Goal: Information Seeking & Learning: Find specific page/section

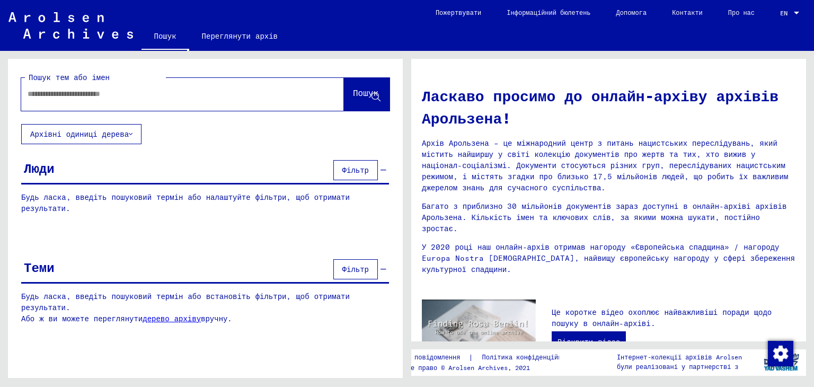
click at [366, 173] on font "Фільтр" at bounding box center [355, 170] width 26 height 10
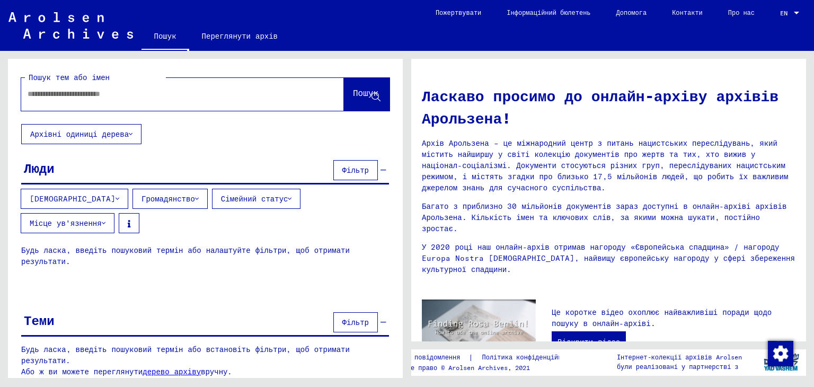
click at [135, 193] on button "Громадянство" at bounding box center [169, 199] width 75 height 20
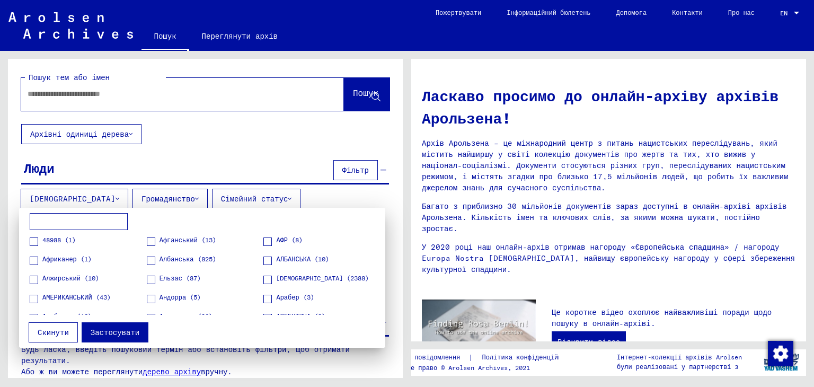
scroll to position [1579, 0]
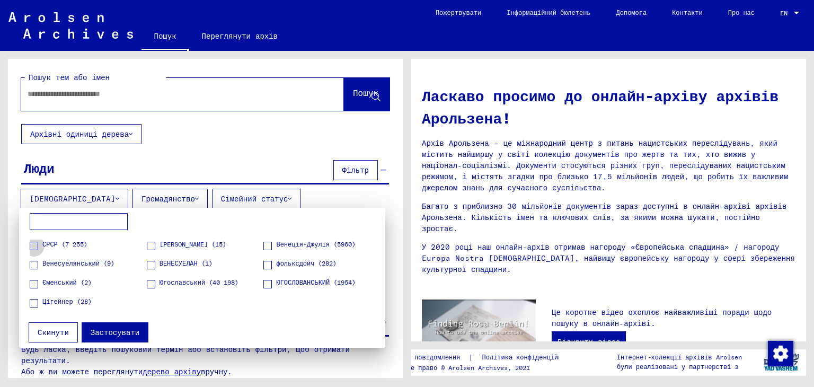
click at [39, 247] on label "СРСР (7 255)" at bounding box center [59, 244] width 58 height 11
click at [113, 333] on font "Застосувати" at bounding box center [115, 332] width 49 height 10
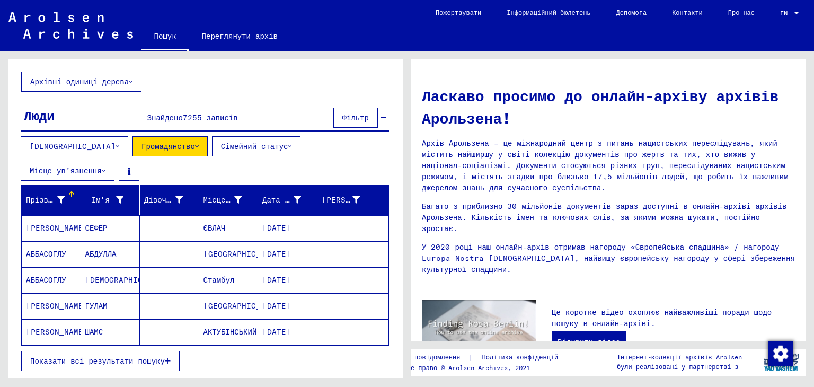
scroll to position [51, 0]
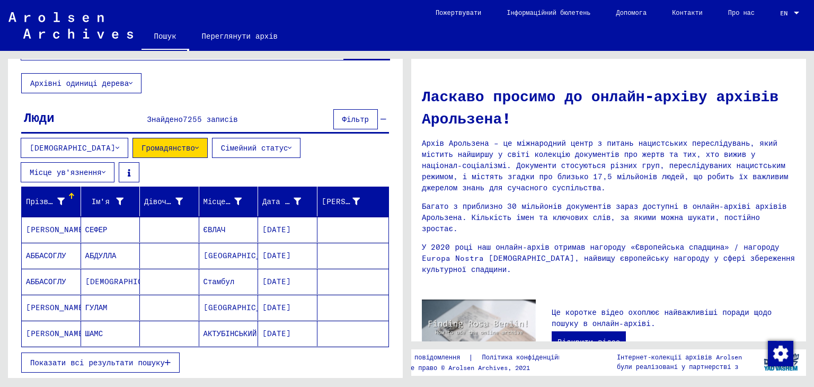
click at [83, 358] on font "Показати всі результати пошуку" at bounding box center [97, 363] width 135 height 10
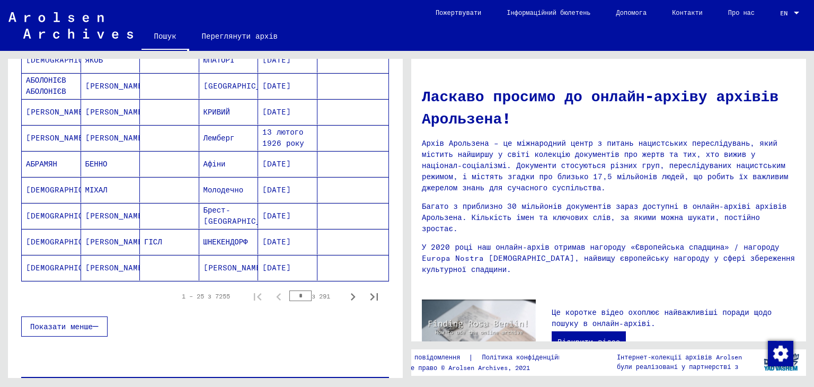
scroll to position [644, 0]
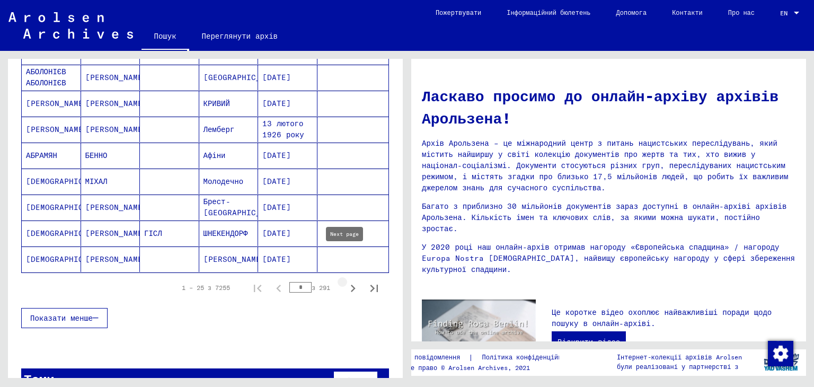
click at [345, 281] on icon "Наступна сторінка" at bounding box center [352, 288] width 15 height 15
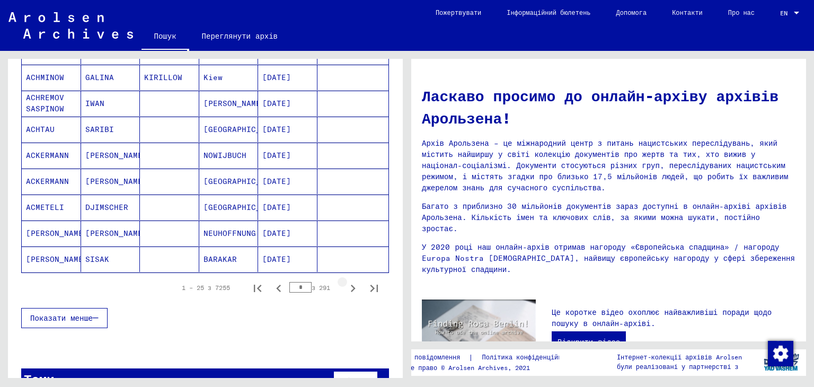
click at [345, 281] on icon "Наступна сторінка" at bounding box center [352, 288] width 15 height 15
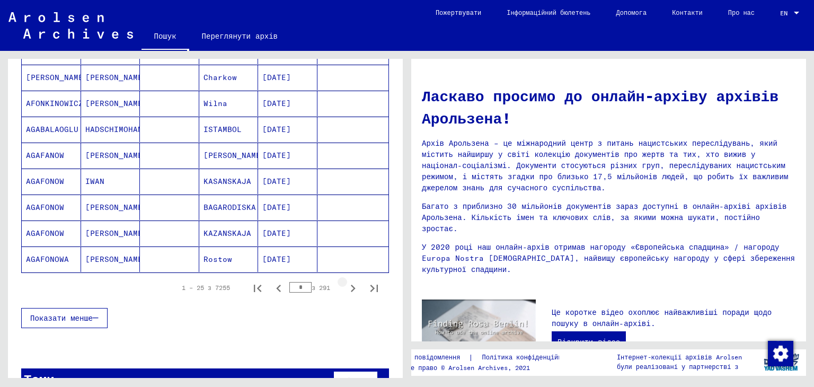
click at [345, 281] on icon "Наступна сторінка" at bounding box center [352, 288] width 15 height 15
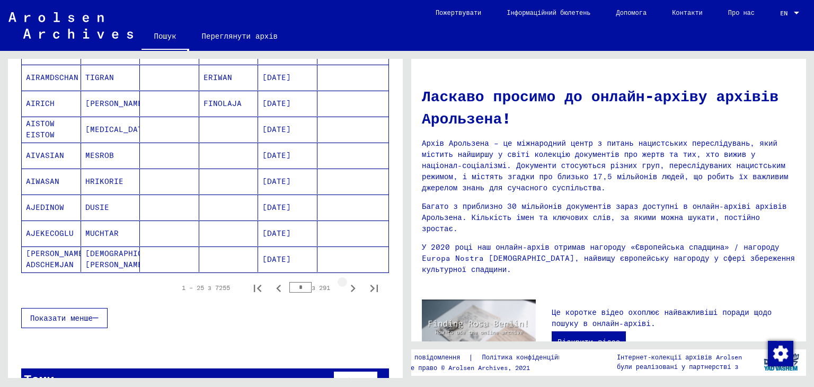
click at [345, 281] on icon "Наступна сторінка" at bounding box center [352, 288] width 15 height 15
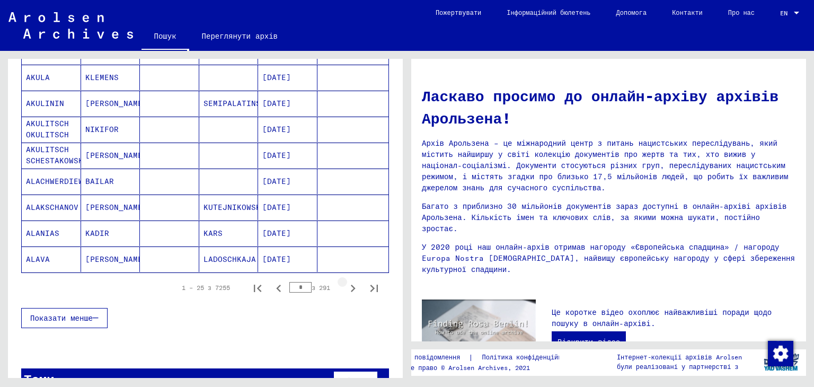
click at [345, 281] on icon "Наступна сторінка" at bounding box center [352, 288] width 15 height 15
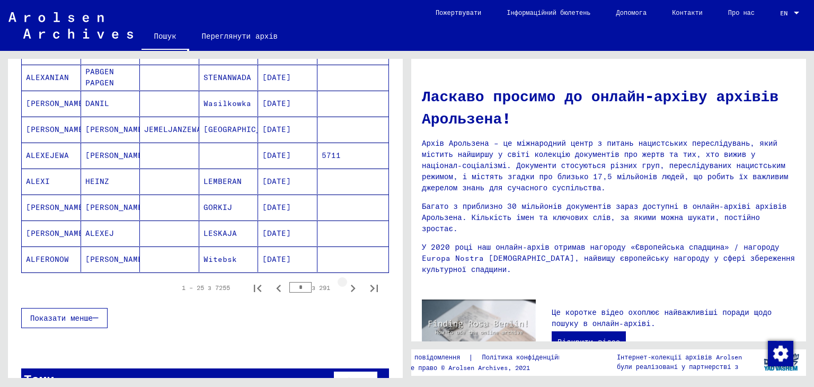
click at [345, 281] on icon "Наступна сторінка" at bounding box center [352, 288] width 15 height 15
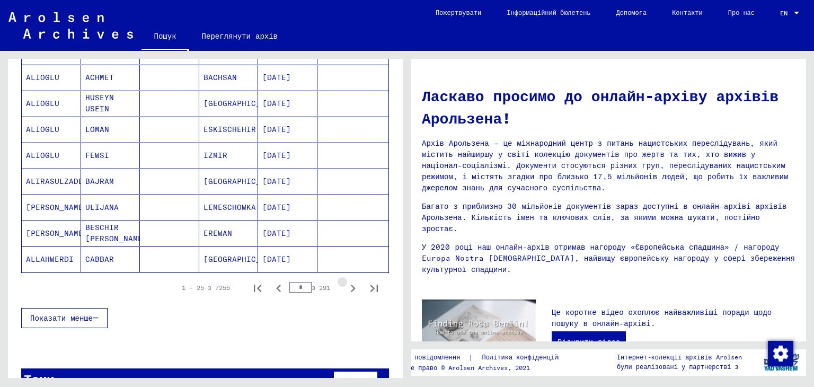
click at [345, 281] on icon "Наступна сторінка" at bounding box center [352, 288] width 15 height 15
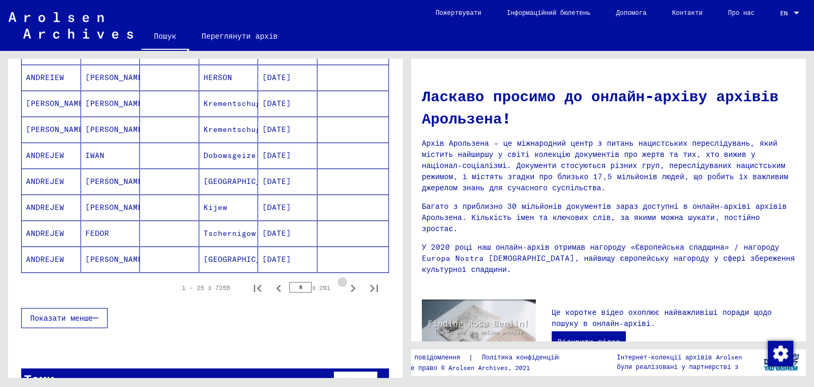
click at [345, 281] on icon "Наступна сторінка" at bounding box center [352, 288] width 15 height 15
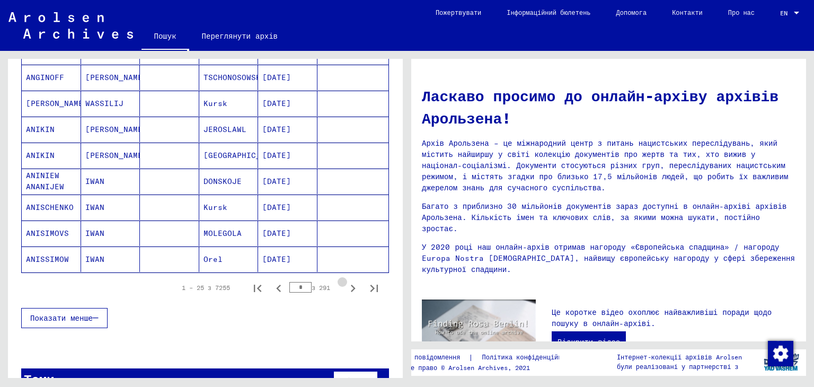
click at [345, 281] on icon "Наступна сторінка" at bounding box center [352, 288] width 15 height 15
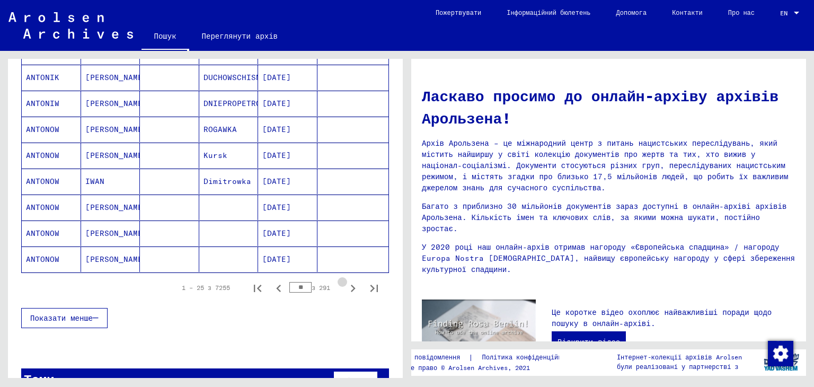
click at [345, 281] on icon "Наступна сторінка" at bounding box center [352, 288] width 15 height 15
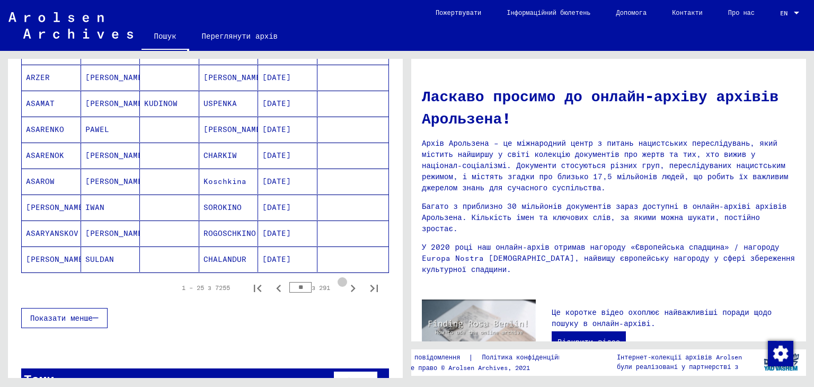
click at [345, 281] on icon "Наступна сторінка" at bounding box center [352, 288] width 15 height 15
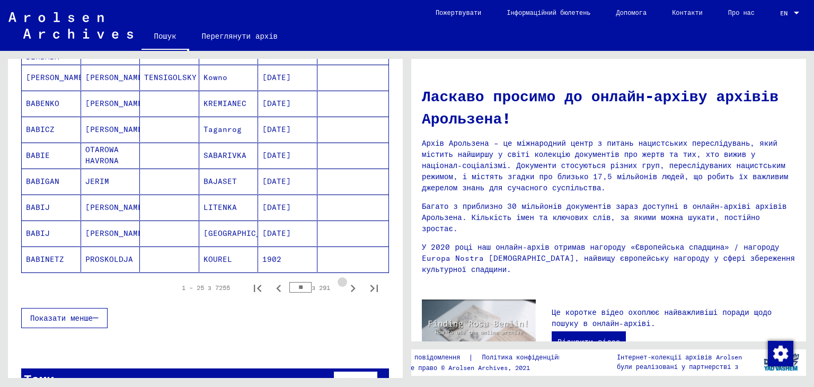
click at [345, 281] on icon "Наступна сторінка" at bounding box center [352, 288] width 15 height 15
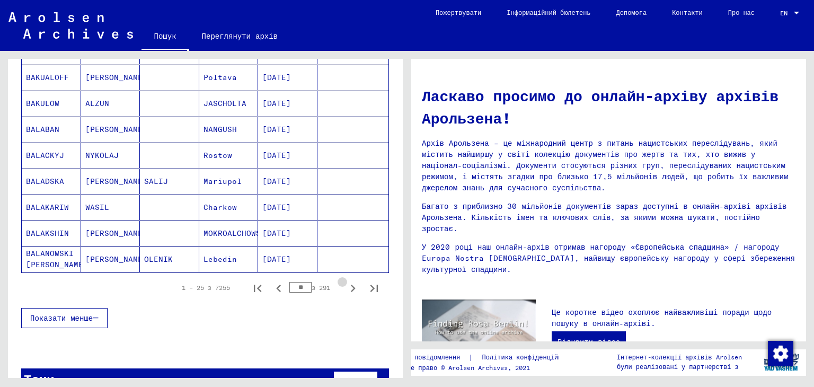
click at [345, 281] on icon "Наступна сторінка" at bounding box center [352, 288] width 15 height 15
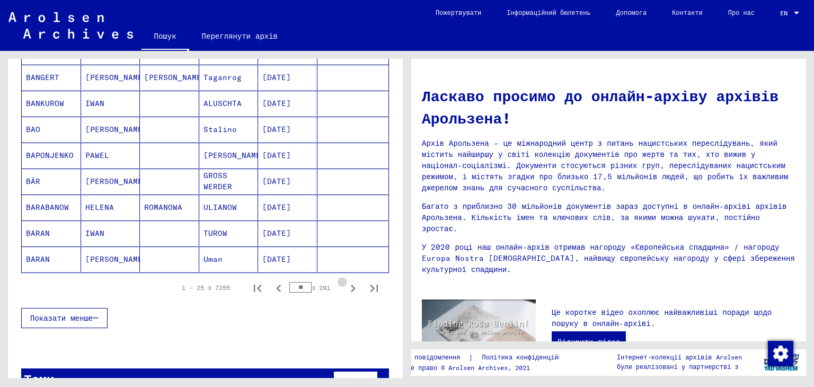
click at [345, 281] on icon "Наступна сторінка" at bounding box center [352, 288] width 15 height 15
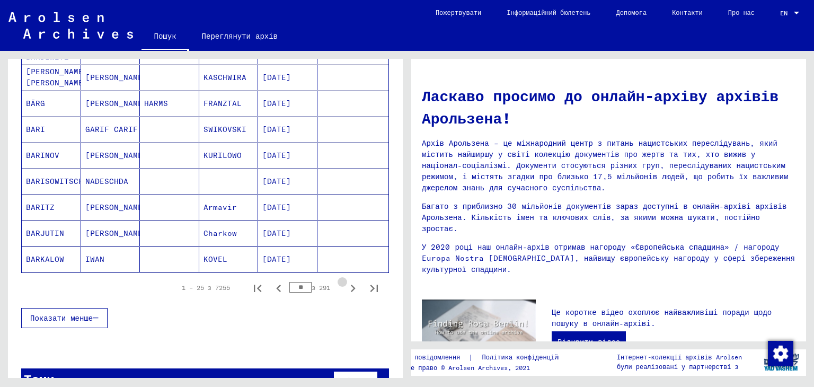
click at [345, 281] on icon "Наступна сторінка" at bounding box center [352, 288] width 15 height 15
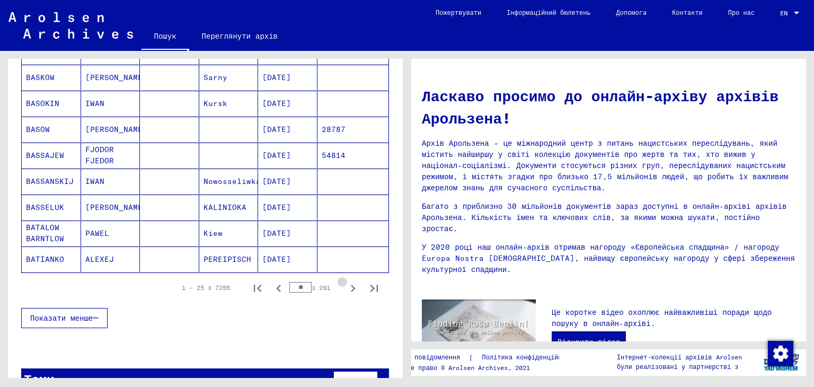
click at [345, 281] on icon "Наступна сторінка" at bounding box center [352, 288] width 15 height 15
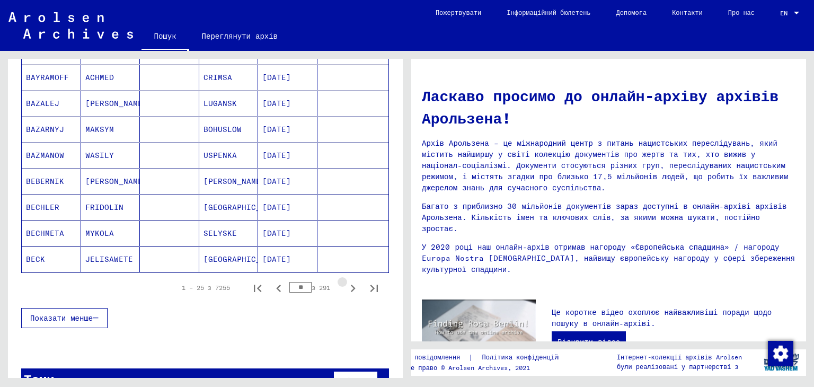
click at [345, 281] on icon "Наступна сторінка" at bounding box center [352, 288] width 15 height 15
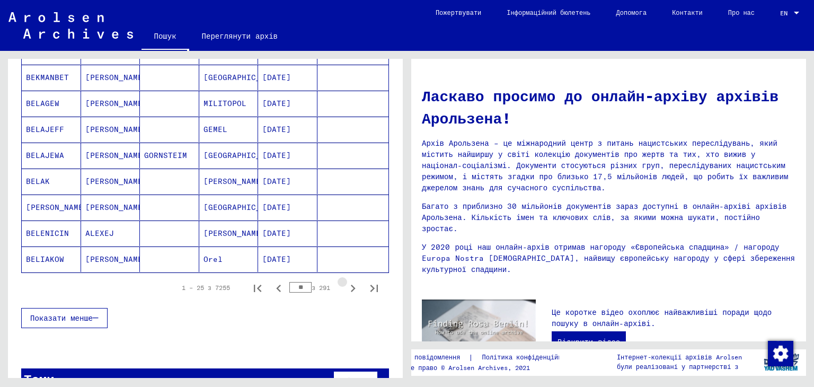
click at [345, 281] on icon "Наступна сторінка" at bounding box center [352, 288] width 15 height 15
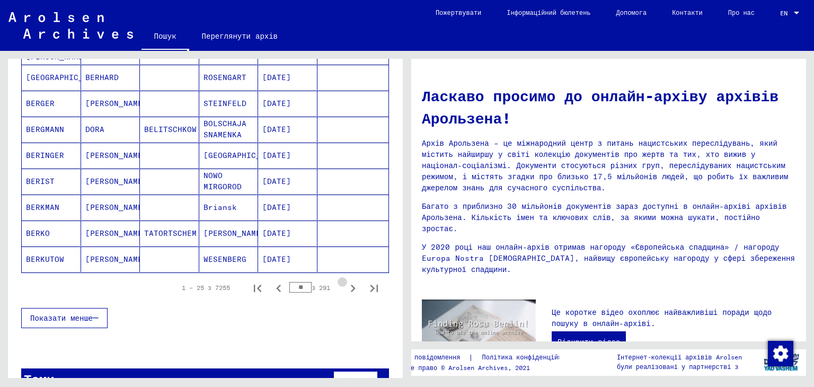
click at [345, 281] on icon "Наступна сторінка" at bounding box center [352, 288] width 15 height 15
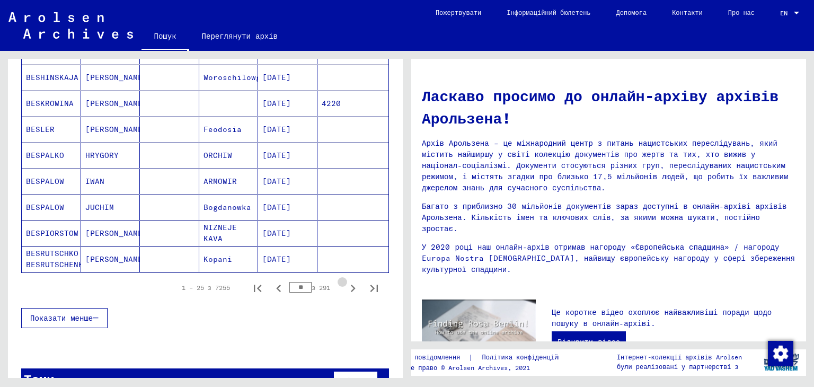
click at [345, 281] on icon "Наступна сторінка" at bounding box center [352, 288] width 15 height 15
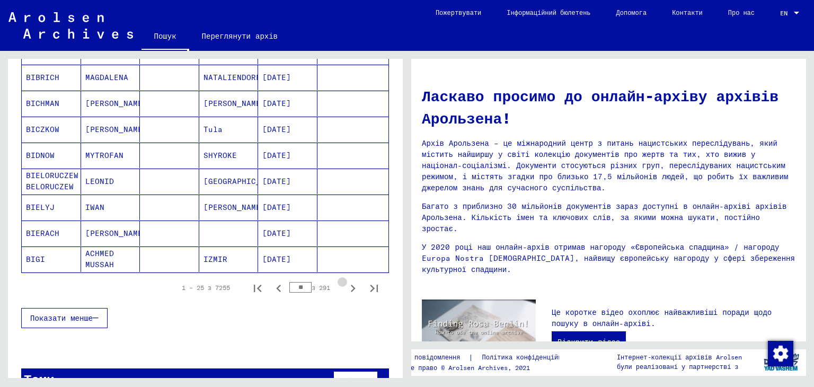
click at [345, 281] on icon "Наступна сторінка" at bounding box center [352, 288] width 15 height 15
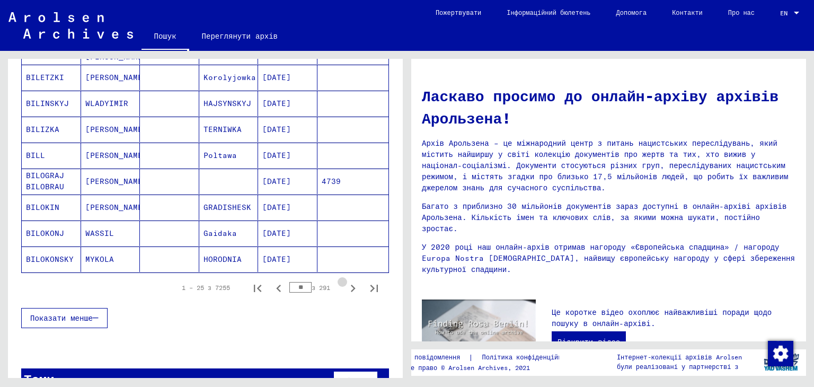
click at [345, 281] on icon "Наступна сторінка" at bounding box center [352, 288] width 15 height 15
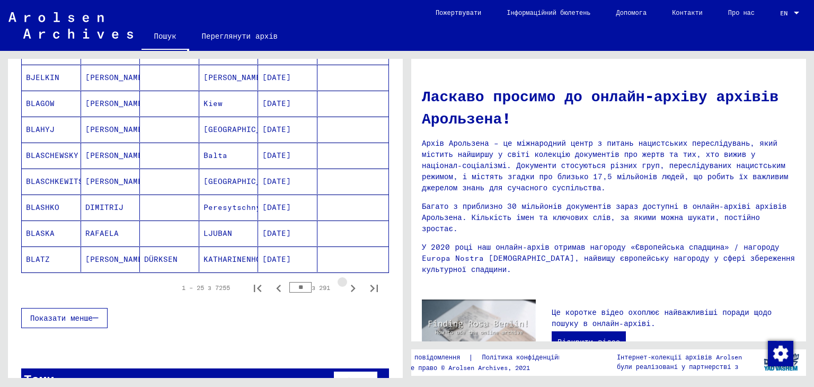
click at [345, 281] on icon "Наступна сторінка" at bounding box center [352, 288] width 15 height 15
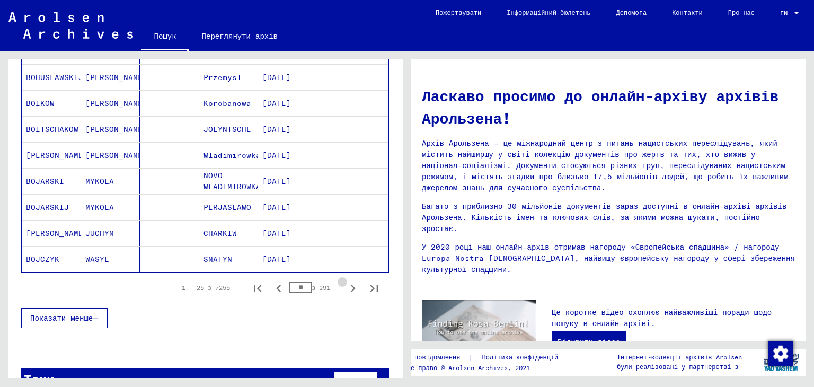
click at [345, 281] on icon "Наступна сторінка" at bounding box center [352, 288] width 15 height 15
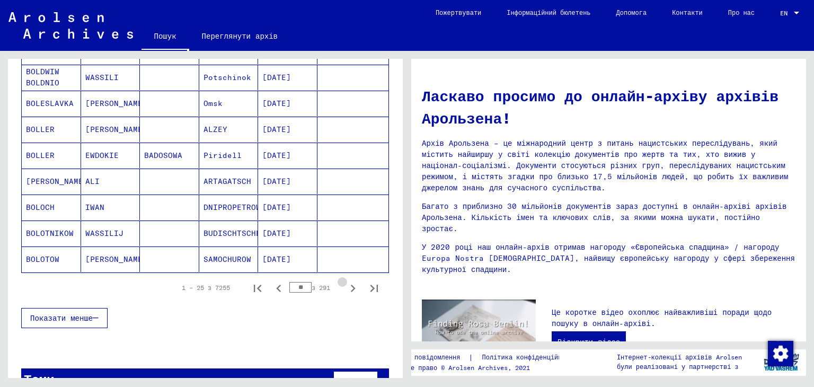
click at [345, 281] on icon "Наступна сторінка" at bounding box center [352, 288] width 15 height 15
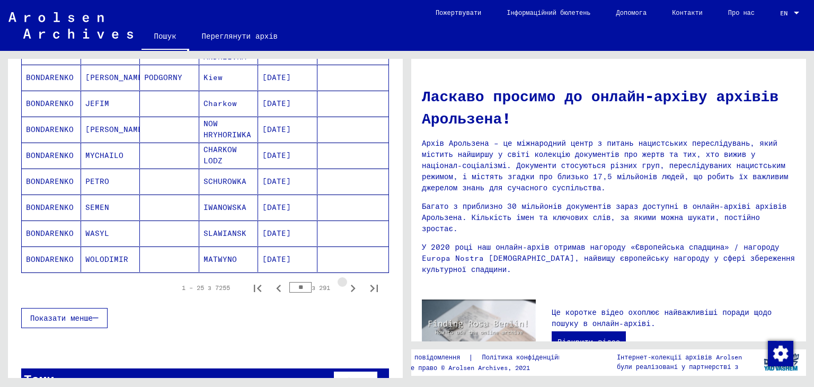
click at [345, 281] on icon "Наступна сторінка" at bounding box center [352, 288] width 15 height 15
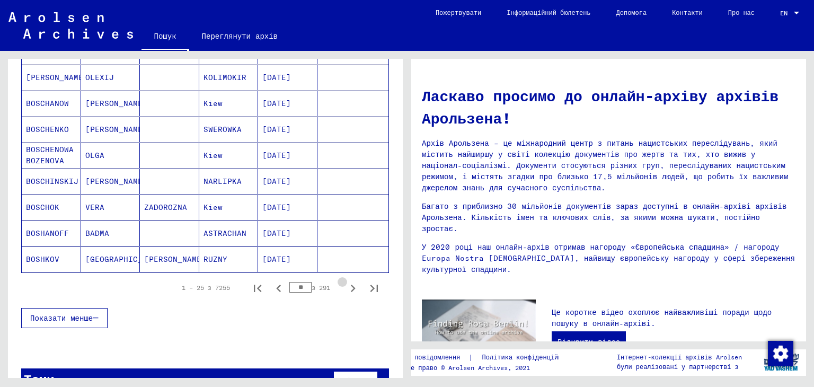
click at [345, 281] on icon "Наступна сторінка" at bounding box center [352, 288] width 15 height 15
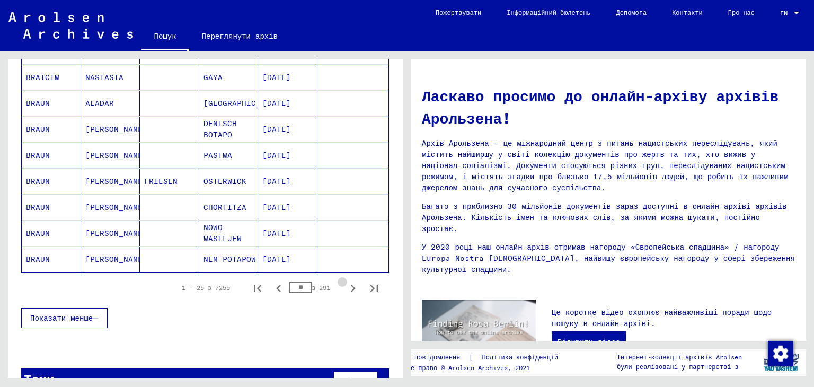
click at [345, 281] on icon "Наступна сторінка" at bounding box center [352, 288] width 15 height 15
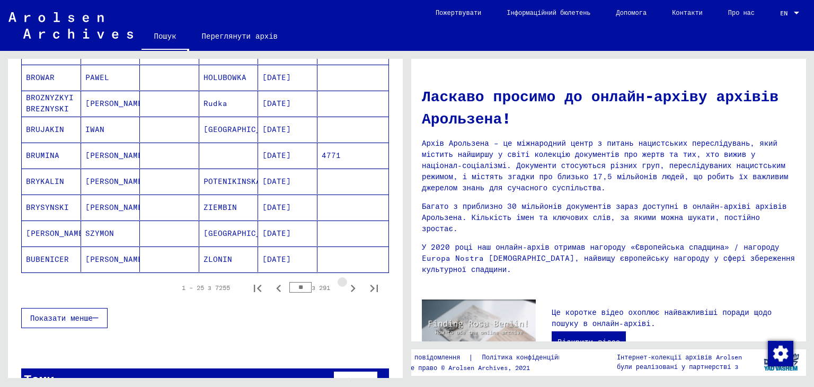
click at [345, 281] on icon "Наступна сторінка" at bounding box center [352, 288] width 15 height 15
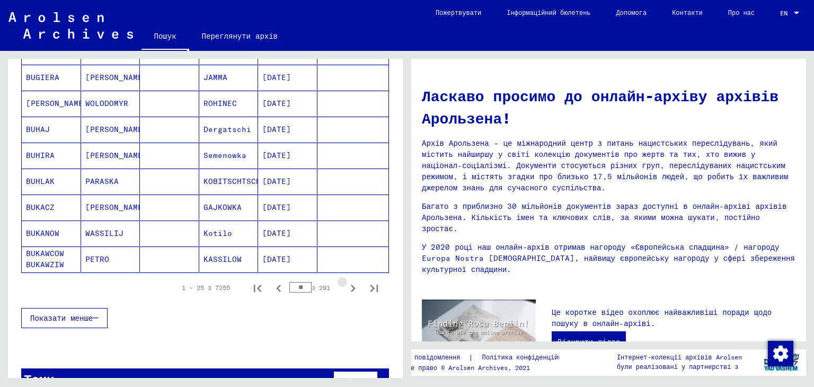
click at [345, 281] on icon "Наступна сторінка" at bounding box center [352, 288] width 15 height 15
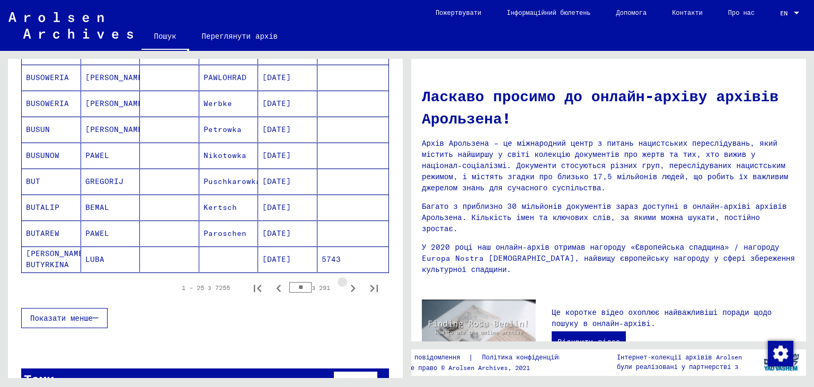
click at [345, 281] on icon "Наступна сторінка" at bounding box center [352, 288] width 15 height 15
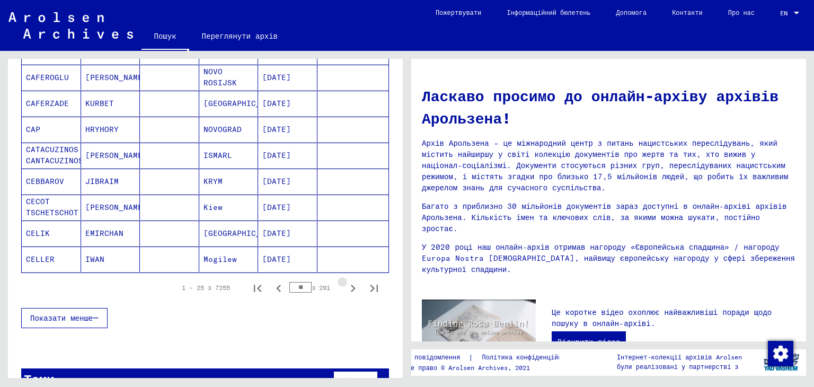
click at [345, 281] on icon "Наступна сторінка" at bounding box center [352, 288] width 15 height 15
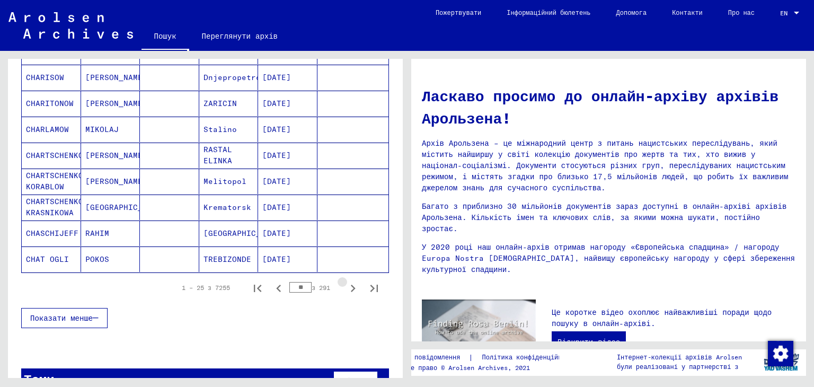
click at [345, 281] on icon "Наступна сторінка" at bounding box center [352, 288] width 15 height 15
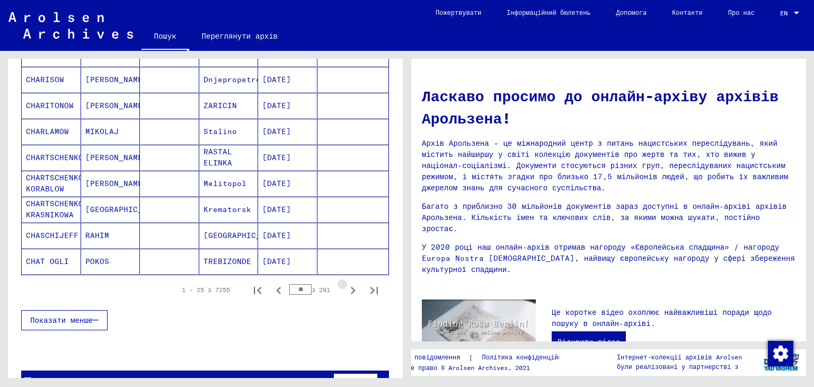
click at [345, 283] on icon "Наступна сторінка" at bounding box center [352, 290] width 15 height 15
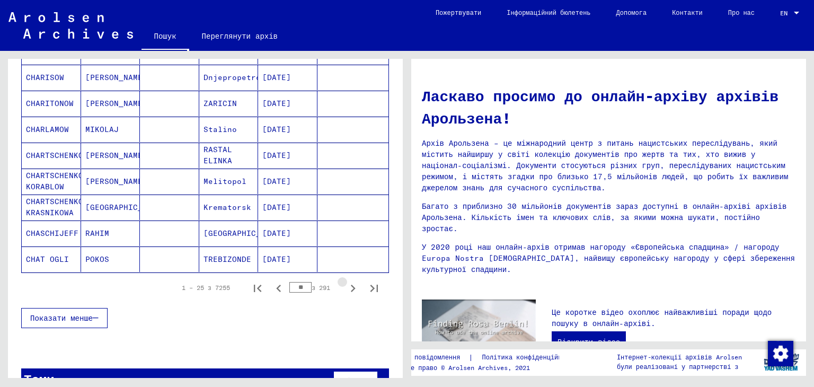
click at [345, 281] on icon "Наступна сторінка" at bounding box center [352, 288] width 15 height 15
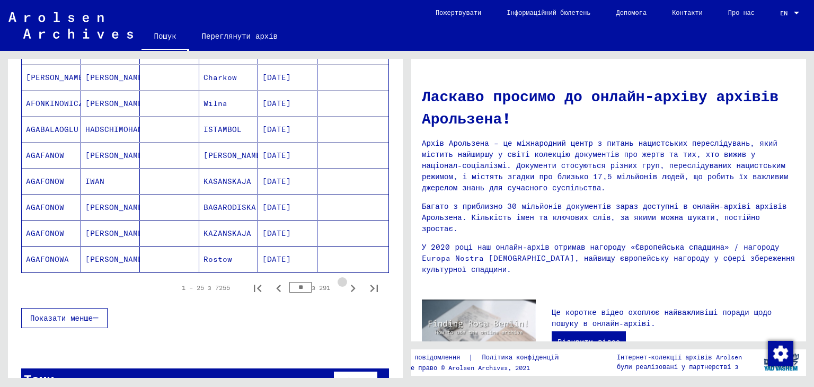
click at [345, 281] on icon "Наступна сторінка" at bounding box center [352, 288] width 15 height 15
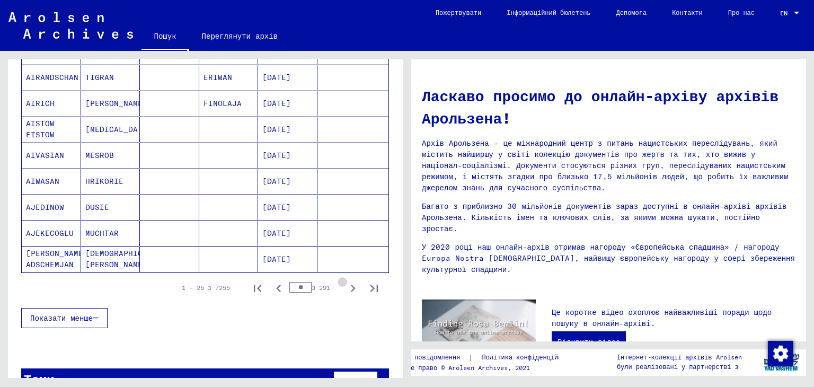
click at [345, 281] on icon "Наступна сторінка" at bounding box center [352, 288] width 15 height 15
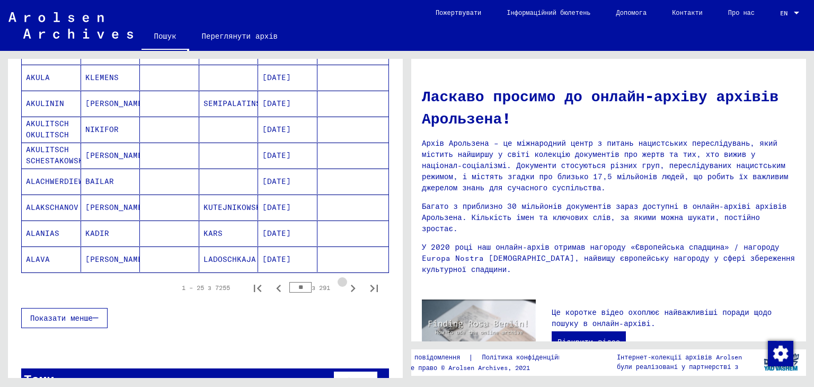
click at [345, 281] on icon "Наступна сторінка" at bounding box center [352, 288] width 15 height 15
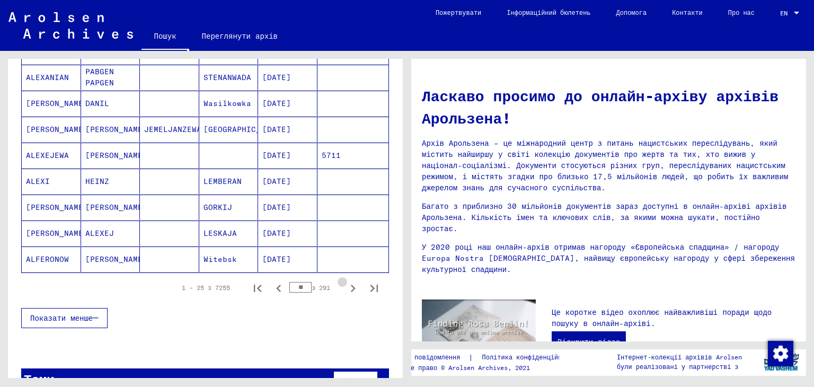
click at [345, 281] on icon "Наступна сторінка" at bounding box center [352, 288] width 15 height 15
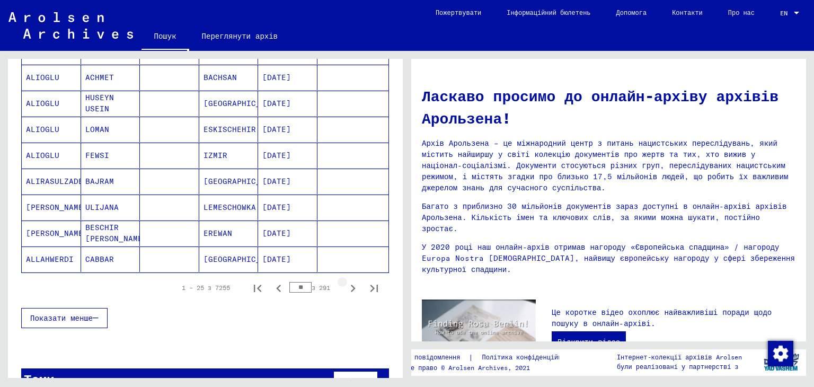
click at [345, 281] on icon "Наступна сторінка" at bounding box center [352, 288] width 15 height 15
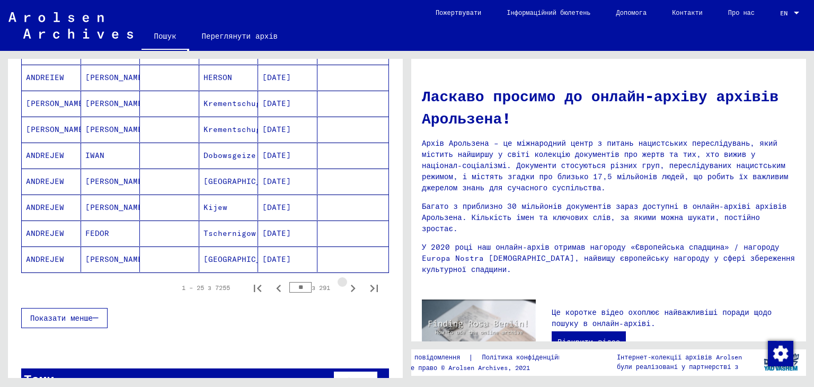
click at [345, 281] on icon "Наступна сторінка" at bounding box center [352, 288] width 15 height 15
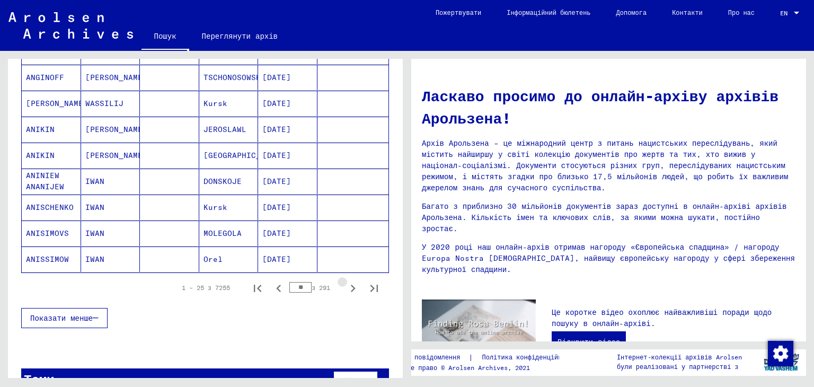
click at [345, 281] on icon "Наступна сторінка" at bounding box center [352, 288] width 15 height 15
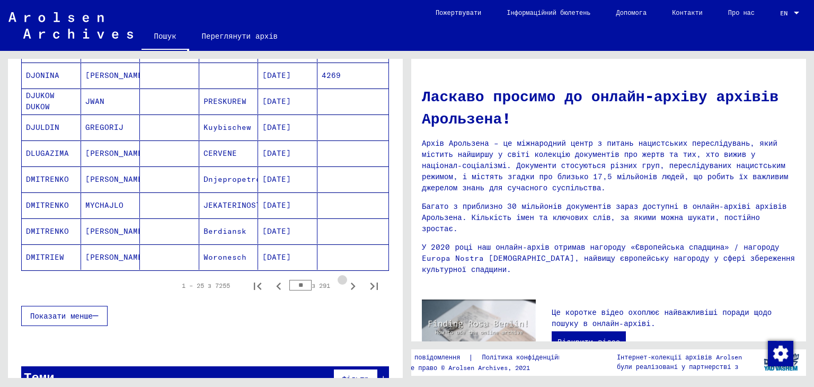
click at [345, 279] on icon "Наступна сторінка" at bounding box center [352, 286] width 15 height 15
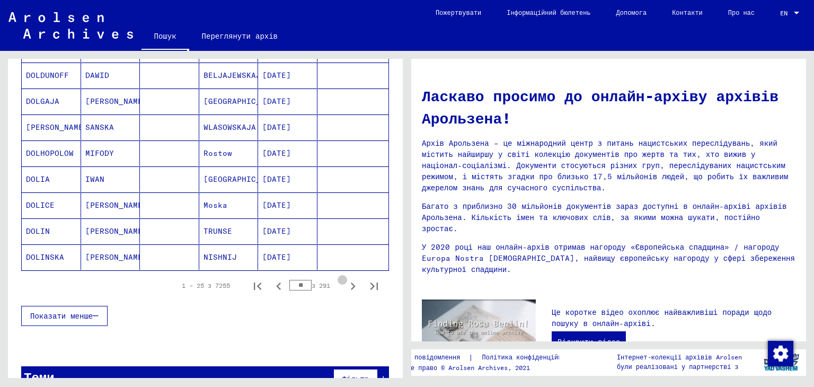
click at [345, 279] on icon "Наступна сторінка" at bounding box center [352, 286] width 15 height 15
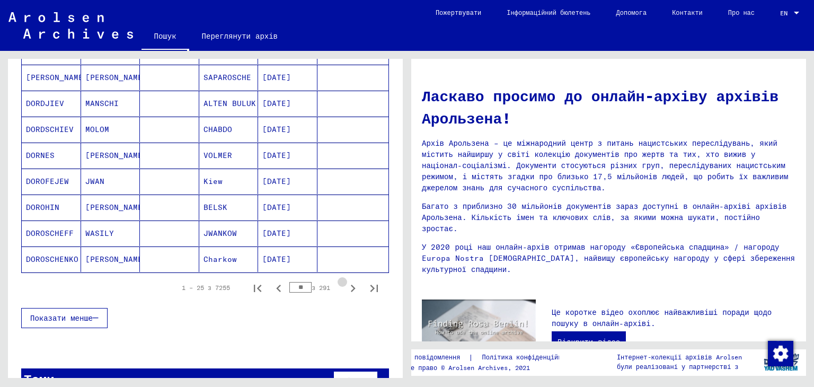
click at [345, 281] on icon "Наступна сторінка" at bounding box center [352, 288] width 15 height 15
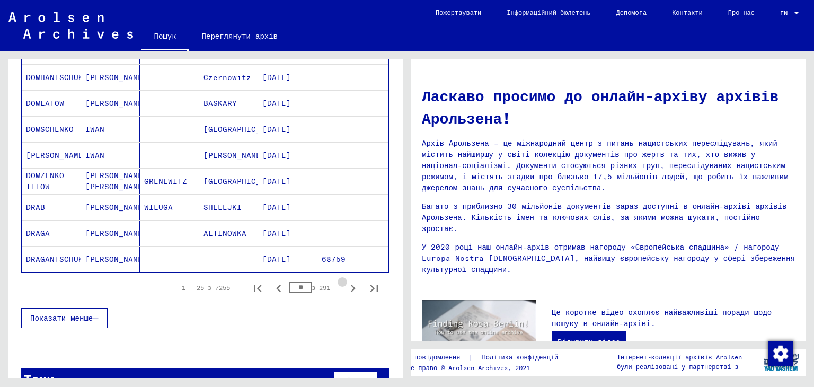
click at [345, 281] on icon "Наступна сторінка" at bounding box center [352, 288] width 15 height 15
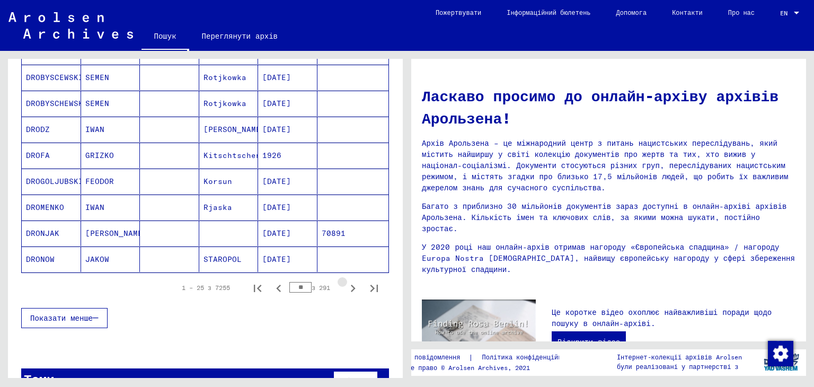
click at [345, 281] on icon "Наступна сторінка" at bounding box center [352, 288] width 15 height 15
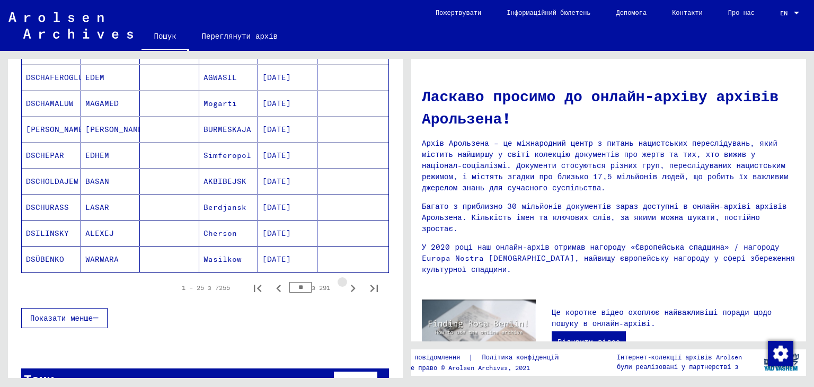
click at [345, 281] on icon "Наступна сторінка" at bounding box center [352, 288] width 15 height 15
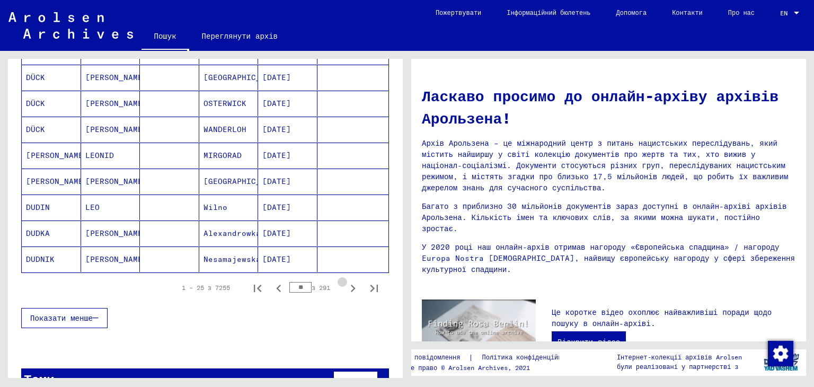
click at [345, 281] on icon "Наступна сторінка" at bounding box center [352, 288] width 15 height 15
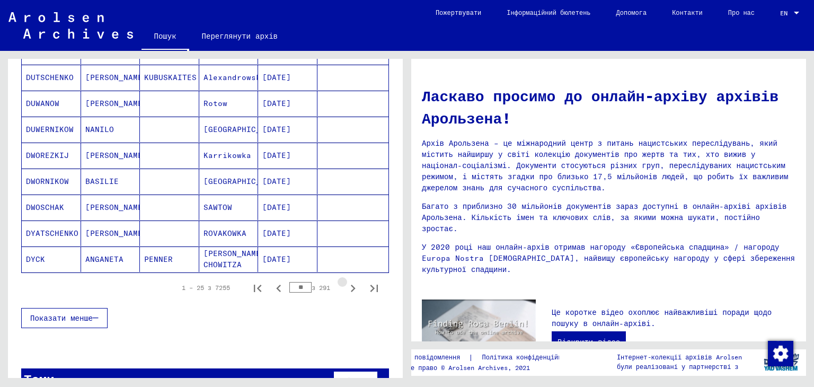
click at [345, 281] on icon "Наступна сторінка" at bounding box center [352, 288] width 15 height 15
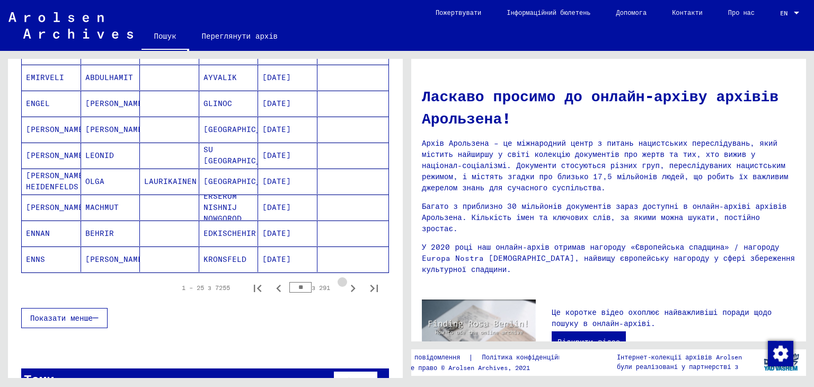
click at [345, 281] on icon "Наступна сторінка" at bounding box center [352, 288] width 15 height 15
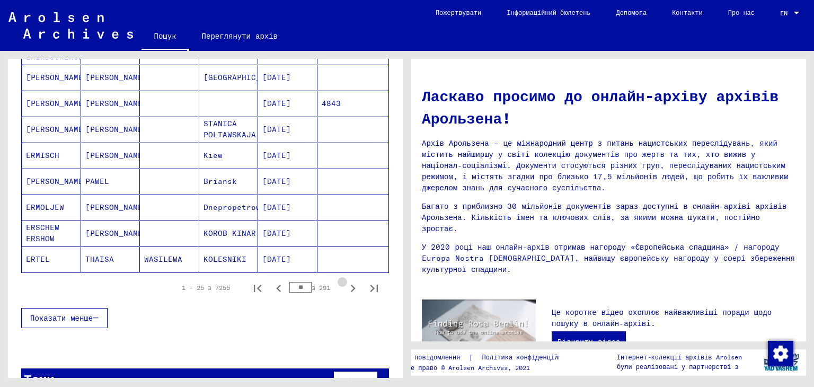
click at [345, 281] on icon "Наступна сторінка" at bounding box center [352, 288] width 15 height 15
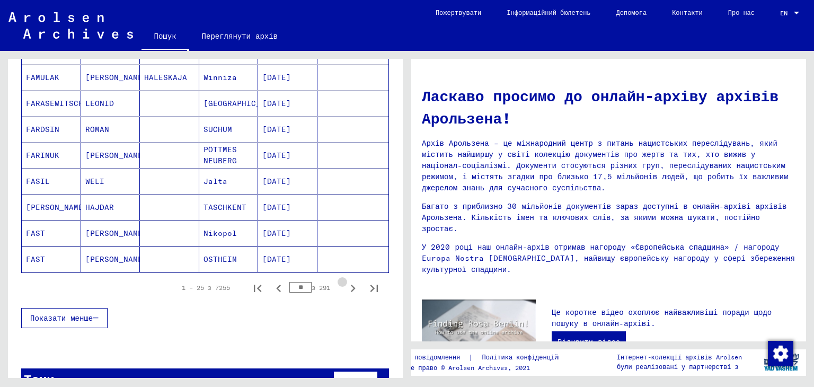
click at [345, 281] on icon "Наступна сторінка" at bounding box center [352, 288] width 15 height 15
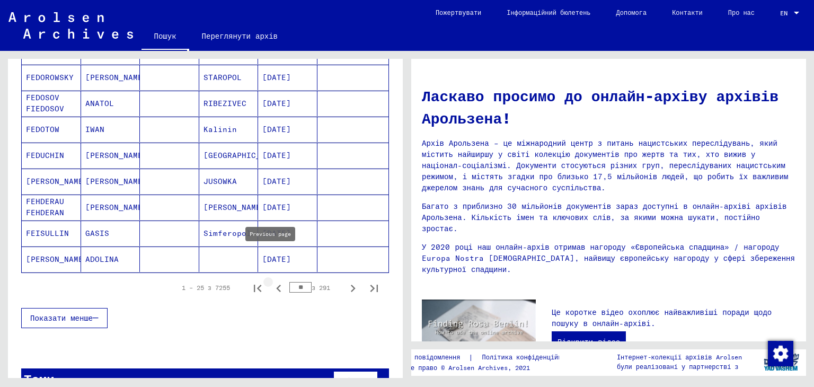
click at [273, 281] on icon "Попередня сторінка" at bounding box center [278, 288] width 15 height 15
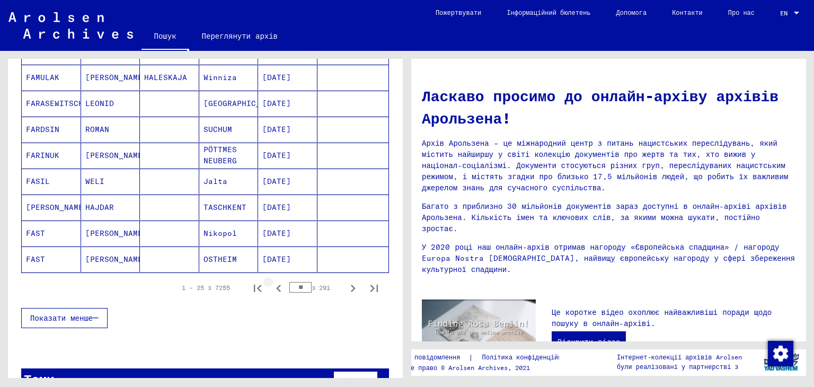
click at [273, 281] on icon "Попередня сторінка" at bounding box center [278, 288] width 15 height 15
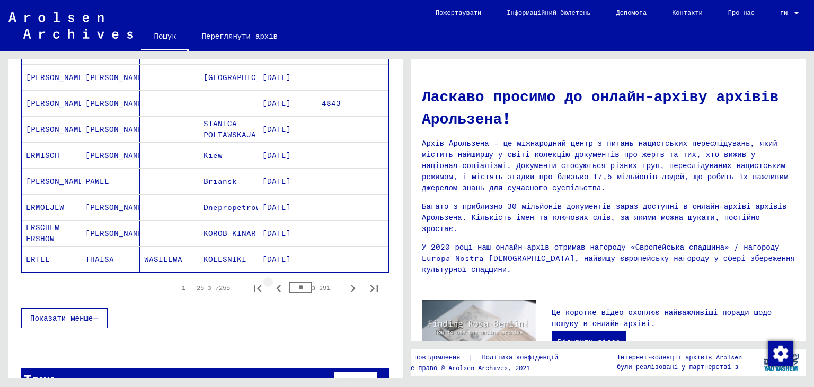
click at [273, 281] on icon "Попередня сторінка" at bounding box center [278, 288] width 15 height 15
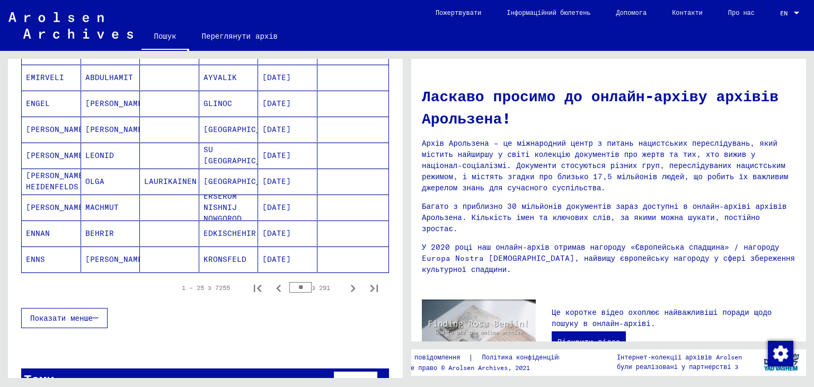
click at [273, 281] on icon "Попередня сторінка" at bounding box center [278, 288] width 15 height 15
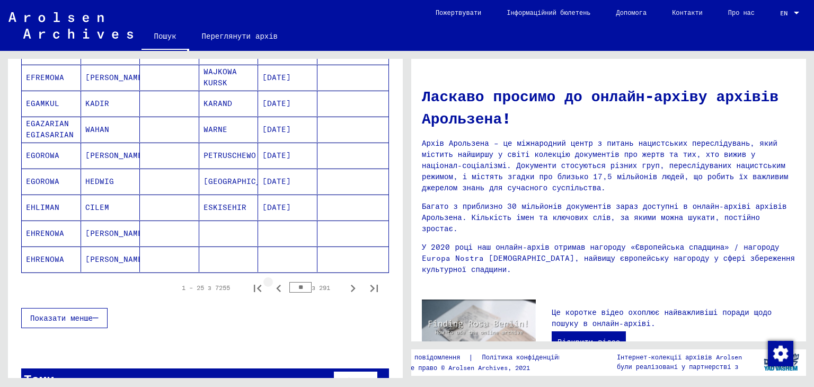
click at [273, 281] on icon "Попередня сторінка" at bounding box center [278, 288] width 15 height 15
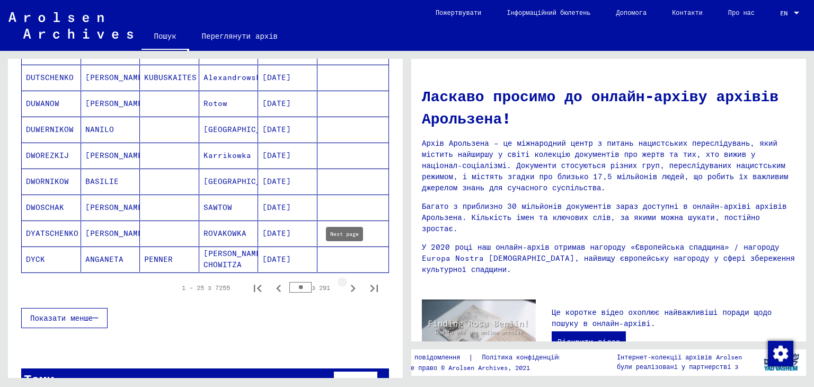
click at [346, 281] on icon "Наступна сторінка" at bounding box center [352, 288] width 15 height 15
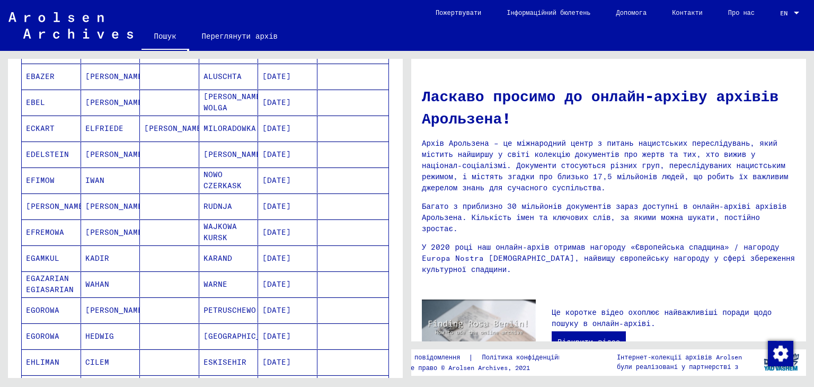
scroll to position [567, 0]
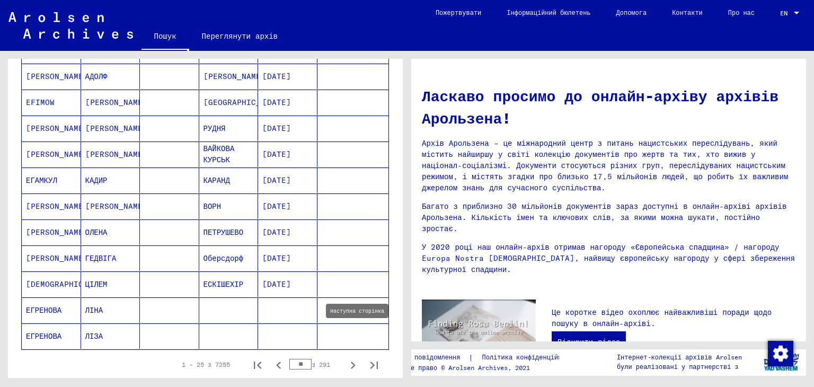
click at [351, 361] on icon "Наступна сторінка" at bounding box center [353, 364] width 5 height 7
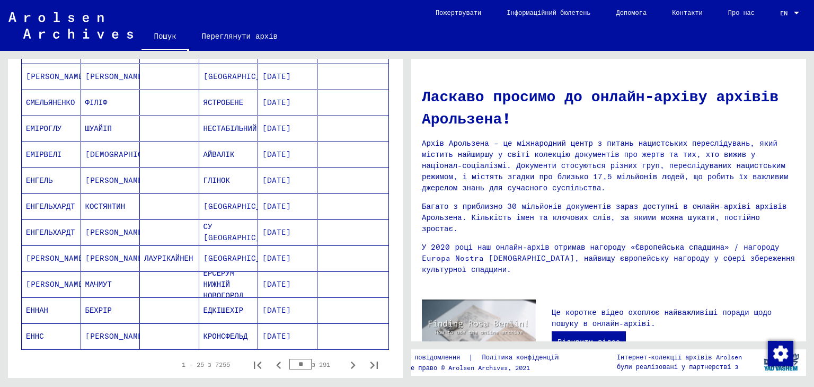
drag, startPoint x: 405, startPoint y: 325, endPoint x: 406, endPoint y: 308, distance: 17.0
click at [406, 308] on div "Пошук тем або імен Пошук Архівні одиниці дерева Люди Знайдено 7255 записів Філь…" at bounding box center [203, 214] width 407 height 327
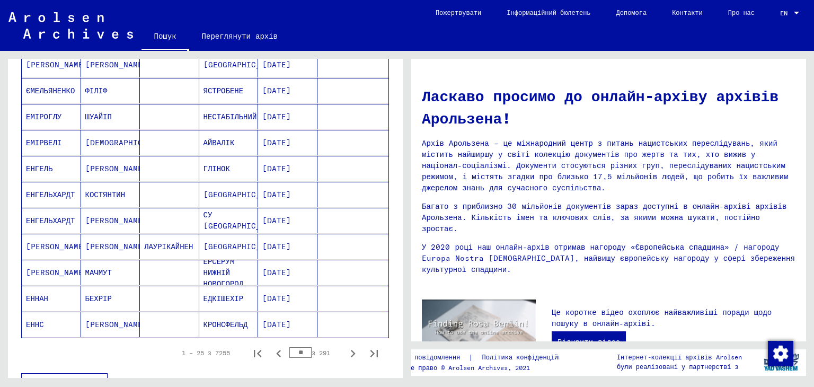
scroll to position [581, 0]
click at [351, 348] on icon "Наступна сторінка" at bounding box center [353, 351] width 5 height 7
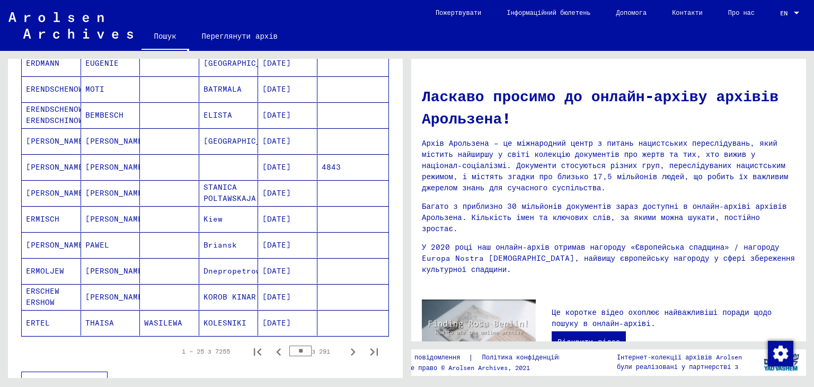
click at [289, 366] on div "Показати менше" at bounding box center [205, 381] width 368 height 31
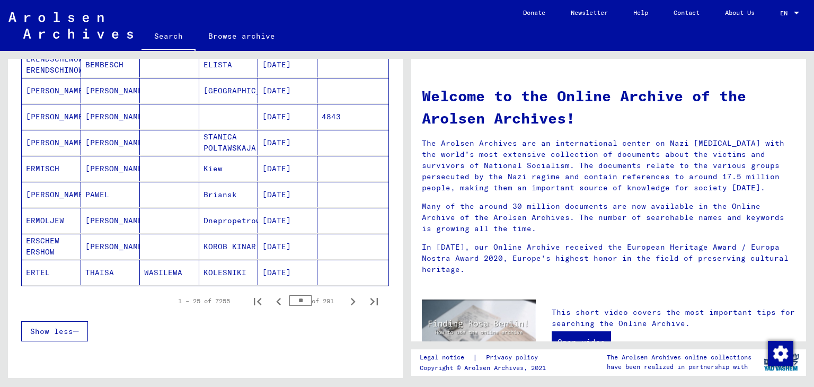
scroll to position [649, 0]
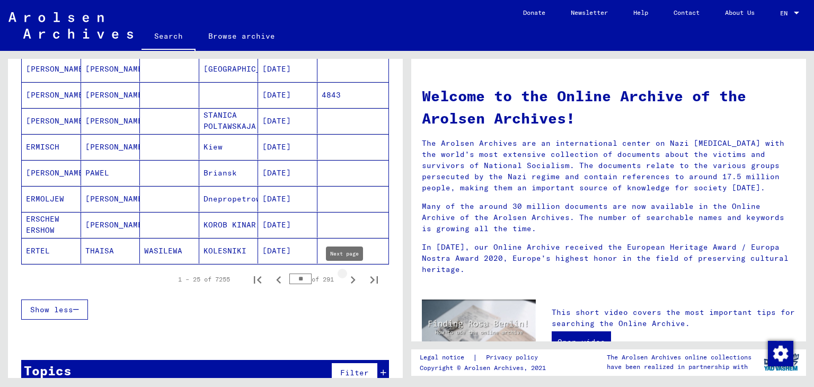
click at [345, 280] on icon "Next page" at bounding box center [352, 279] width 15 height 15
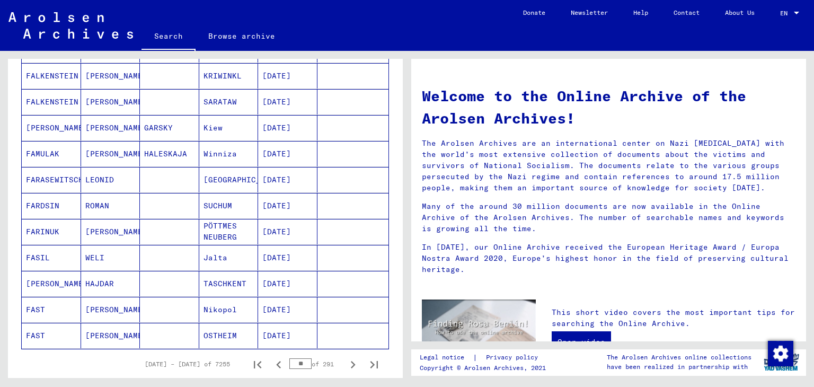
scroll to position [589, 0]
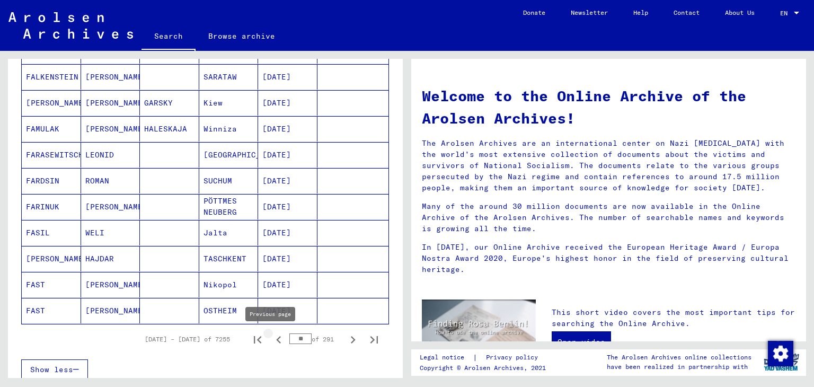
click at [273, 336] on icon "Previous page" at bounding box center [278, 339] width 15 height 15
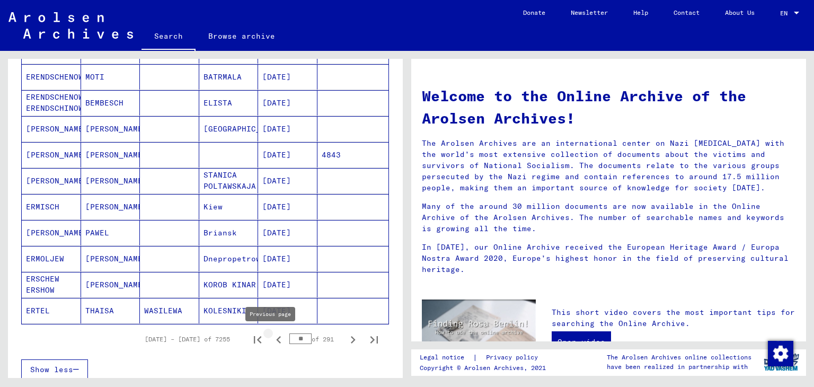
click at [273, 342] on icon "Previous page" at bounding box center [278, 339] width 15 height 15
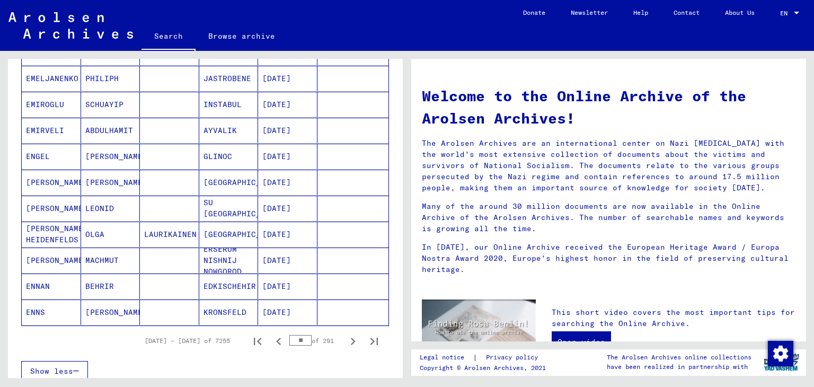
scroll to position [686, 0]
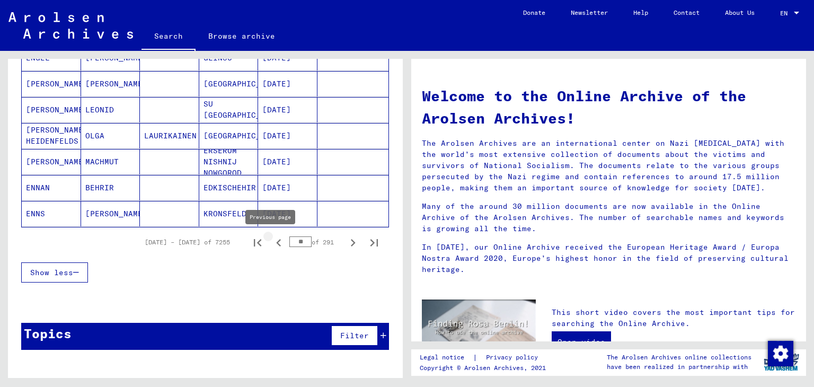
click at [273, 248] on icon "Previous page" at bounding box center [278, 242] width 15 height 15
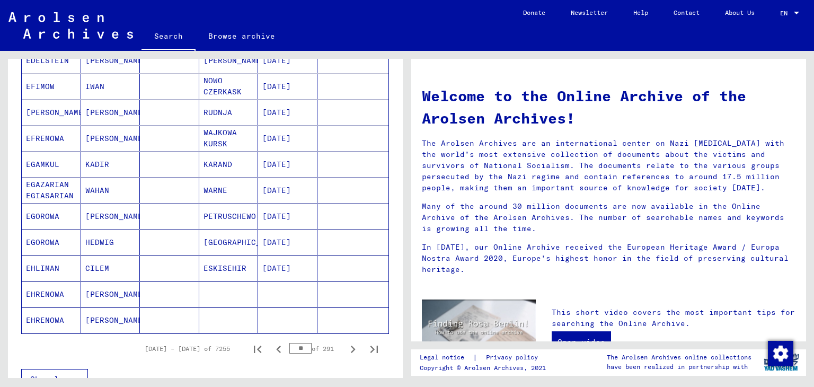
scroll to position [607, 0]
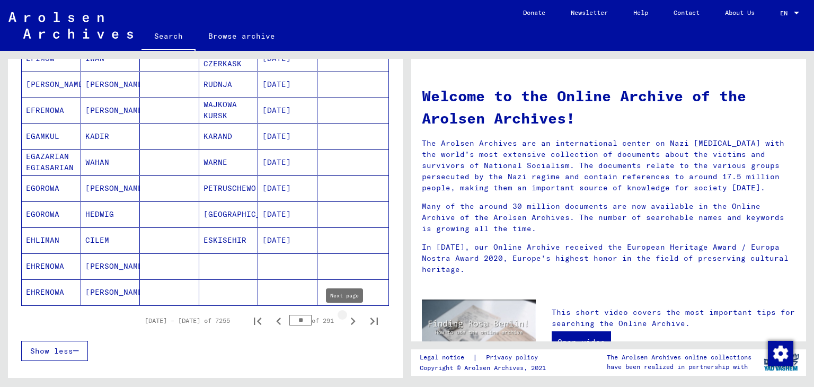
click at [345, 317] on icon "Next page" at bounding box center [352, 321] width 15 height 15
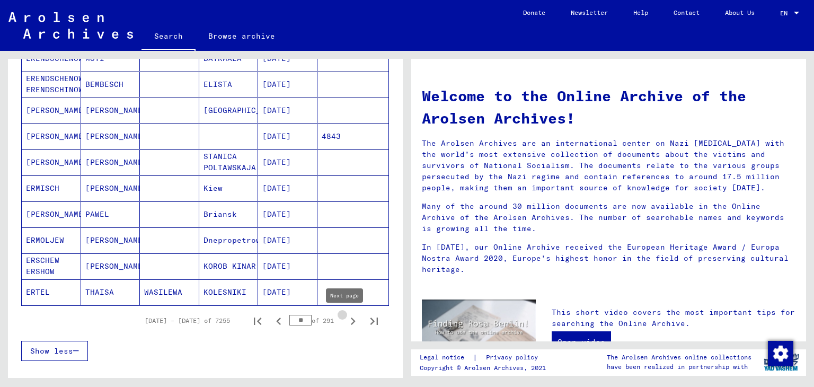
click at [345, 317] on icon "Next page" at bounding box center [352, 321] width 15 height 15
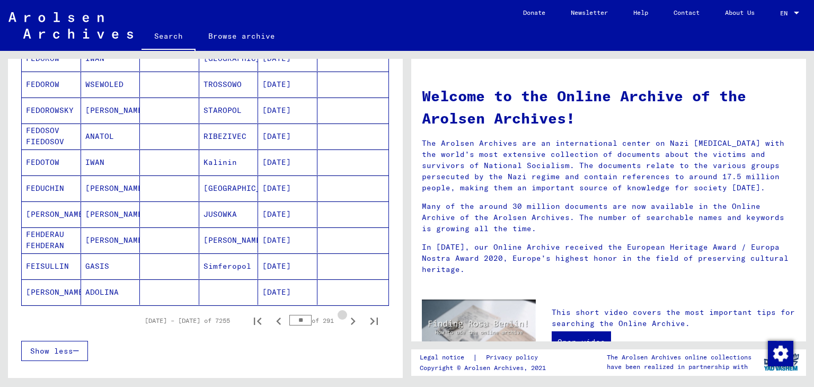
click at [345, 317] on icon "Next page" at bounding box center [352, 321] width 15 height 15
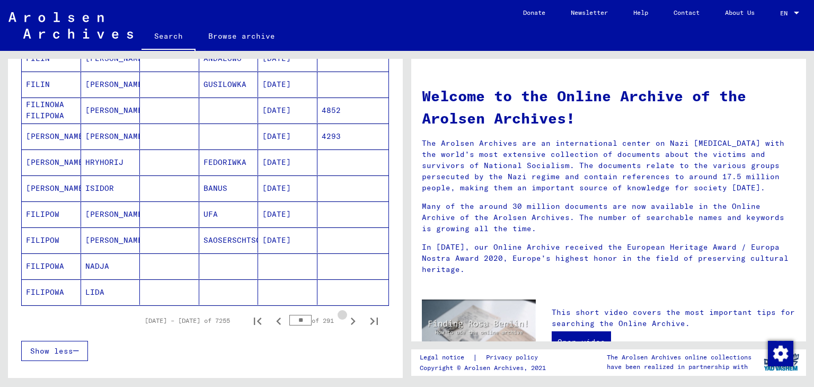
click at [345, 317] on icon "Next page" at bounding box center [352, 321] width 15 height 15
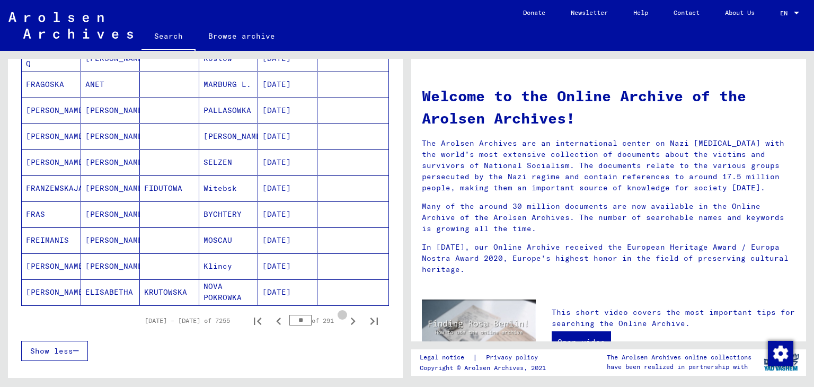
click at [345, 317] on icon "Next page" at bounding box center [352, 321] width 15 height 15
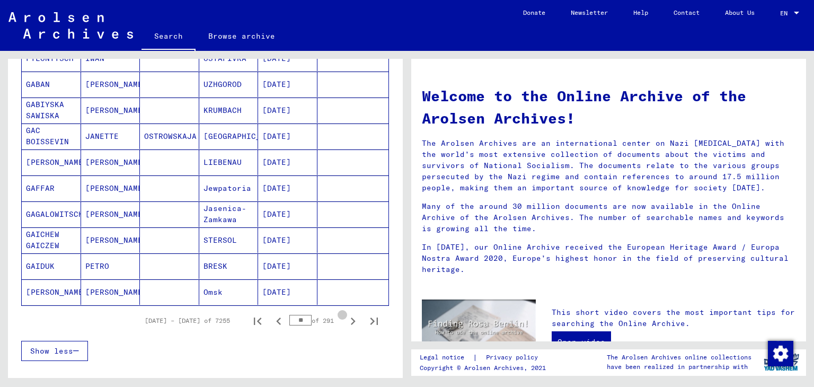
click at [345, 317] on icon "Next page" at bounding box center [352, 321] width 15 height 15
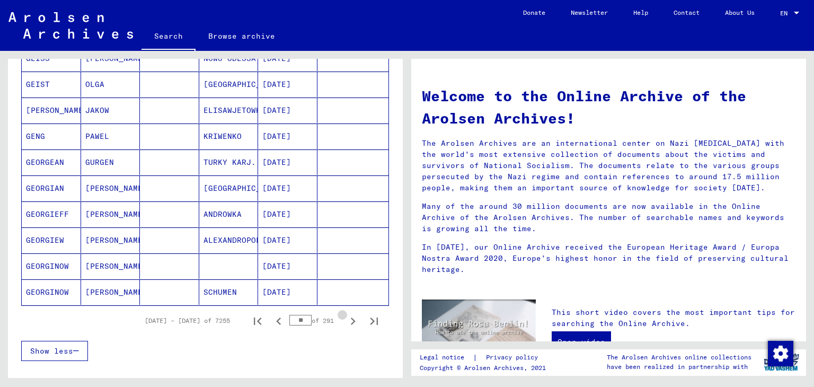
click at [345, 317] on icon "Next page" at bounding box center [352, 321] width 15 height 15
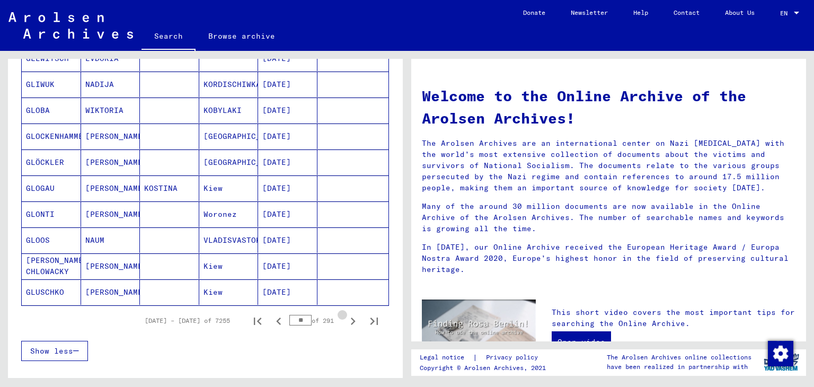
click at [345, 317] on icon "Next page" at bounding box center [352, 321] width 15 height 15
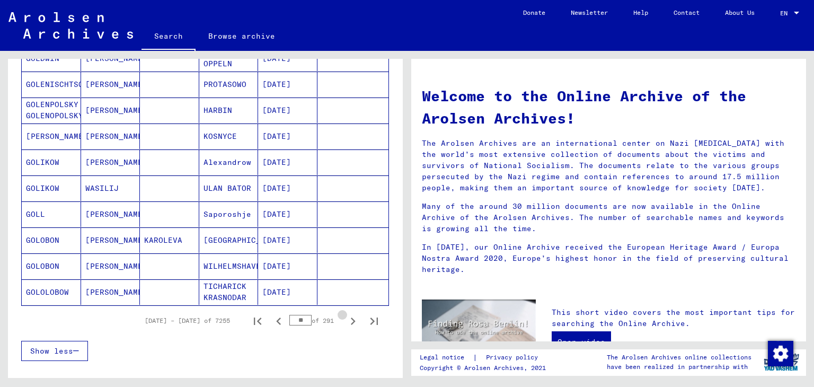
click at [345, 317] on icon "Next page" at bounding box center [352, 321] width 15 height 15
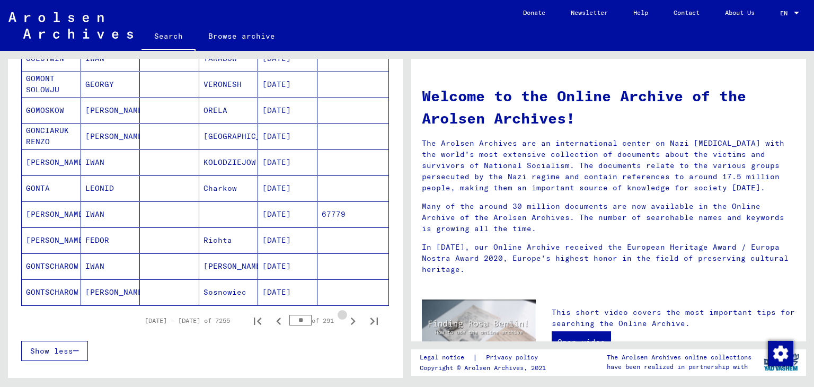
click at [345, 317] on icon "Next page" at bounding box center [352, 321] width 15 height 15
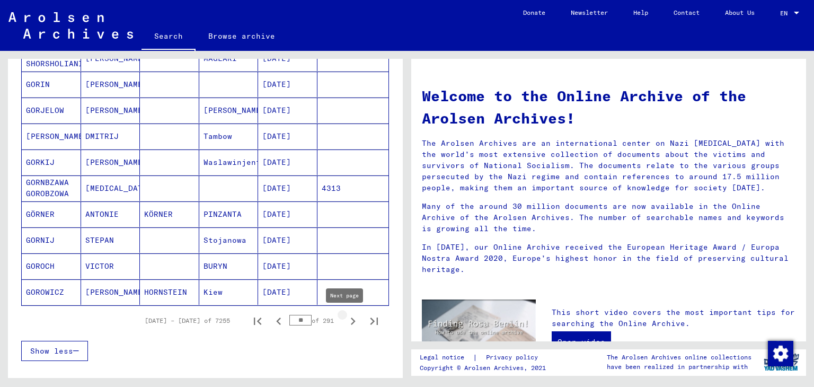
click at [345, 321] on icon "Next page" at bounding box center [352, 321] width 15 height 15
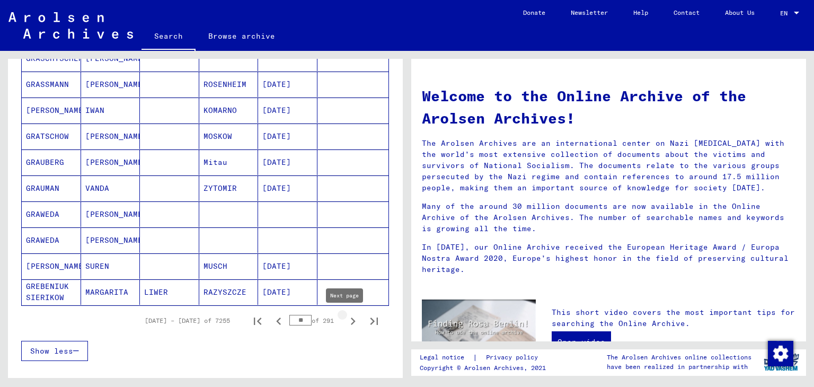
click at [345, 321] on icon "Next page" at bounding box center [352, 321] width 15 height 15
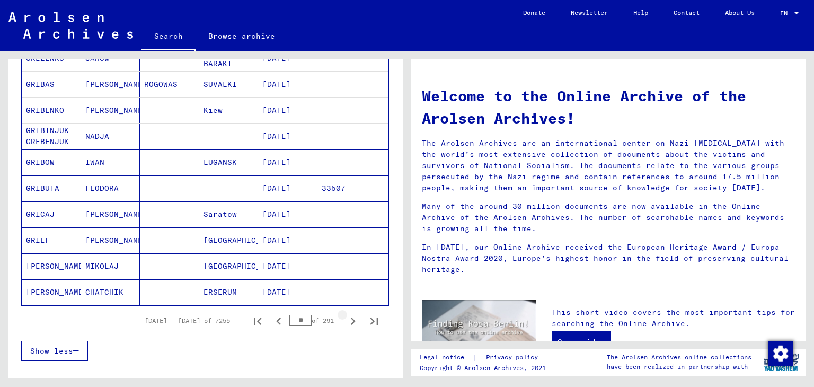
click at [345, 321] on icon "Next page" at bounding box center [352, 321] width 15 height 15
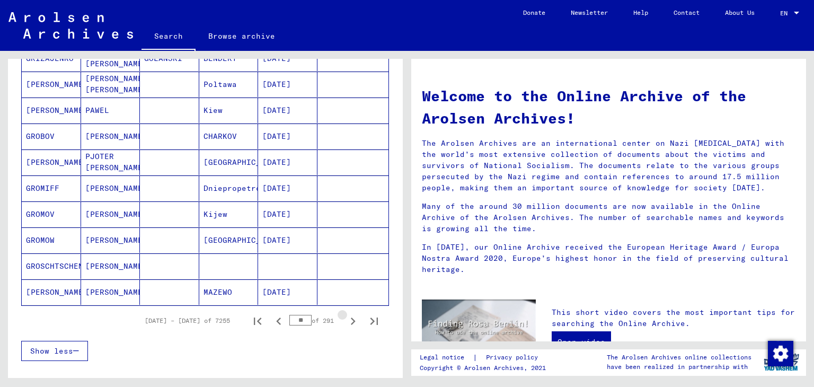
click at [345, 321] on icon "Next page" at bounding box center [352, 321] width 15 height 15
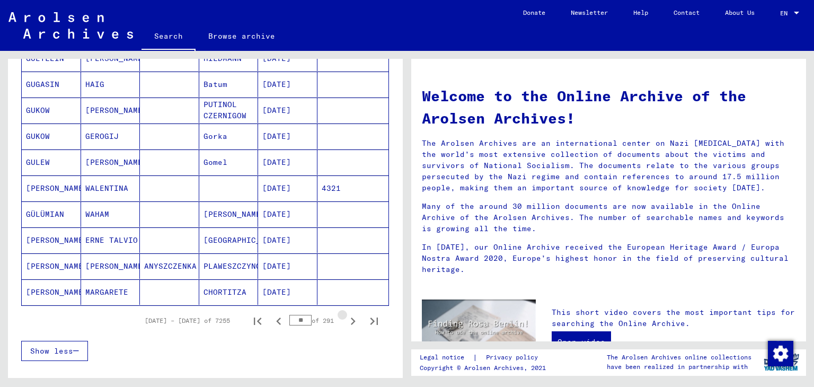
click at [345, 321] on icon "Next page" at bounding box center [352, 321] width 15 height 15
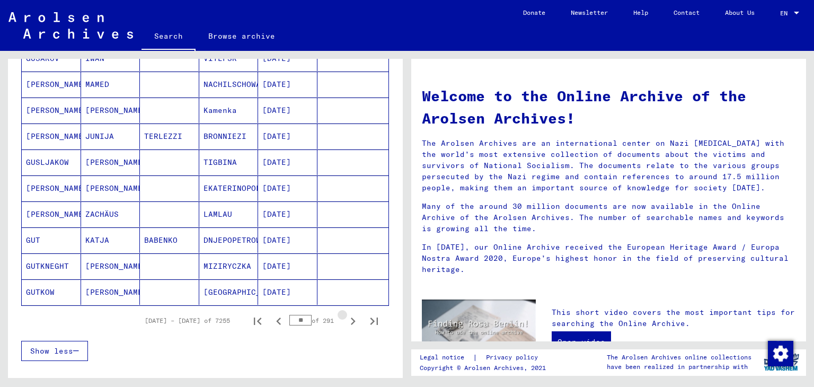
click at [345, 321] on icon "Next page" at bounding box center [352, 321] width 15 height 15
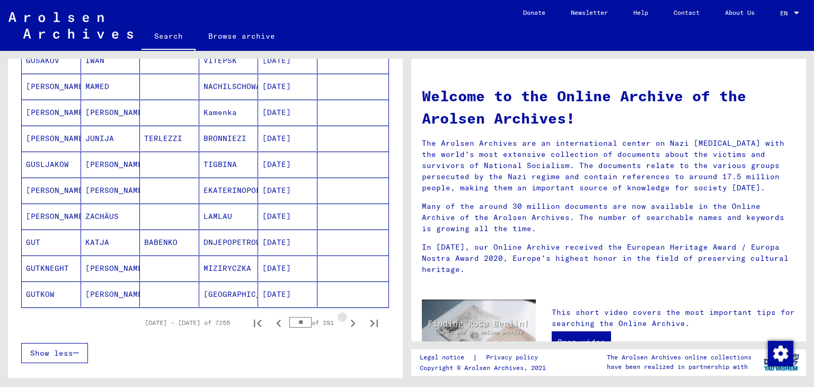
click at [345, 321] on icon "Next page" at bounding box center [352, 323] width 15 height 15
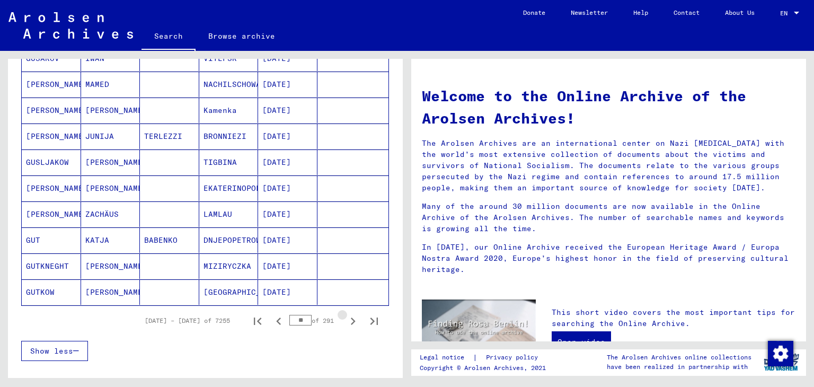
click at [345, 321] on icon "Next page" at bounding box center [352, 321] width 15 height 15
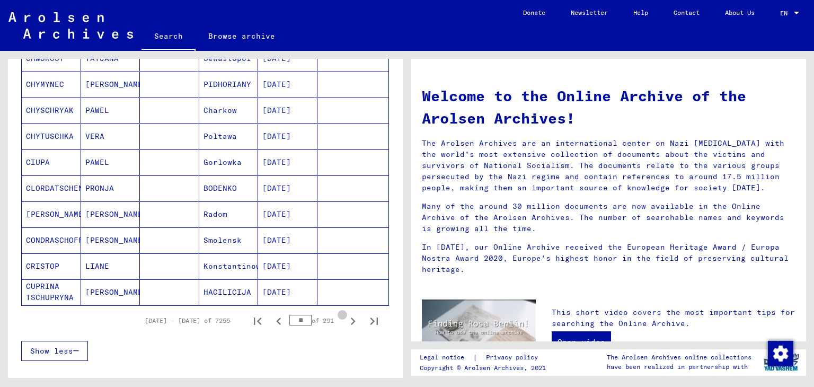
click at [345, 321] on icon "Next page" at bounding box center [352, 321] width 15 height 15
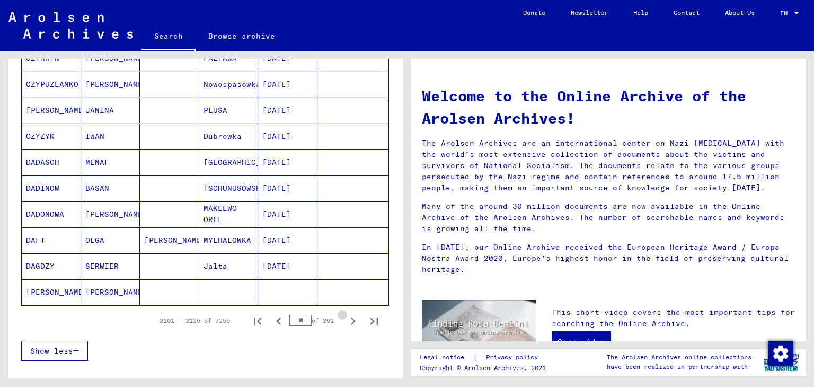
click at [345, 321] on icon "Next page" at bounding box center [352, 321] width 15 height 15
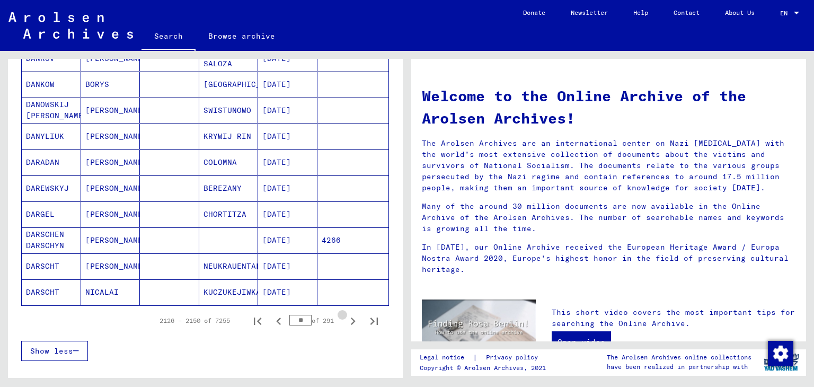
click at [345, 321] on icon "Next page" at bounding box center [352, 321] width 15 height 15
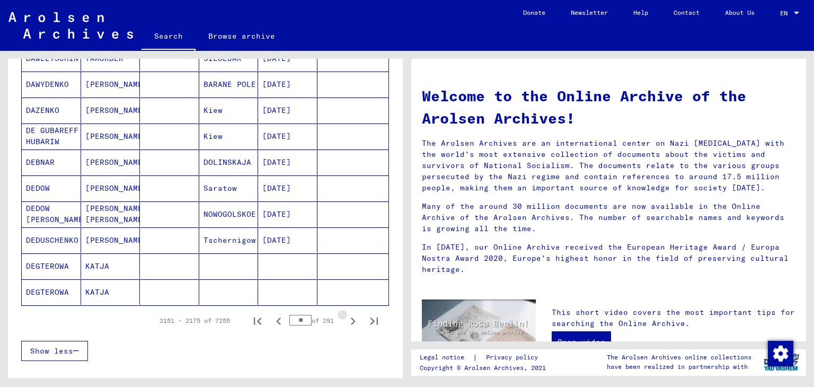
click at [345, 321] on icon "Next page" at bounding box center [352, 321] width 15 height 15
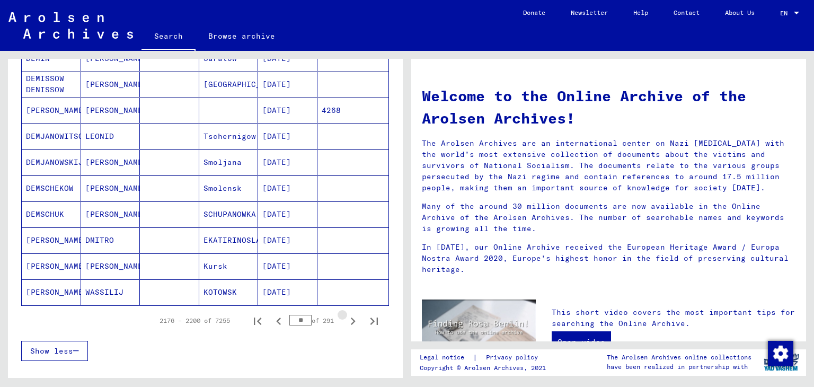
click at [345, 321] on icon "Next page" at bounding box center [352, 321] width 15 height 15
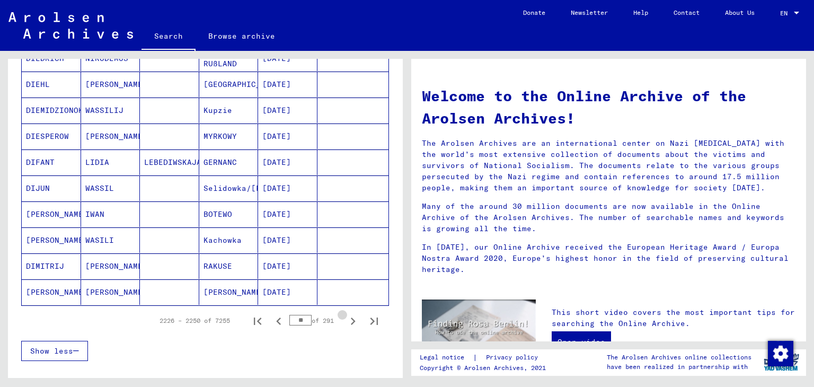
click at [345, 321] on icon "Next page" at bounding box center [352, 321] width 15 height 15
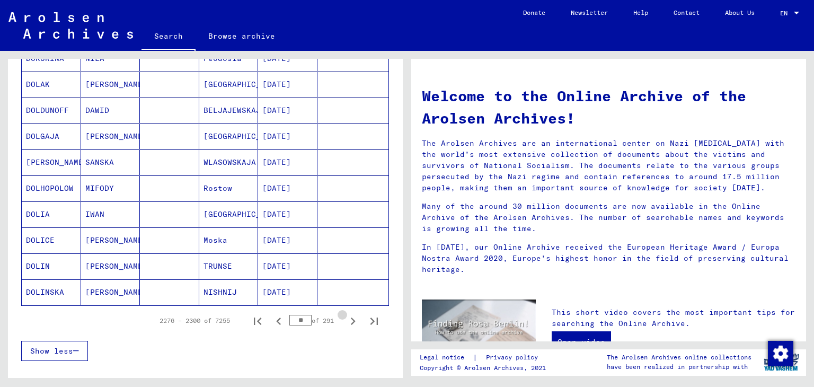
click at [345, 321] on icon "Next page" at bounding box center [352, 321] width 15 height 15
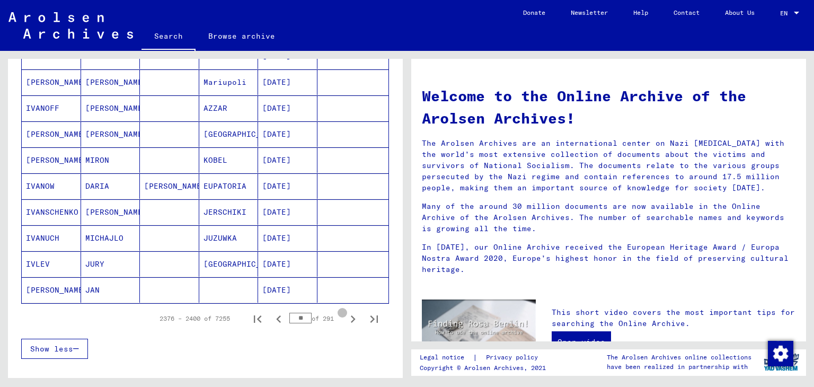
click at [345, 321] on icon "Next page" at bounding box center [352, 319] width 15 height 15
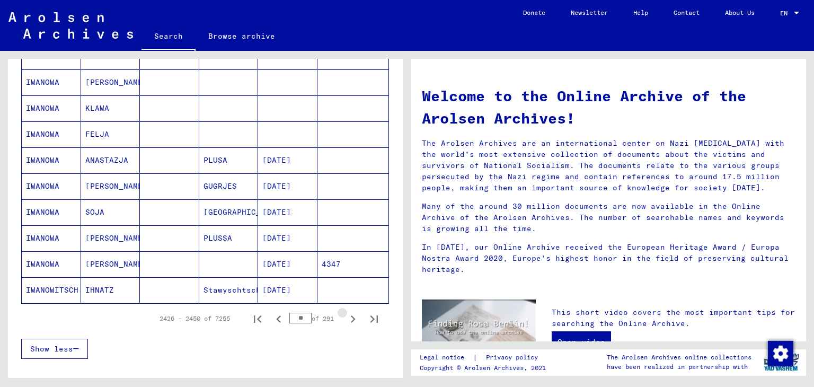
scroll to position [607, 0]
click at [345, 321] on icon "Next page" at bounding box center [352, 321] width 15 height 15
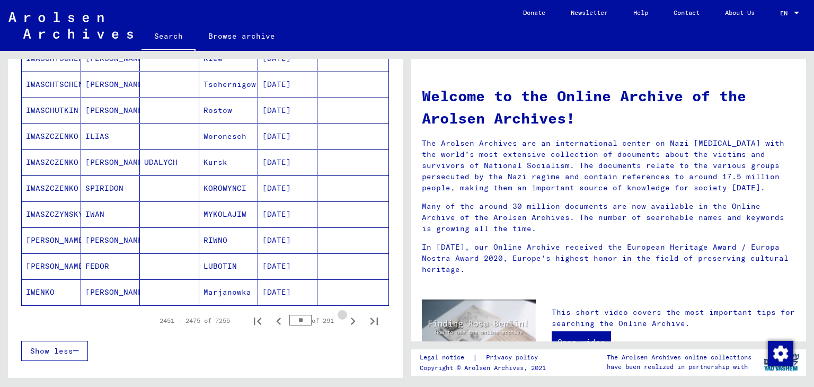
click at [345, 321] on icon "Next page" at bounding box center [352, 321] width 15 height 15
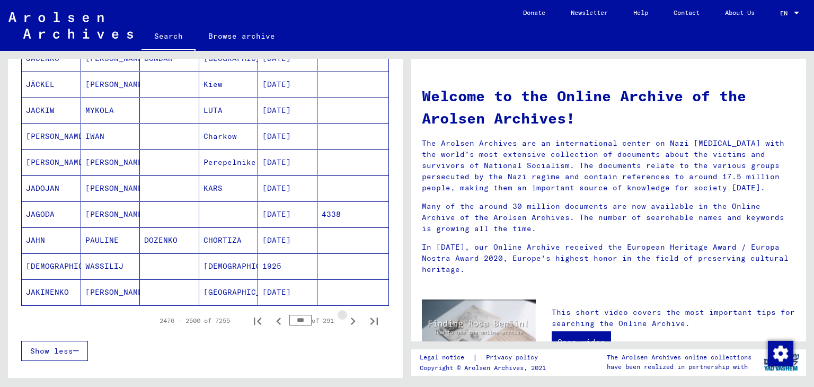
click at [345, 321] on icon "Next page" at bounding box center [352, 321] width 15 height 15
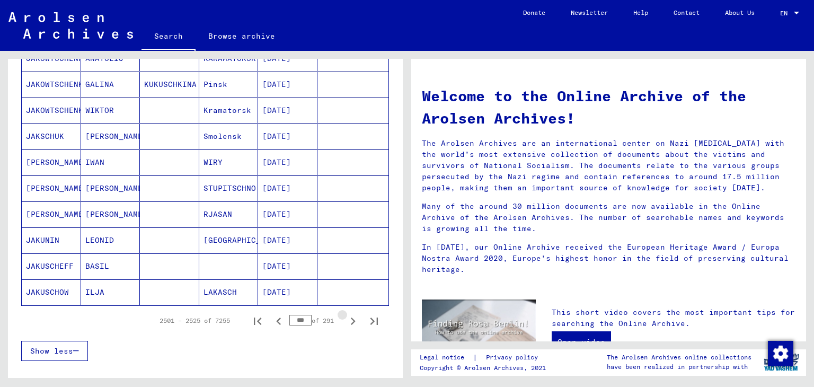
click at [345, 321] on icon "Next page" at bounding box center [352, 321] width 15 height 15
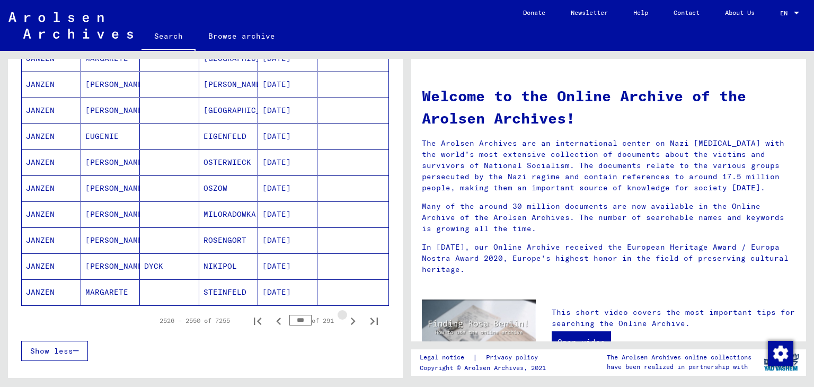
click at [345, 321] on icon "Next page" at bounding box center [352, 321] width 15 height 15
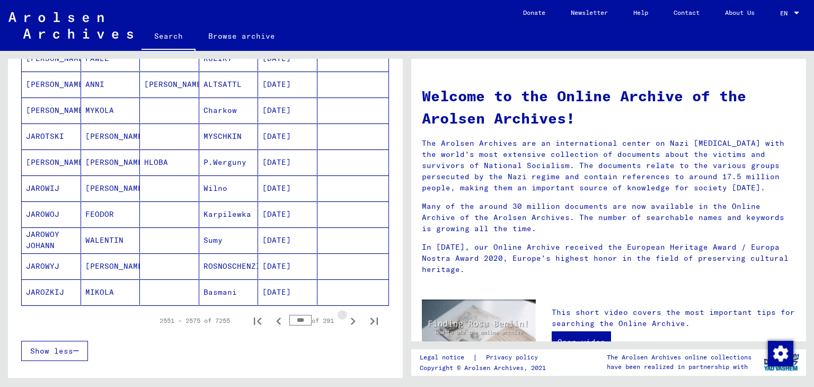
click at [345, 321] on icon "Next page" at bounding box center [352, 321] width 15 height 15
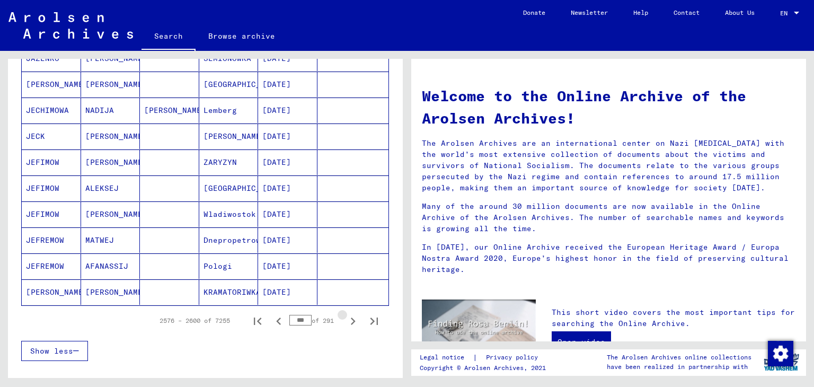
click at [345, 321] on icon "Next page" at bounding box center [352, 321] width 15 height 15
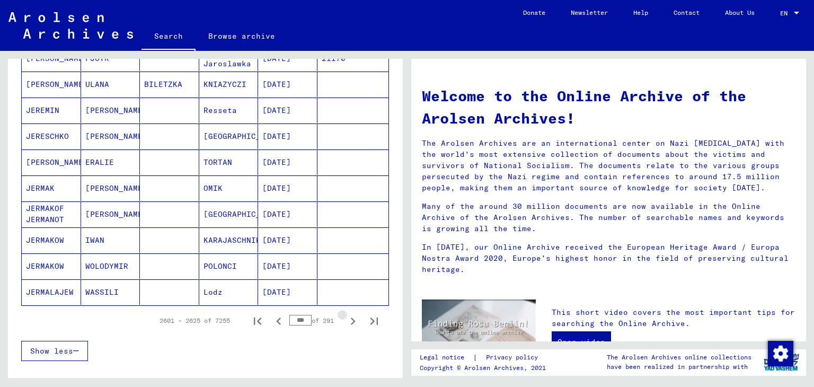
click at [345, 321] on icon "Next page" at bounding box center [352, 321] width 15 height 15
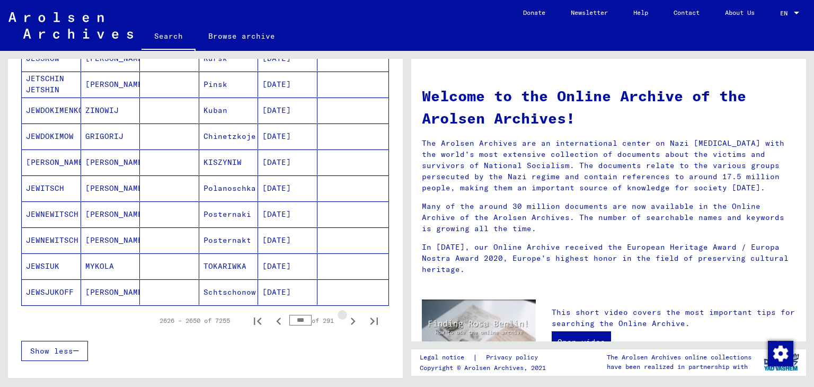
click at [345, 321] on icon "Next page" at bounding box center [352, 321] width 15 height 15
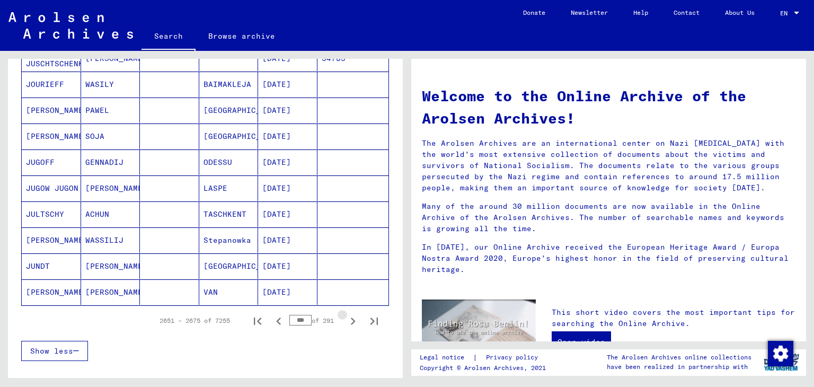
click at [345, 321] on icon "Next page" at bounding box center [352, 321] width 15 height 15
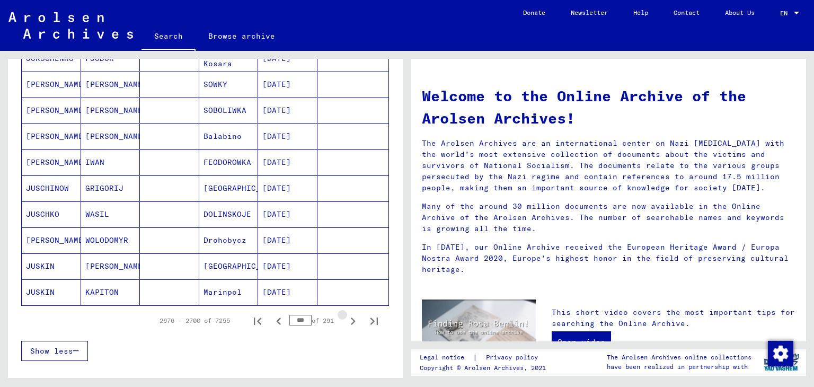
click at [345, 321] on icon "Next page" at bounding box center [352, 321] width 15 height 15
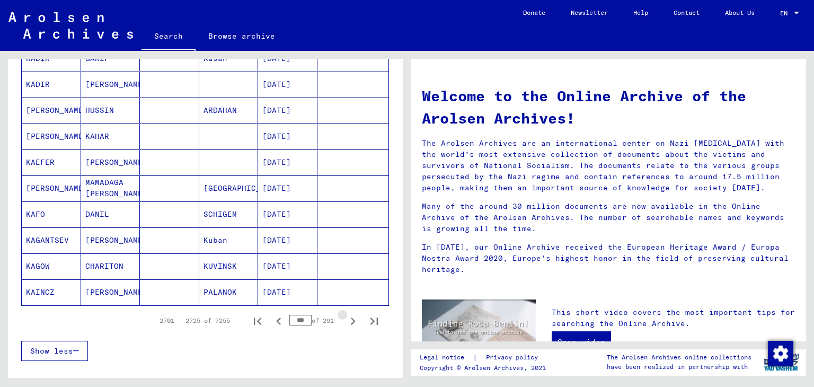
click at [345, 321] on icon "Next page" at bounding box center [352, 321] width 15 height 15
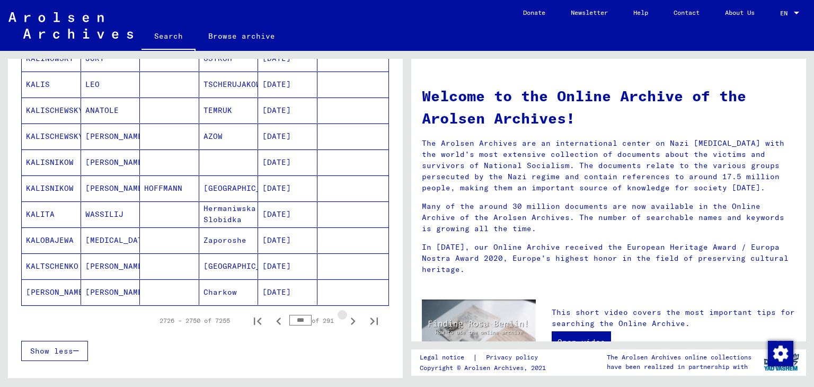
click at [345, 321] on icon "Next page" at bounding box center [352, 321] width 15 height 15
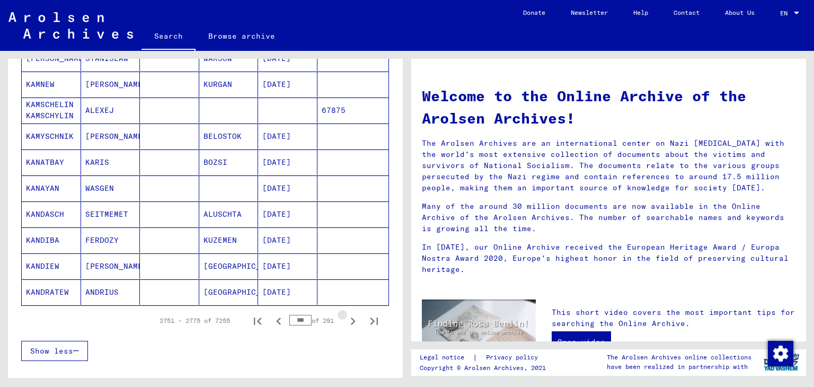
click at [345, 321] on icon "Next page" at bounding box center [352, 321] width 15 height 15
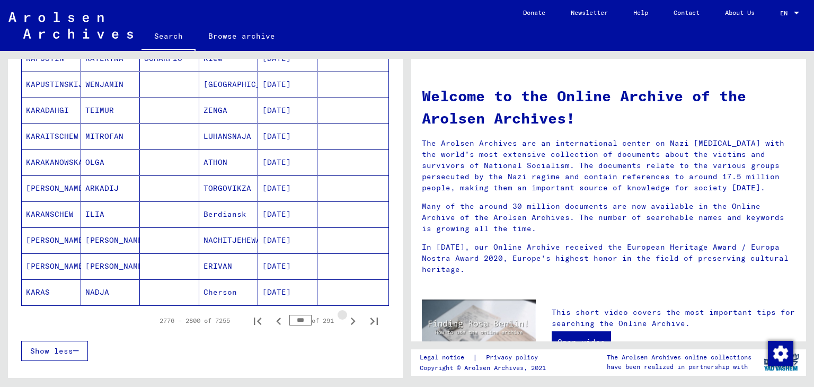
click at [345, 321] on icon "Next page" at bounding box center [352, 321] width 15 height 15
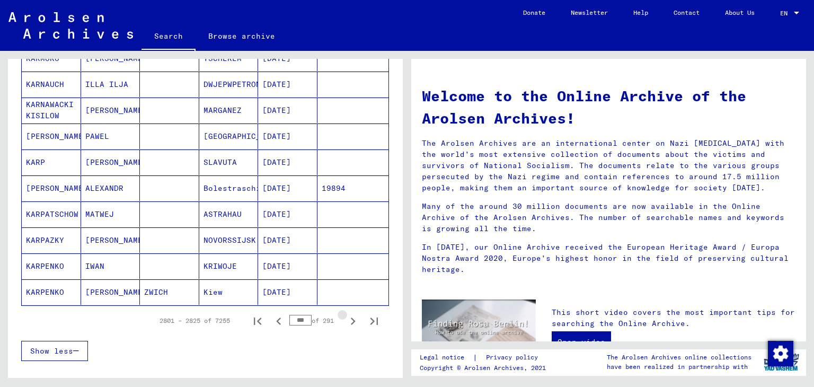
click at [345, 321] on icon "Next page" at bounding box center [352, 321] width 15 height 15
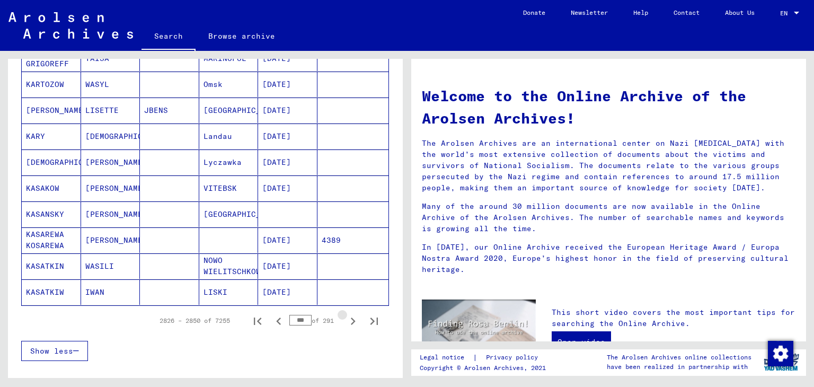
click at [345, 321] on icon "Next page" at bounding box center [352, 321] width 15 height 15
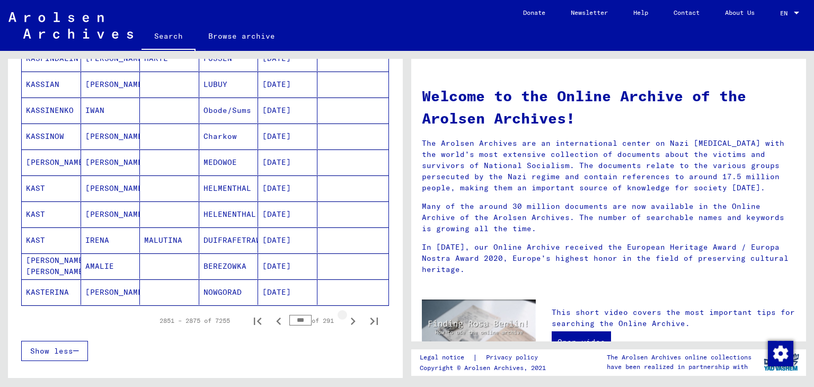
click at [345, 321] on icon "Next page" at bounding box center [352, 321] width 15 height 15
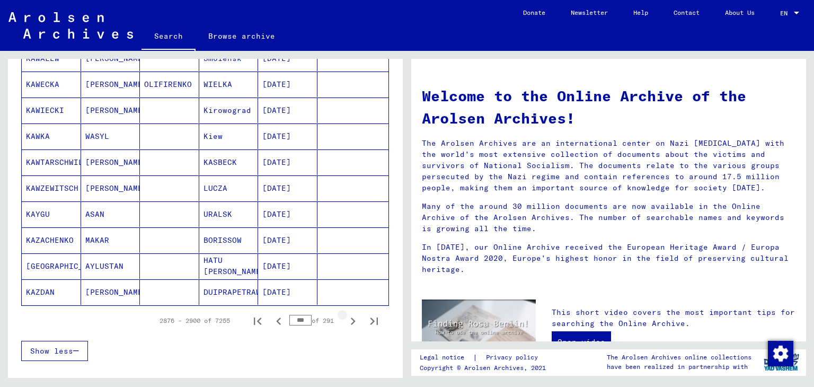
click at [345, 321] on icon "Next page" at bounding box center [352, 321] width 15 height 15
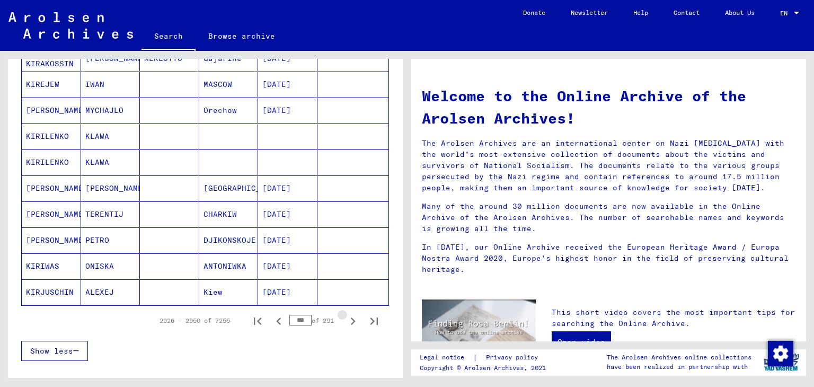
click at [345, 321] on icon "Next page" at bounding box center [352, 321] width 15 height 15
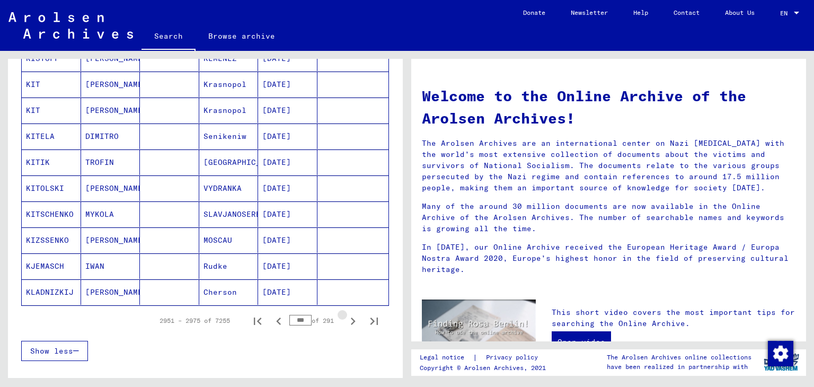
click at [345, 321] on icon "Next page" at bounding box center [352, 321] width 15 height 15
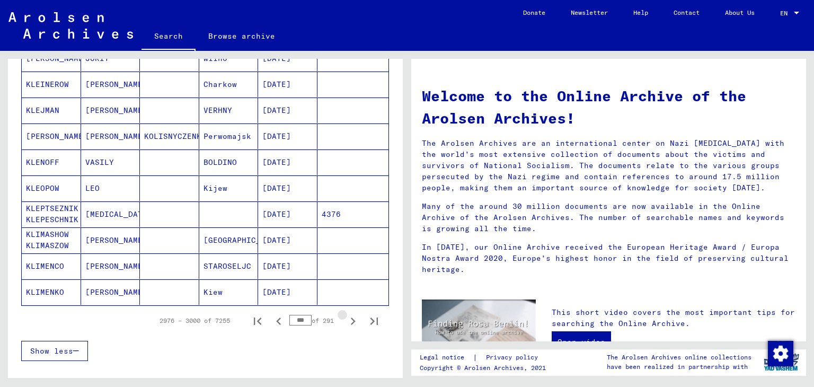
click at [345, 321] on icon "Next page" at bounding box center [352, 321] width 15 height 15
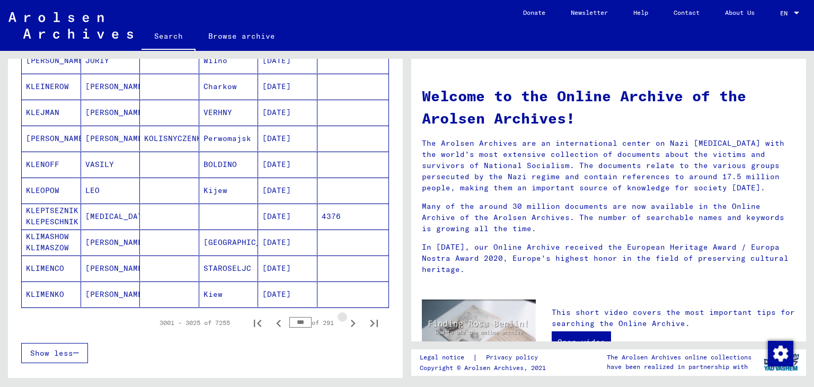
scroll to position [609, 0]
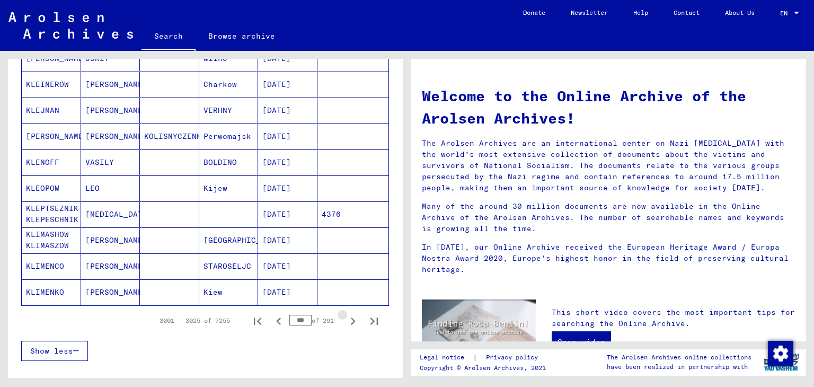
click at [345, 321] on icon "Next page" at bounding box center [352, 321] width 15 height 15
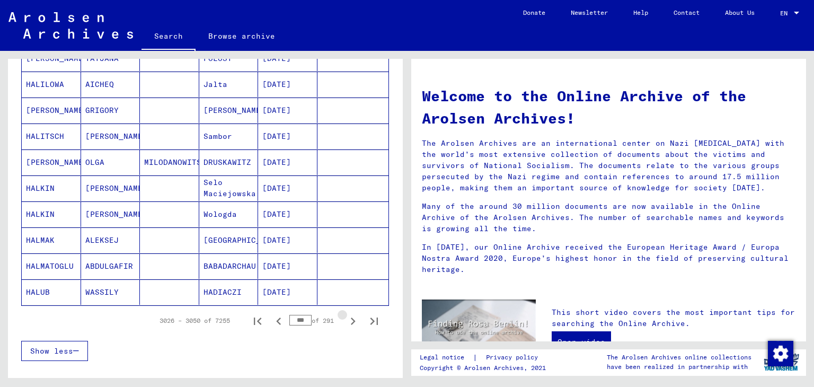
click at [345, 321] on icon "Next page" at bounding box center [352, 321] width 15 height 15
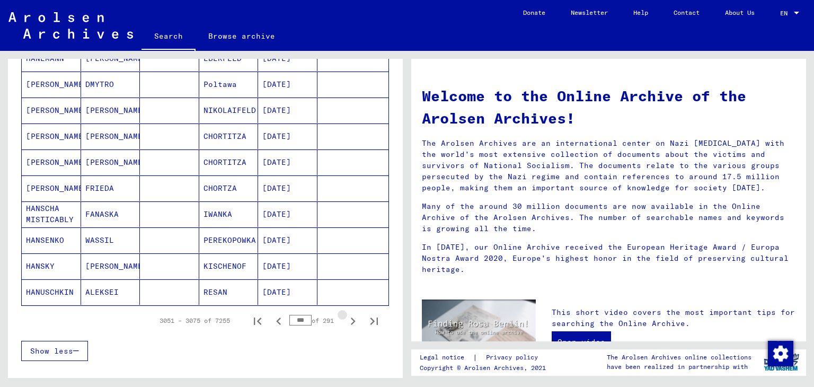
click at [345, 321] on icon "Next page" at bounding box center [352, 321] width 15 height 15
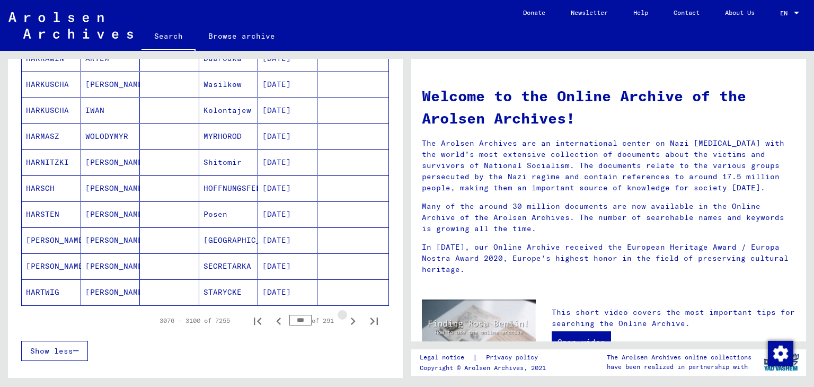
click at [345, 321] on icon "Next page" at bounding box center [352, 321] width 15 height 15
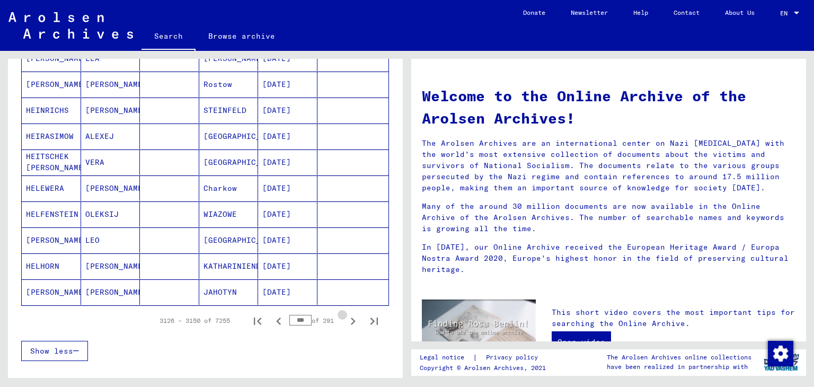
click at [345, 321] on icon "Next page" at bounding box center [352, 321] width 15 height 15
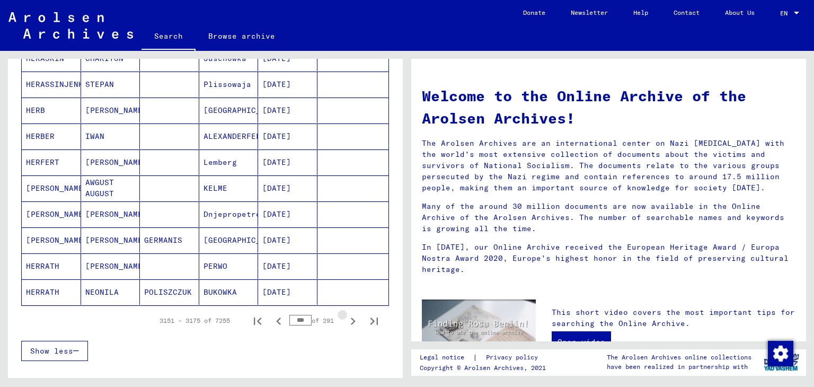
click at [345, 321] on icon "Next page" at bounding box center [352, 321] width 15 height 15
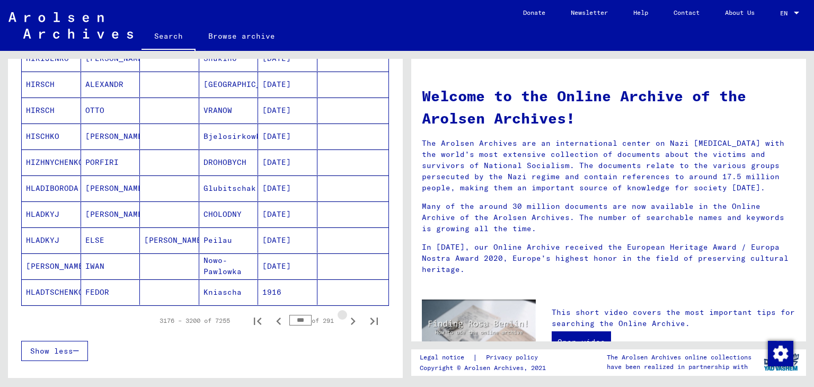
click at [345, 321] on icon "Next page" at bounding box center [352, 321] width 15 height 15
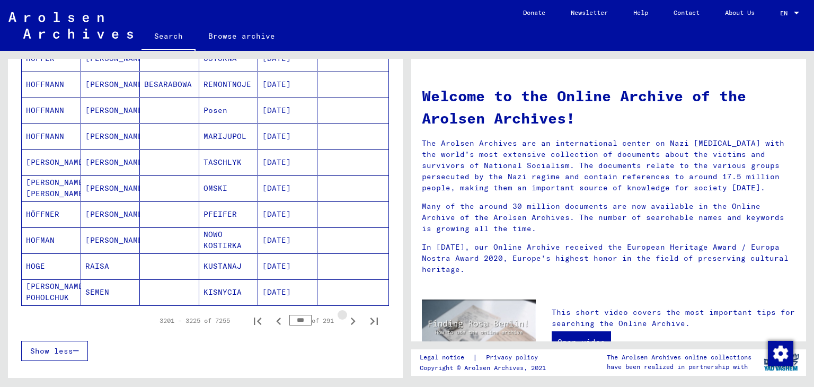
click at [345, 321] on icon "Next page" at bounding box center [352, 321] width 15 height 15
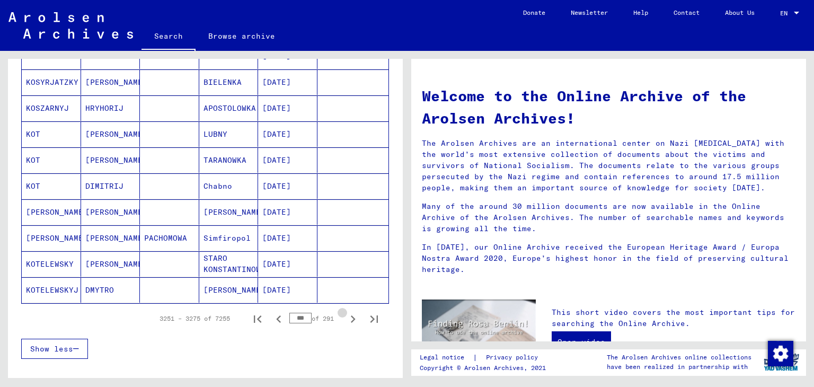
click at [345, 321] on icon "Next page" at bounding box center [352, 319] width 15 height 15
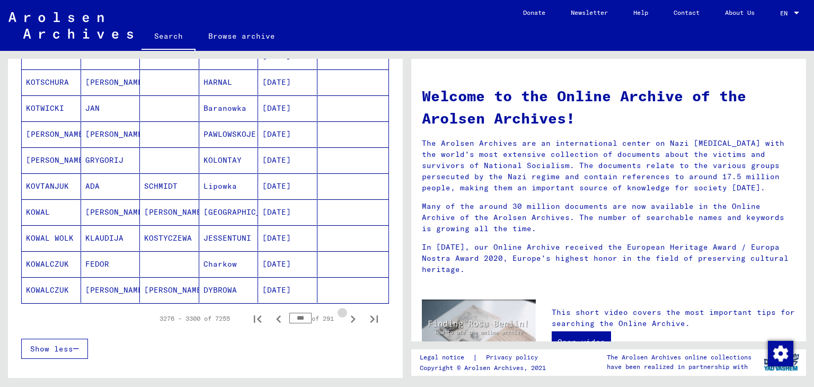
click at [345, 321] on icon "Next page" at bounding box center [352, 319] width 15 height 15
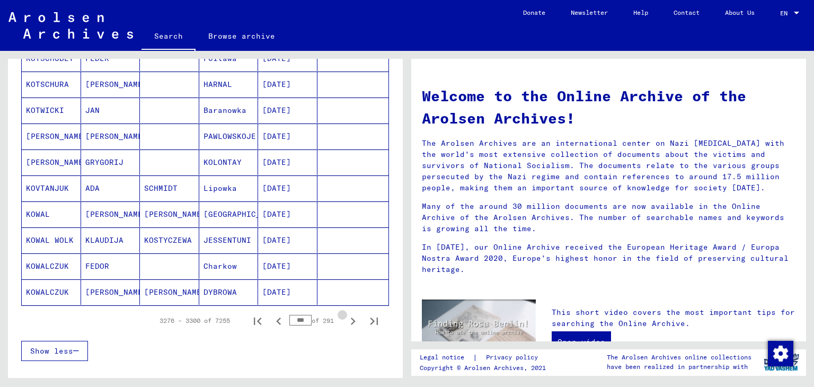
click at [345, 321] on icon "Next page" at bounding box center [352, 321] width 15 height 15
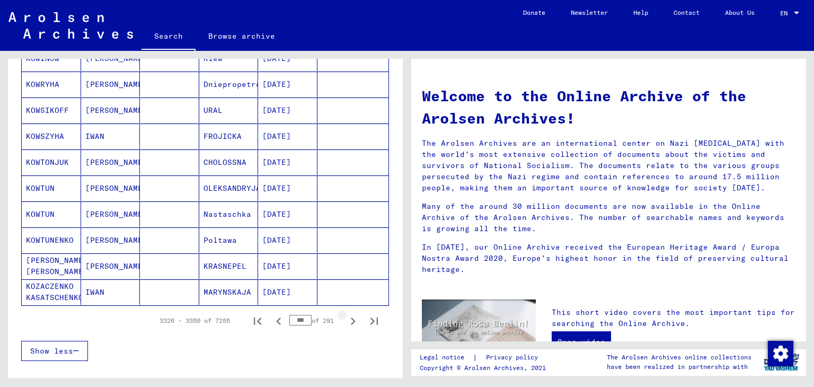
click at [345, 321] on icon "Next page" at bounding box center [352, 321] width 15 height 15
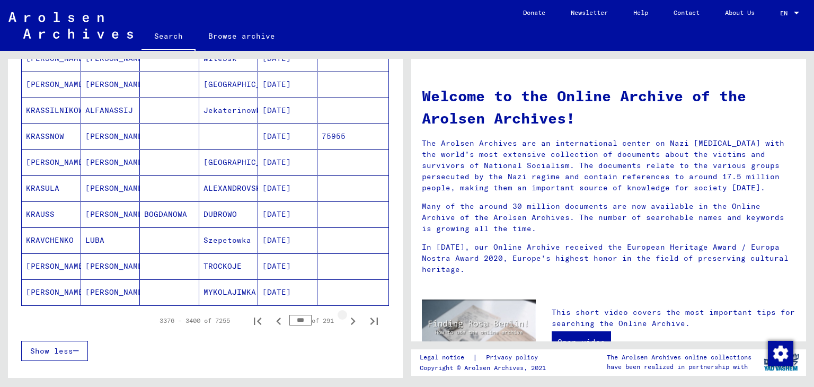
click at [345, 321] on icon "Next page" at bounding box center [352, 321] width 15 height 15
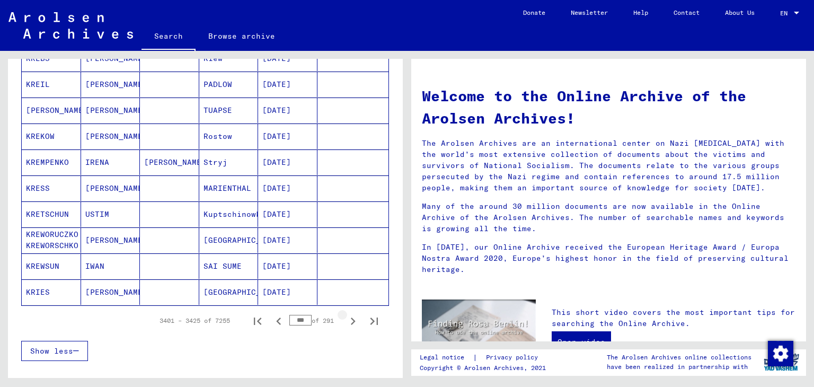
click at [345, 321] on icon "Next page" at bounding box center [352, 321] width 15 height 15
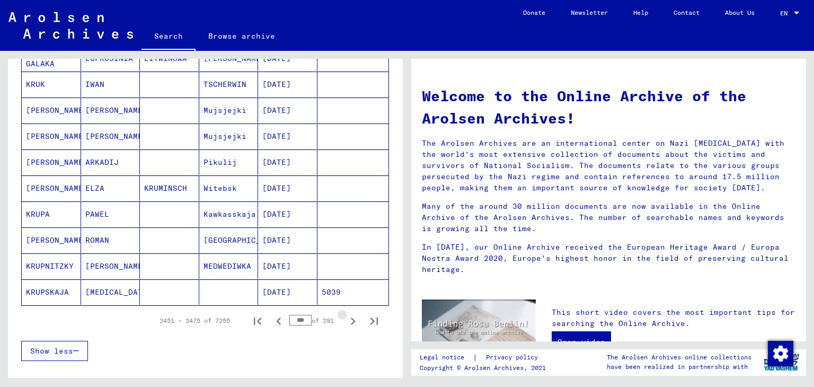
click at [345, 321] on icon "Next page" at bounding box center [352, 321] width 15 height 15
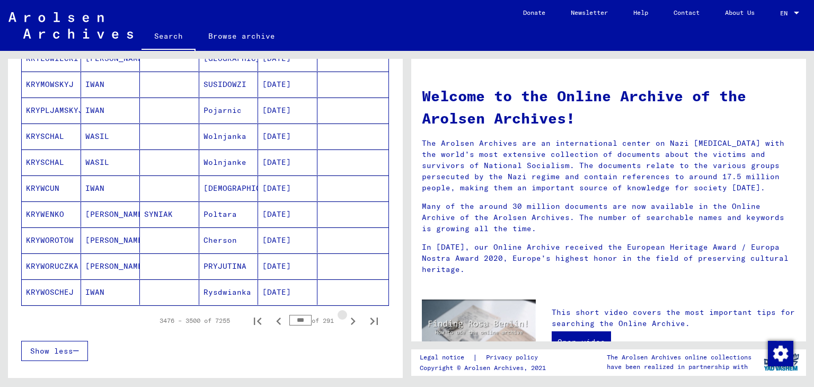
click at [345, 321] on icon "Next page" at bounding box center [352, 321] width 15 height 15
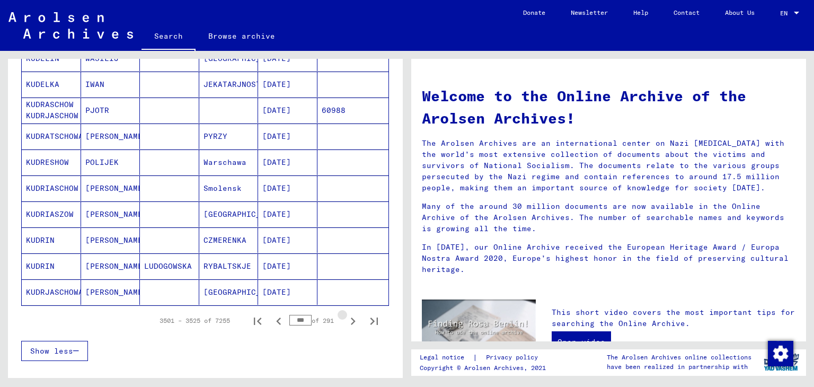
click at [345, 321] on icon "Next page" at bounding box center [352, 321] width 15 height 15
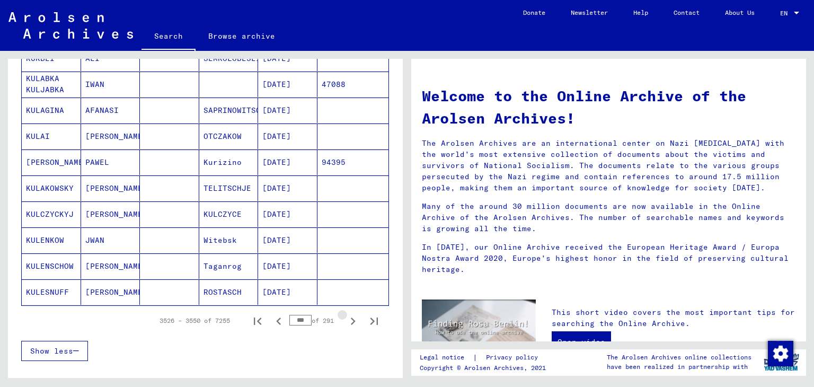
click at [345, 321] on icon "Next page" at bounding box center [352, 321] width 15 height 15
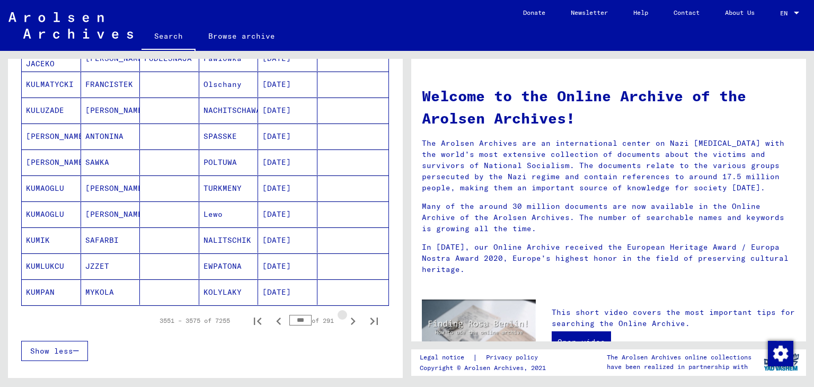
click at [345, 321] on icon "Next page" at bounding box center [352, 321] width 15 height 15
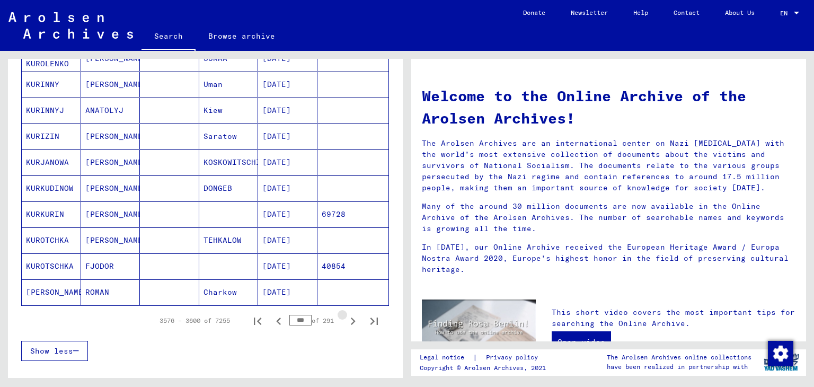
click at [345, 321] on icon "Next page" at bounding box center [352, 321] width 15 height 15
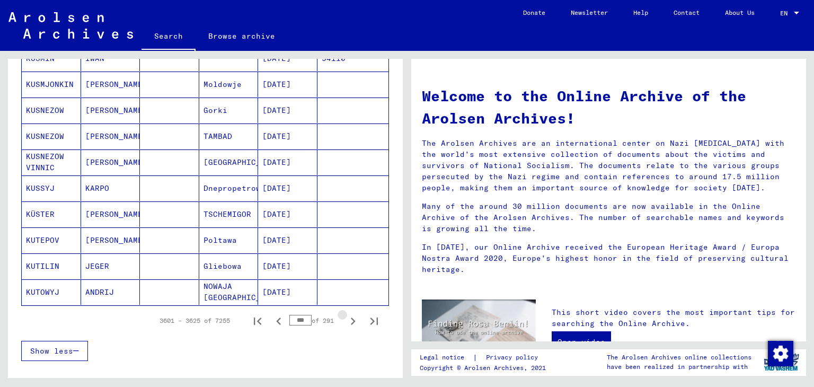
click at [345, 321] on icon "Next page" at bounding box center [352, 321] width 15 height 15
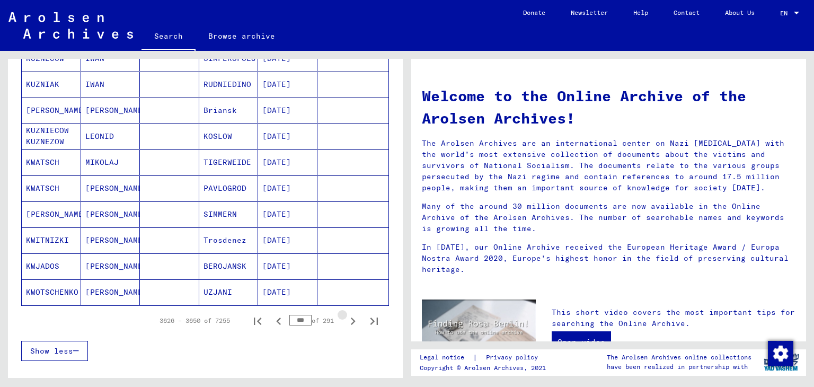
click at [345, 321] on icon "Next page" at bounding box center [352, 321] width 15 height 15
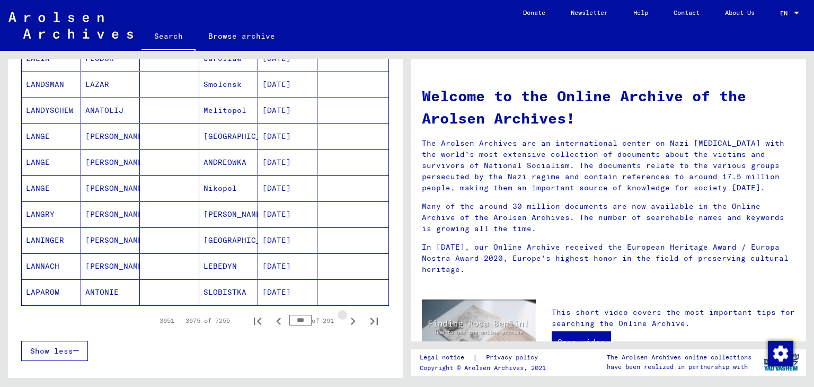
click at [345, 321] on icon "Next page" at bounding box center [352, 321] width 15 height 15
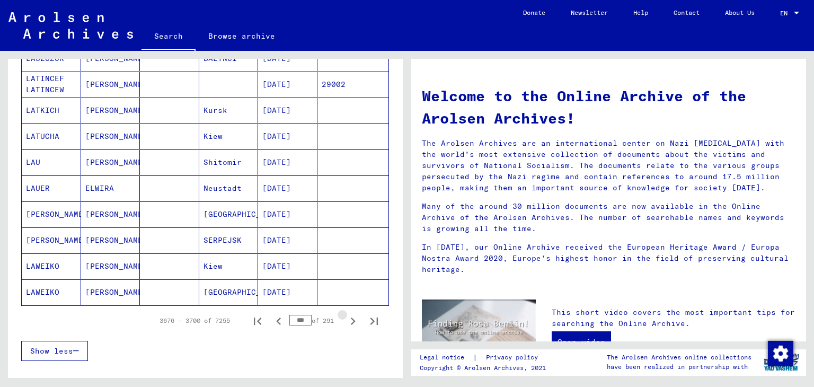
click at [345, 321] on icon "Next page" at bounding box center [352, 321] width 15 height 15
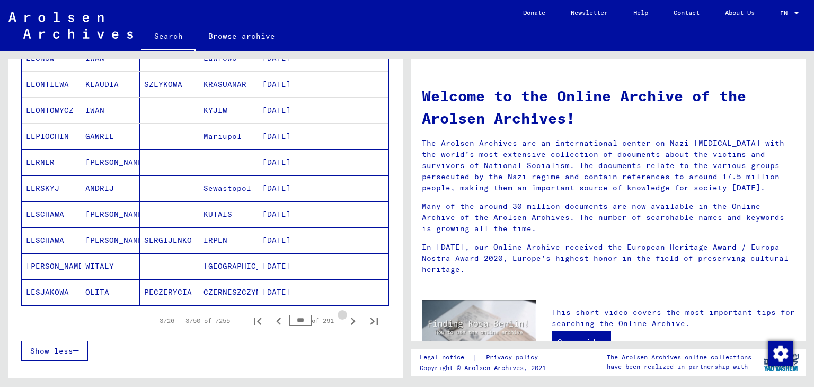
click at [345, 321] on icon "Next page" at bounding box center [352, 321] width 15 height 15
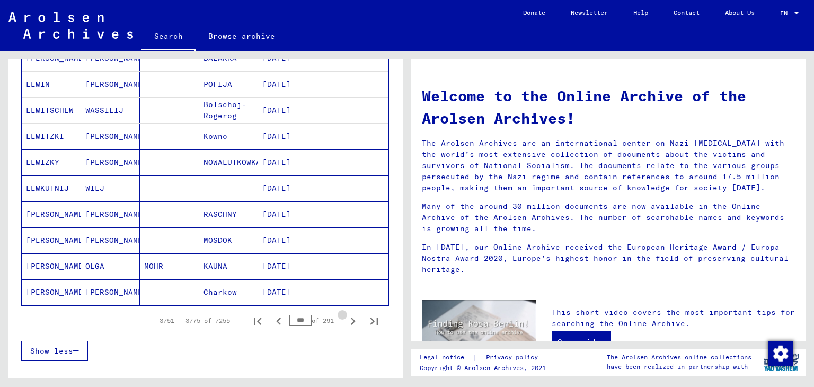
click at [345, 321] on icon "Next page" at bounding box center [352, 321] width 15 height 15
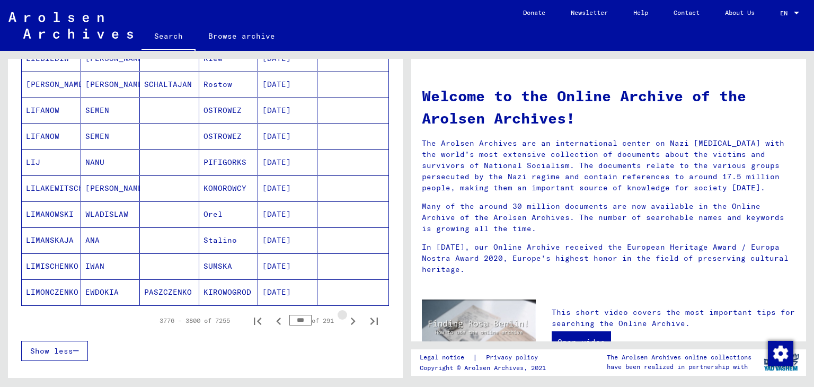
click at [345, 321] on icon "Next page" at bounding box center [352, 321] width 15 height 15
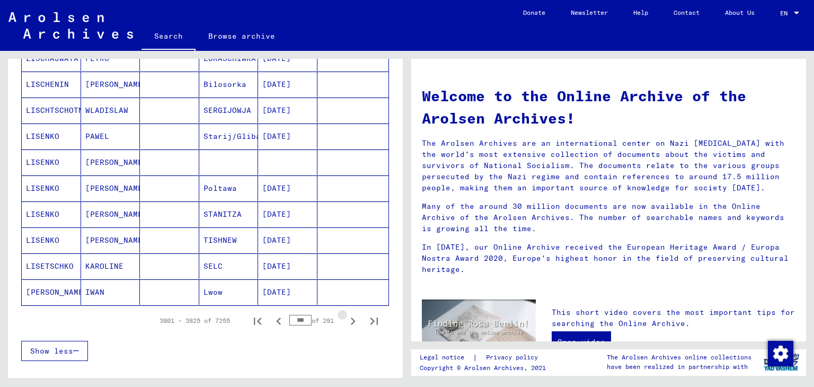
click at [345, 321] on icon "Next page" at bounding box center [352, 321] width 15 height 15
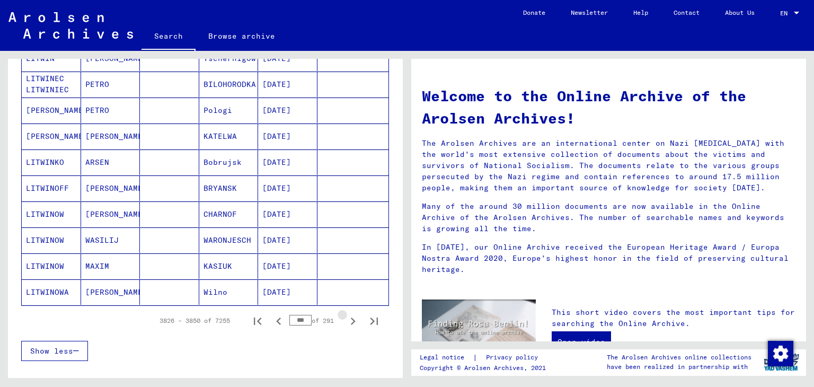
click at [345, 321] on icon "Next page" at bounding box center [352, 321] width 15 height 15
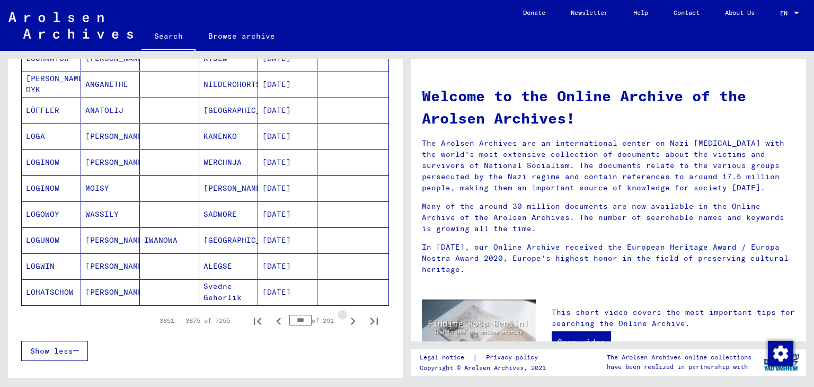
click at [345, 321] on icon "Next page" at bounding box center [352, 321] width 15 height 15
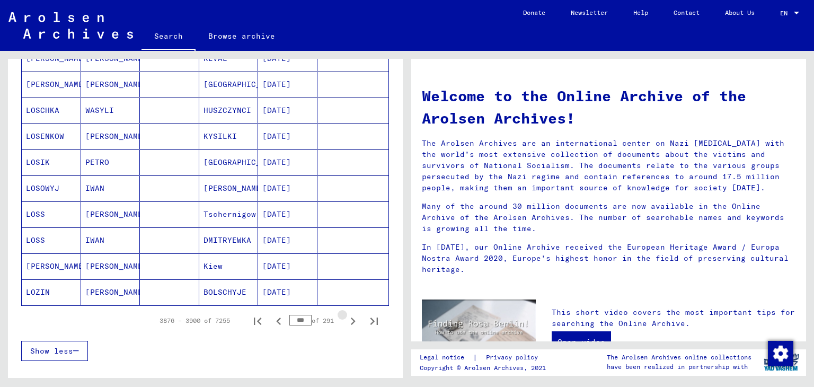
click at [345, 321] on icon "Next page" at bounding box center [352, 321] width 15 height 15
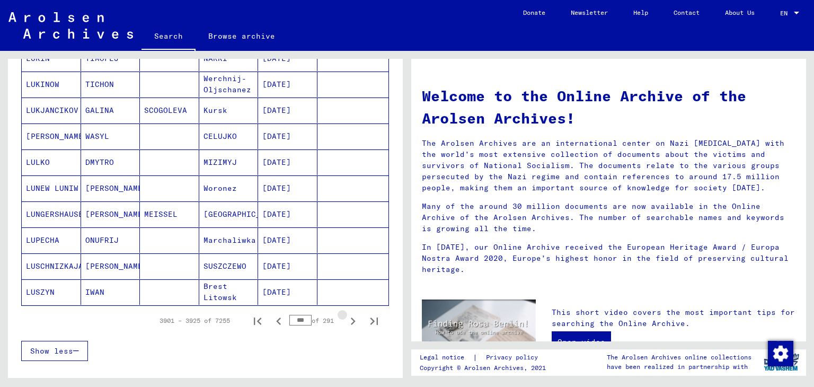
click at [345, 321] on icon "Next page" at bounding box center [352, 321] width 15 height 15
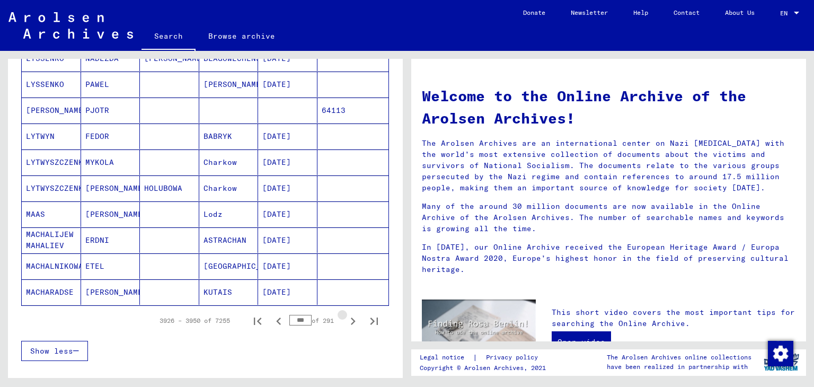
click at [345, 321] on icon "Next page" at bounding box center [352, 321] width 15 height 15
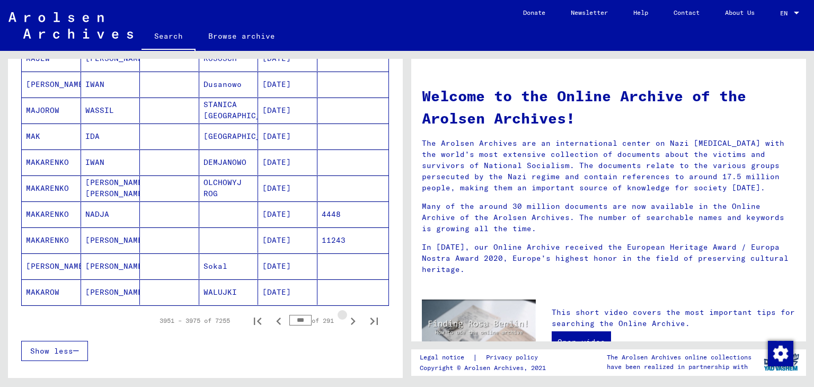
click at [345, 321] on icon "Next page" at bounding box center [352, 321] width 15 height 15
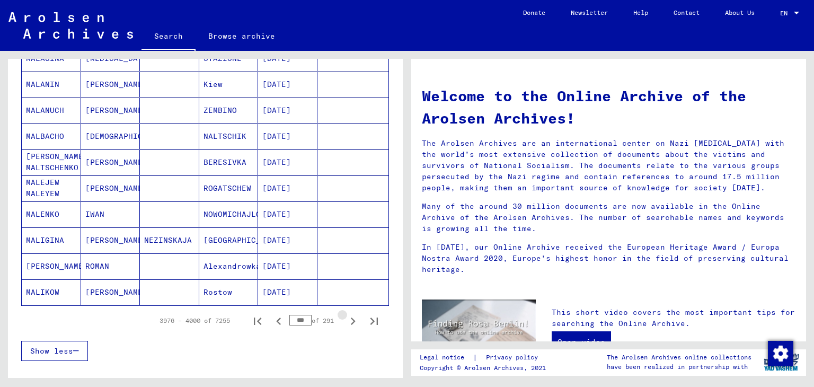
click at [345, 321] on icon "Next page" at bounding box center [352, 321] width 15 height 15
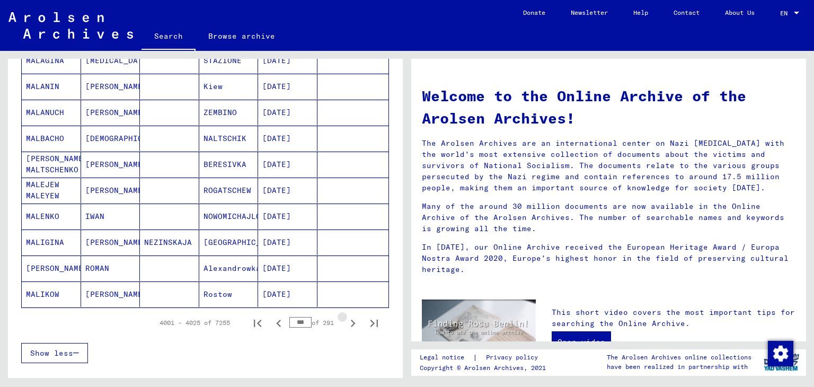
scroll to position [609, 0]
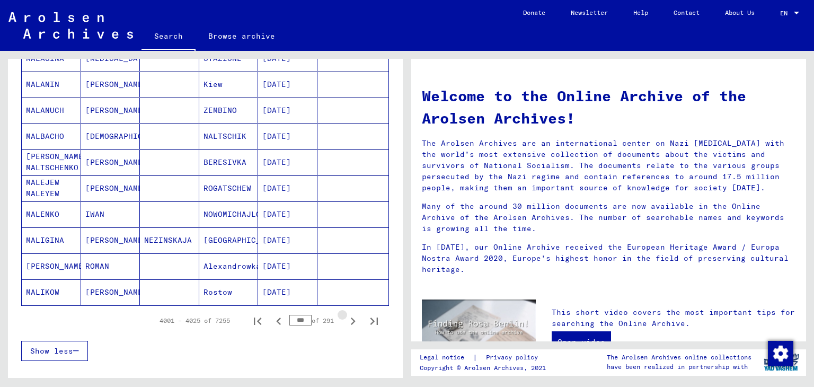
click at [345, 321] on icon "Next page" at bounding box center [352, 321] width 15 height 15
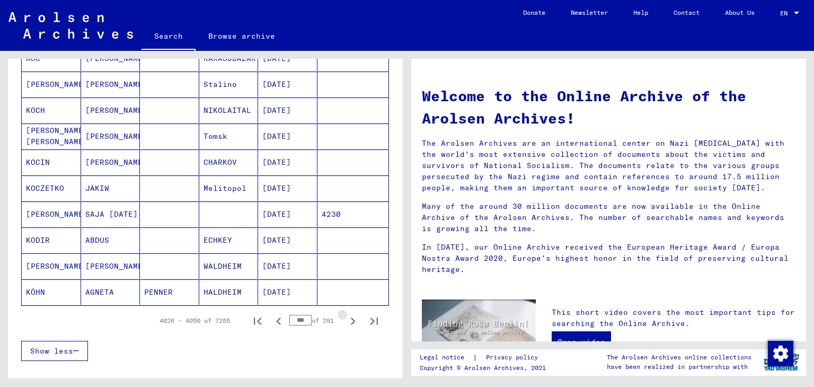
click at [345, 321] on icon "Next page" at bounding box center [352, 321] width 15 height 15
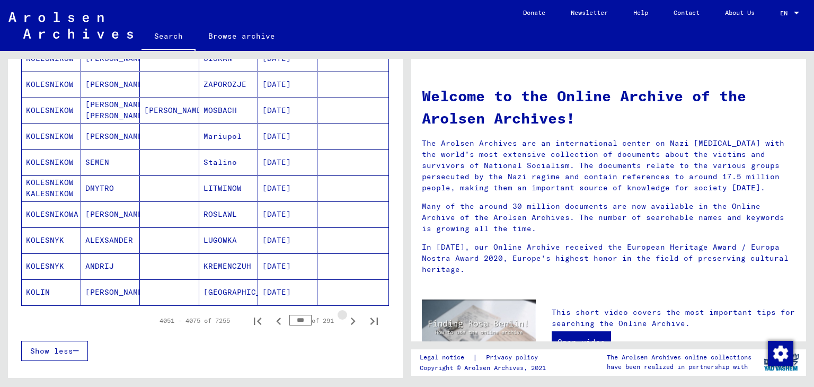
click at [345, 321] on icon "Next page" at bounding box center [352, 321] width 15 height 15
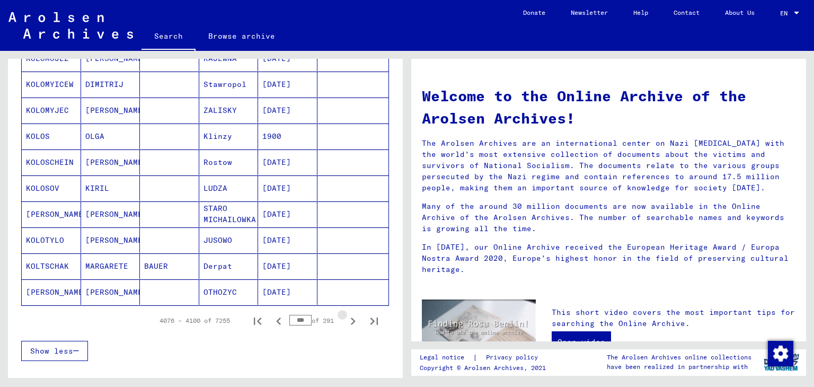
click at [345, 321] on icon "Next page" at bounding box center [352, 321] width 15 height 15
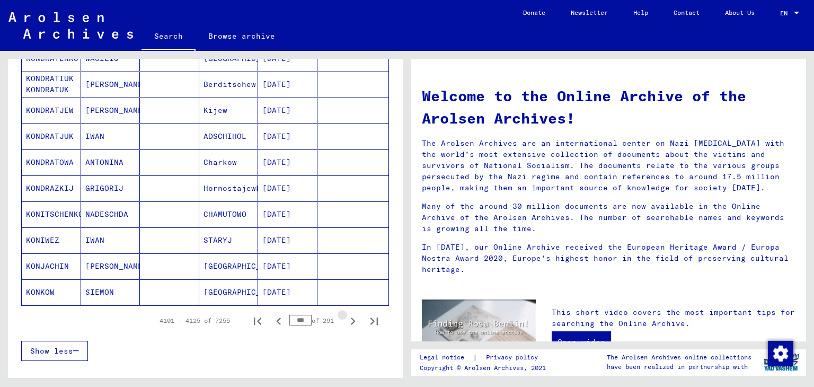
click at [345, 321] on icon "Next page" at bounding box center [352, 321] width 15 height 15
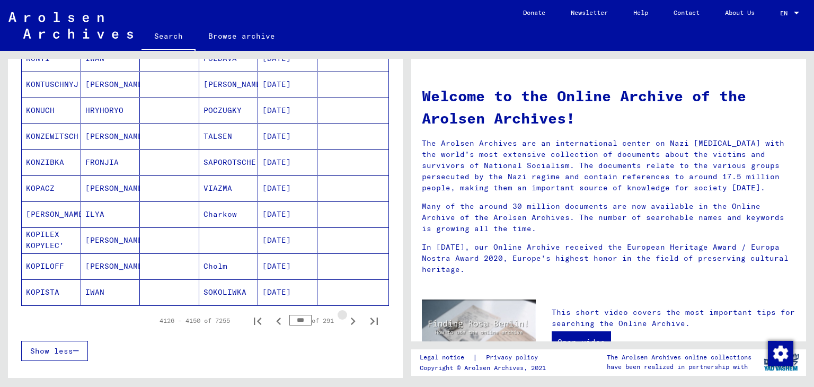
click at [345, 321] on icon "Next page" at bounding box center [352, 321] width 15 height 15
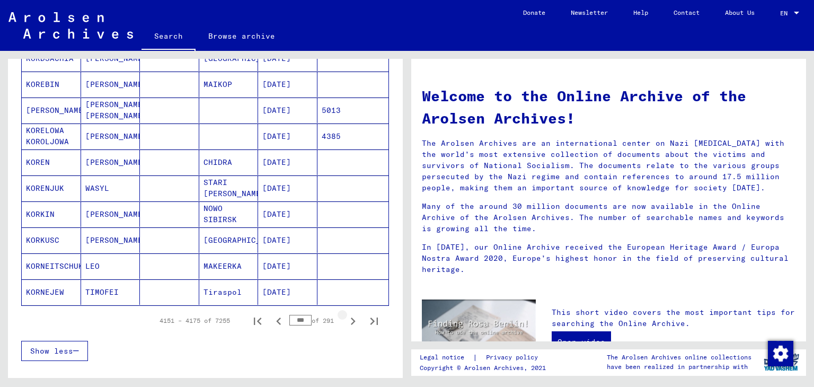
click at [345, 321] on icon "Next page" at bounding box center [352, 321] width 15 height 15
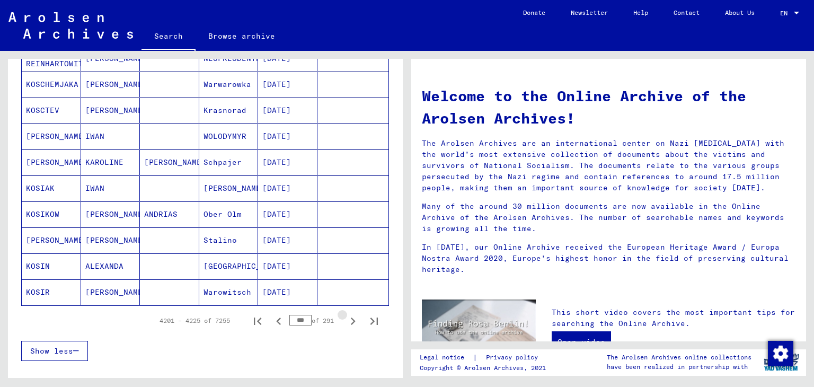
click at [345, 321] on icon "Next page" at bounding box center [352, 321] width 15 height 15
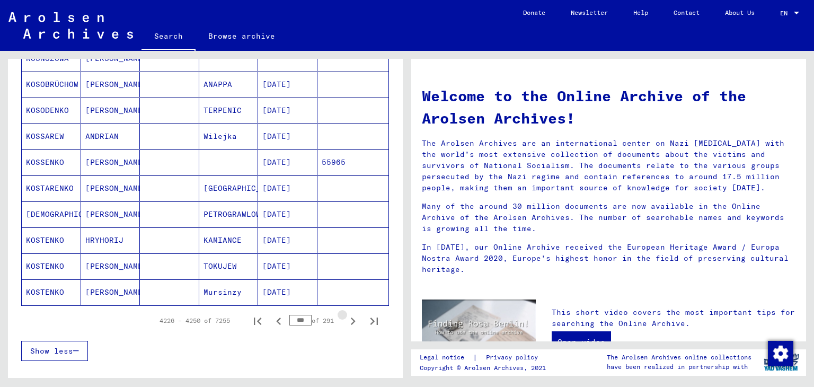
click at [345, 321] on icon "Next page" at bounding box center [352, 321] width 15 height 15
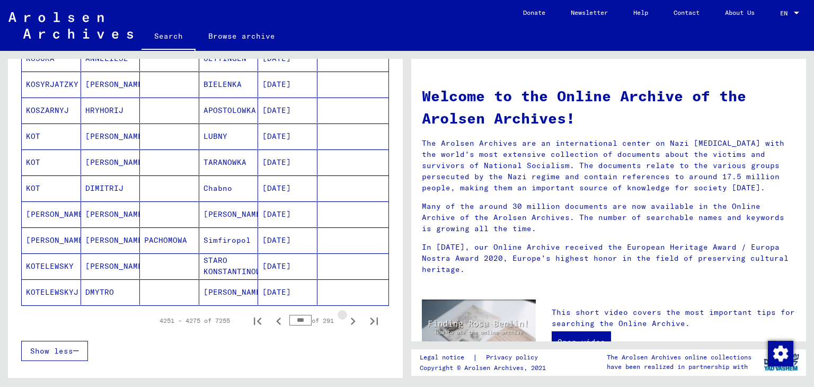
click at [345, 321] on icon "Next page" at bounding box center [352, 321] width 15 height 15
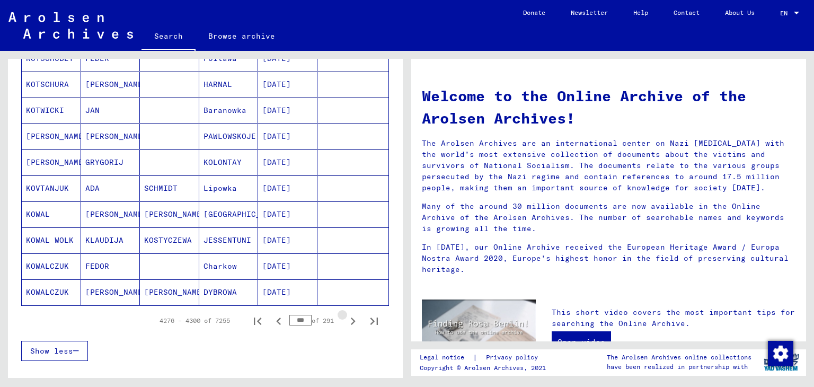
click at [345, 321] on icon "Next page" at bounding box center [352, 321] width 15 height 15
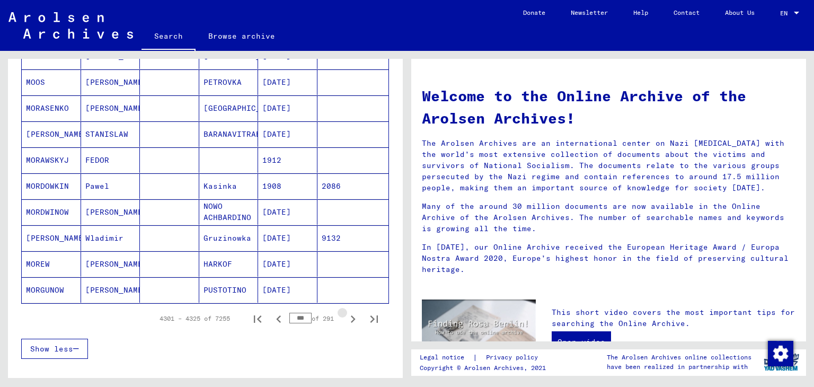
click at [345, 321] on icon "Next page" at bounding box center [352, 319] width 15 height 15
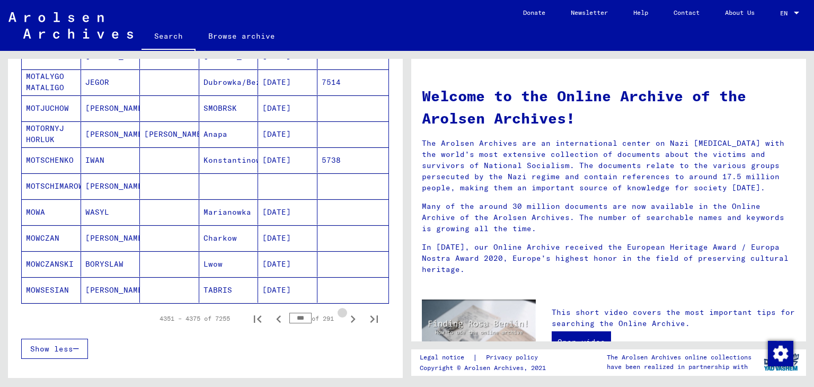
scroll to position [607, 0]
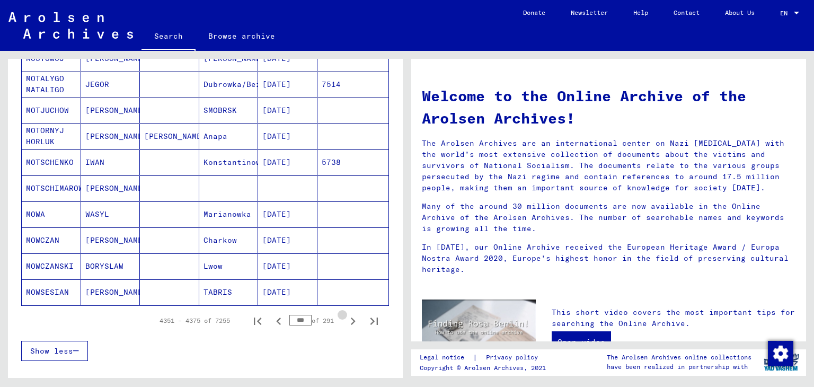
click at [345, 321] on icon "Next page" at bounding box center [352, 321] width 15 height 15
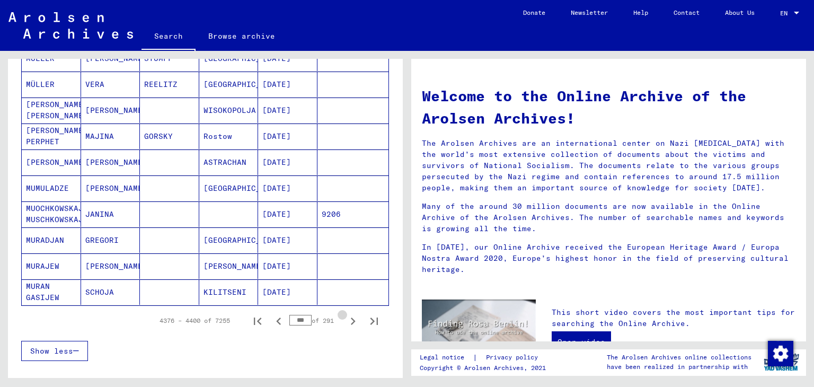
click at [345, 321] on icon "Next page" at bounding box center [352, 321] width 15 height 15
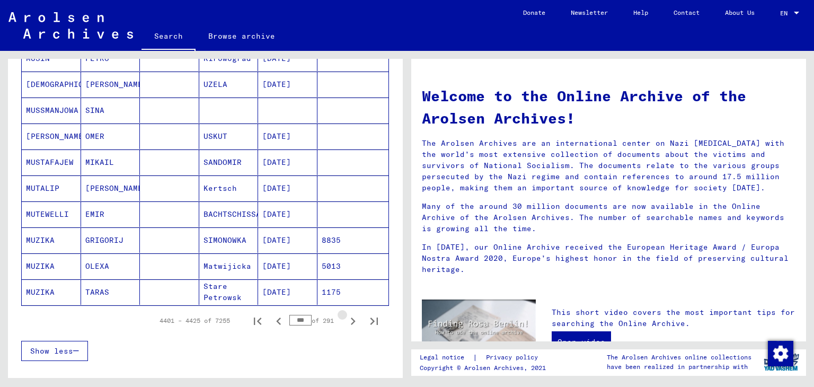
click at [345, 321] on icon "Next page" at bounding box center [352, 321] width 15 height 15
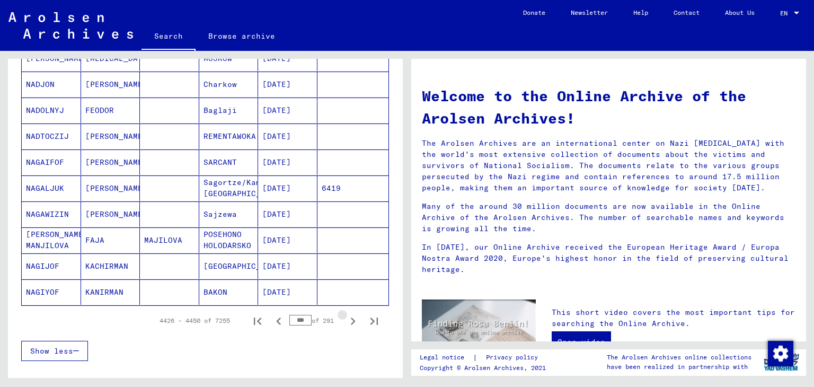
click at [345, 321] on icon "Next page" at bounding box center [352, 321] width 15 height 15
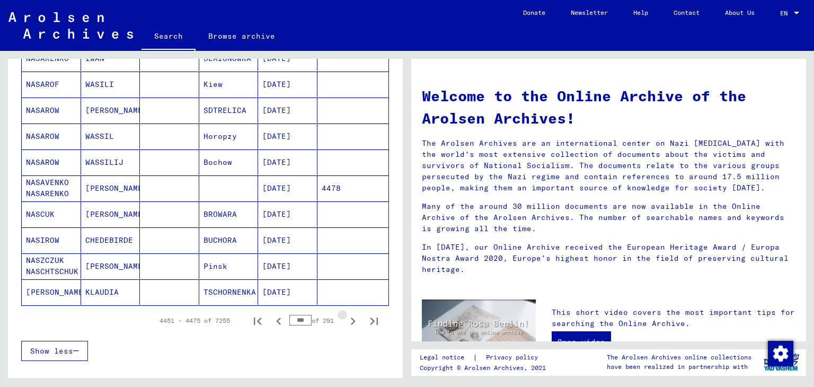
click at [345, 321] on icon "Next page" at bounding box center [352, 321] width 15 height 15
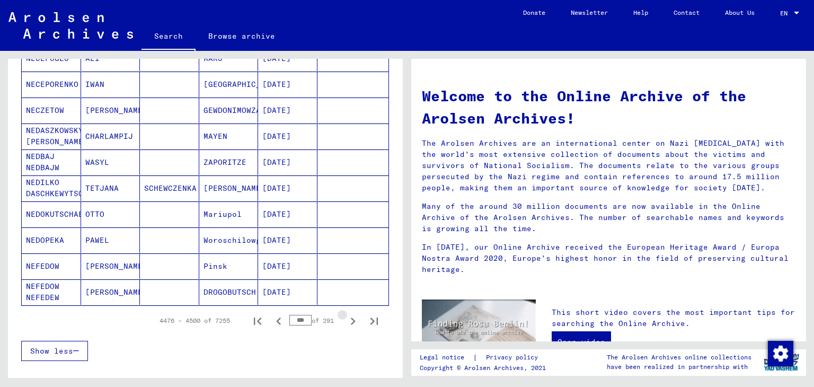
click at [345, 321] on icon "Next page" at bounding box center [352, 321] width 15 height 15
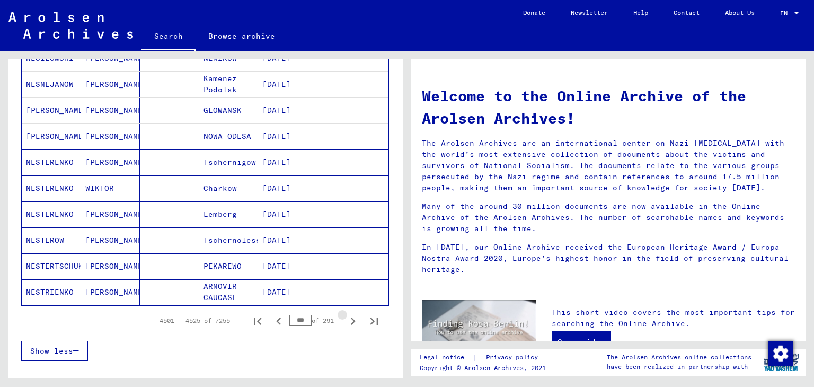
click at [345, 321] on icon "Next page" at bounding box center [352, 321] width 15 height 15
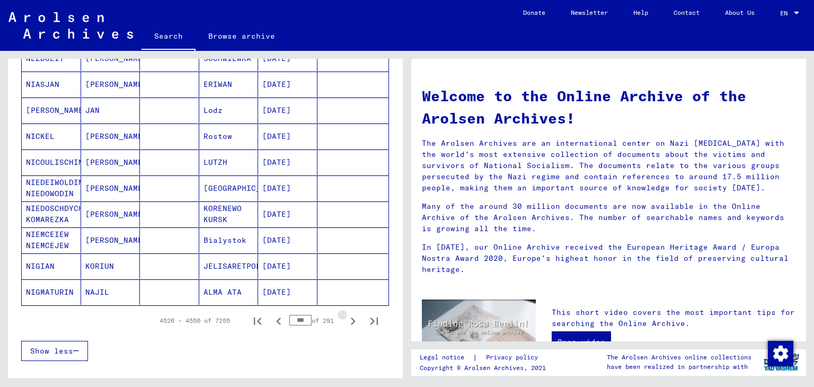
click at [345, 321] on icon "Next page" at bounding box center [352, 321] width 15 height 15
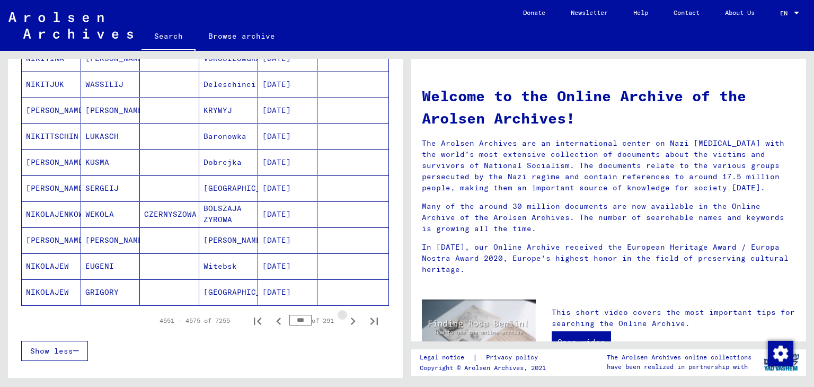
click at [345, 321] on icon "Next page" at bounding box center [352, 321] width 15 height 15
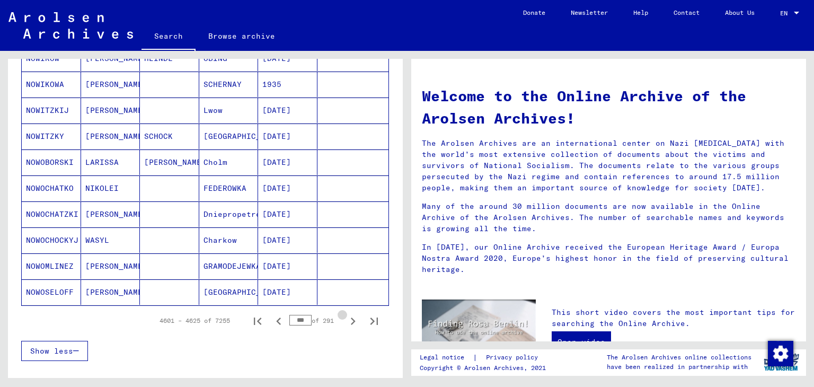
click at [345, 321] on icon "Next page" at bounding box center [352, 321] width 15 height 15
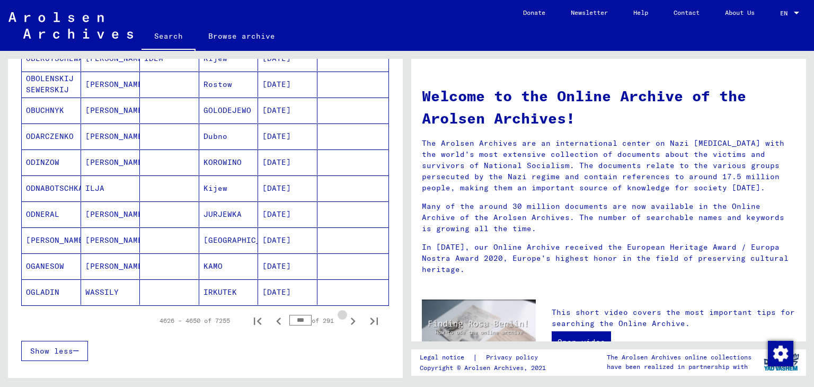
click at [345, 321] on icon "Next page" at bounding box center [352, 321] width 15 height 15
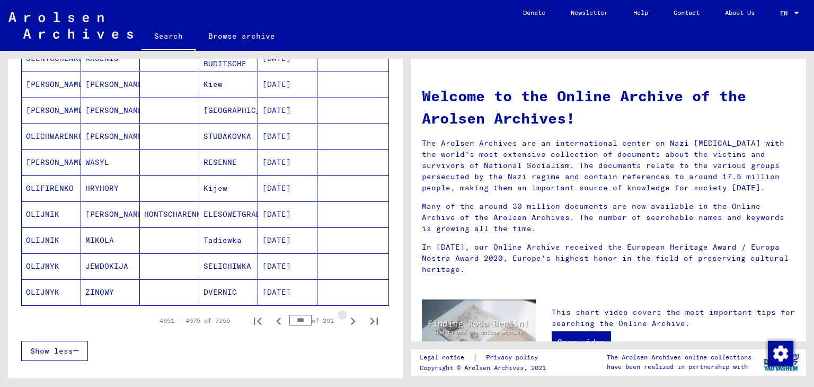
click at [345, 321] on icon "Next page" at bounding box center [352, 321] width 15 height 15
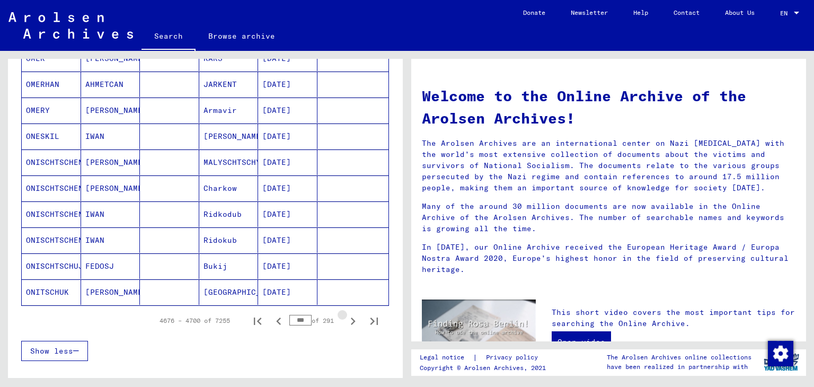
click at [345, 321] on icon "Next page" at bounding box center [352, 321] width 15 height 15
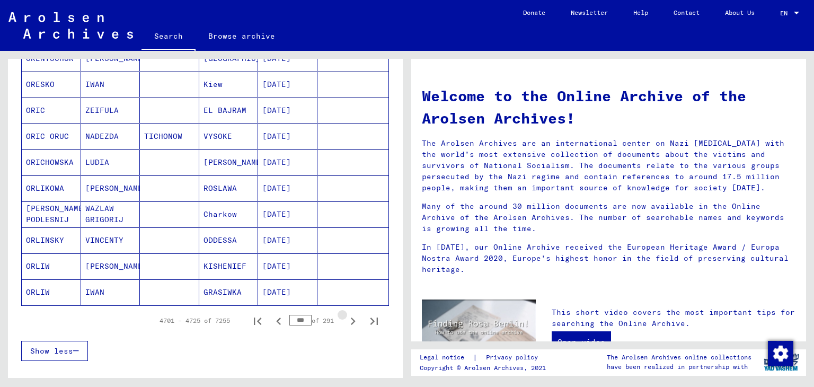
click at [345, 321] on icon "Next page" at bounding box center [352, 321] width 15 height 15
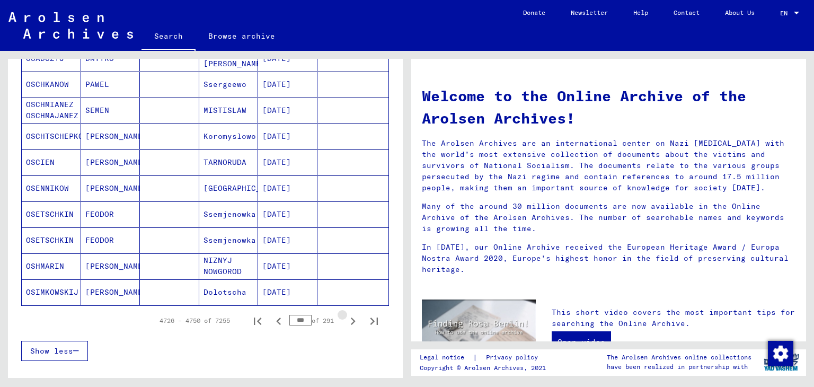
click at [345, 321] on icon "Next page" at bounding box center [352, 321] width 15 height 15
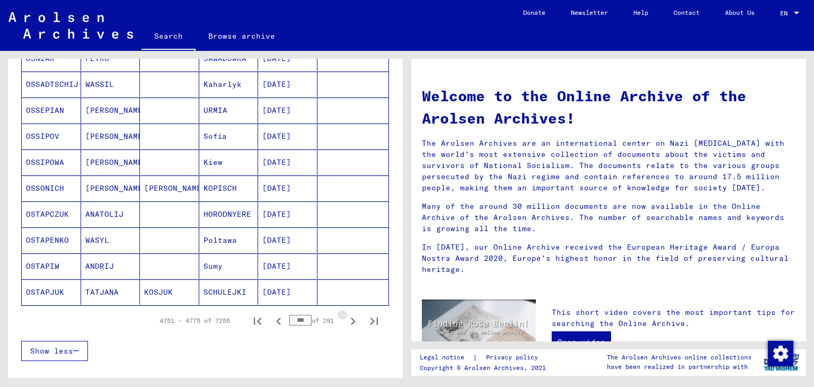
click at [345, 321] on icon "Next page" at bounding box center [352, 321] width 15 height 15
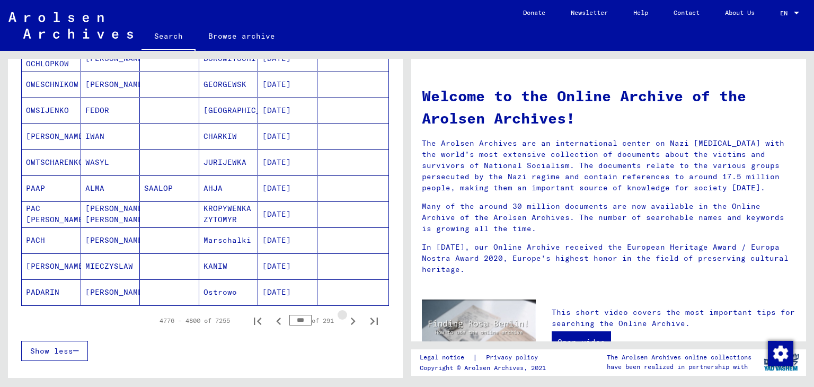
click at [345, 321] on icon "Next page" at bounding box center [352, 321] width 15 height 15
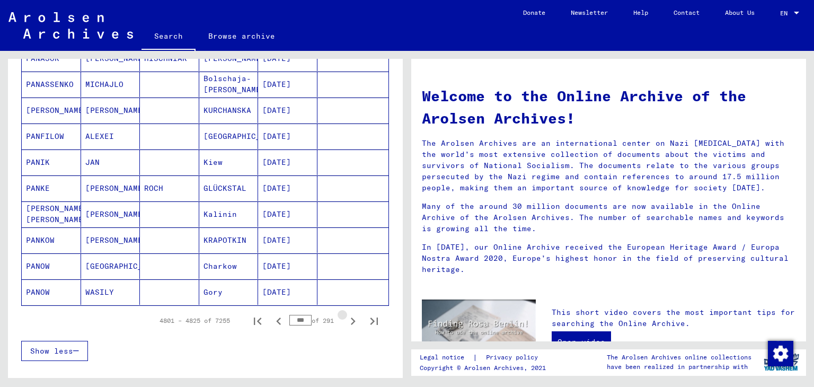
click at [345, 321] on icon "Next page" at bounding box center [352, 321] width 15 height 15
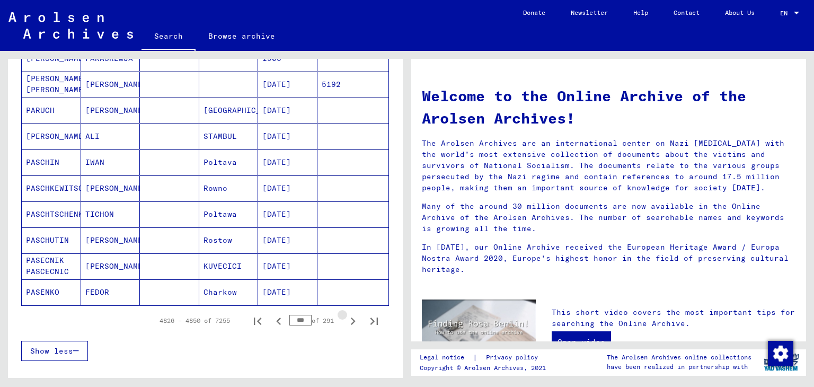
click at [345, 321] on icon "Next page" at bounding box center [352, 321] width 15 height 15
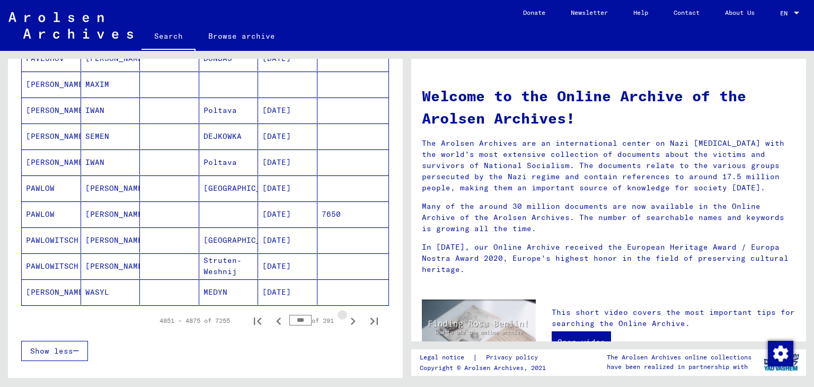
click at [345, 321] on icon "Next page" at bounding box center [352, 321] width 15 height 15
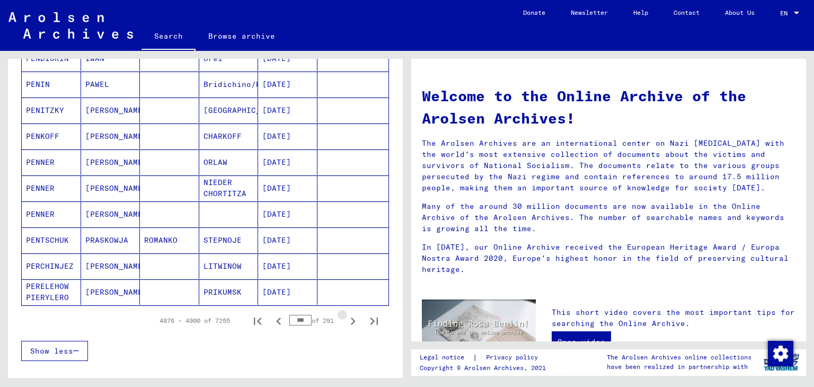
click at [345, 321] on icon "Next page" at bounding box center [352, 321] width 15 height 15
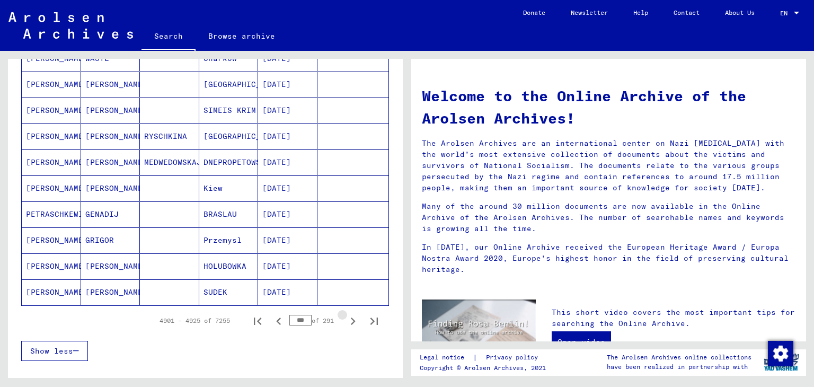
click at [345, 321] on icon "Next page" at bounding box center [352, 321] width 15 height 15
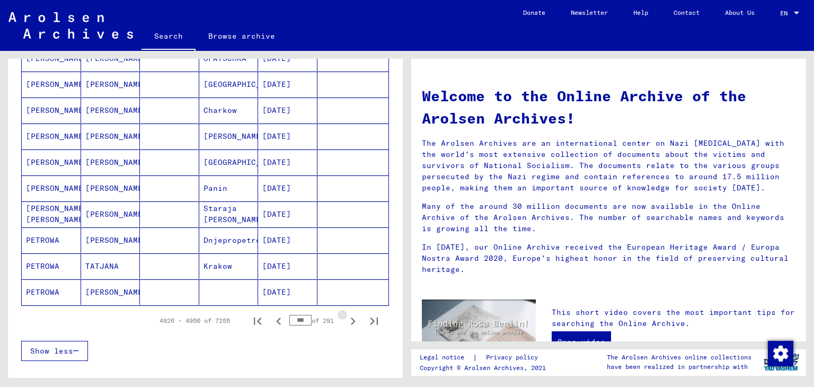
click at [345, 321] on icon "Next page" at bounding box center [352, 321] width 15 height 15
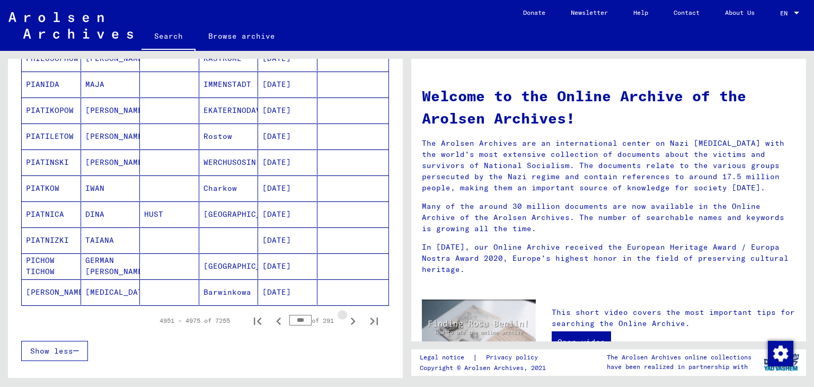
click at [345, 321] on icon "Next page" at bounding box center [352, 321] width 15 height 15
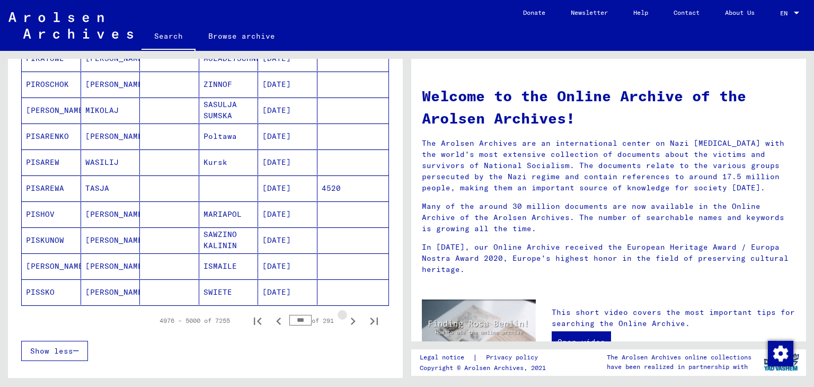
click at [345, 321] on icon "Next page" at bounding box center [352, 321] width 15 height 15
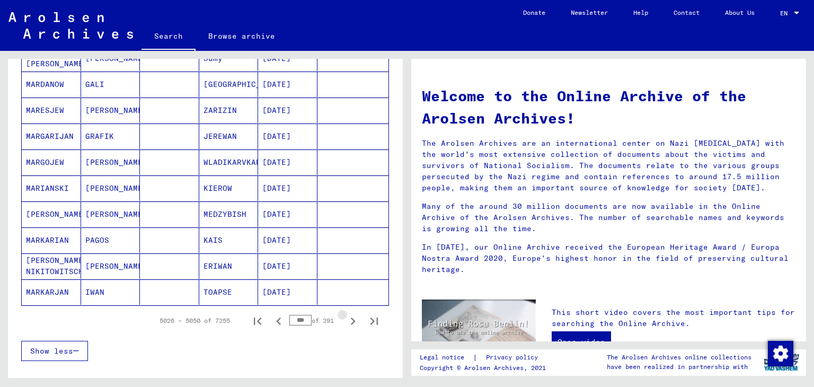
click at [345, 321] on icon "Next page" at bounding box center [352, 321] width 15 height 15
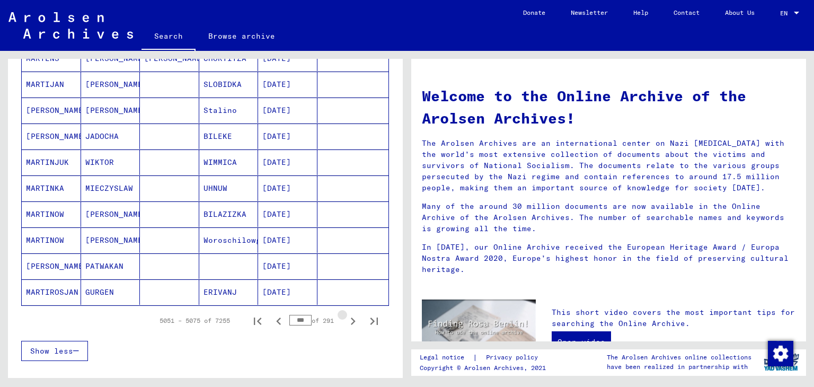
click at [345, 321] on icon "Next page" at bounding box center [352, 321] width 15 height 15
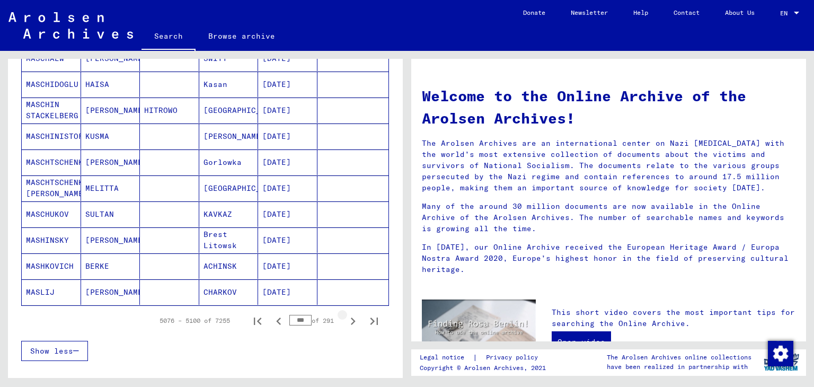
click at [345, 321] on icon "Next page" at bounding box center [352, 321] width 15 height 15
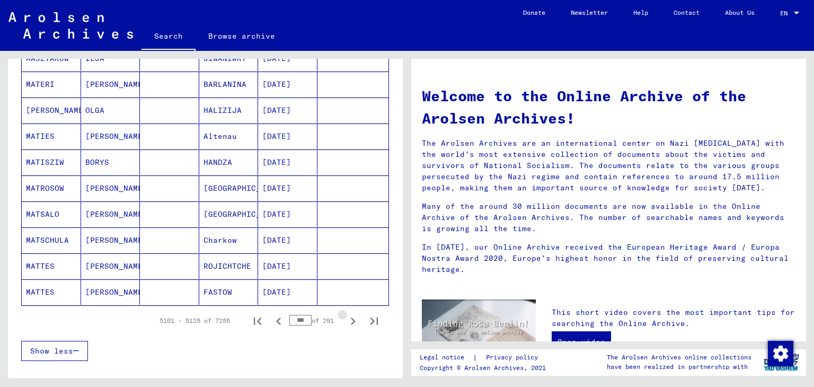
click at [345, 321] on icon "Next page" at bounding box center [352, 321] width 15 height 15
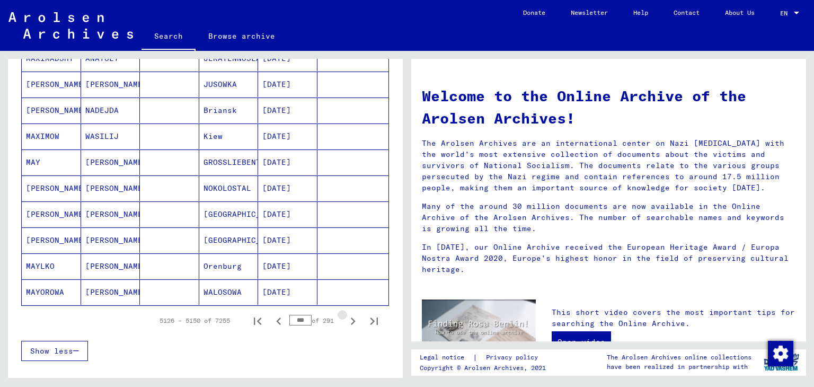
click at [345, 321] on icon "Next page" at bounding box center [352, 321] width 15 height 15
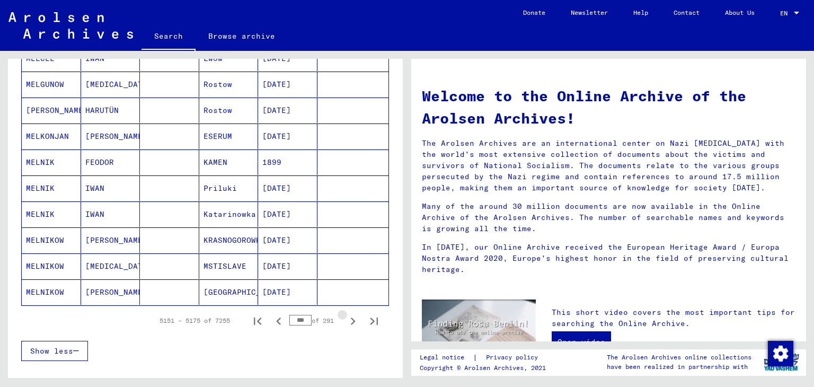
click at [345, 321] on icon "Next page" at bounding box center [352, 321] width 15 height 15
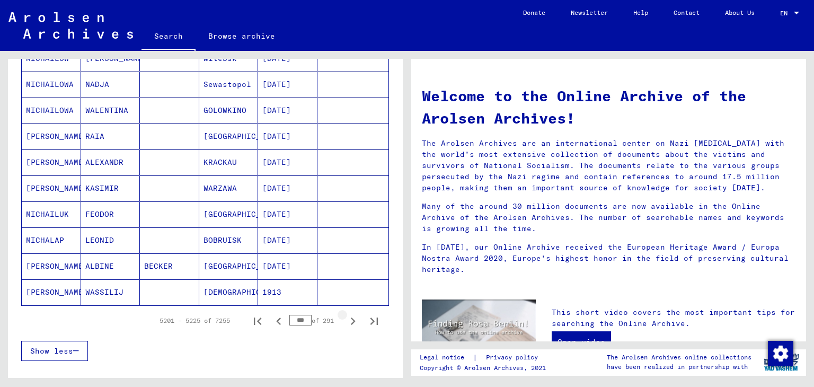
click at [345, 321] on icon "Next page" at bounding box center [352, 321] width 15 height 15
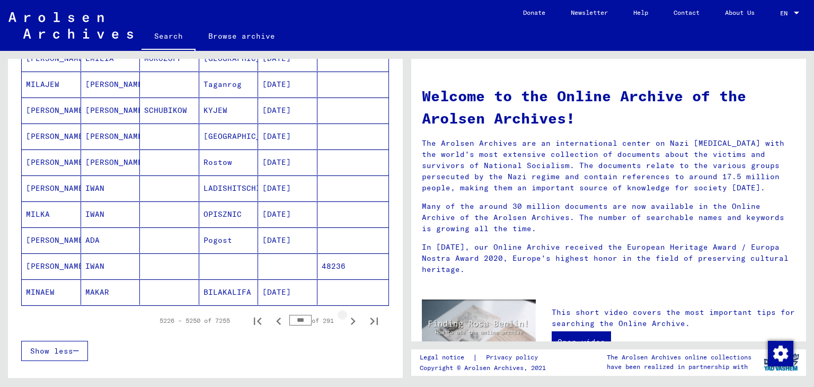
click at [345, 321] on icon "Next page" at bounding box center [352, 321] width 15 height 15
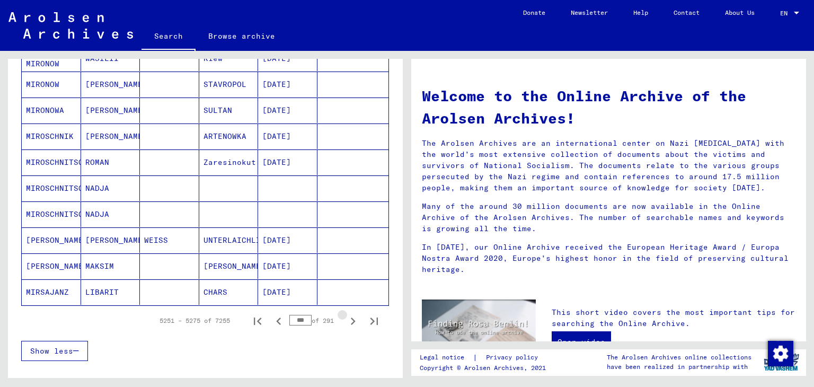
click at [345, 321] on icon "Next page" at bounding box center [352, 321] width 15 height 15
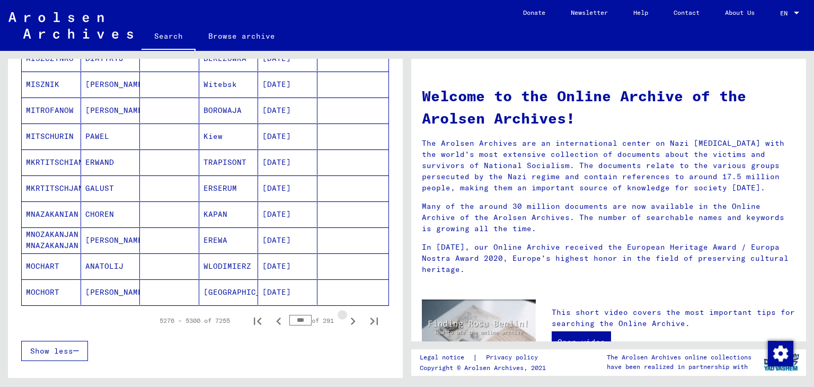
click at [345, 321] on icon "Next page" at bounding box center [352, 321] width 15 height 15
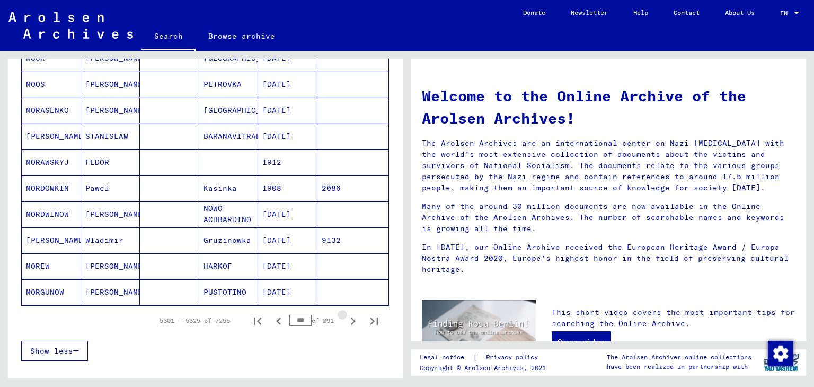
click at [345, 321] on icon "Next page" at bounding box center [352, 321] width 15 height 15
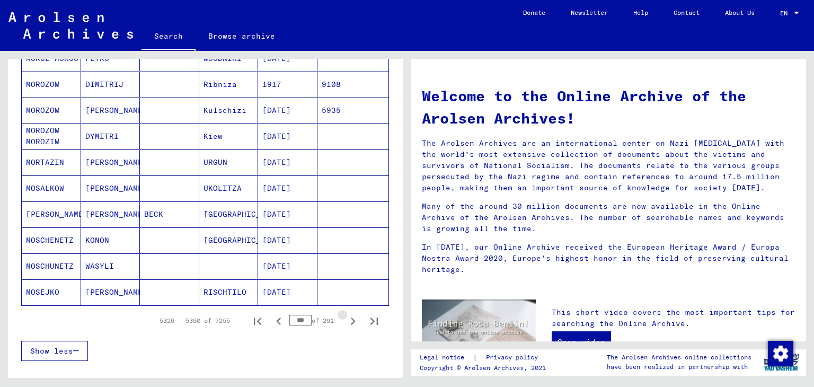
click at [345, 321] on icon "Next page" at bounding box center [352, 321] width 15 height 15
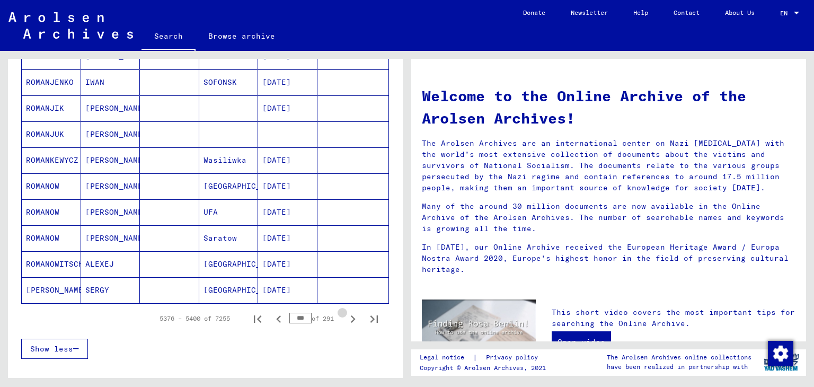
click at [345, 321] on icon "Next page" at bounding box center [352, 319] width 15 height 15
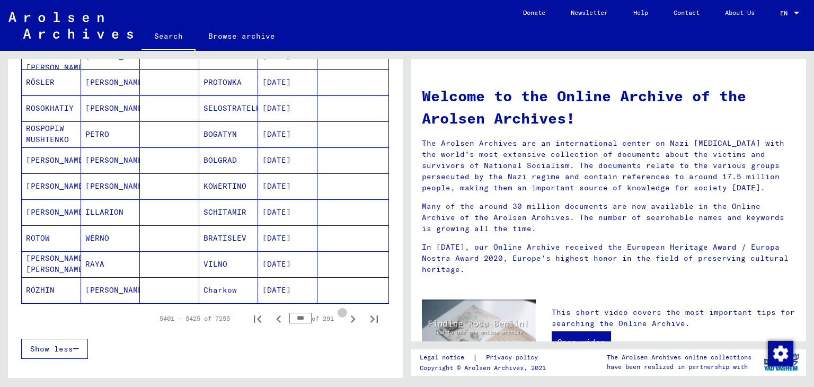
click at [345, 321] on icon "Next page" at bounding box center [352, 319] width 15 height 15
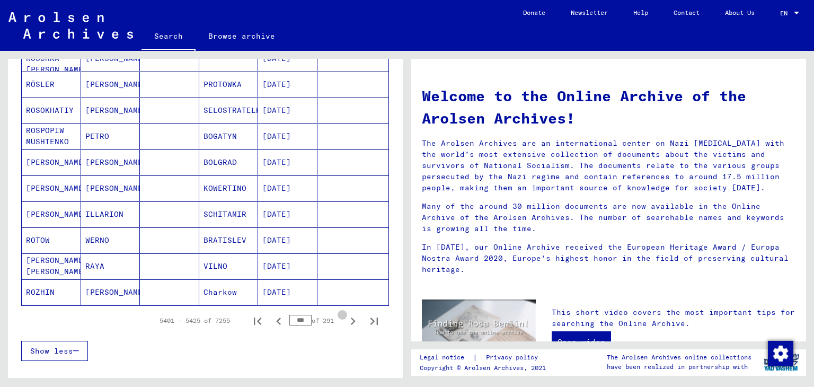
click at [345, 321] on icon "Next page" at bounding box center [352, 321] width 15 height 15
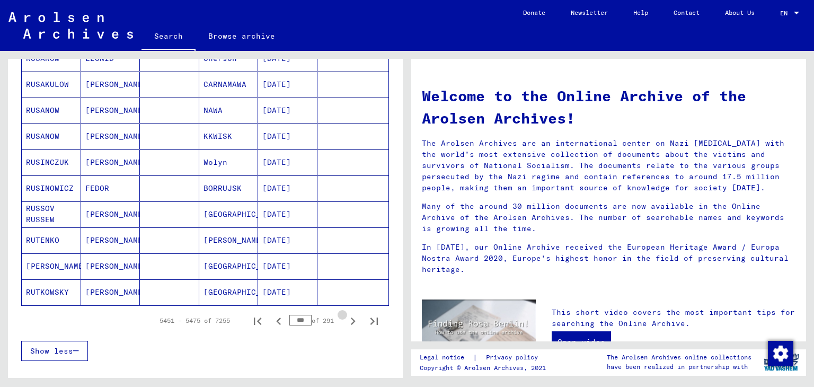
click at [345, 321] on icon "Next page" at bounding box center [352, 321] width 15 height 15
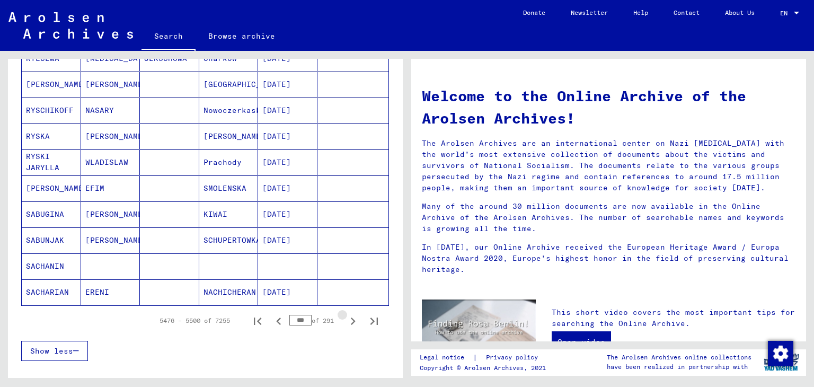
click at [345, 321] on icon "Next page" at bounding box center [352, 321] width 15 height 15
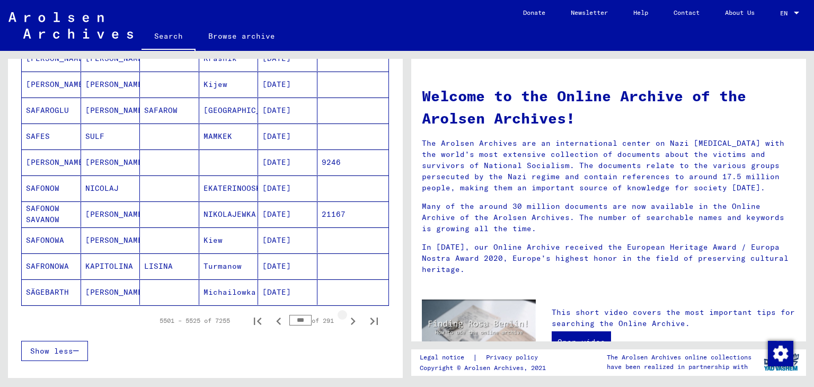
click at [345, 321] on icon "Next page" at bounding box center [352, 321] width 15 height 15
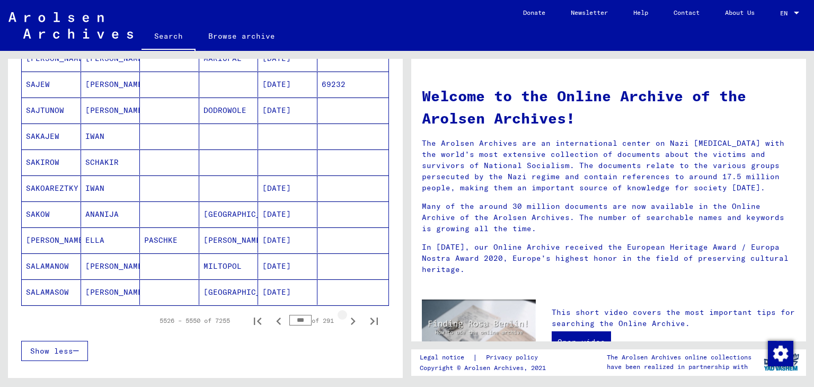
click at [345, 321] on icon "Next page" at bounding box center [352, 321] width 15 height 15
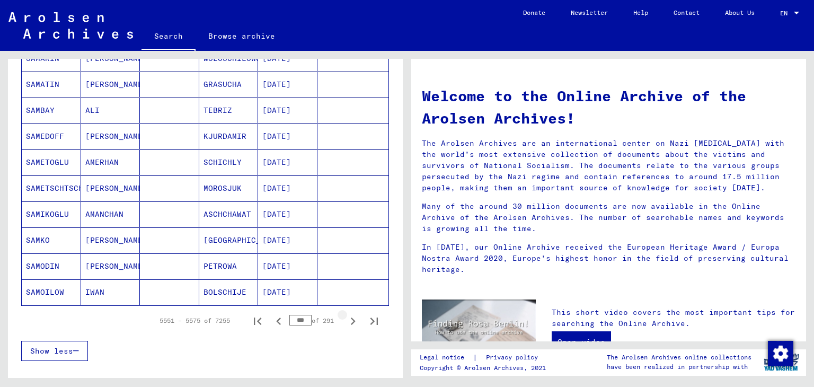
click at [345, 321] on icon "Next page" at bounding box center [352, 321] width 15 height 15
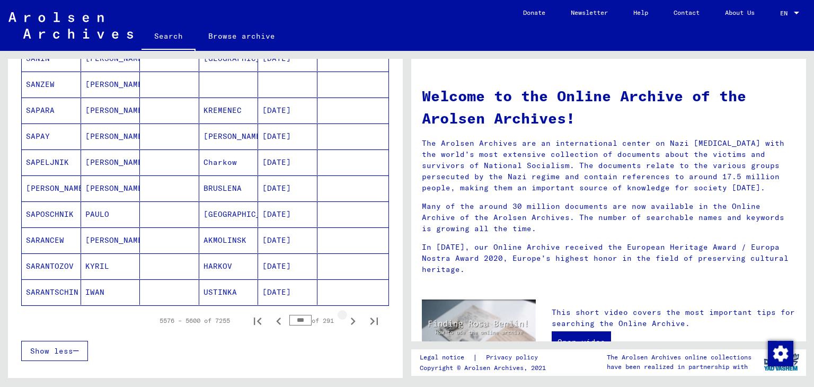
click at [345, 321] on icon "Next page" at bounding box center [352, 321] width 15 height 15
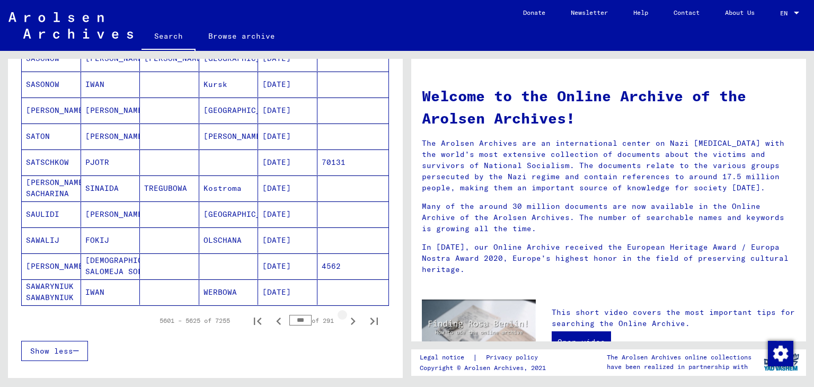
click at [345, 321] on icon "Next page" at bounding box center [352, 321] width 15 height 15
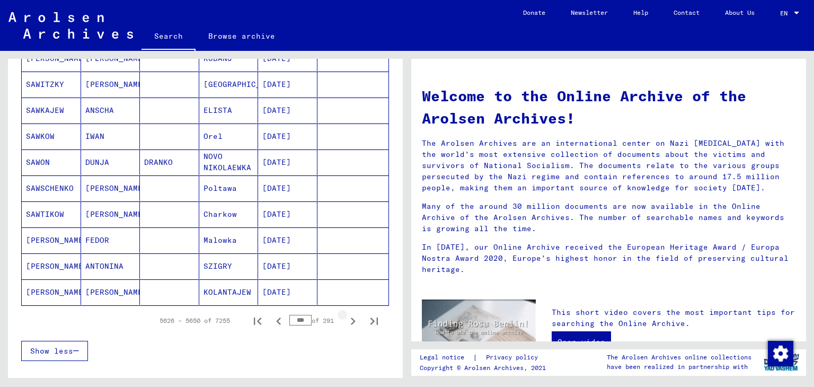
click at [345, 321] on icon "Next page" at bounding box center [352, 321] width 15 height 15
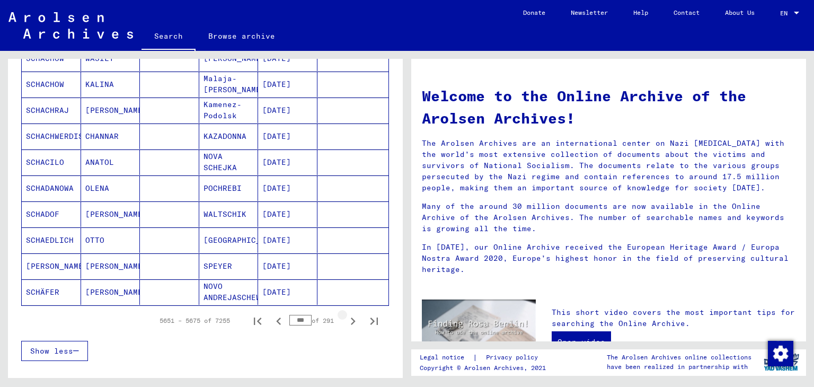
click at [345, 321] on icon "Next page" at bounding box center [352, 321] width 15 height 15
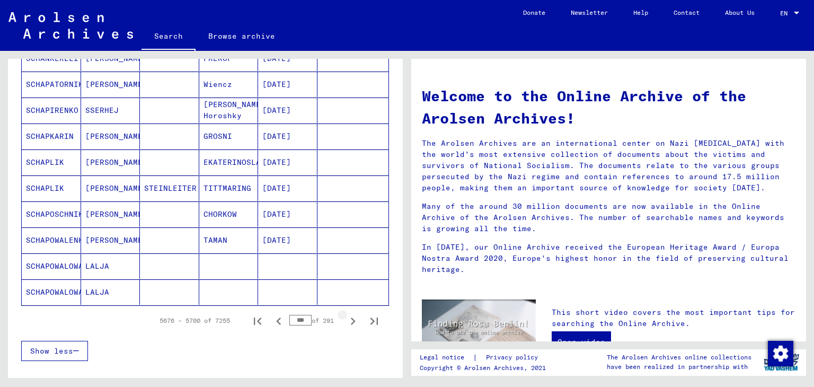
click at [345, 321] on icon "Next page" at bounding box center [352, 321] width 15 height 15
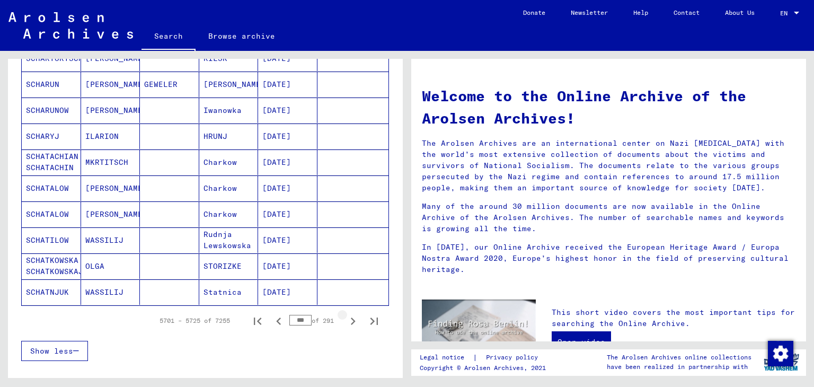
click at [345, 321] on icon "Next page" at bounding box center [352, 321] width 15 height 15
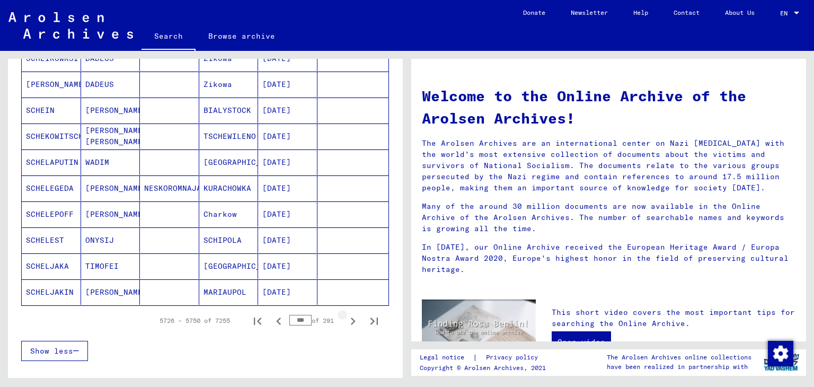
click at [345, 321] on icon "Next page" at bounding box center [352, 321] width 15 height 15
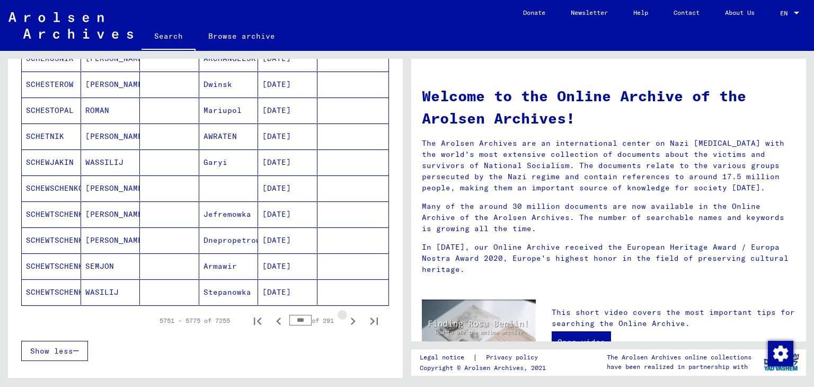
click at [345, 321] on icon "Next page" at bounding box center [352, 321] width 15 height 15
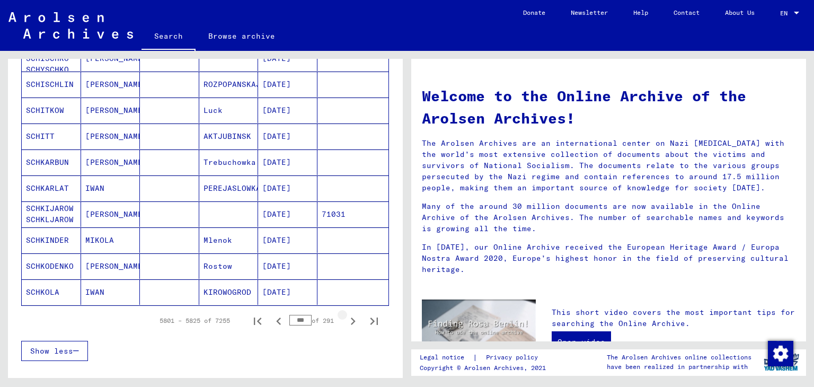
click at [345, 321] on icon "Next page" at bounding box center [352, 321] width 15 height 15
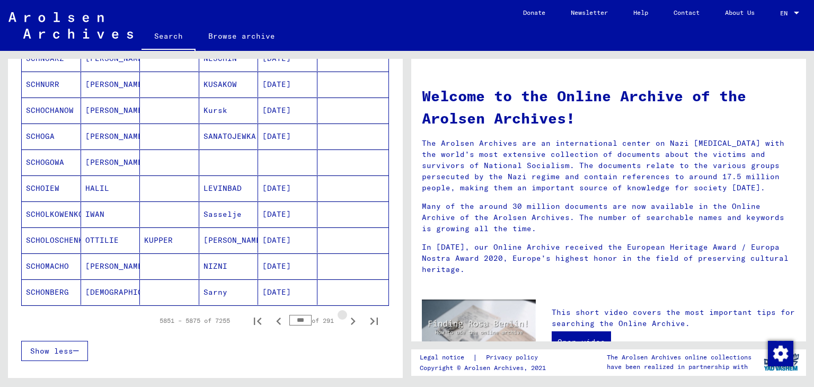
click at [345, 321] on icon "Next page" at bounding box center [352, 321] width 15 height 15
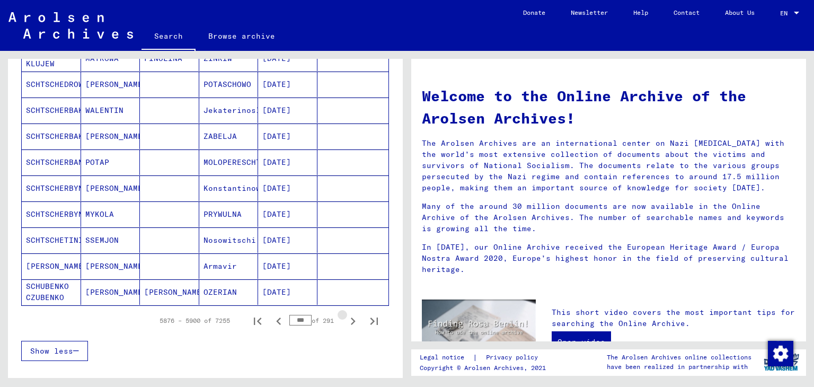
click at [345, 321] on icon "Next page" at bounding box center [352, 321] width 15 height 15
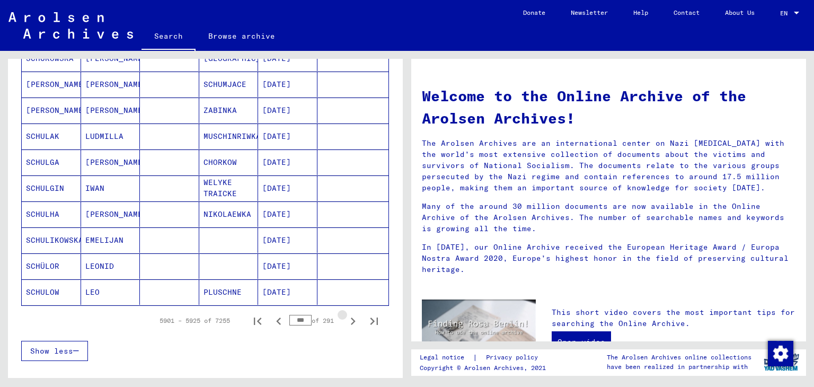
click at [345, 321] on icon "Next page" at bounding box center [352, 321] width 15 height 15
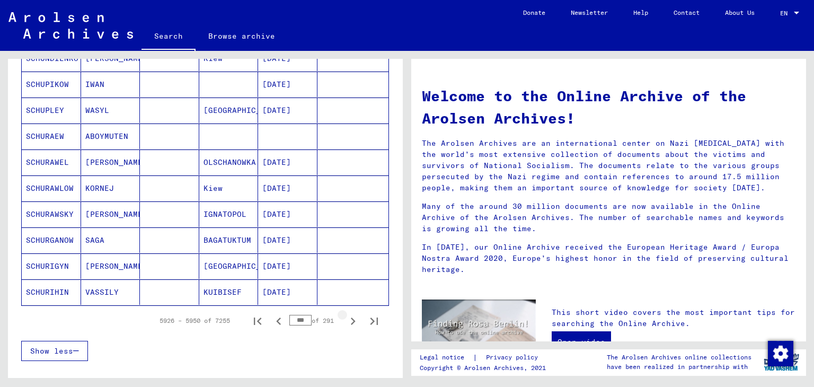
click at [345, 321] on icon "Next page" at bounding box center [352, 321] width 15 height 15
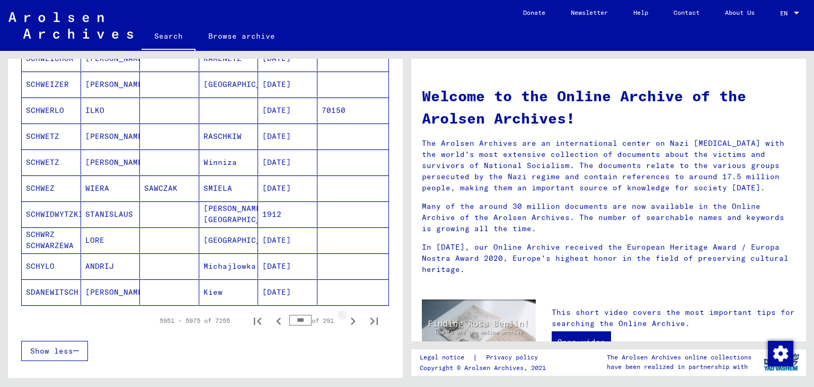
click at [345, 321] on icon "Next page" at bounding box center [352, 321] width 15 height 15
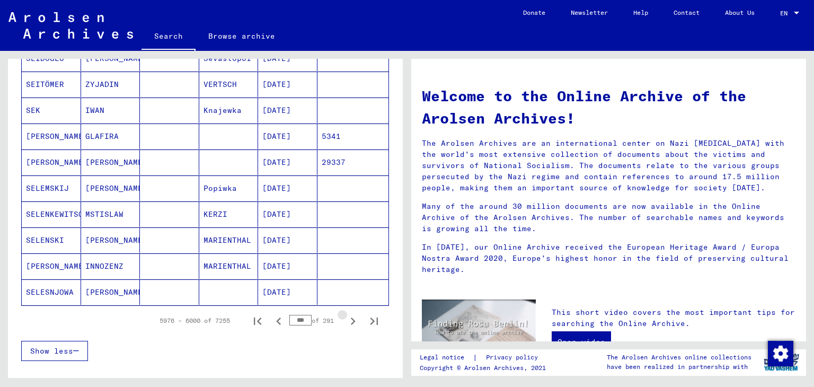
click at [345, 321] on icon "Next page" at bounding box center [352, 321] width 15 height 15
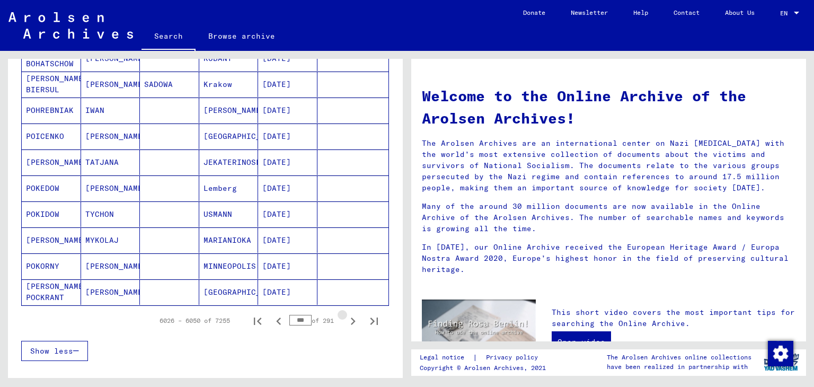
click at [345, 321] on icon "Next page" at bounding box center [352, 321] width 15 height 15
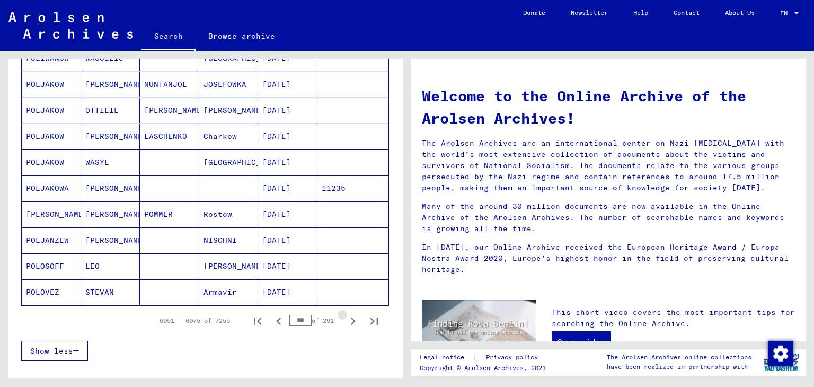
click at [345, 321] on icon "Next page" at bounding box center [352, 321] width 15 height 15
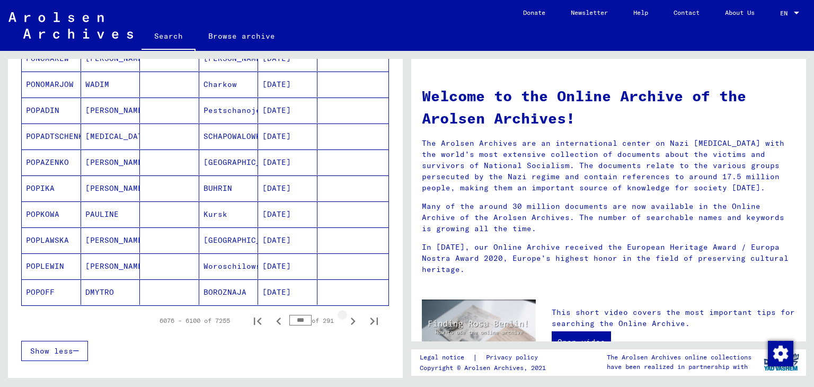
click at [345, 321] on icon "Next page" at bounding box center [352, 321] width 15 height 15
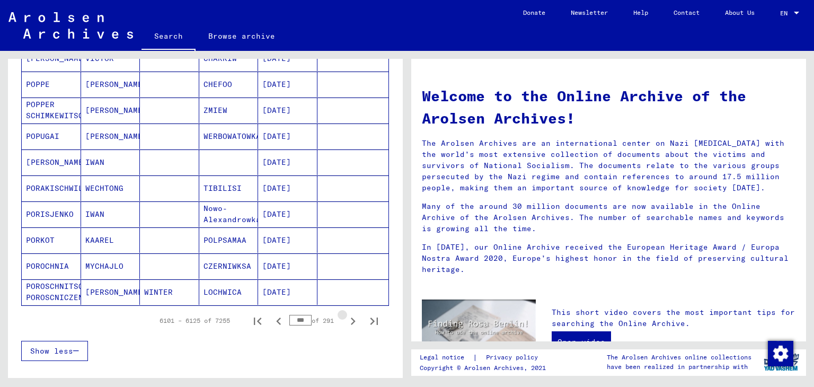
click at [345, 321] on icon "Next page" at bounding box center [352, 321] width 15 height 15
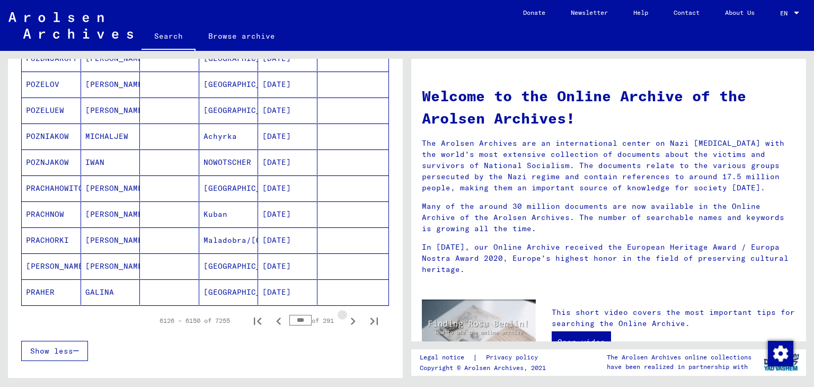
click at [345, 321] on icon "Next page" at bounding box center [352, 321] width 15 height 15
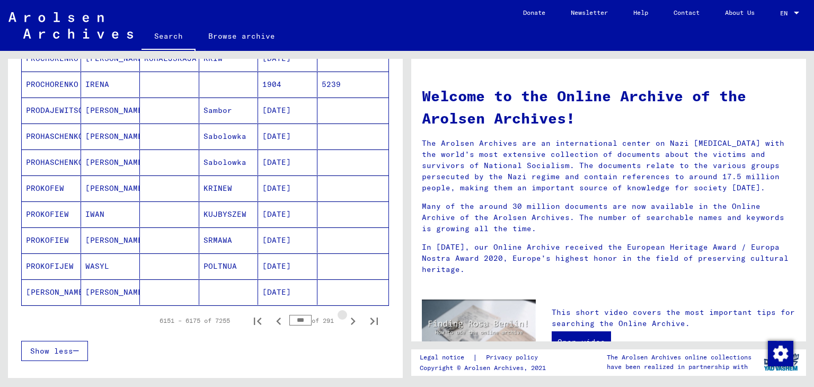
click at [345, 321] on icon "Next page" at bounding box center [352, 321] width 15 height 15
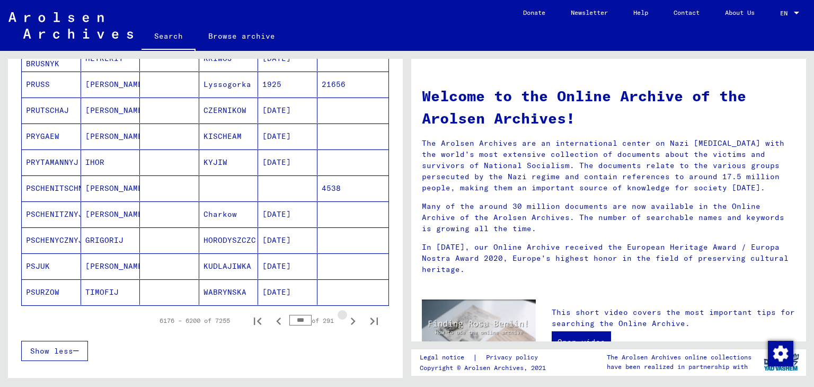
click at [345, 321] on icon "Next page" at bounding box center [352, 321] width 15 height 15
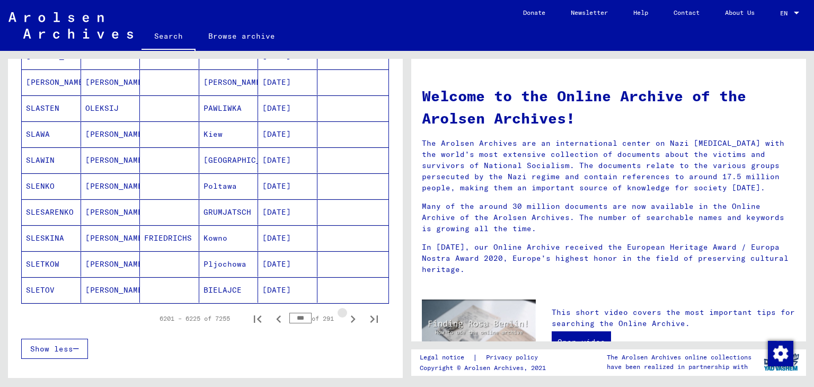
click at [345, 321] on icon "Next page" at bounding box center [352, 319] width 15 height 15
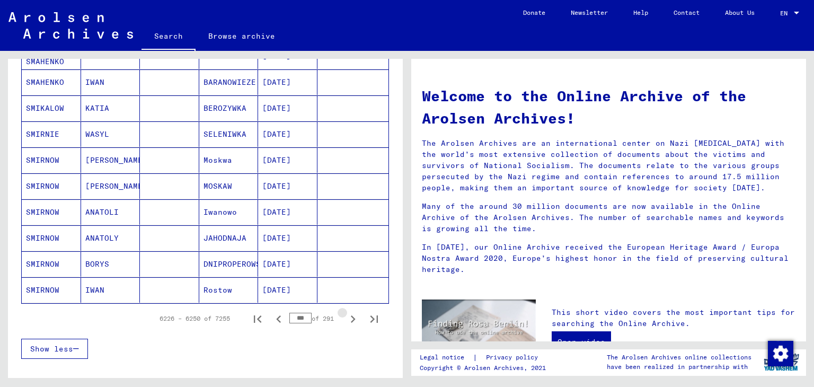
scroll to position [607, 0]
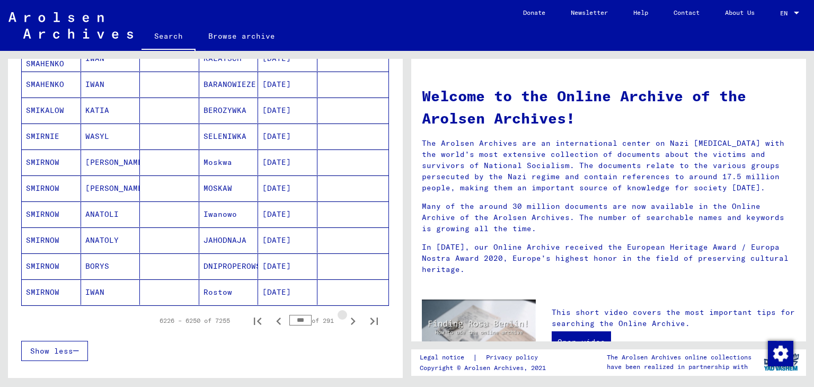
click at [345, 321] on icon "Next page" at bounding box center [352, 321] width 15 height 15
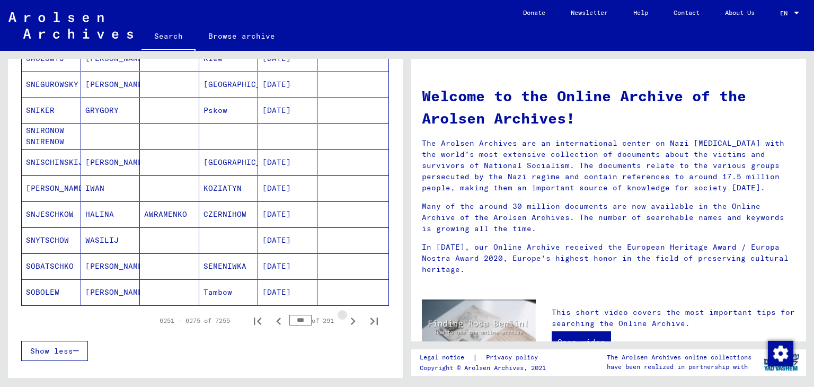
click at [345, 321] on icon "Next page" at bounding box center [352, 321] width 15 height 15
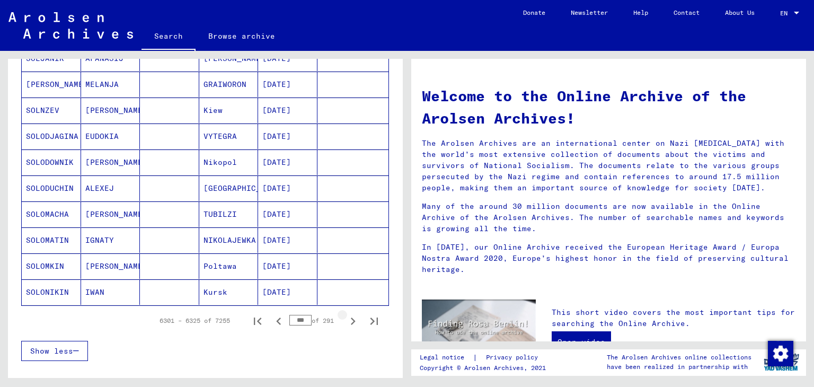
click at [345, 321] on icon "Next page" at bounding box center [352, 321] width 15 height 15
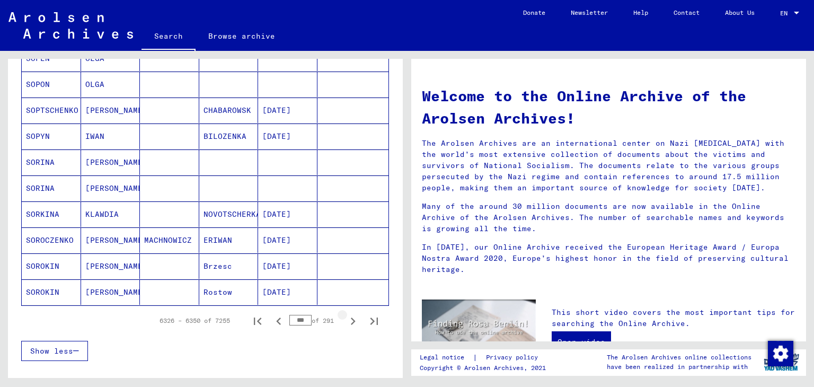
click at [345, 321] on icon "Next page" at bounding box center [352, 321] width 15 height 15
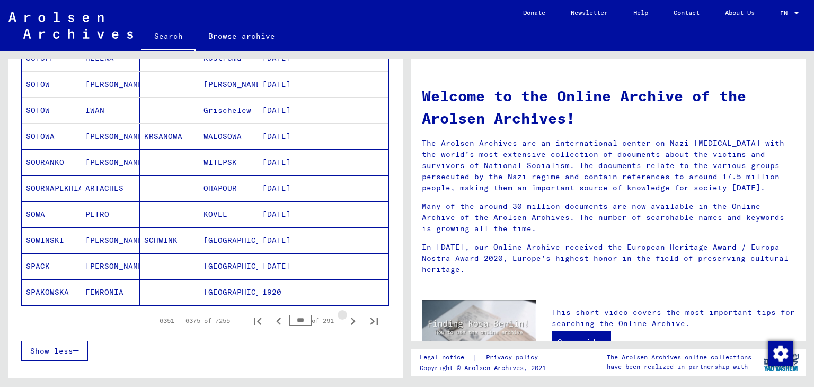
click at [345, 321] on icon "Next page" at bounding box center [352, 321] width 15 height 15
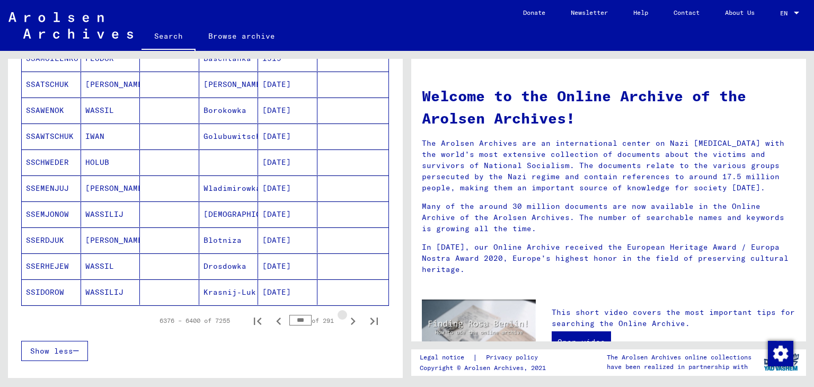
click at [345, 321] on icon "Next page" at bounding box center [352, 321] width 15 height 15
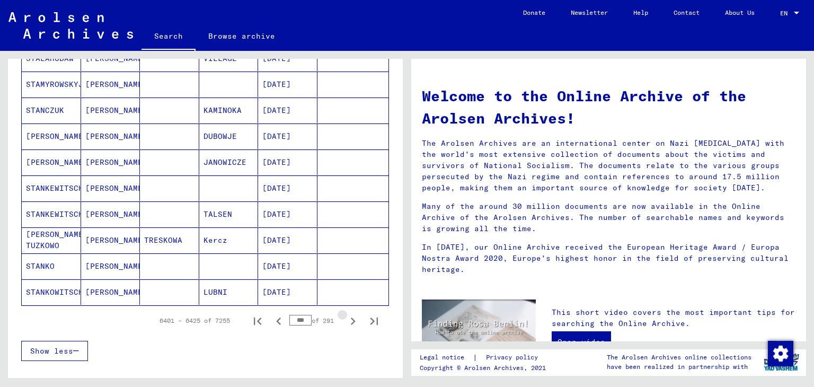
click at [345, 321] on icon "Next page" at bounding box center [352, 321] width 15 height 15
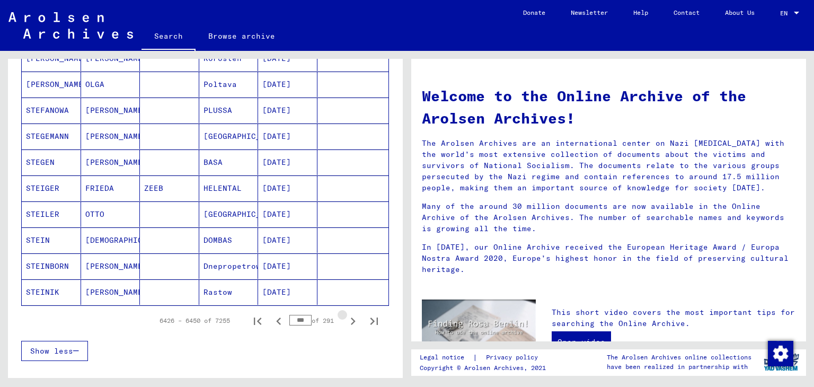
click at [345, 321] on icon "Next page" at bounding box center [352, 321] width 15 height 15
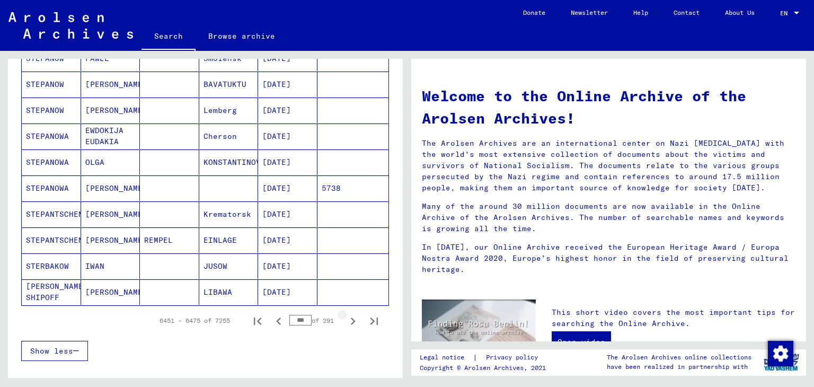
click at [345, 321] on icon "Next page" at bounding box center [352, 321] width 15 height 15
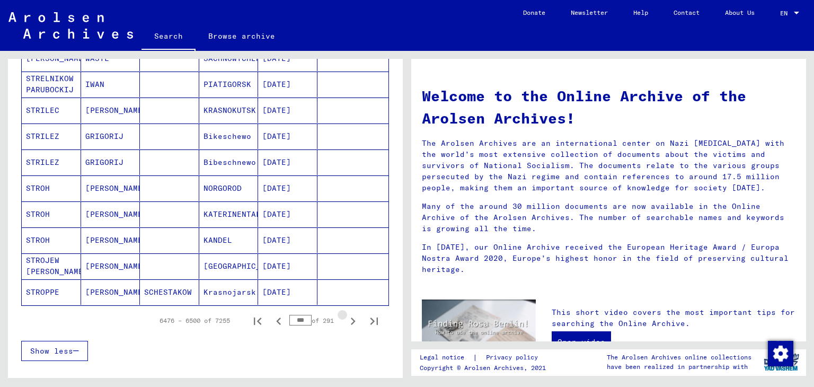
click at [345, 321] on icon "Next page" at bounding box center [352, 321] width 15 height 15
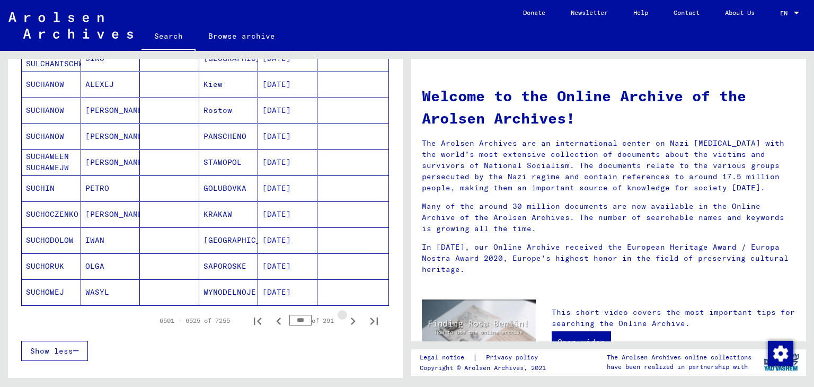
click at [345, 321] on icon "Next page" at bounding box center [352, 321] width 15 height 15
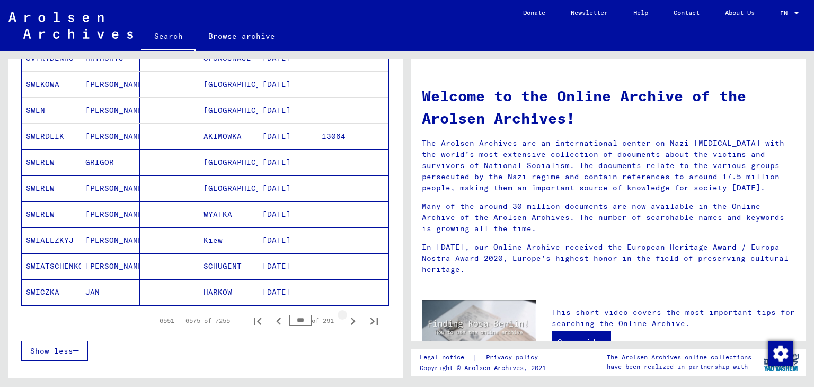
click at [345, 321] on icon "Next page" at bounding box center [352, 321] width 15 height 15
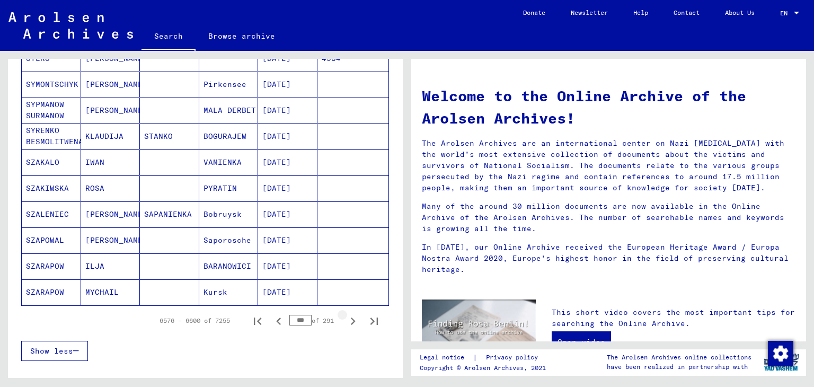
click at [345, 321] on icon "Next page" at bounding box center [352, 321] width 15 height 15
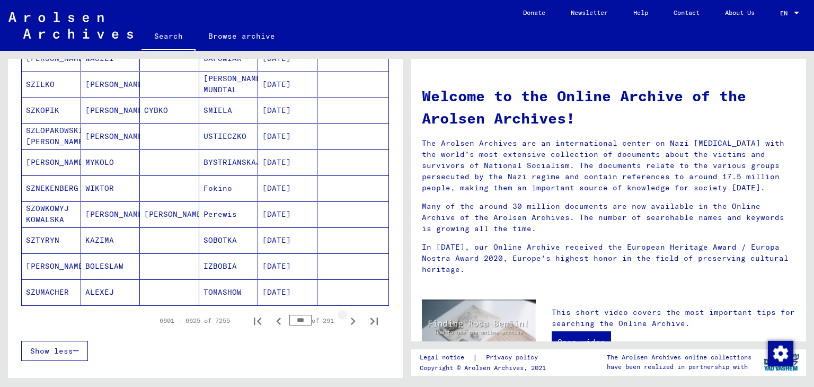
click at [345, 321] on icon "Next page" at bounding box center [352, 321] width 15 height 15
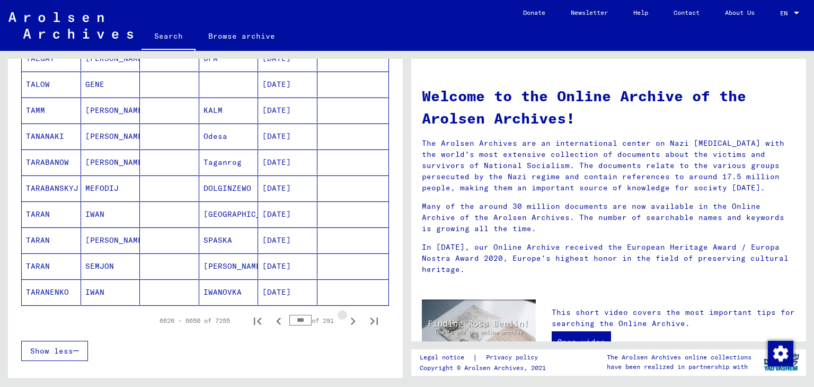
click at [345, 321] on icon "Next page" at bounding box center [352, 321] width 15 height 15
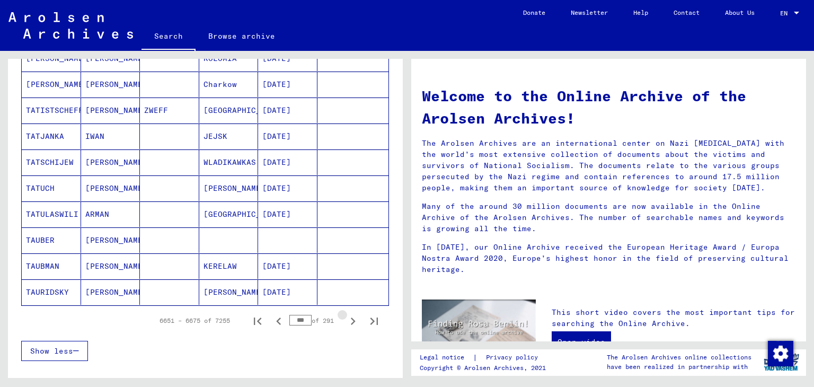
click at [345, 321] on icon "Next page" at bounding box center [352, 321] width 15 height 15
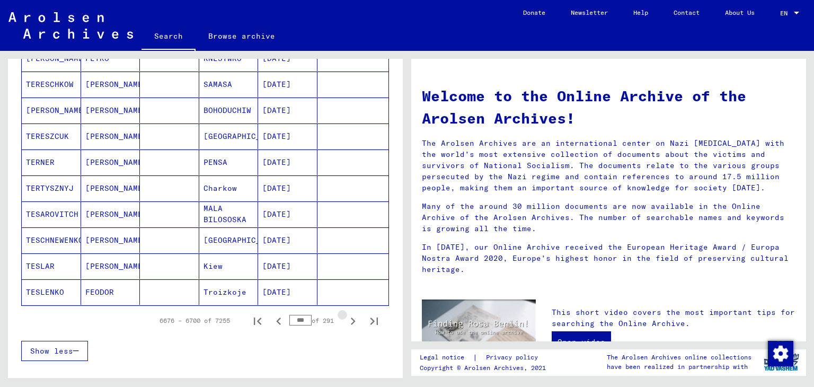
click at [345, 321] on icon "Next page" at bounding box center [352, 321] width 15 height 15
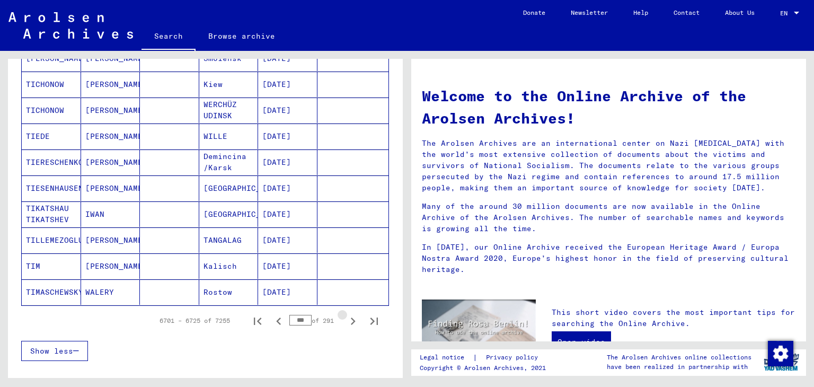
click at [345, 321] on icon "Next page" at bounding box center [352, 321] width 15 height 15
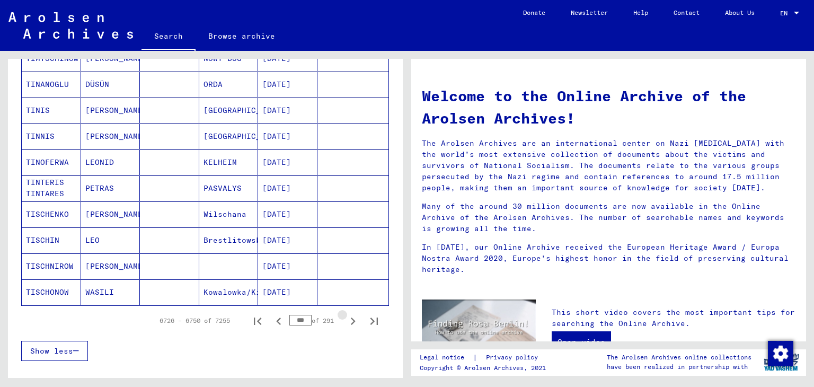
click at [345, 321] on icon "Next page" at bounding box center [352, 321] width 15 height 15
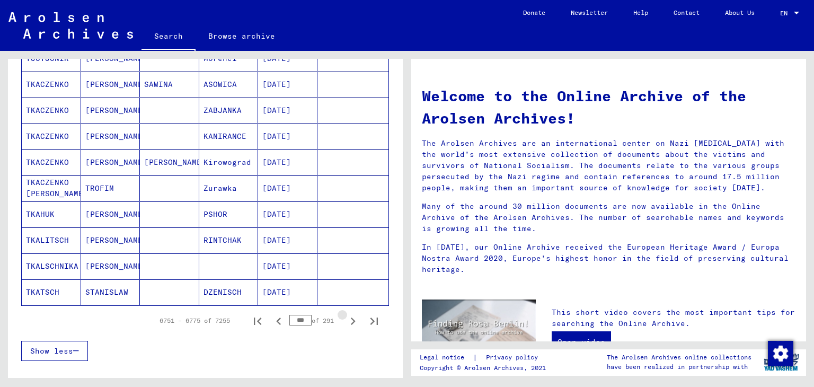
click at [345, 321] on icon "Next page" at bounding box center [352, 321] width 15 height 15
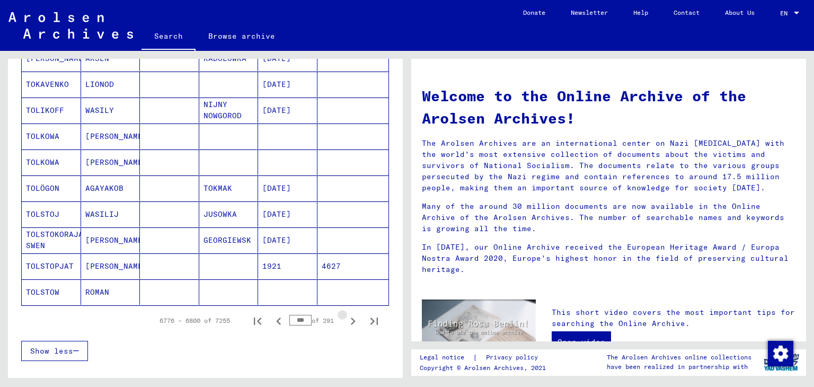
click at [345, 321] on icon "Next page" at bounding box center [352, 321] width 15 height 15
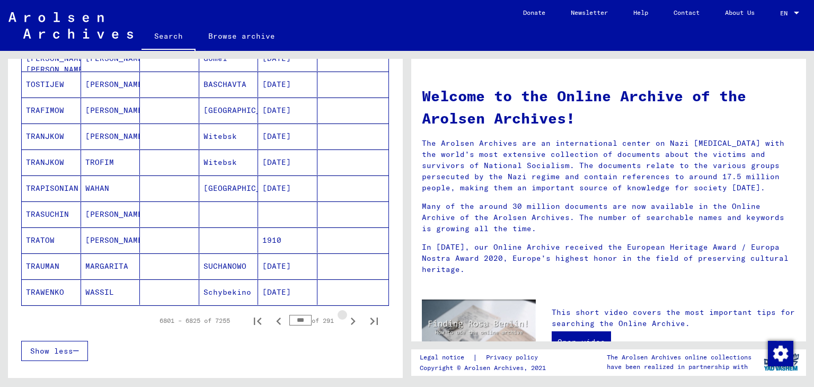
click at [345, 321] on icon "Next page" at bounding box center [352, 321] width 15 height 15
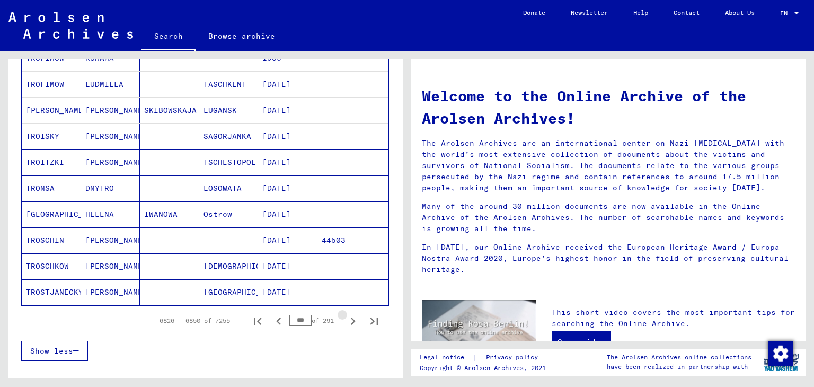
click at [345, 321] on icon "Next page" at bounding box center [352, 321] width 15 height 15
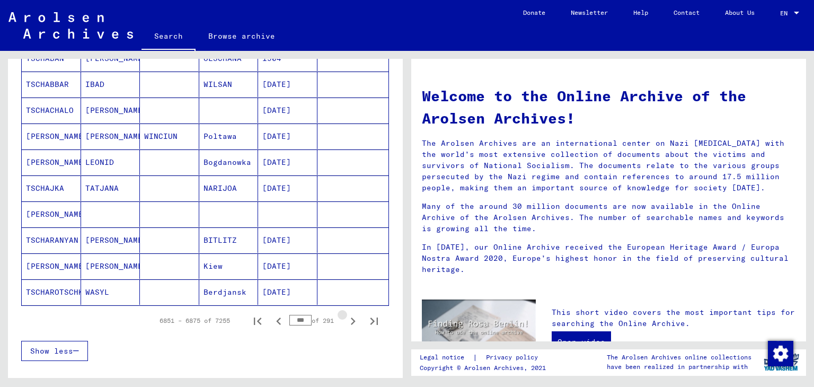
click at [345, 321] on icon "Next page" at bounding box center [352, 321] width 15 height 15
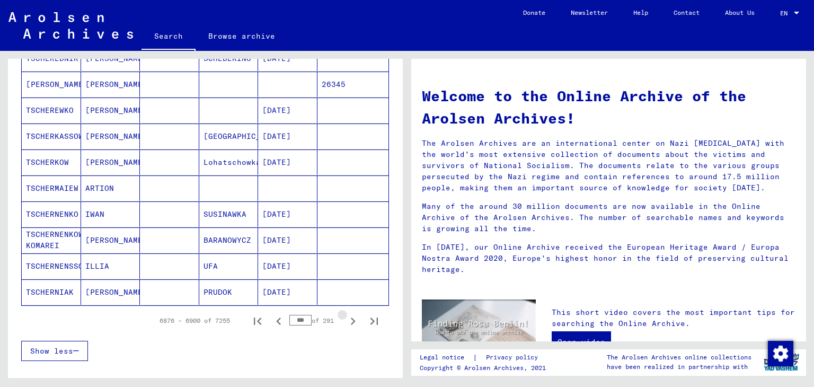
click at [345, 321] on icon "Next page" at bounding box center [352, 321] width 15 height 15
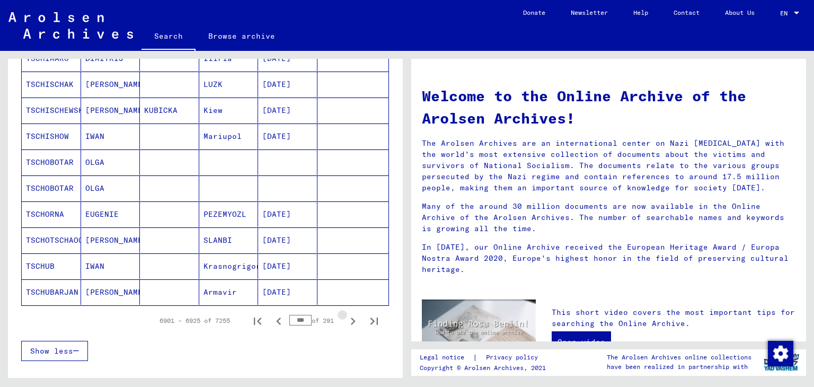
click at [345, 321] on icon "Next page" at bounding box center [352, 321] width 15 height 15
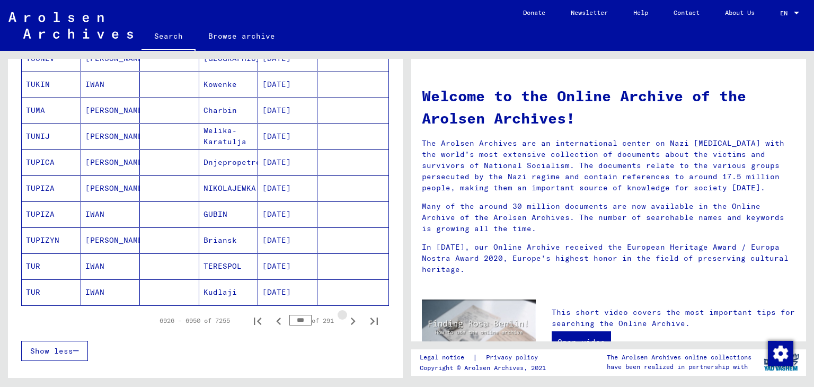
click at [345, 321] on icon "Next page" at bounding box center [352, 321] width 15 height 15
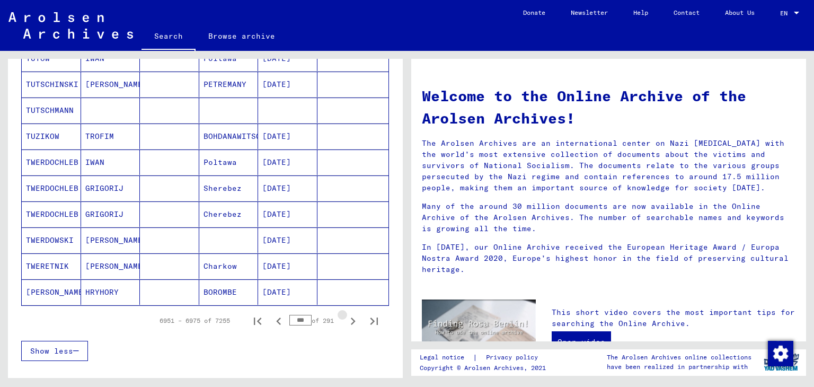
click at [345, 321] on icon "Next page" at bounding box center [352, 321] width 15 height 15
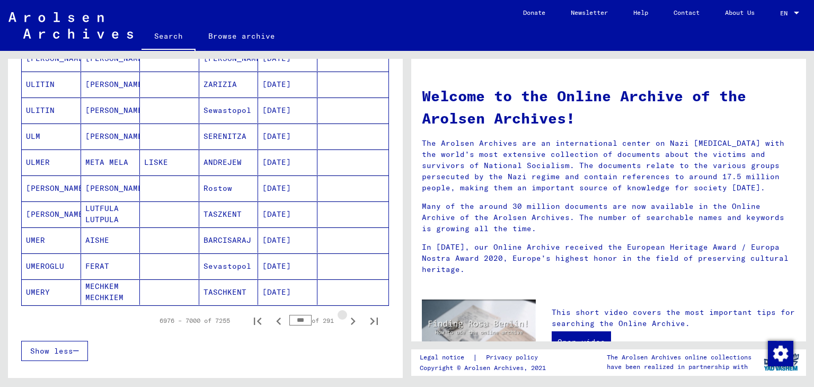
click at [345, 321] on icon "Next page" at bounding box center [352, 321] width 15 height 15
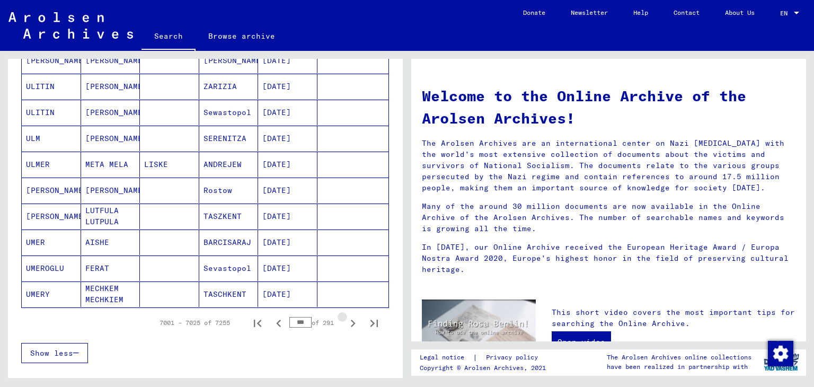
scroll to position [609, 0]
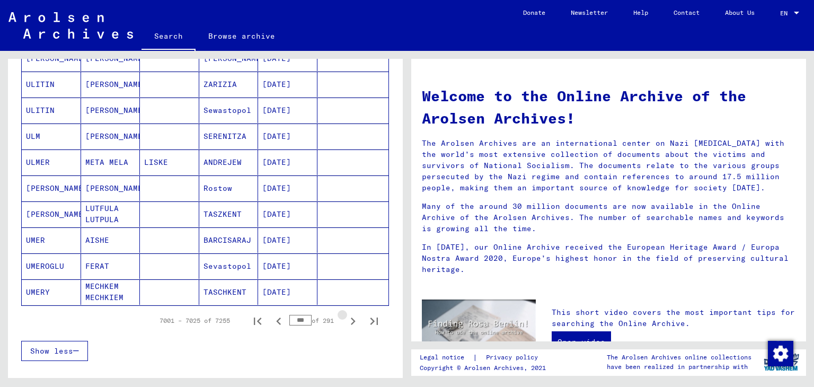
click at [345, 321] on icon "Next page" at bounding box center [352, 321] width 15 height 15
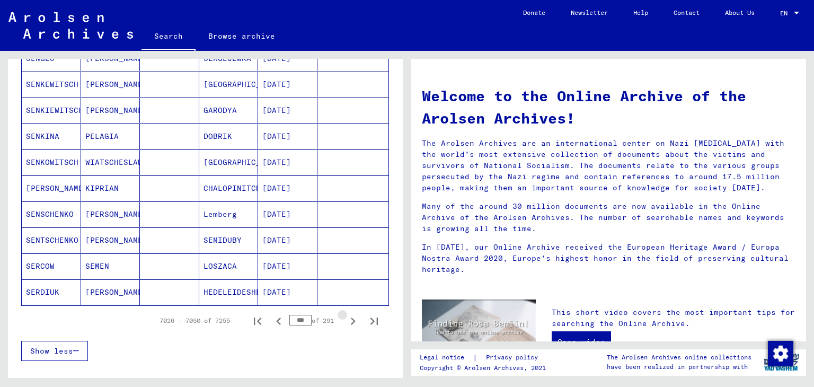
click at [345, 321] on icon "Next page" at bounding box center [352, 321] width 15 height 15
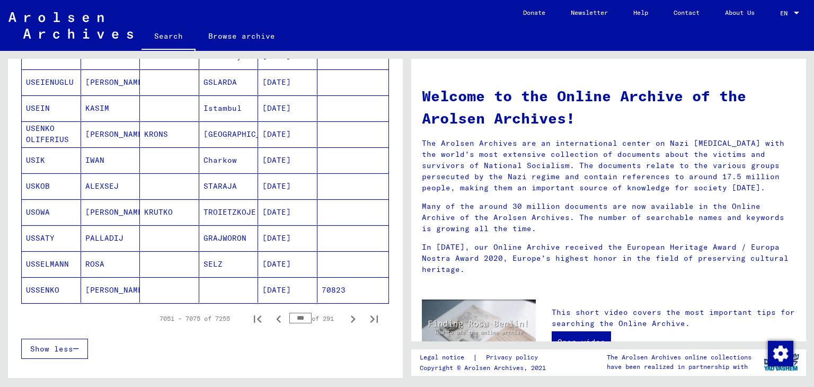
scroll to position [607, 0]
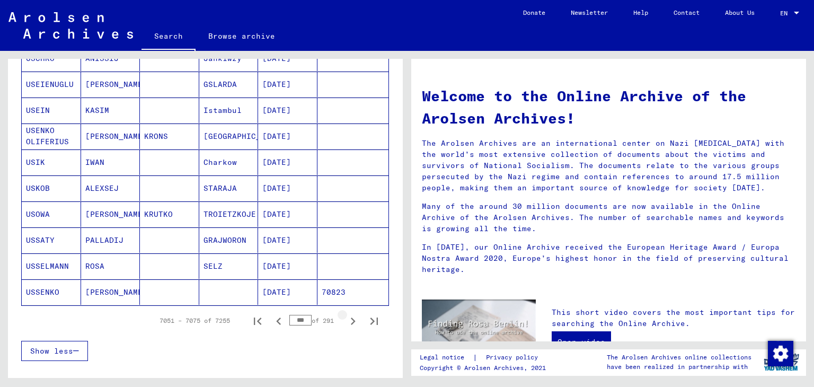
click at [345, 321] on icon "Next page" at bounding box center [352, 321] width 15 height 15
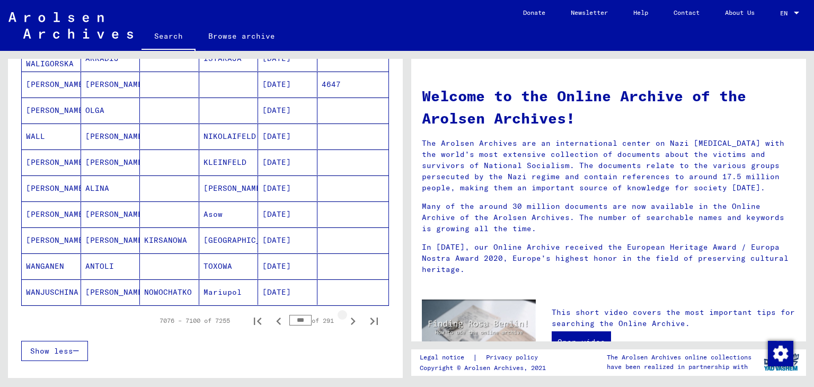
click at [345, 321] on icon "Next page" at bounding box center [352, 321] width 15 height 15
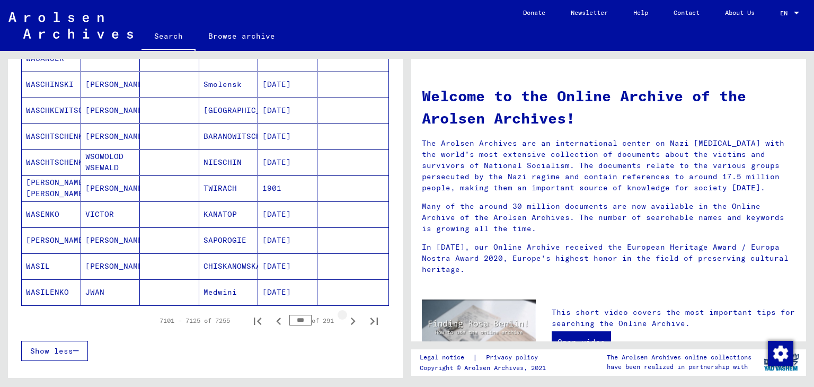
click at [345, 321] on icon "Next page" at bounding box center [352, 321] width 15 height 15
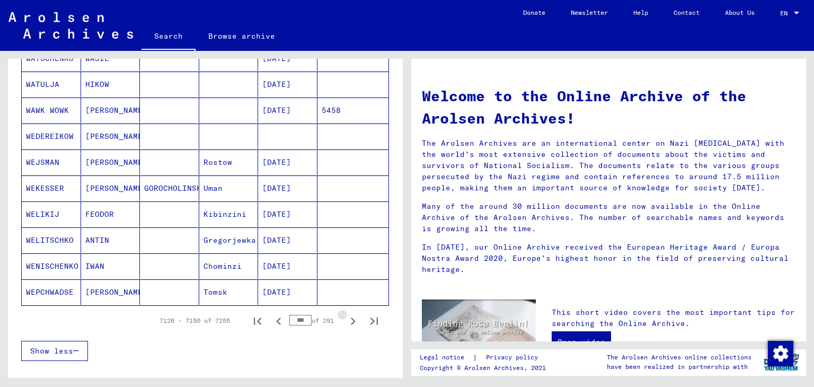
click at [345, 321] on icon "Next page" at bounding box center [352, 321] width 15 height 15
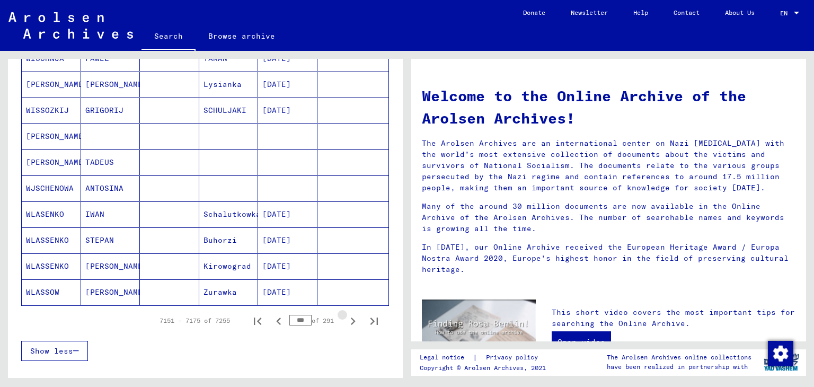
click at [345, 321] on icon "Next page" at bounding box center [352, 321] width 15 height 15
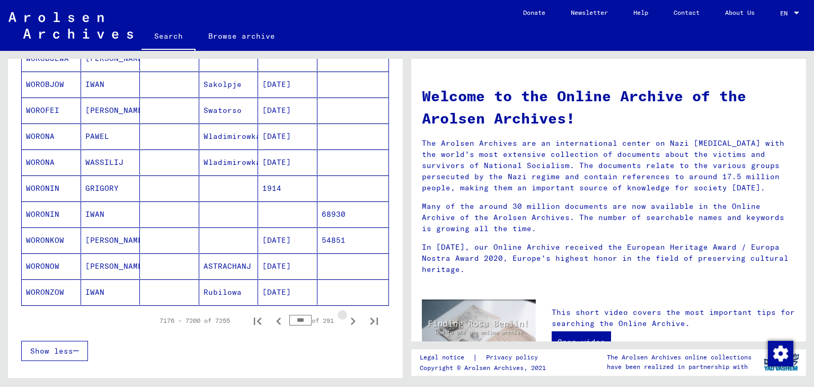
click at [345, 321] on icon "Next page" at bounding box center [352, 321] width 15 height 15
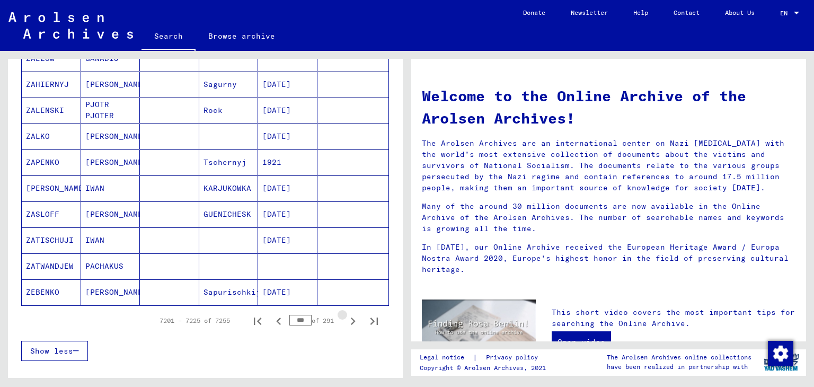
click at [345, 321] on icon "Next page" at bounding box center [352, 321] width 15 height 15
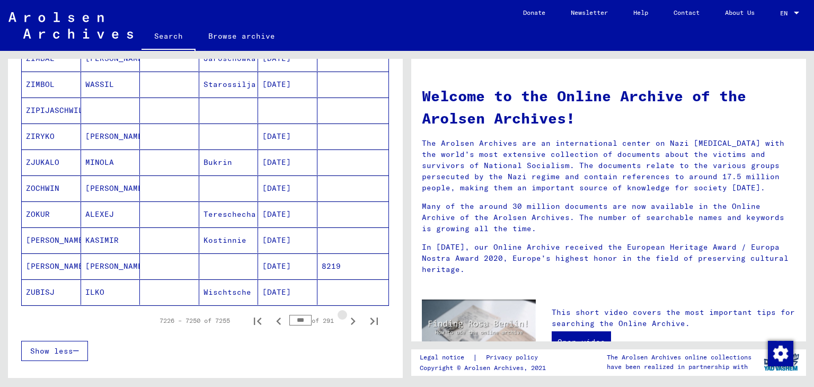
click at [345, 321] on icon "Next page" at bounding box center [352, 321] width 15 height 15
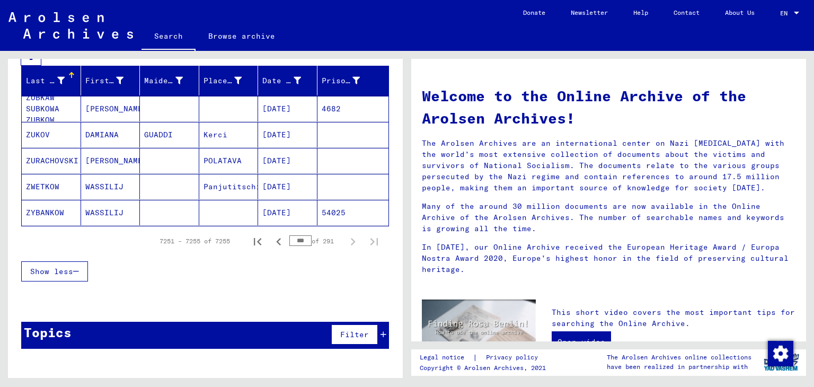
scroll to position [168, 0]
click at [340, 321] on div "Search for topics or names Search Archival tree units People 7255 records found…" at bounding box center [205, 127] width 395 height 473
click at [271, 243] on icon "Previous page" at bounding box center [278, 241] width 15 height 15
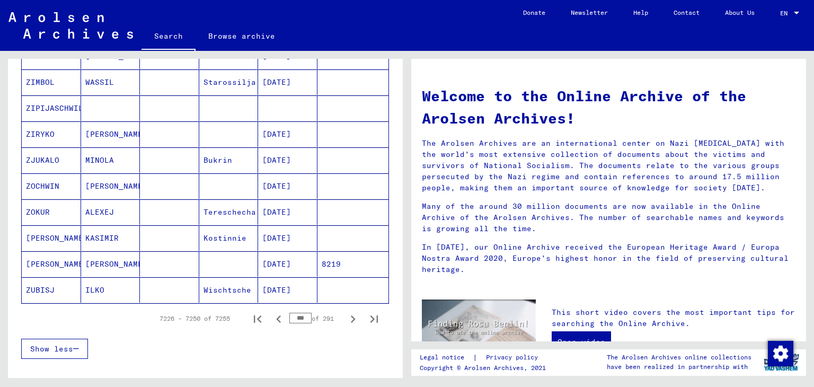
scroll to position [605, 0]
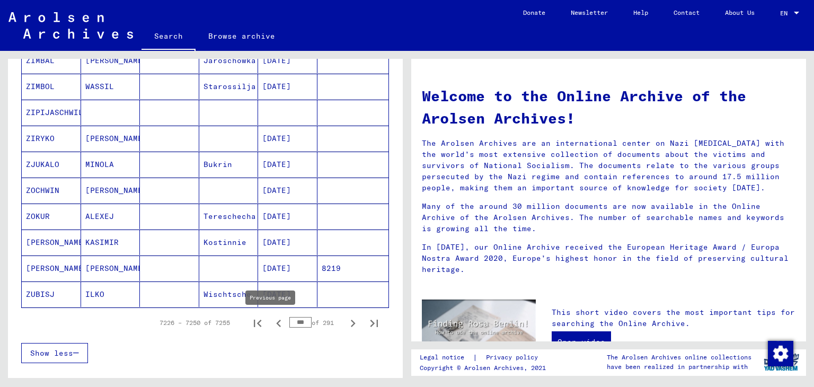
click at [271, 325] on icon "Previous page" at bounding box center [278, 323] width 15 height 15
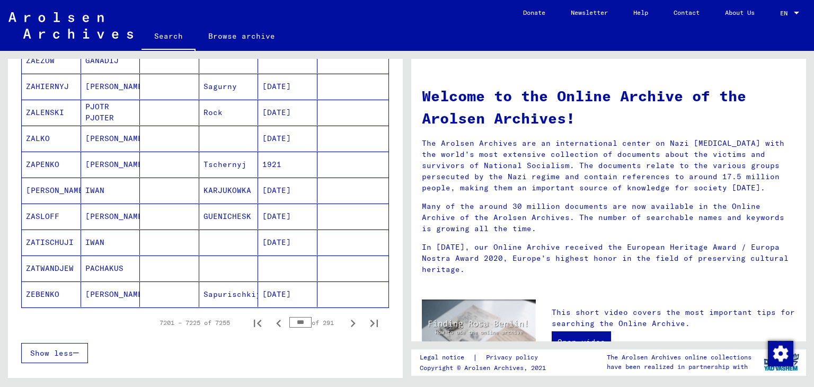
drag, startPoint x: 403, startPoint y: 304, endPoint x: 390, endPoint y: 220, distance: 85.2
click at [390, 220] on div "Search for topics or names Search Archival tree units People 7255 records found…" at bounding box center [203, 214] width 407 height 327
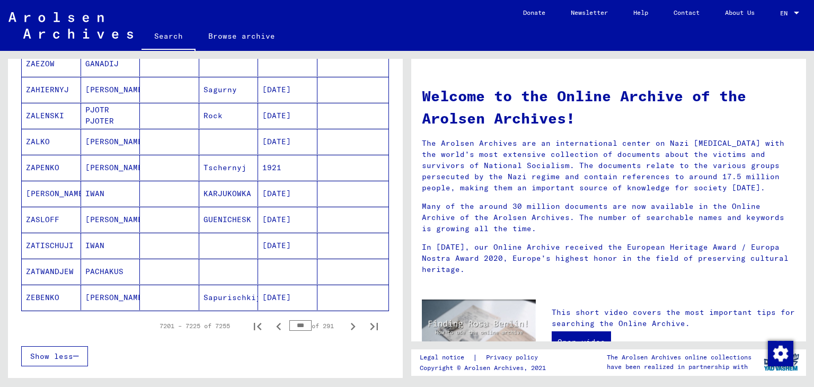
scroll to position [604, 0]
click at [345, 327] on icon "Next page" at bounding box center [352, 324] width 15 height 15
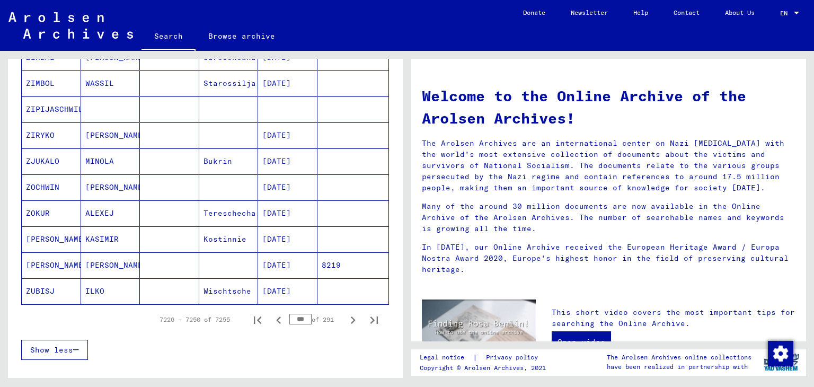
scroll to position [613, 0]
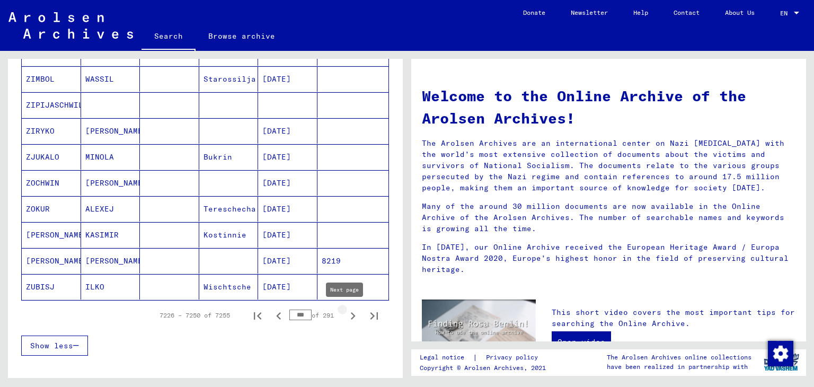
click at [347, 317] on icon "Next page" at bounding box center [352, 315] width 15 height 15
type input "***"
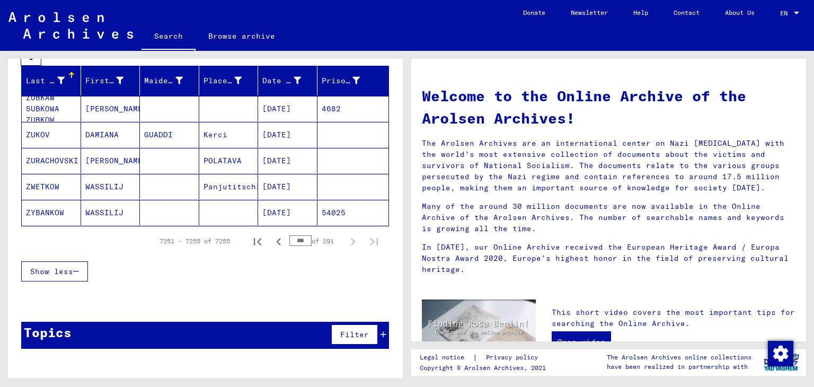
click at [380, 336] on icon at bounding box center [383, 334] width 6 height 7
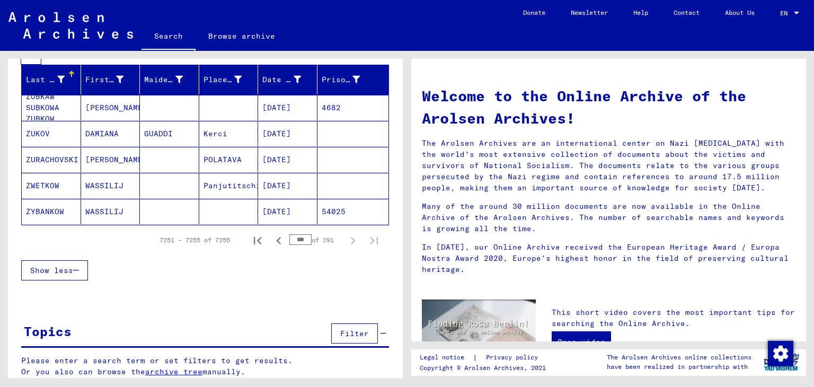
scroll to position [177, 0]
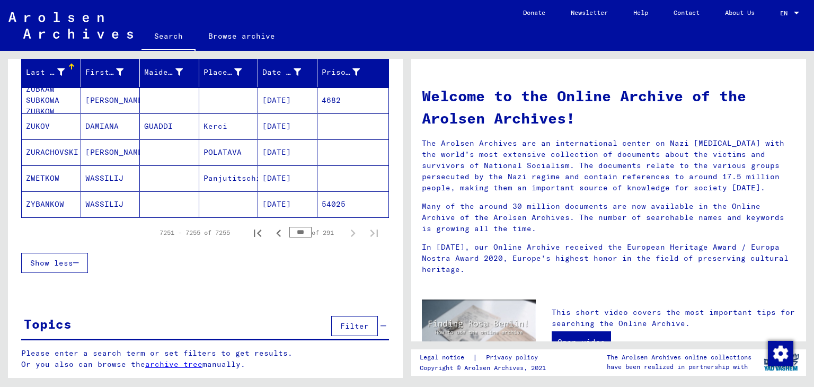
click at [348, 331] on span "Filter" at bounding box center [354, 326] width 29 height 10
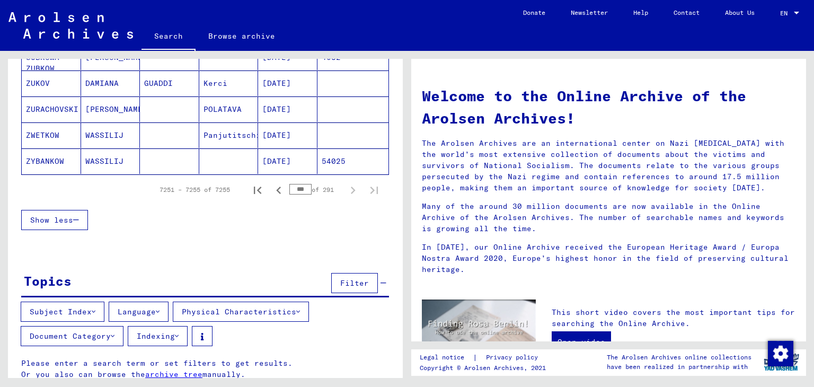
scroll to position [229, 0]
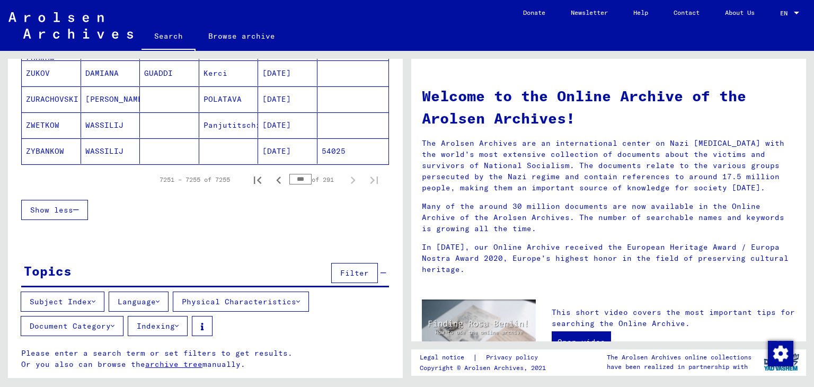
click at [119, 329] on button "Document Category" at bounding box center [72, 326] width 103 height 20
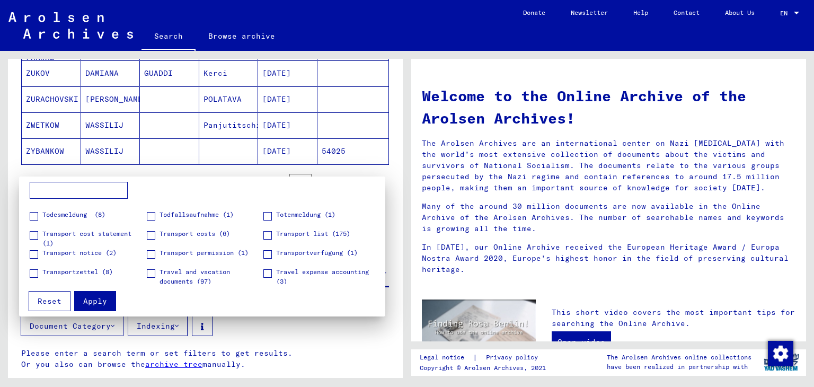
scroll to position [682, 0]
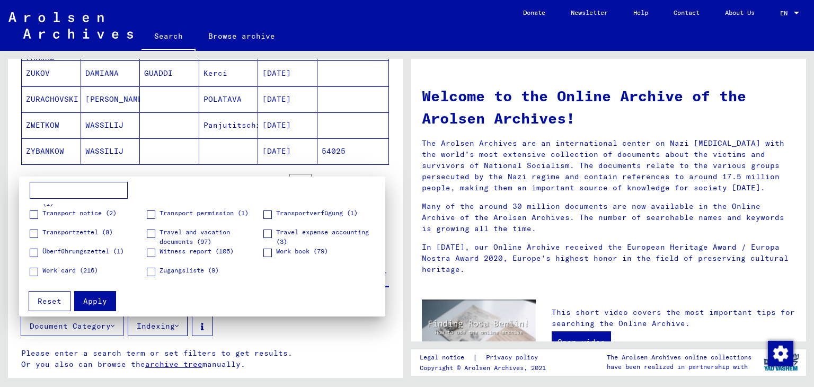
click at [347, 336] on div at bounding box center [407, 193] width 814 height 387
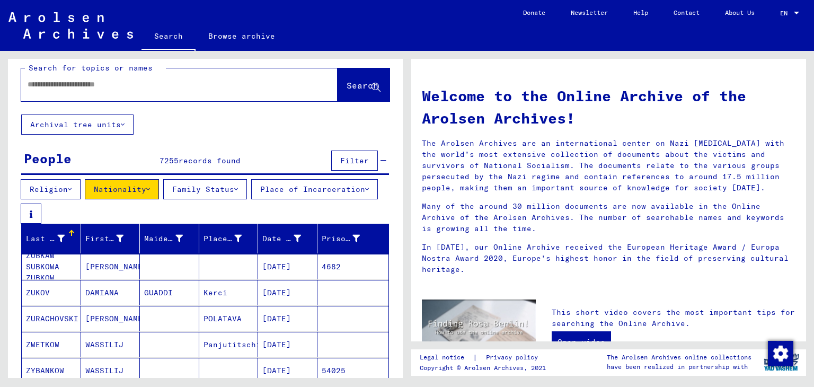
scroll to position [0, 0]
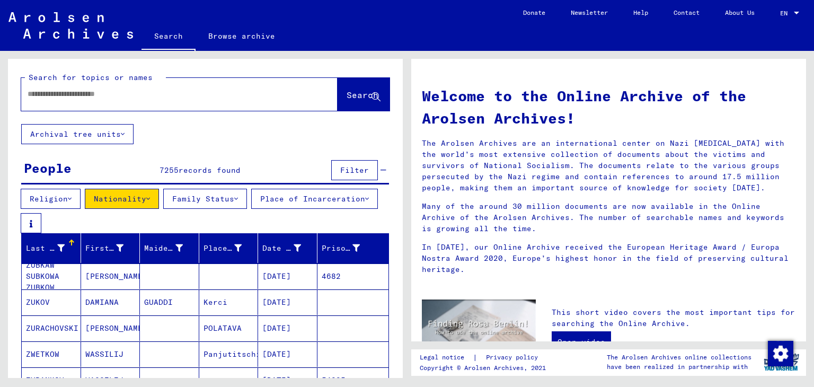
click at [141, 192] on button "Nationality" at bounding box center [122, 199] width 74 height 20
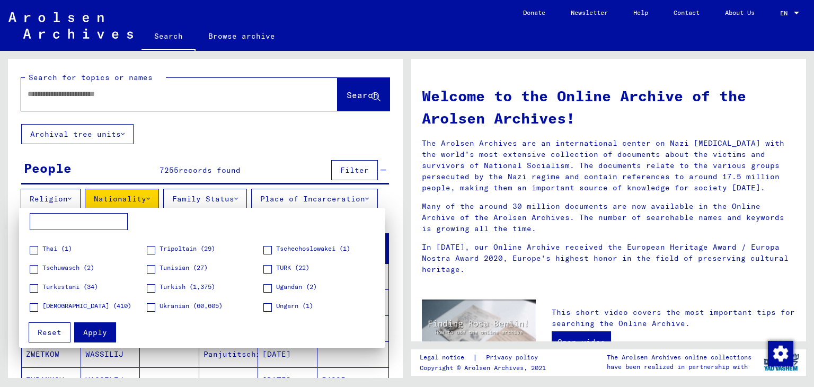
scroll to position [1579, 0]
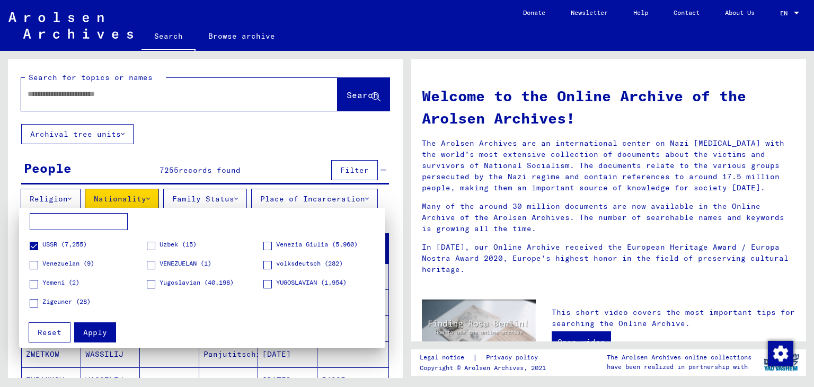
click at [83, 221] on input at bounding box center [79, 221] width 98 height 17
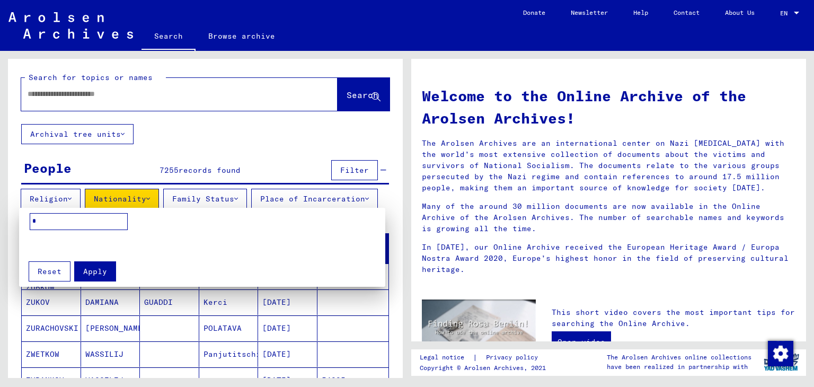
scroll to position [0, 0]
type input "*"
type input "**"
click at [153, 240] on span at bounding box center [151, 241] width 8 height 8
click at [91, 272] on span "Apply" at bounding box center [95, 272] width 24 height 10
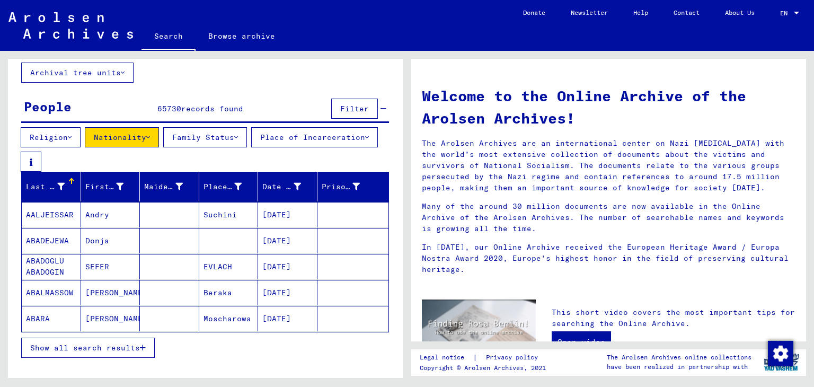
scroll to position [64, 0]
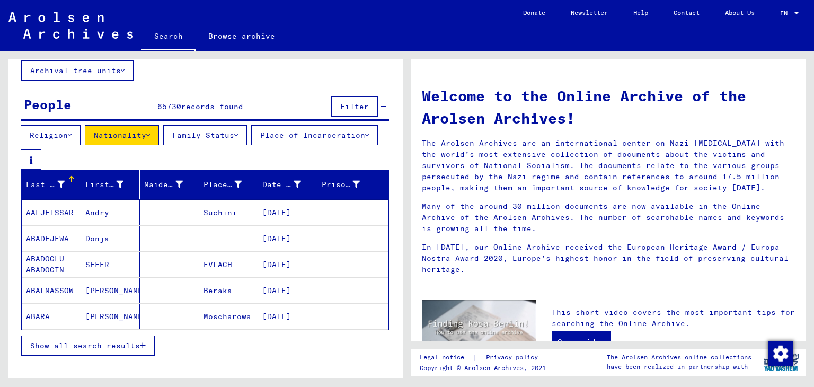
click at [134, 350] on span "Show all search results" at bounding box center [85, 346] width 110 height 10
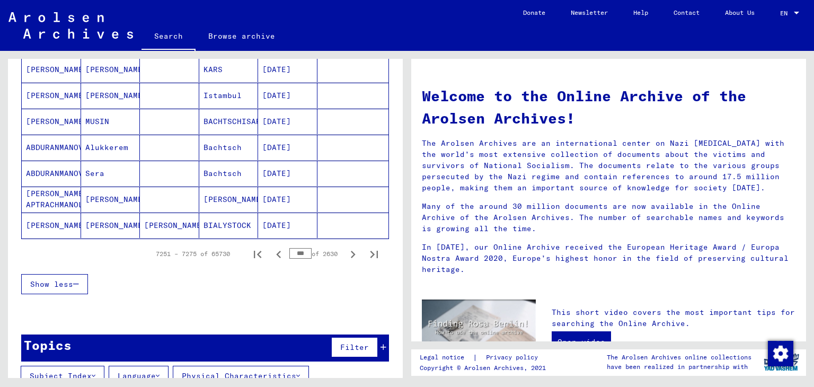
scroll to position [689, 0]
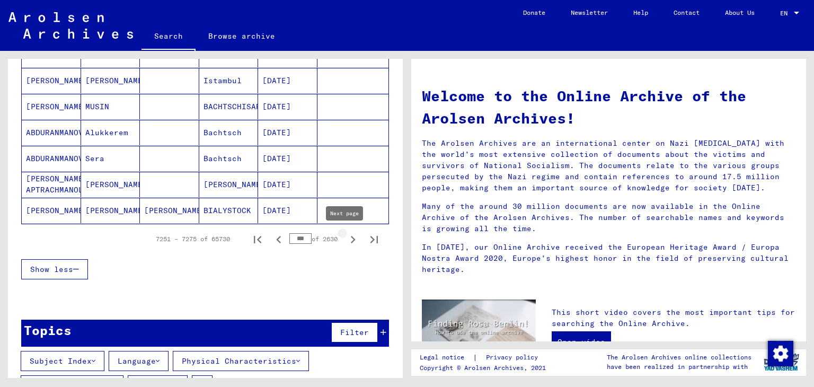
click at [345, 240] on icon "Next page" at bounding box center [352, 239] width 15 height 15
type input "***"
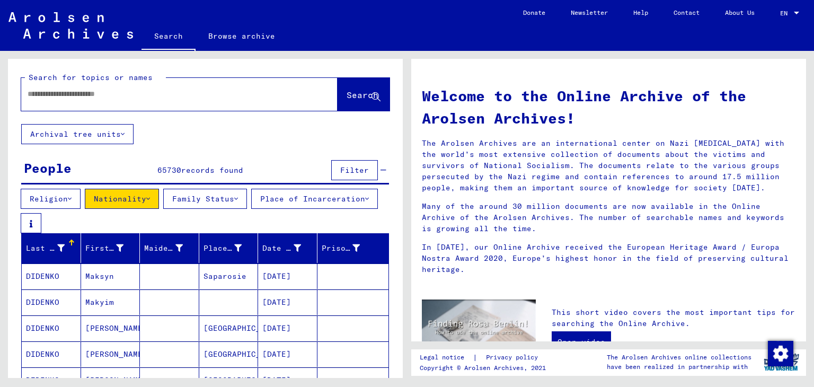
drag, startPoint x: 0, startPoint y: 0, endPoint x: 349, endPoint y: 241, distance: 424.0
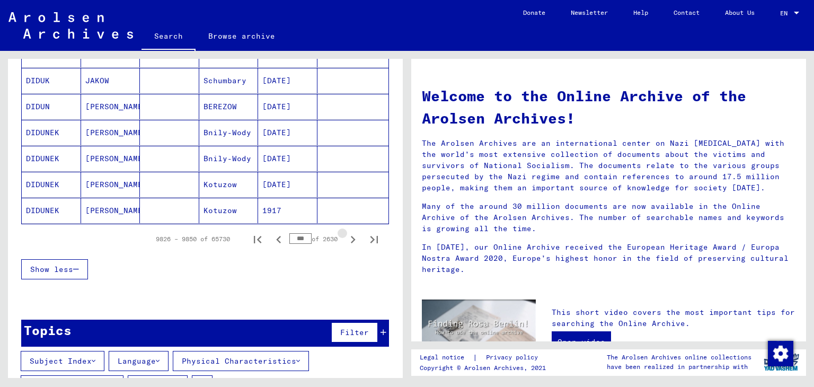
click at [349, 241] on icon "Next page" at bounding box center [352, 239] width 15 height 15
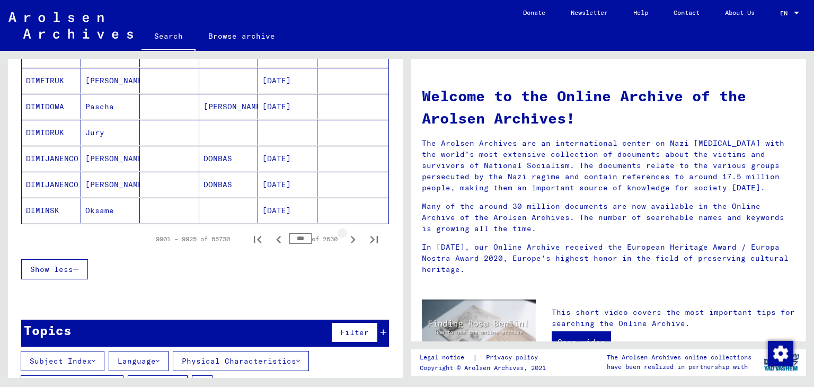
click at [349, 241] on icon "Next page" at bounding box center [352, 239] width 15 height 15
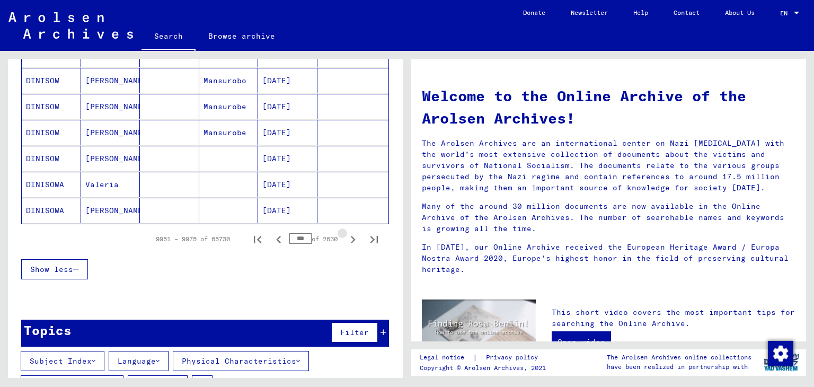
click at [349, 241] on icon "Next page" at bounding box center [352, 239] width 15 height 15
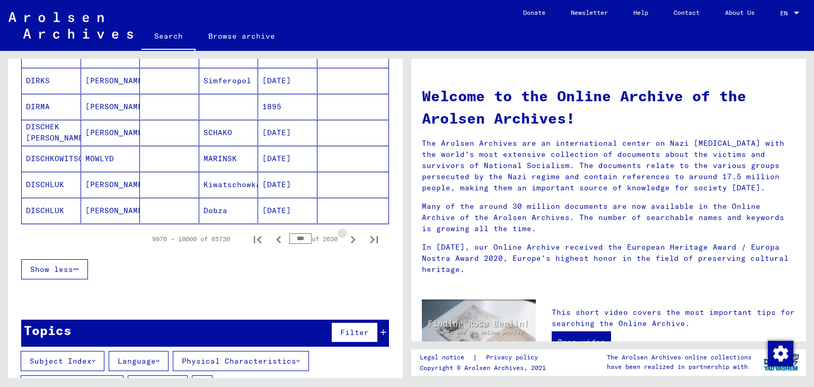
click at [349, 241] on icon "Next page" at bounding box center [352, 239] width 15 height 15
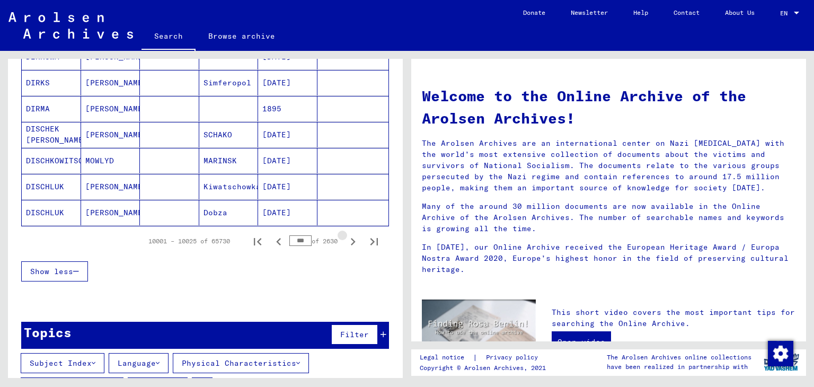
scroll to position [691, 0]
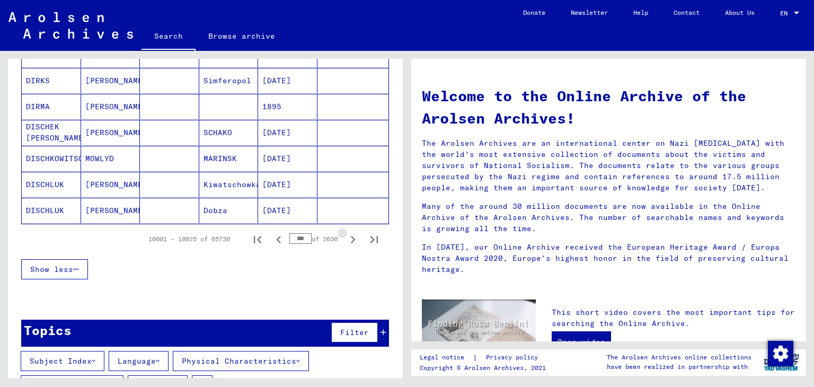
click at [349, 241] on icon "Next page" at bounding box center [352, 239] width 15 height 15
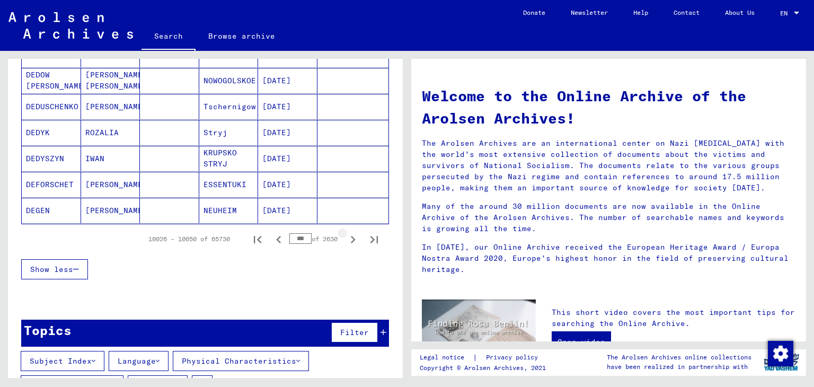
click at [349, 241] on icon "Next page" at bounding box center [352, 239] width 15 height 15
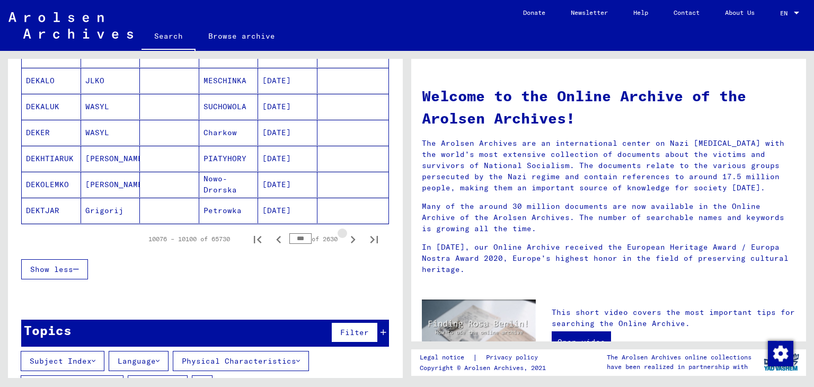
click at [349, 241] on icon "Next page" at bounding box center [352, 239] width 15 height 15
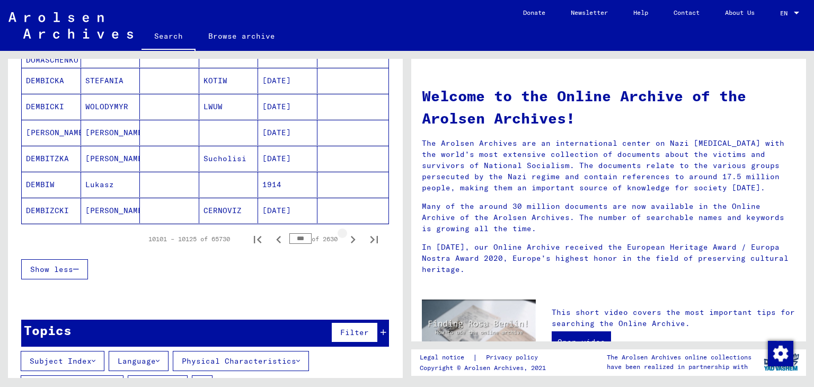
click at [349, 241] on icon "Next page" at bounding box center [352, 239] width 15 height 15
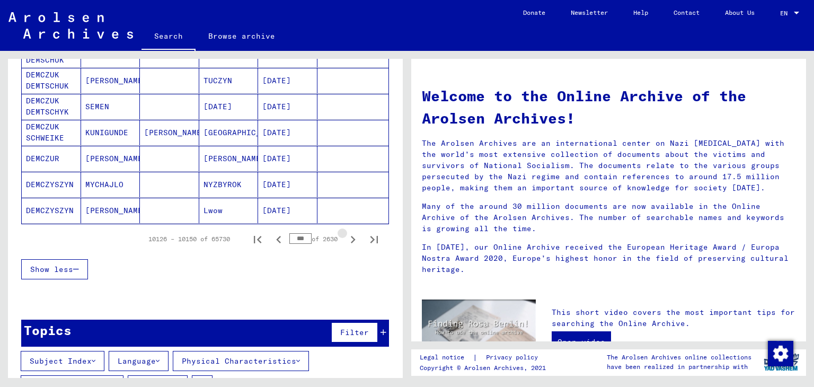
click at [349, 241] on icon "Next page" at bounding box center [352, 239] width 15 height 15
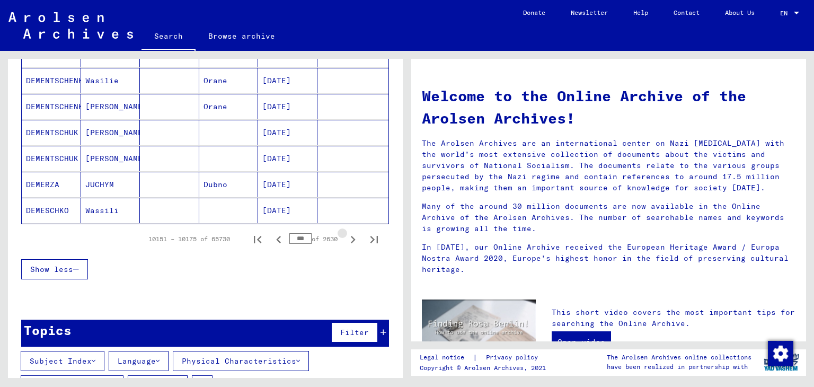
click at [349, 241] on icon "Next page" at bounding box center [352, 239] width 15 height 15
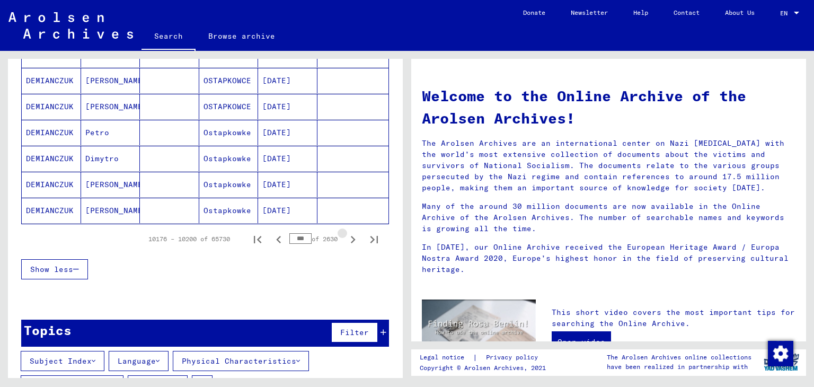
click at [349, 241] on icon "Next page" at bounding box center [352, 239] width 15 height 15
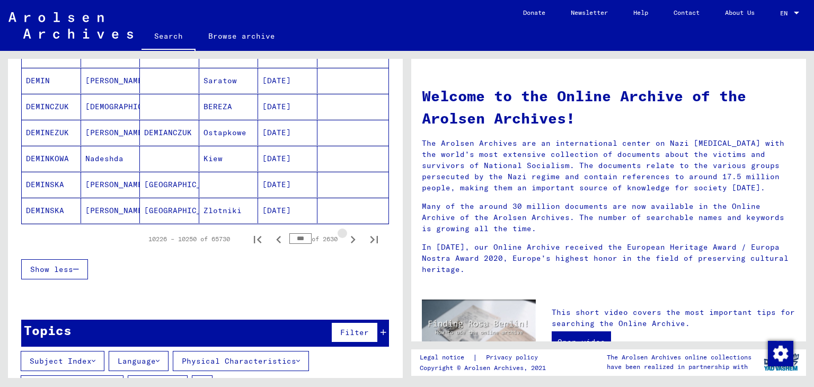
click at [349, 241] on icon "Next page" at bounding box center [352, 239] width 15 height 15
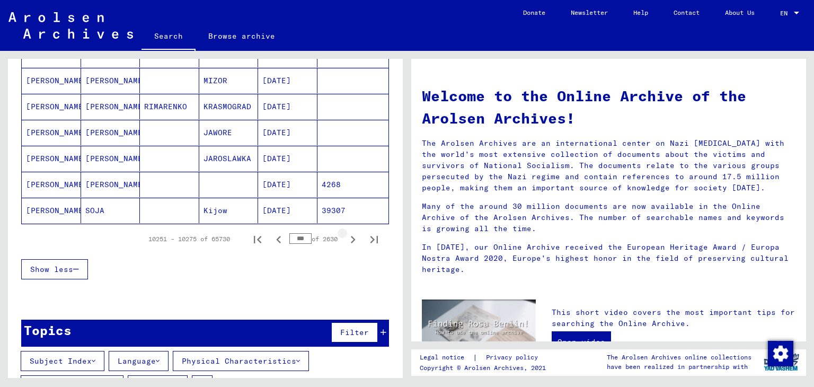
click at [349, 241] on icon "Next page" at bounding box center [352, 239] width 15 height 15
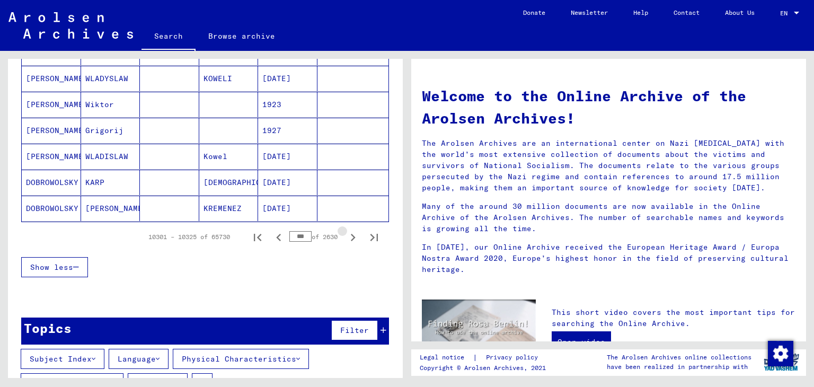
click at [349, 241] on icon "Next page" at bounding box center [352, 237] width 15 height 15
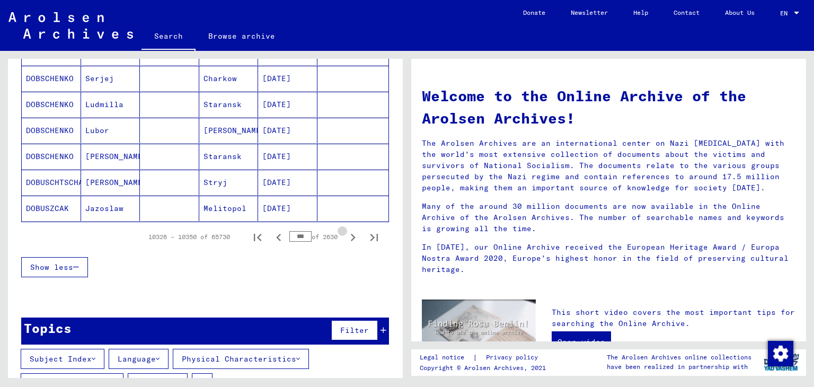
scroll to position [689, 0]
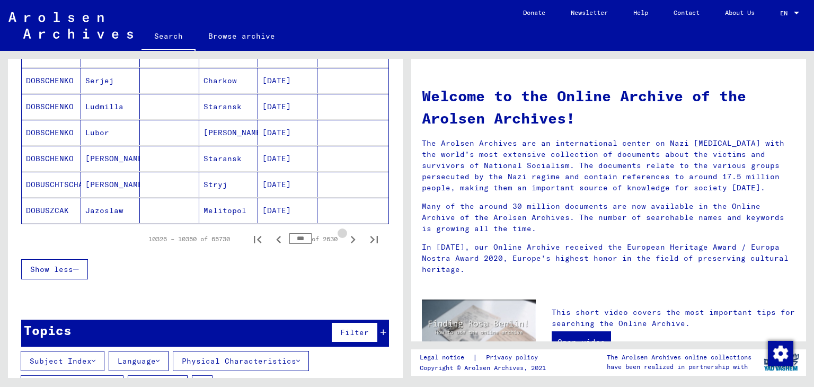
click at [349, 241] on icon "Next page" at bounding box center [352, 239] width 15 height 15
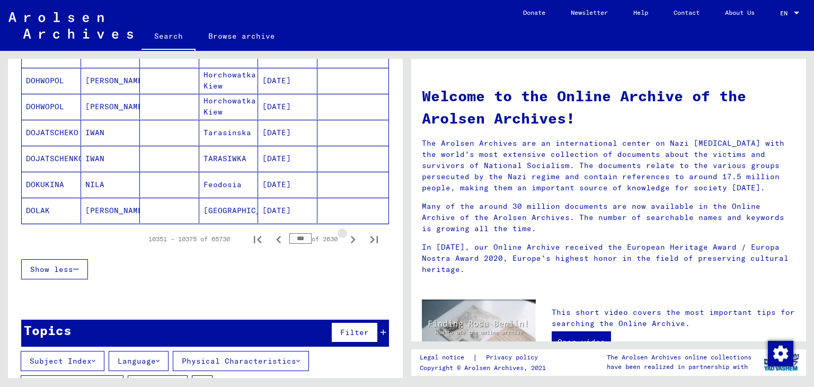
click at [349, 241] on icon "Next page" at bounding box center [352, 239] width 15 height 15
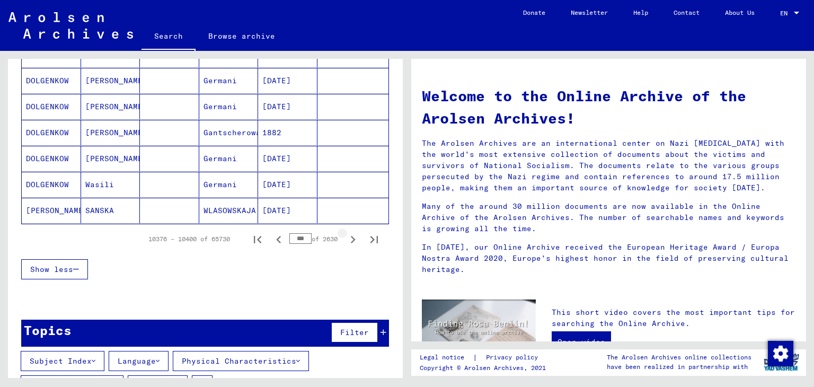
click at [349, 241] on icon "Next page" at bounding box center [352, 239] width 15 height 15
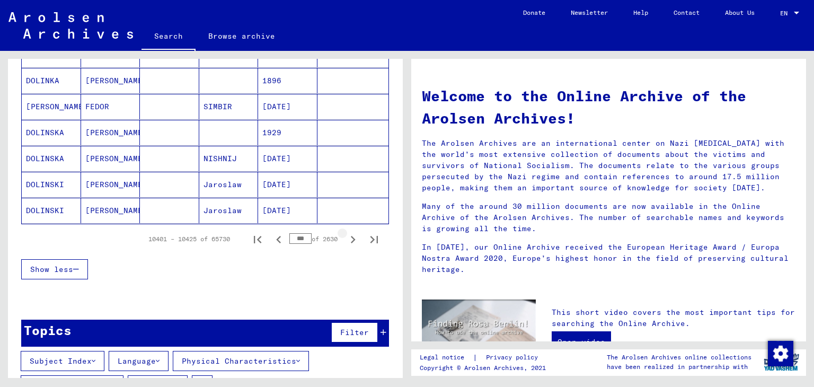
click at [349, 241] on icon "Next page" at bounding box center [352, 239] width 15 height 15
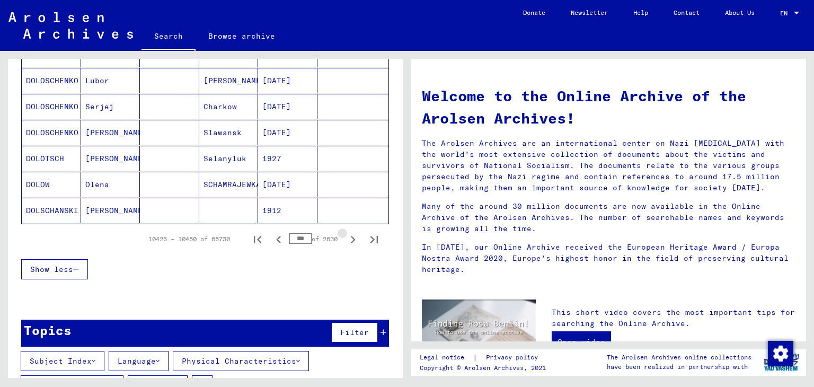
click at [349, 241] on icon "Next page" at bounding box center [352, 239] width 15 height 15
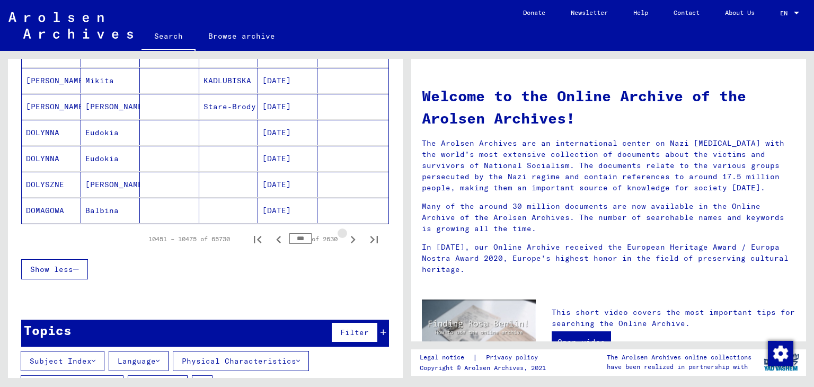
click at [349, 241] on icon "Next page" at bounding box center [352, 239] width 15 height 15
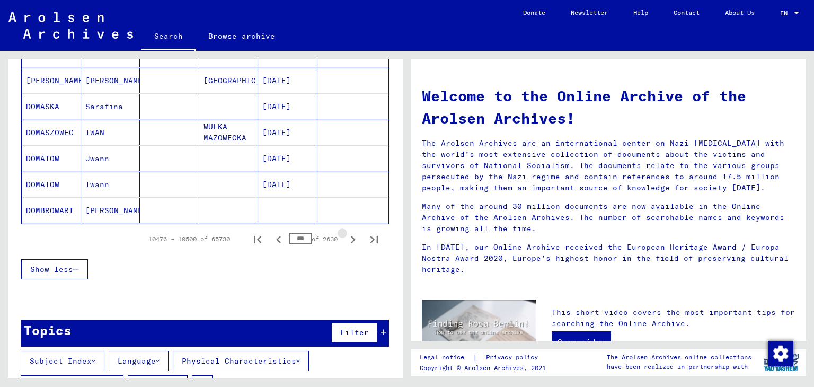
click at [349, 241] on icon "Next page" at bounding box center [352, 239] width 15 height 15
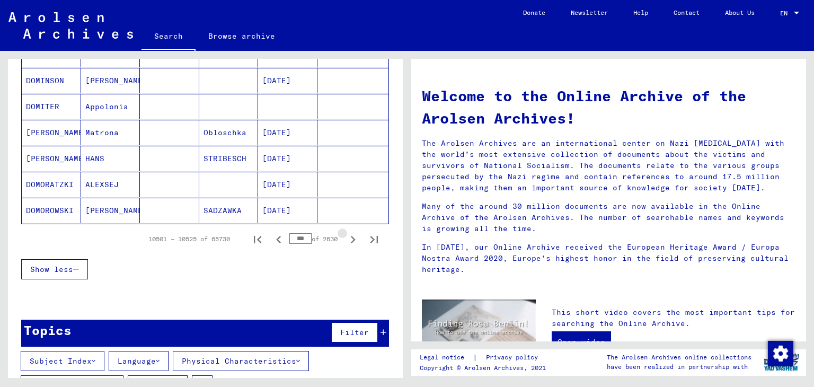
click at [349, 241] on icon "Next page" at bounding box center [352, 239] width 15 height 15
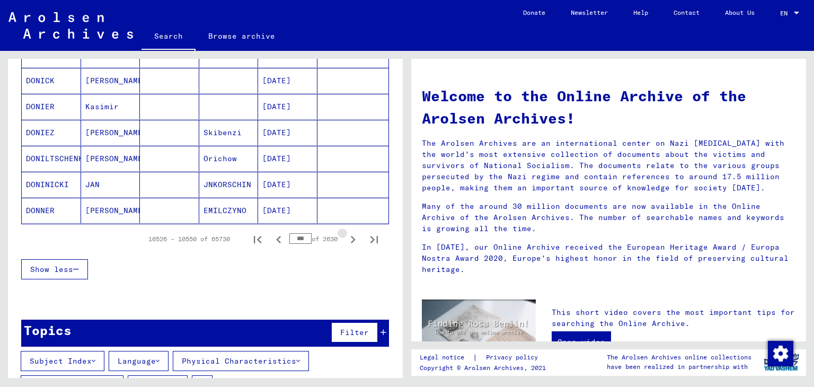
click at [349, 241] on icon "Next page" at bounding box center [352, 239] width 15 height 15
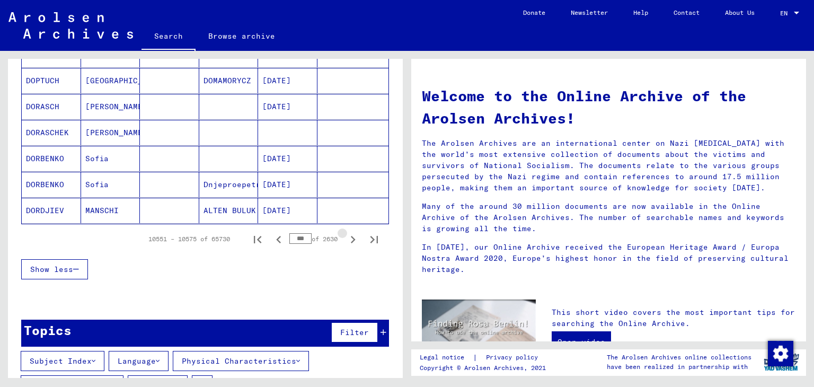
click at [349, 241] on icon "Next page" at bounding box center [352, 239] width 15 height 15
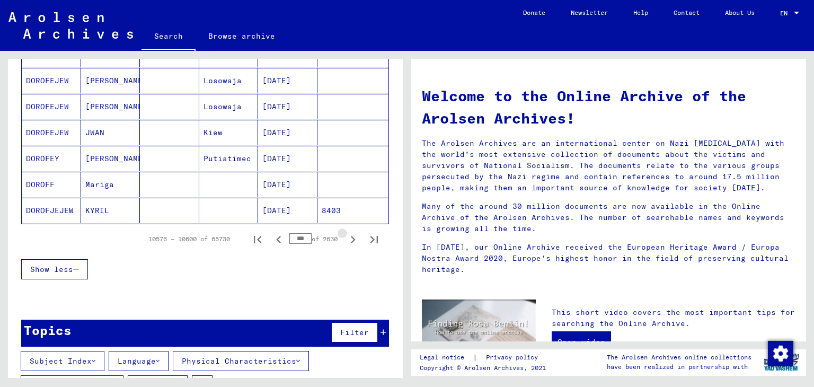
click at [349, 241] on icon "Next page" at bounding box center [352, 239] width 15 height 15
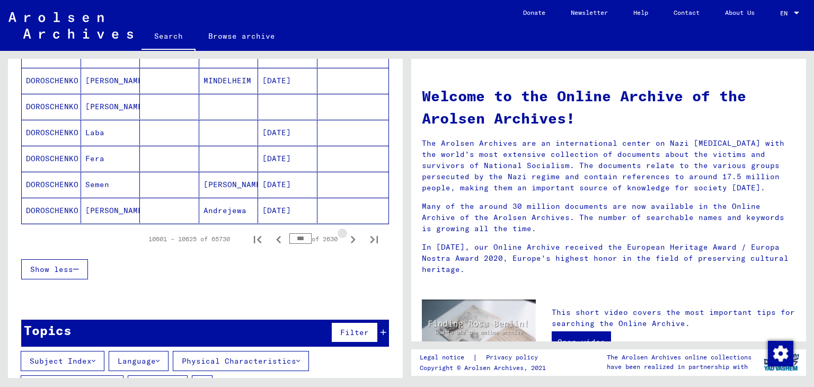
click at [349, 241] on icon "Next page" at bounding box center [352, 239] width 15 height 15
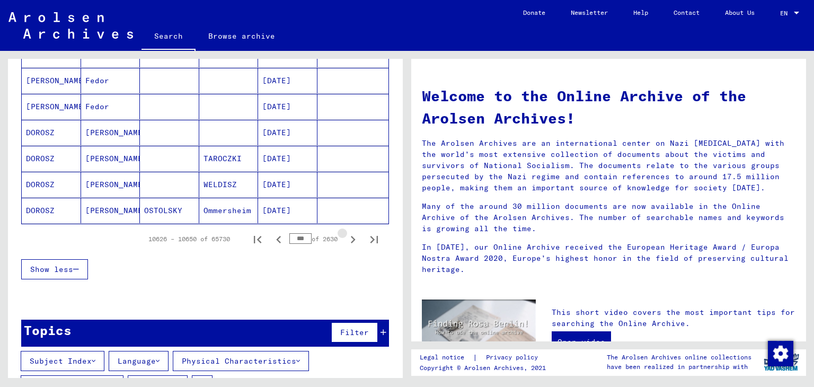
click at [349, 241] on icon "Next page" at bounding box center [352, 239] width 15 height 15
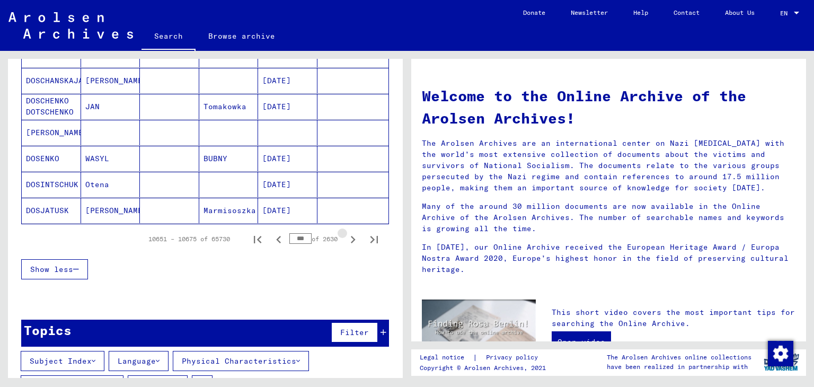
click at [349, 241] on icon "Next page" at bounding box center [352, 239] width 15 height 15
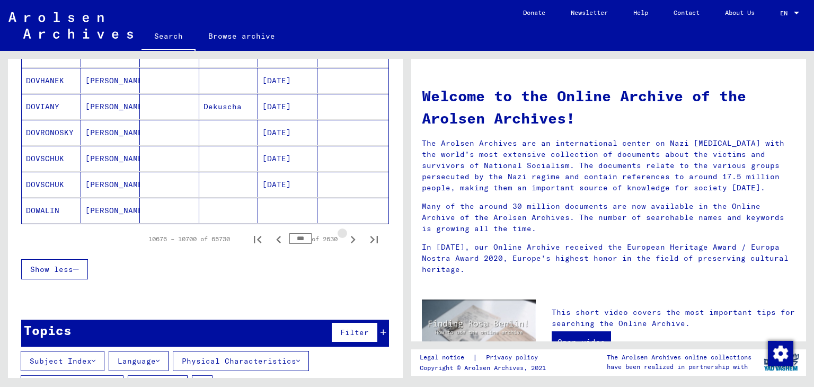
click at [349, 241] on icon "Next page" at bounding box center [352, 239] width 15 height 15
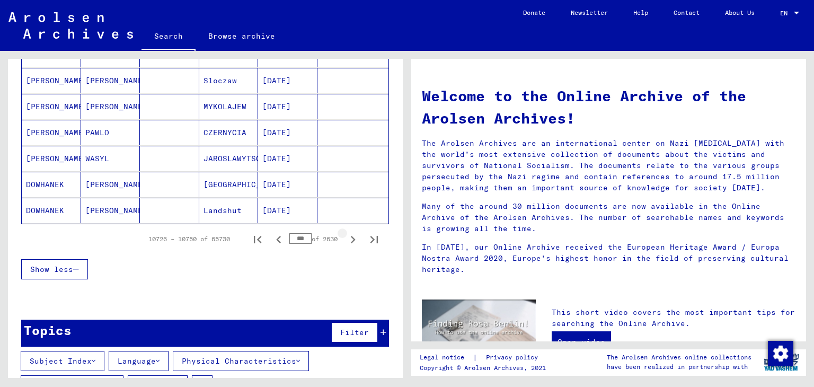
click at [349, 241] on icon "Next page" at bounding box center [352, 239] width 15 height 15
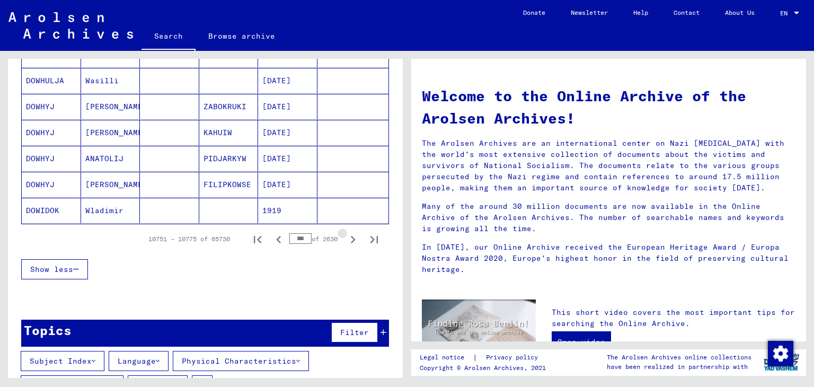
click at [349, 241] on icon "Next page" at bounding box center [352, 239] width 15 height 15
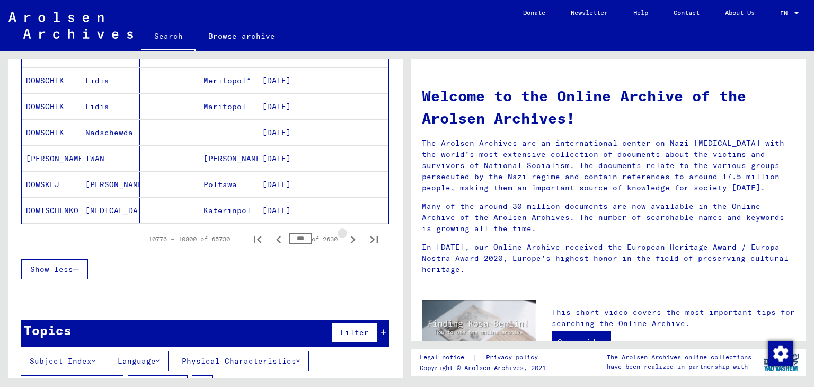
click at [349, 241] on icon "Next page" at bounding box center [352, 239] width 15 height 15
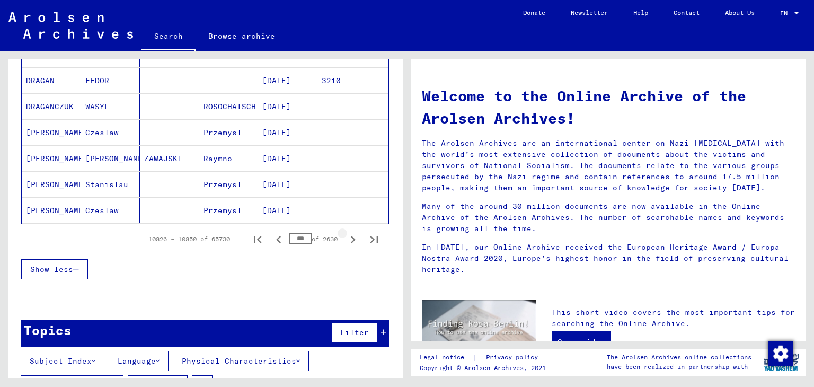
click at [349, 241] on icon "Next page" at bounding box center [352, 239] width 15 height 15
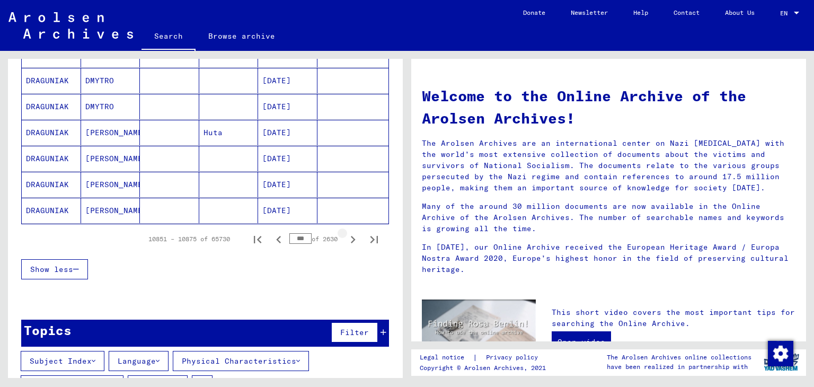
click at [349, 241] on icon "Next page" at bounding box center [352, 239] width 15 height 15
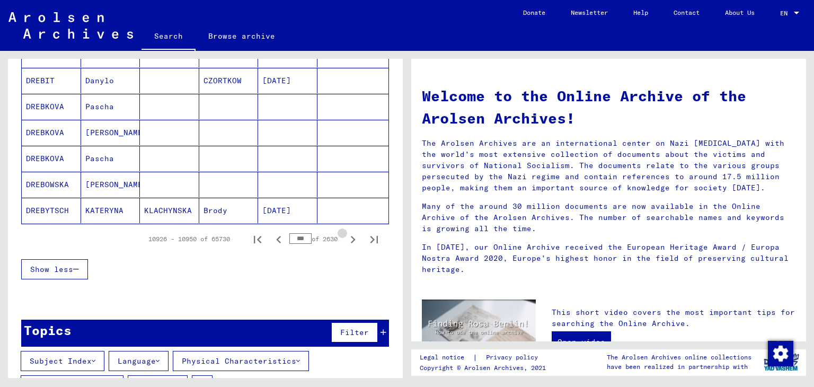
click at [349, 241] on icon "Next page" at bounding box center [352, 239] width 15 height 15
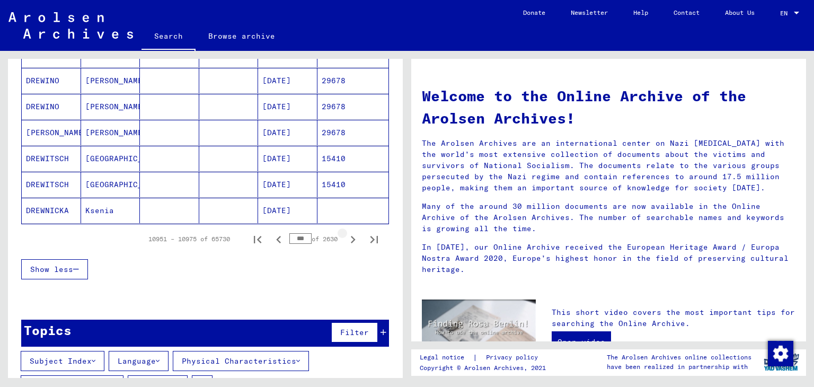
click at [349, 241] on icon "Next page" at bounding box center [352, 239] width 15 height 15
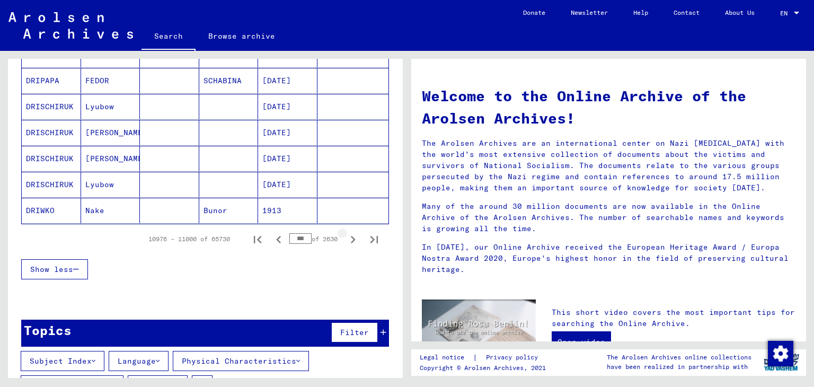
click at [349, 241] on icon "Next page" at bounding box center [352, 239] width 15 height 15
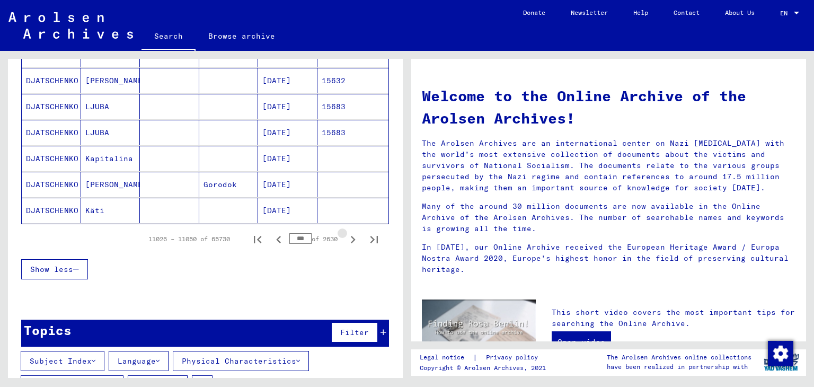
click at [349, 241] on icon "Next page" at bounding box center [352, 239] width 15 height 15
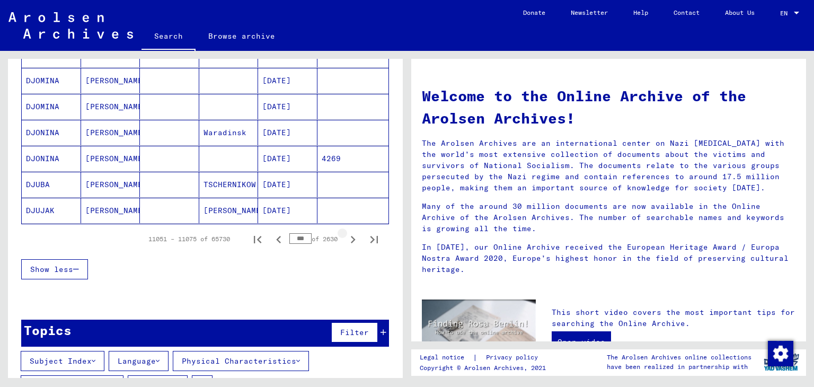
click at [349, 241] on icon "Next page" at bounding box center [352, 239] width 15 height 15
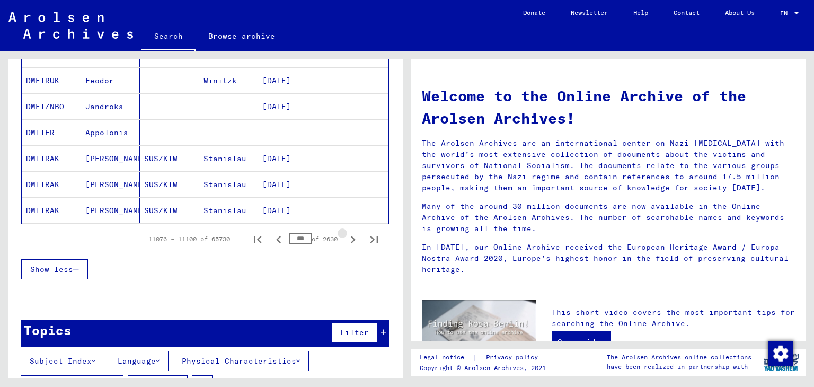
click at [349, 241] on icon "Next page" at bounding box center [352, 239] width 15 height 15
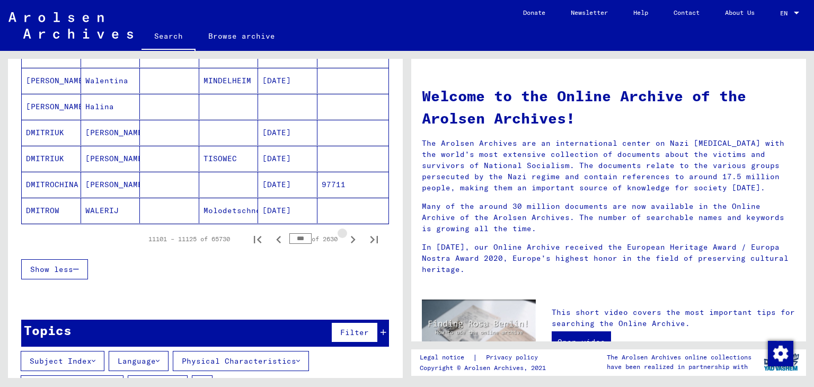
click at [349, 241] on icon "Next page" at bounding box center [352, 239] width 15 height 15
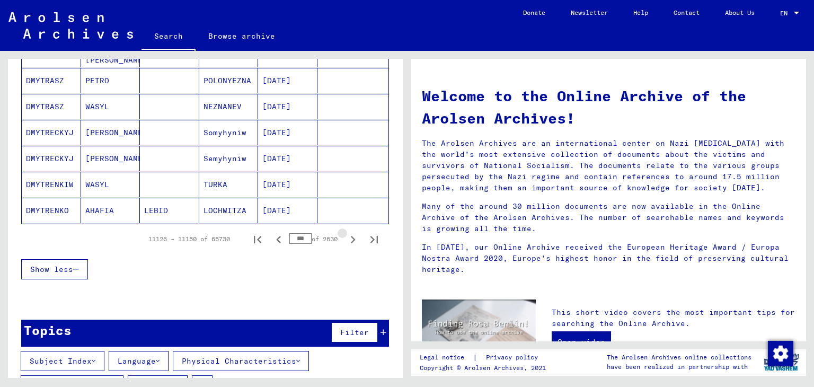
click at [349, 241] on icon "Next page" at bounding box center [352, 239] width 15 height 15
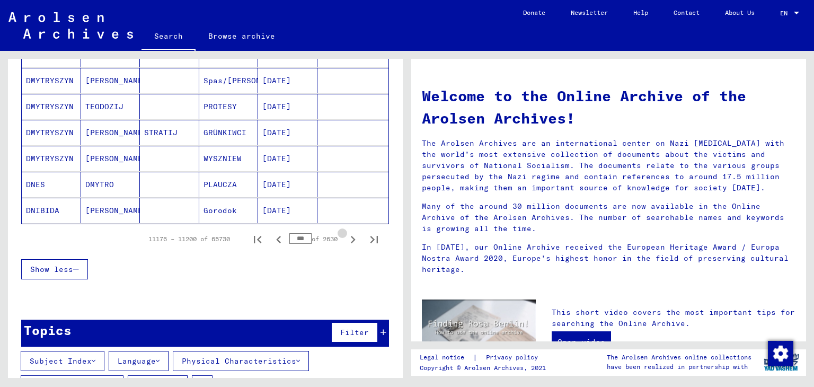
click at [349, 241] on icon "Next page" at bounding box center [352, 239] width 15 height 15
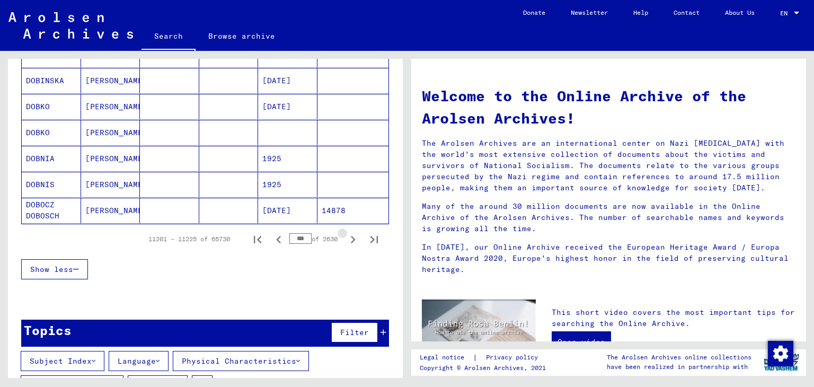
click at [349, 241] on icon "Next page" at bounding box center [352, 239] width 15 height 15
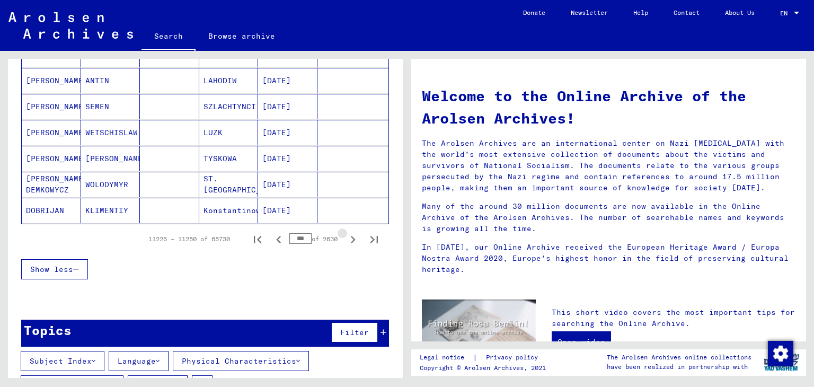
click at [349, 241] on icon "Next page" at bounding box center [352, 239] width 15 height 15
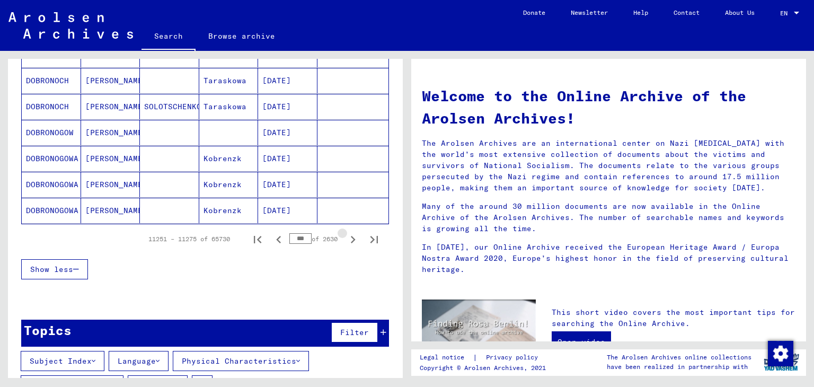
click at [349, 241] on icon "Next page" at bounding box center [352, 239] width 15 height 15
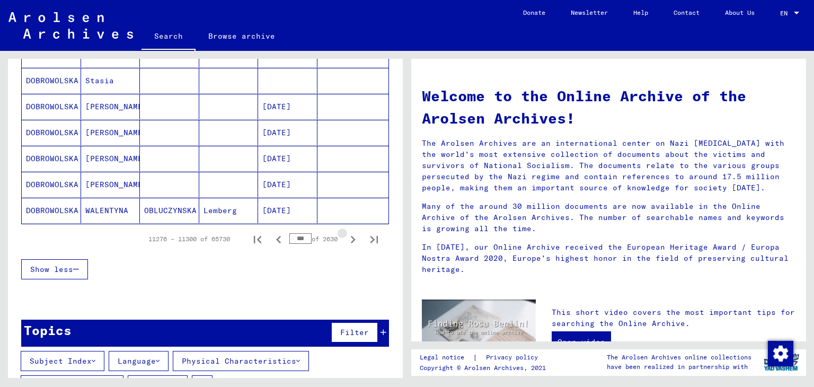
click at [349, 241] on icon "Next page" at bounding box center [352, 239] width 15 height 15
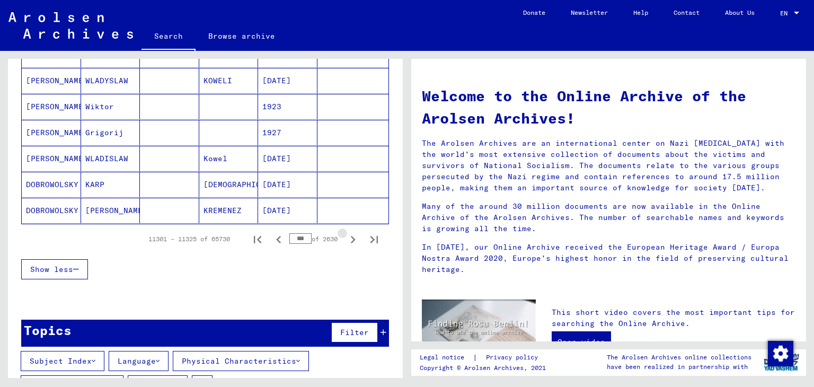
click at [349, 241] on icon "Next page" at bounding box center [352, 239] width 15 height 15
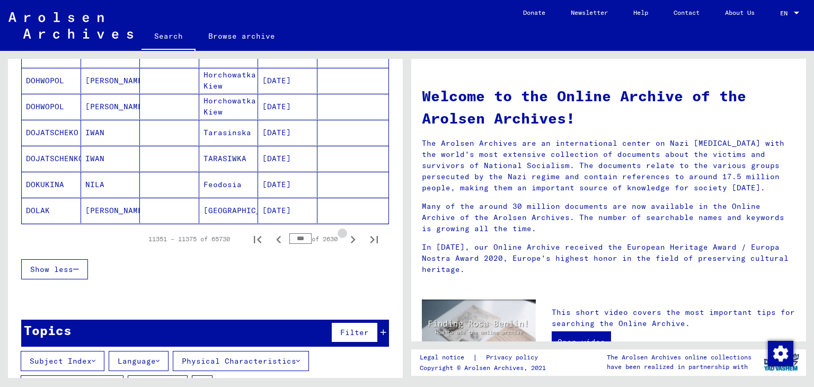
click at [349, 241] on icon "Next page" at bounding box center [352, 239] width 15 height 15
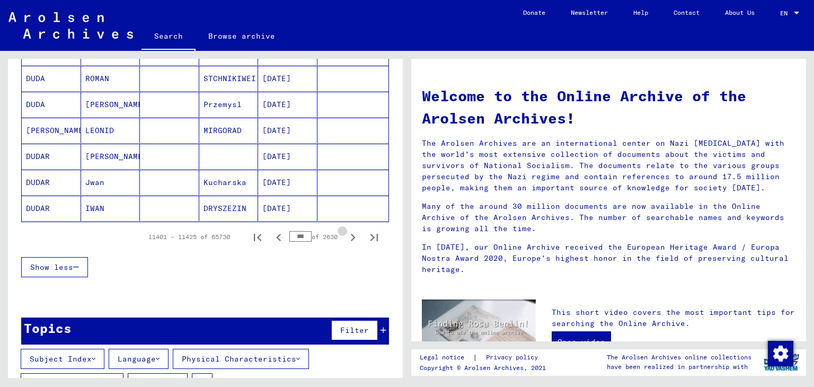
click at [349, 241] on icon "Next page" at bounding box center [352, 237] width 15 height 15
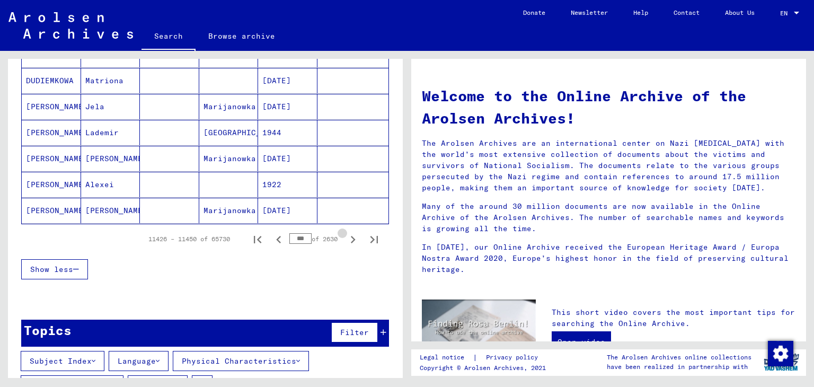
click at [349, 241] on icon "Next page" at bounding box center [352, 239] width 15 height 15
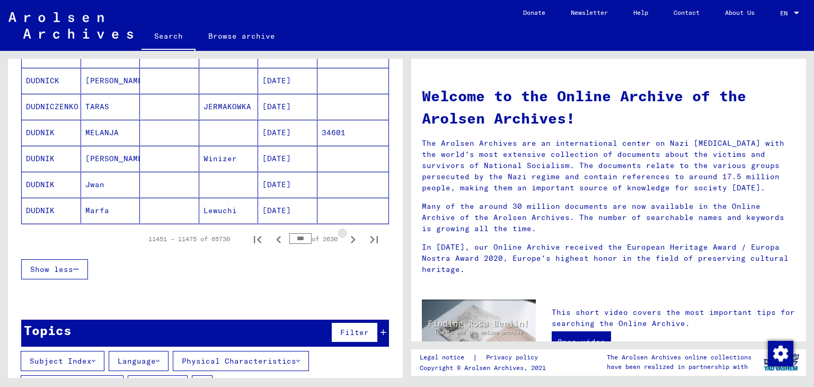
click at [349, 241] on icon "Next page" at bounding box center [352, 239] width 15 height 15
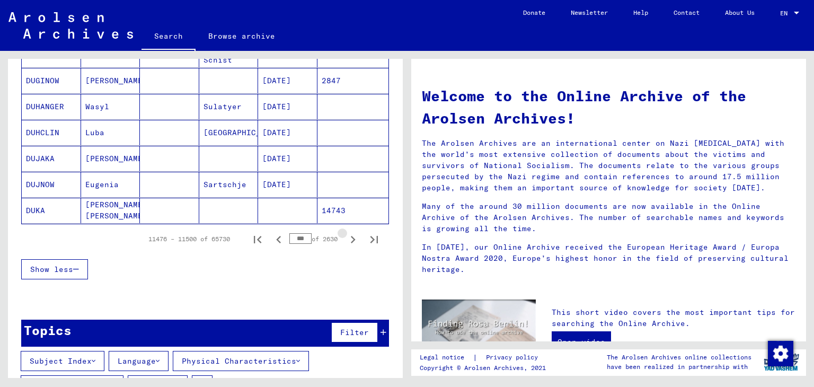
click at [349, 241] on icon "Next page" at bounding box center [352, 239] width 15 height 15
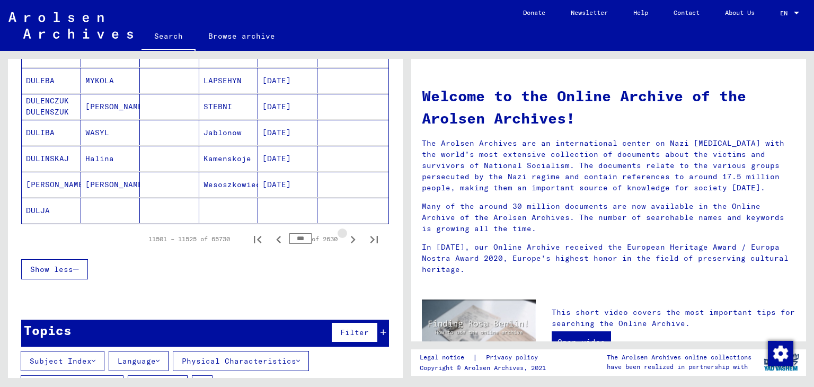
click at [349, 241] on icon "Next page" at bounding box center [352, 239] width 15 height 15
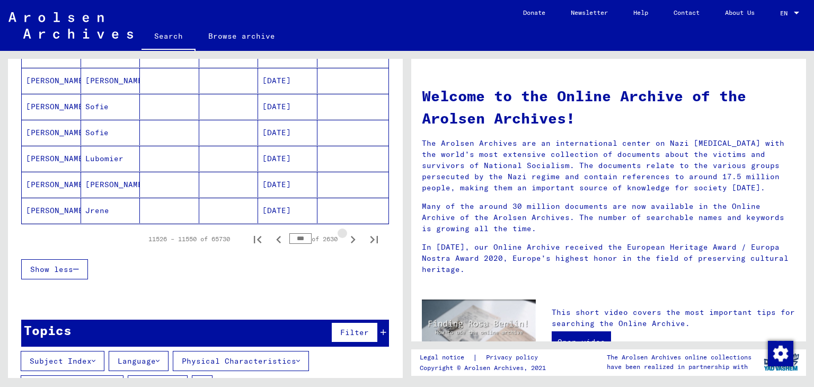
click at [349, 241] on icon "Next page" at bounding box center [352, 239] width 15 height 15
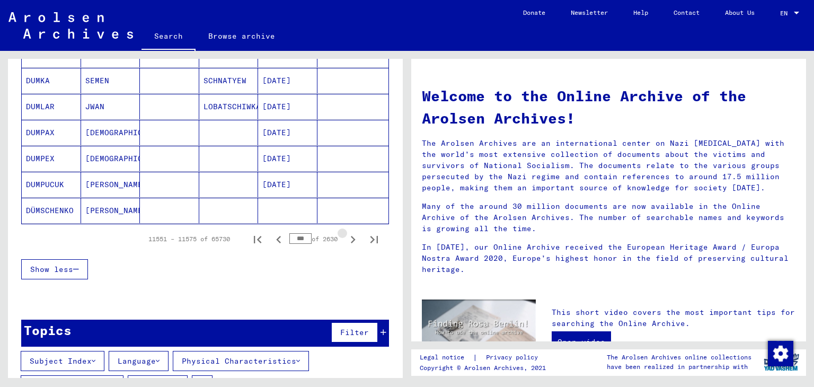
click at [349, 241] on icon "Next page" at bounding box center [352, 239] width 15 height 15
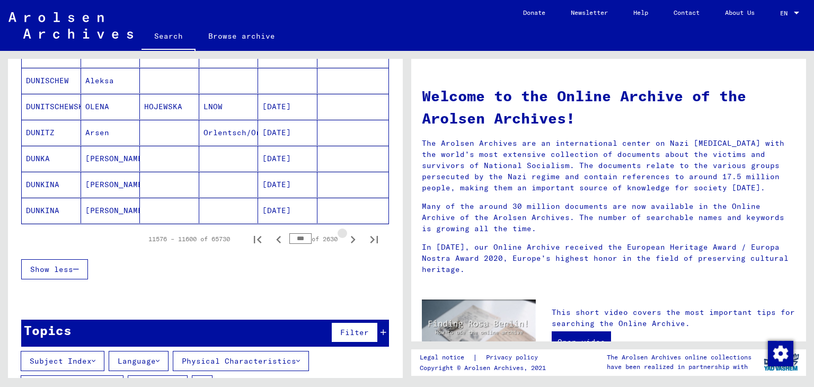
click at [349, 241] on icon "Next page" at bounding box center [352, 239] width 15 height 15
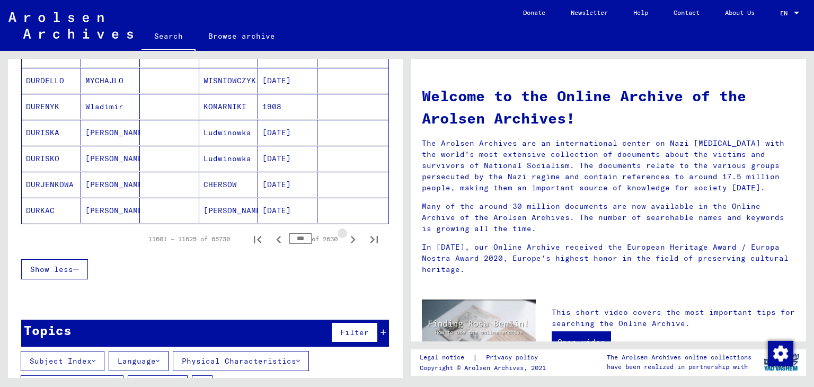
click at [349, 241] on icon "Next page" at bounding box center [352, 239] width 15 height 15
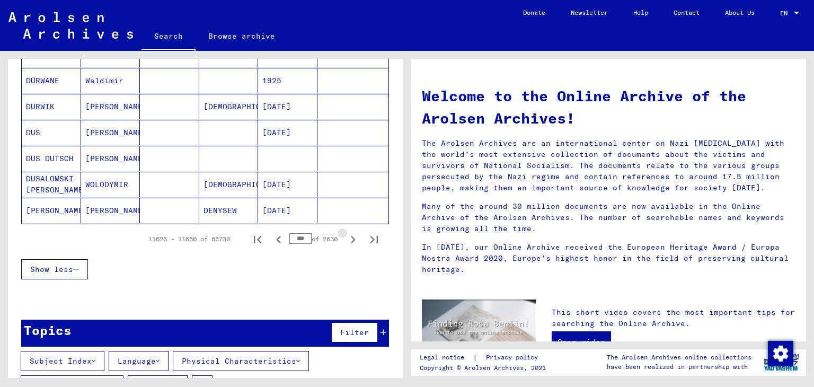
click at [349, 241] on icon "Next page" at bounding box center [352, 239] width 15 height 15
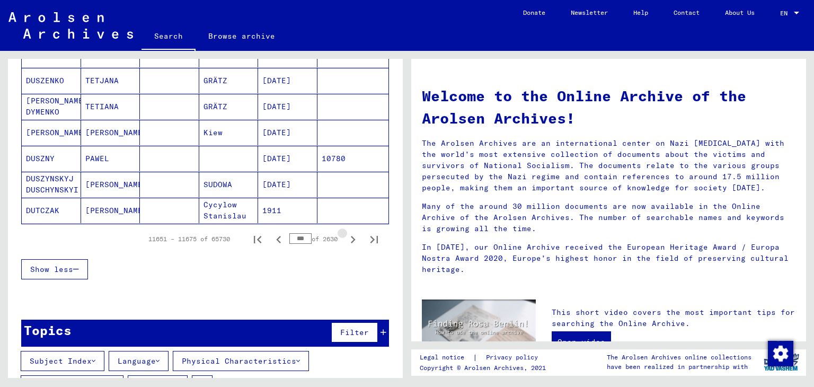
click at [349, 241] on icon "Next page" at bounding box center [352, 239] width 15 height 15
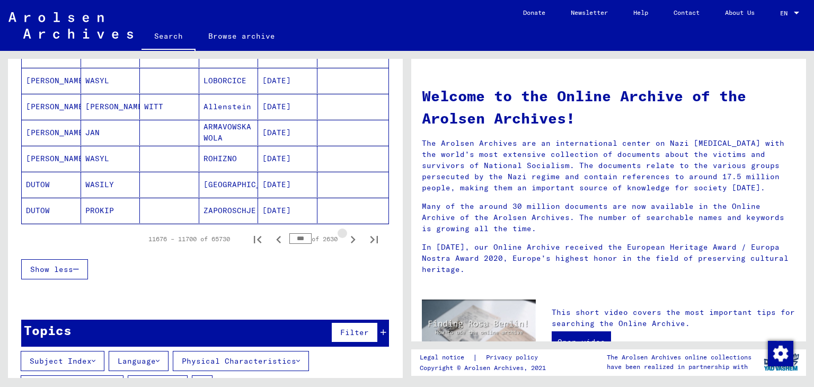
click at [349, 241] on icon "Next page" at bounding box center [352, 239] width 15 height 15
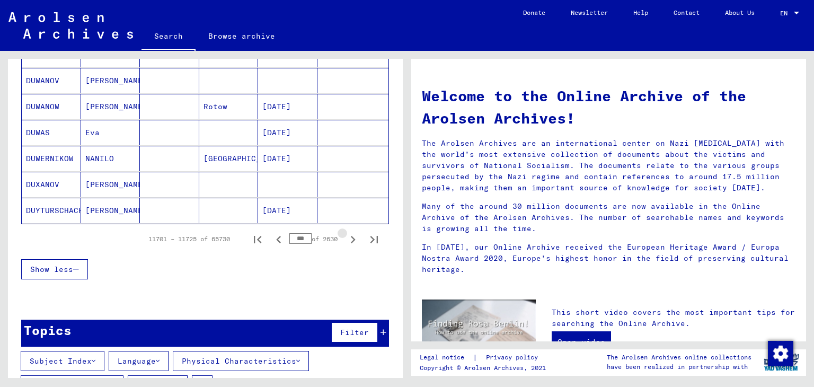
click at [349, 241] on icon "Next page" at bounding box center [352, 239] width 15 height 15
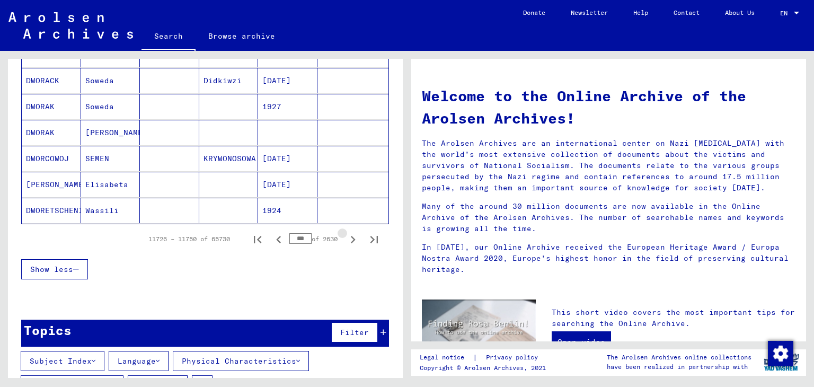
click at [349, 241] on icon "Next page" at bounding box center [352, 239] width 15 height 15
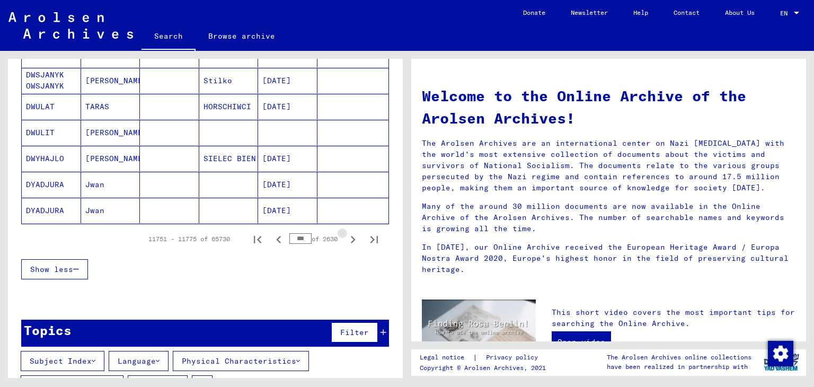
click at [349, 241] on icon "Next page" at bounding box center [352, 239] width 15 height 15
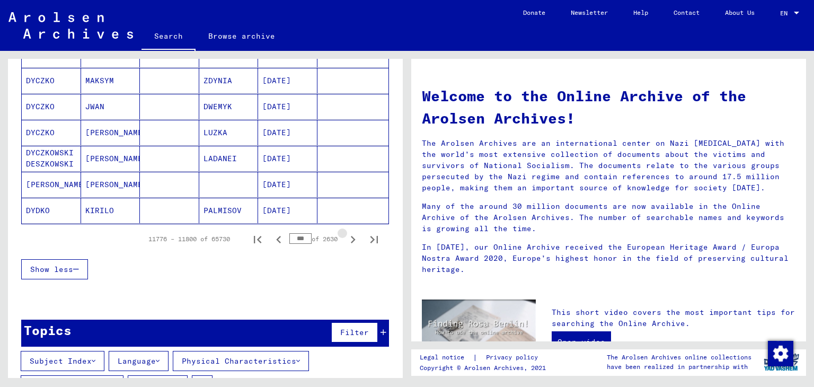
click at [349, 241] on icon "Next page" at bounding box center [352, 239] width 15 height 15
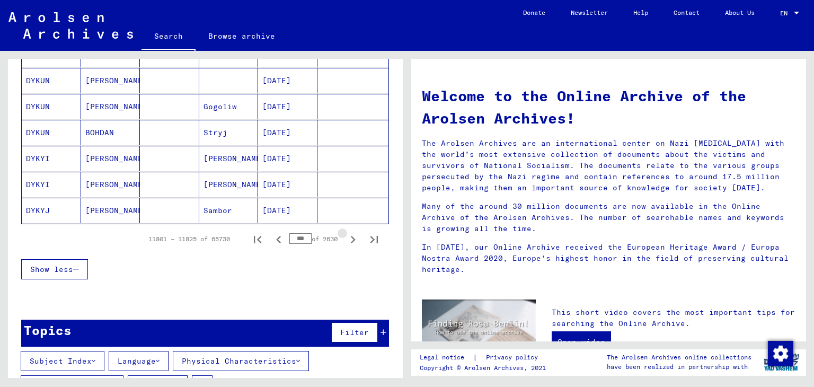
click at [349, 241] on icon "Next page" at bounding box center [352, 239] width 15 height 15
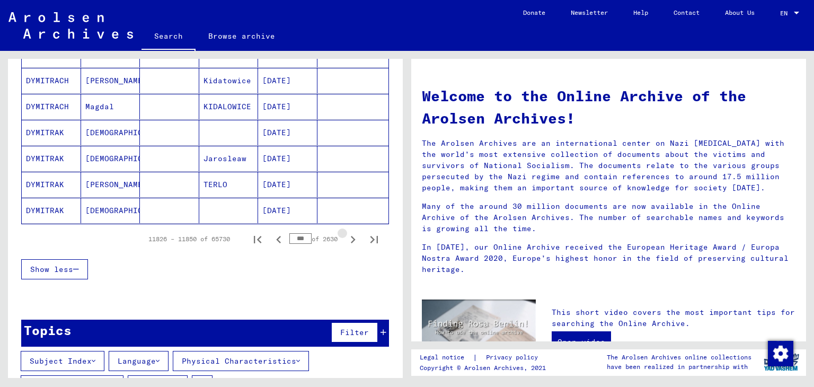
click at [349, 241] on icon "Next page" at bounding box center [352, 239] width 15 height 15
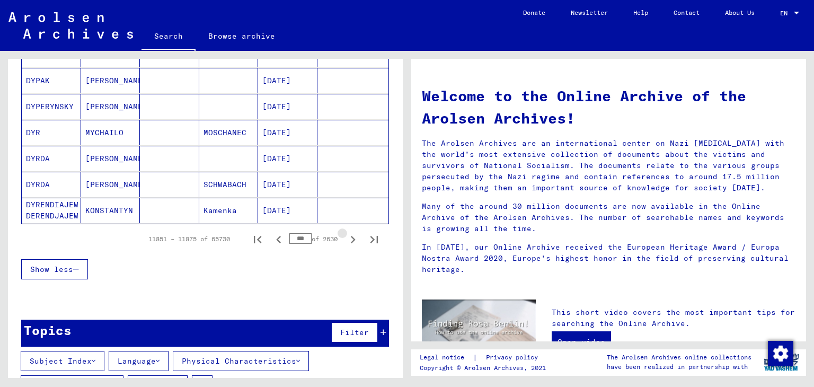
click at [349, 241] on icon "Next page" at bounding box center [352, 239] width 15 height 15
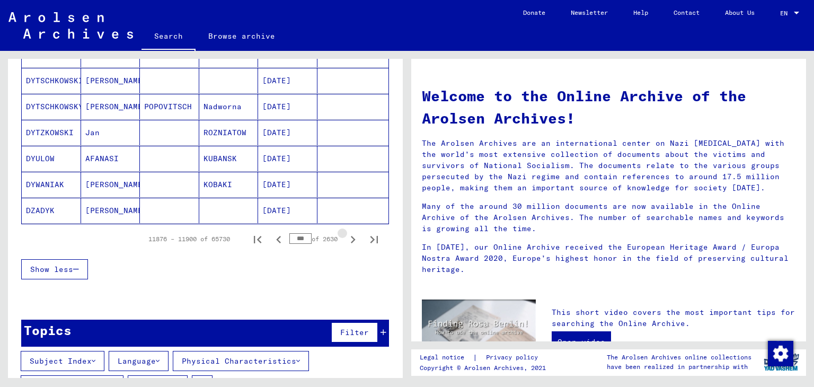
click at [349, 241] on icon "Next page" at bounding box center [352, 239] width 15 height 15
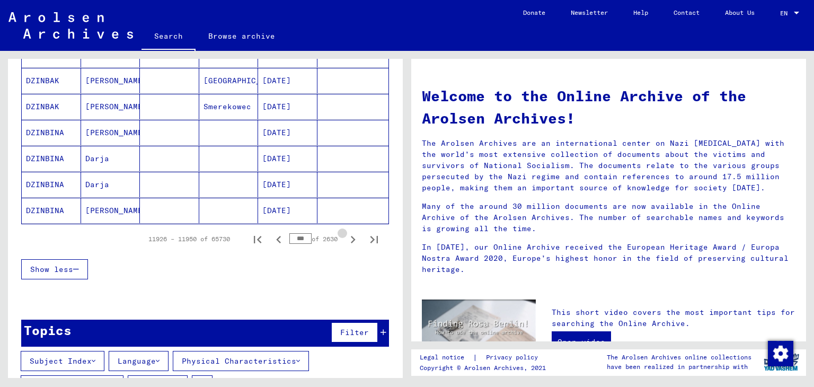
click at [349, 241] on icon "Next page" at bounding box center [352, 239] width 15 height 15
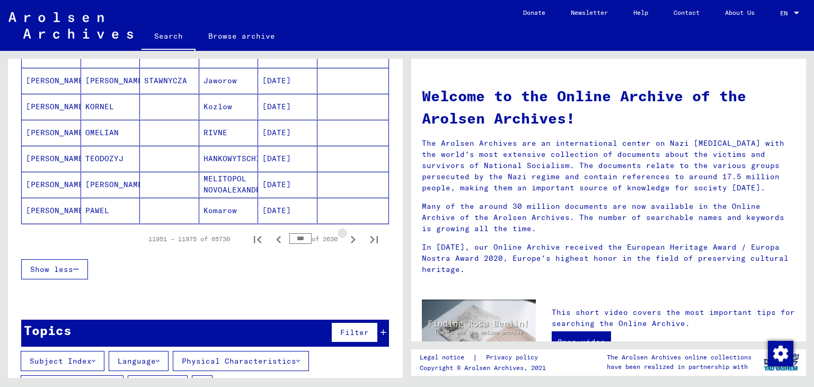
click at [349, 241] on icon "Next page" at bounding box center [352, 239] width 15 height 15
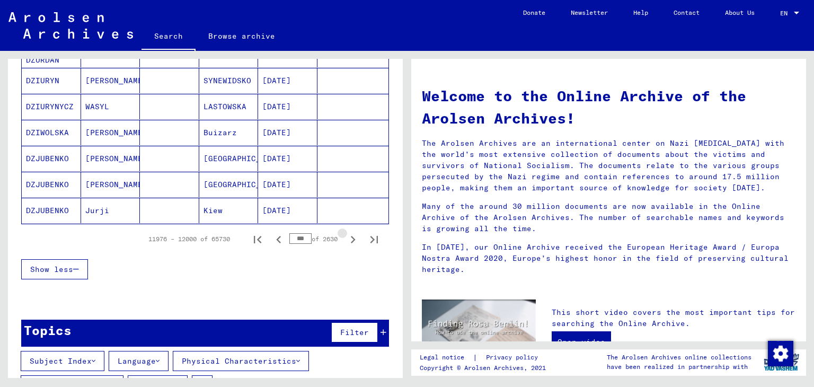
click at [349, 241] on icon "Next page" at bounding box center [352, 239] width 15 height 15
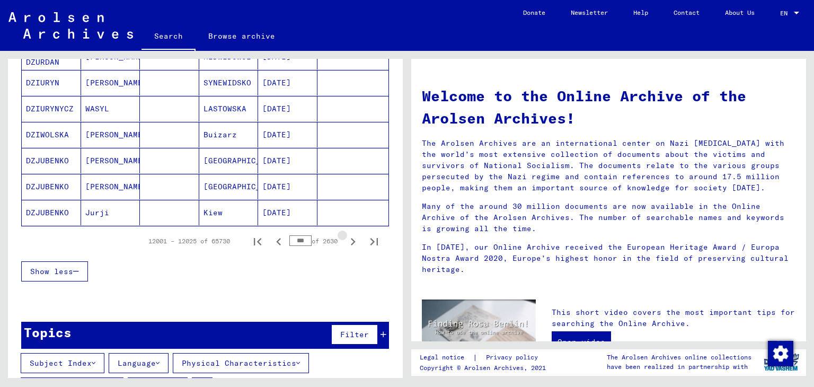
scroll to position [691, 0]
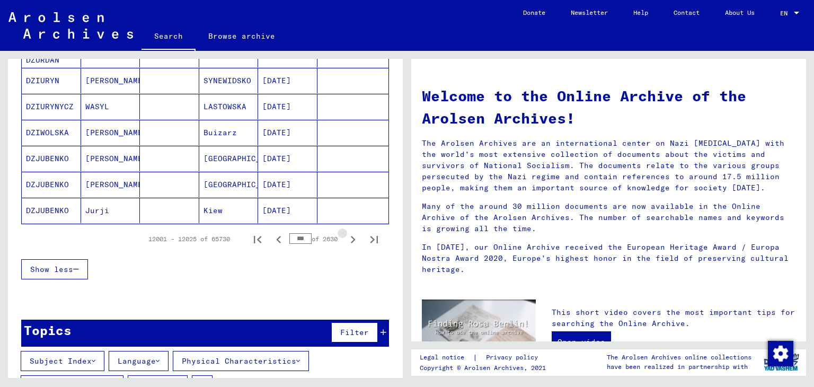
click at [349, 241] on icon "Next page" at bounding box center [352, 239] width 15 height 15
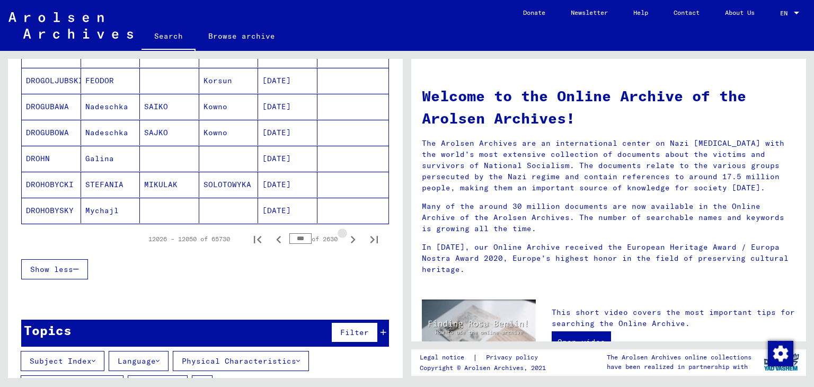
click at [349, 241] on icon "Next page" at bounding box center [352, 239] width 15 height 15
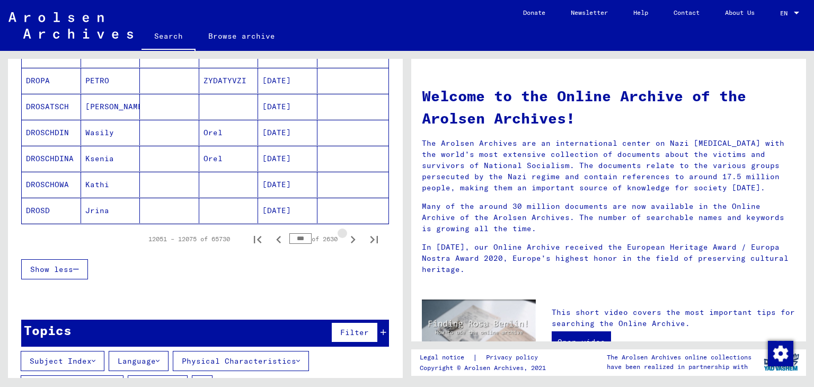
click at [349, 241] on icon "Next page" at bounding box center [352, 239] width 15 height 15
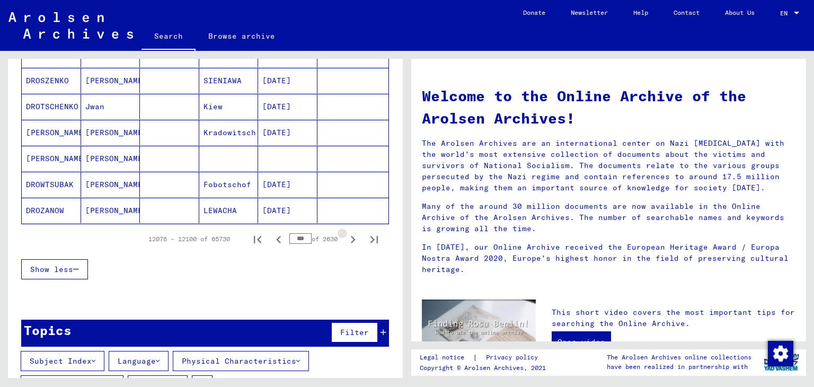
click at [349, 241] on icon "Next page" at bounding box center [352, 239] width 15 height 15
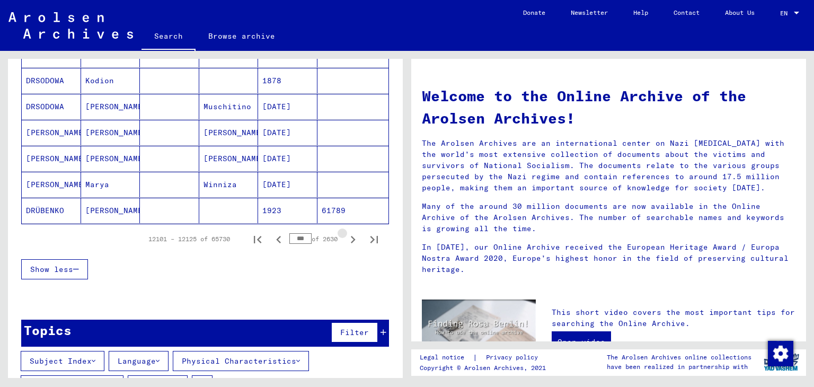
click at [349, 241] on icon "Next page" at bounding box center [352, 239] width 15 height 15
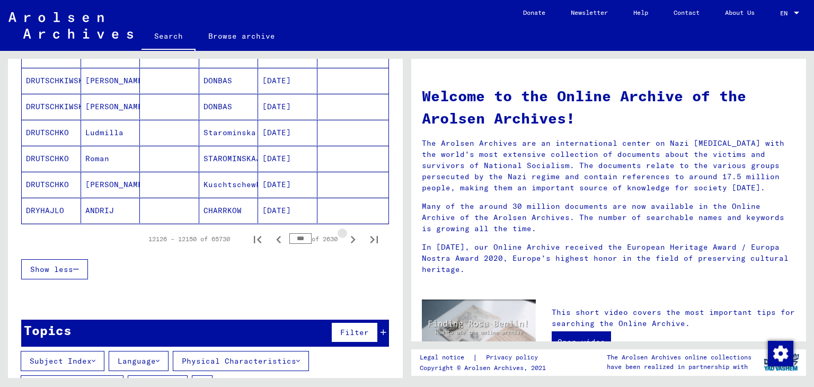
click at [349, 241] on icon "Next page" at bounding box center [352, 239] width 15 height 15
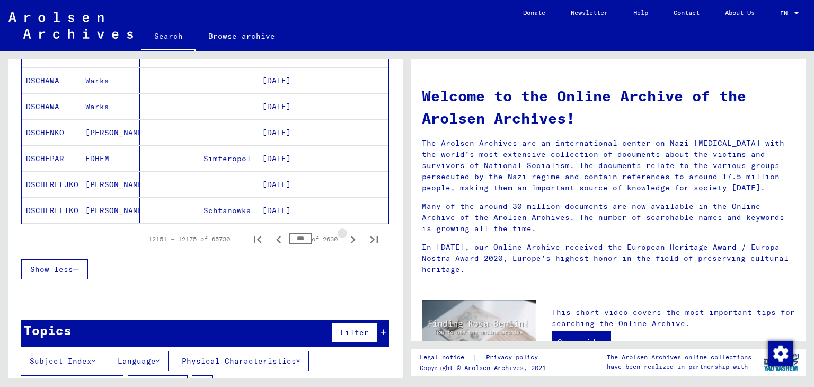
click at [349, 241] on icon "Next page" at bounding box center [352, 239] width 15 height 15
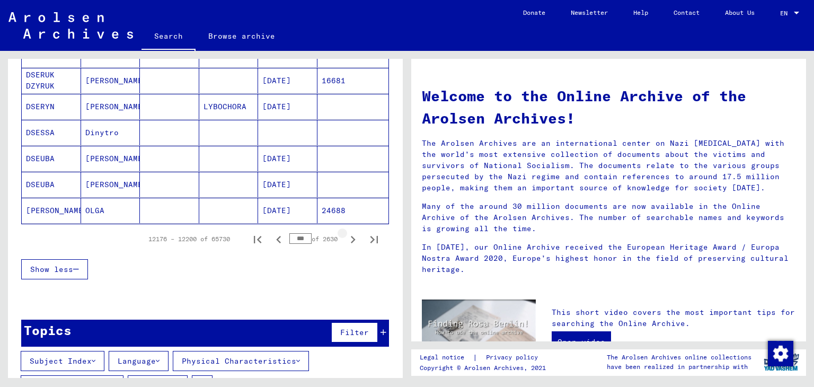
click at [349, 241] on icon "Next page" at bounding box center [352, 239] width 15 height 15
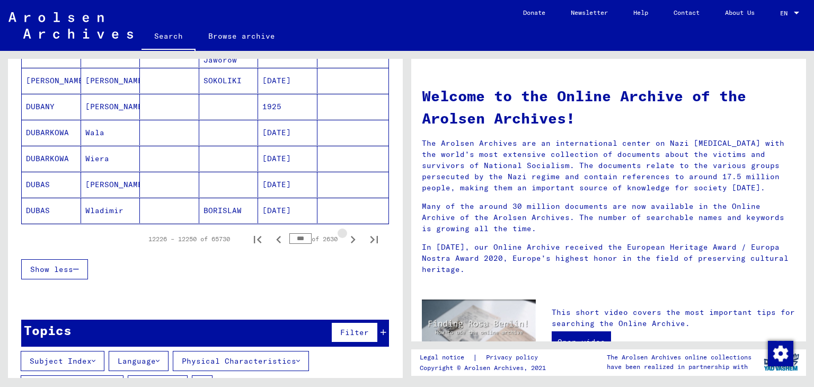
click at [349, 241] on icon "Next page" at bounding box center [352, 239] width 15 height 15
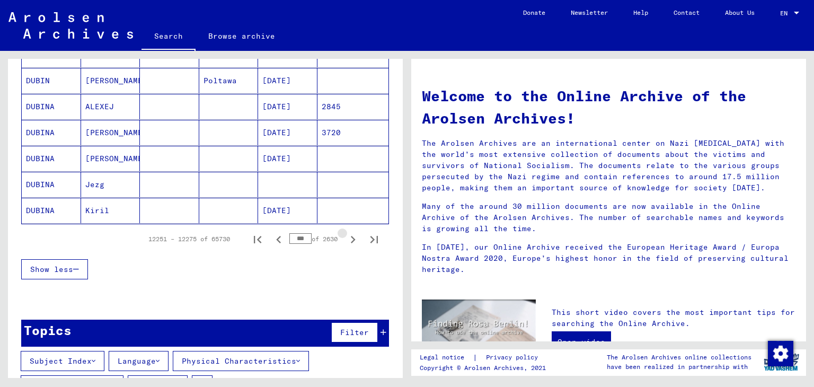
click at [349, 241] on icon "Next page" at bounding box center [352, 239] width 15 height 15
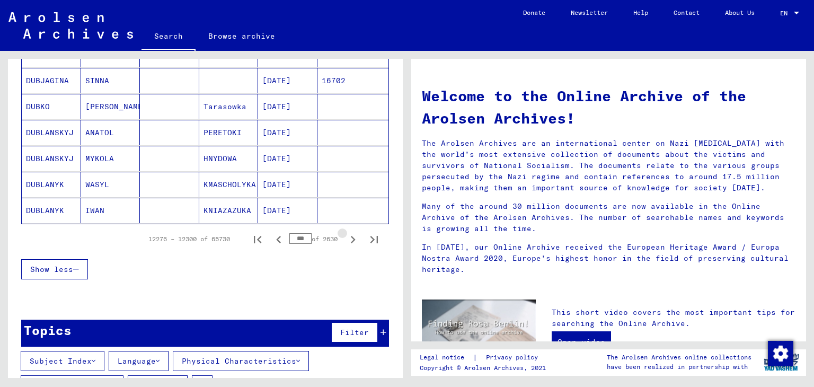
click at [349, 241] on icon "Next page" at bounding box center [352, 239] width 15 height 15
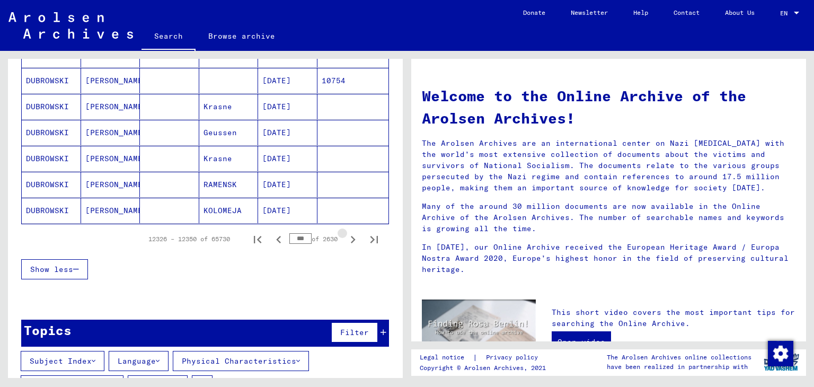
click at [349, 241] on icon "Next page" at bounding box center [352, 239] width 15 height 15
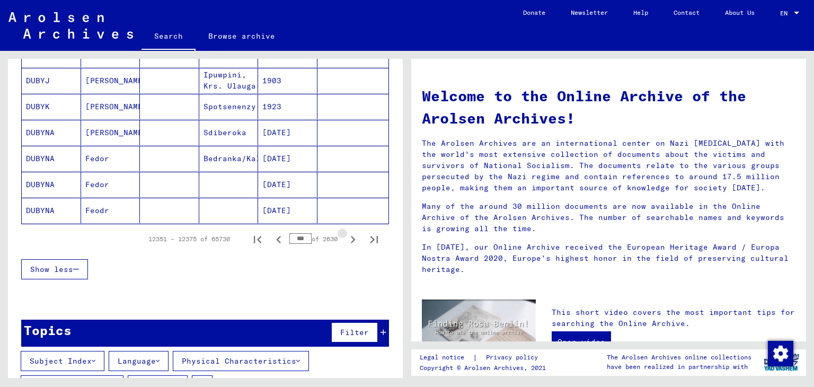
click at [349, 241] on icon "Next page" at bounding box center [352, 239] width 15 height 15
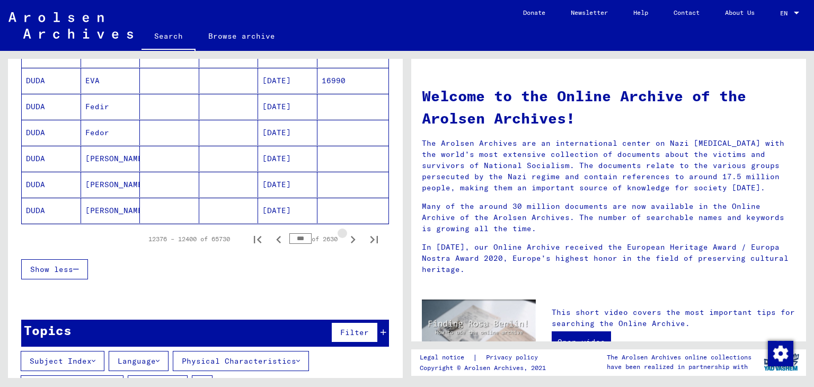
click at [349, 241] on icon "Next page" at bounding box center [352, 239] width 15 height 15
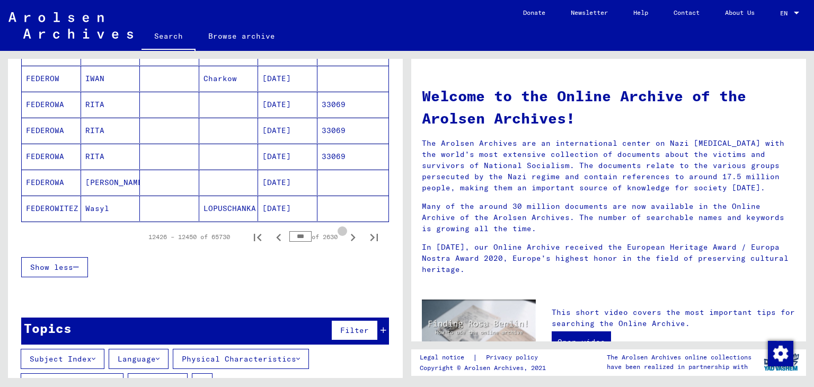
click at [349, 241] on icon "Next page" at bounding box center [352, 237] width 15 height 15
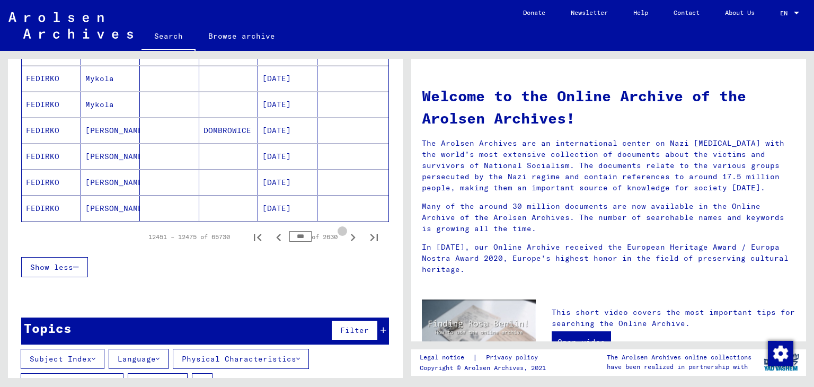
click at [349, 241] on icon "Next page" at bounding box center [352, 237] width 15 height 15
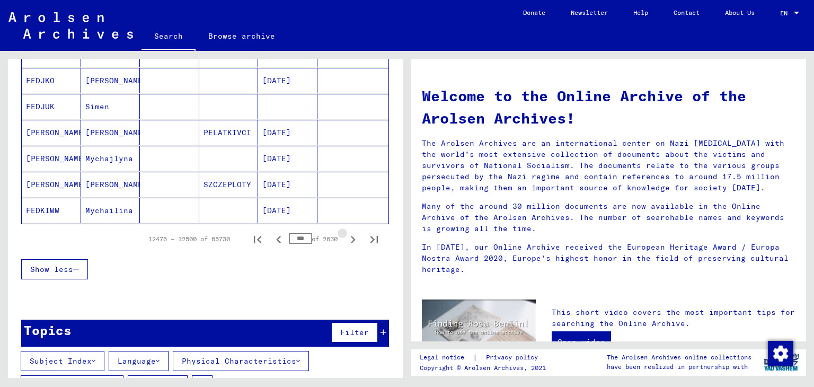
click at [349, 241] on icon "Next page" at bounding box center [352, 239] width 15 height 15
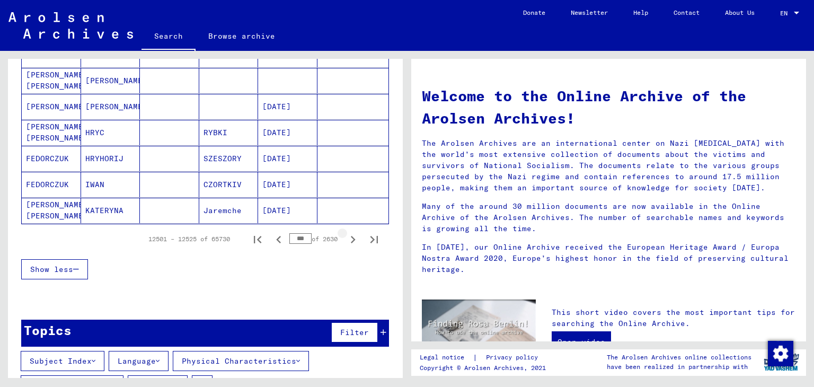
click at [349, 241] on icon "Next page" at bounding box center [352, 239] width 15 height 15
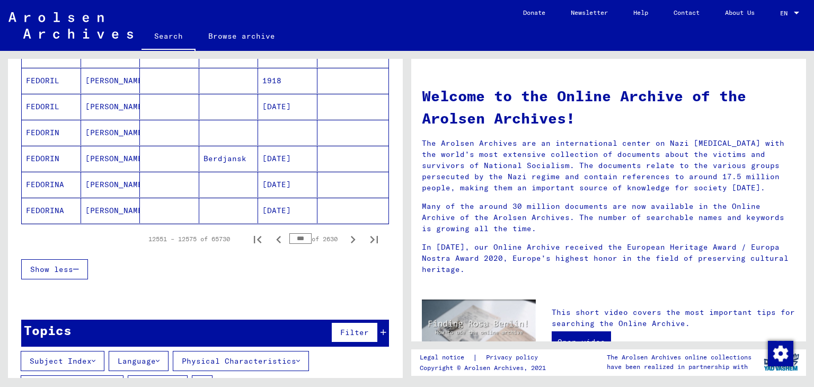
click at [349, 241] on icon "Next page" at bounding box center [352, 239] width 15 height 15
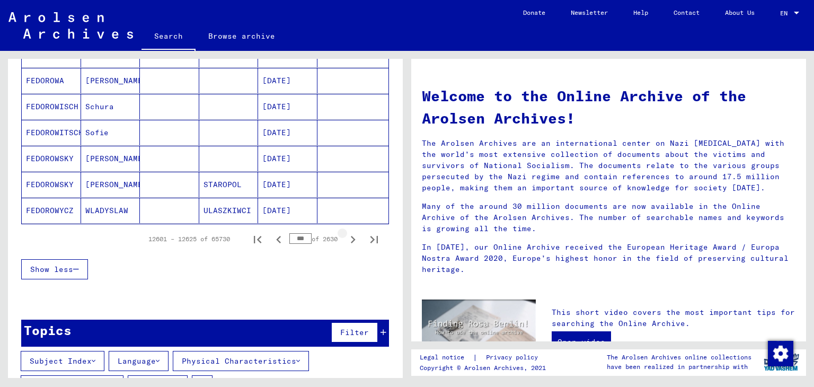
click at [349, 241] on icon "Next page" at bounding box center [352, 239] width 15 height 15
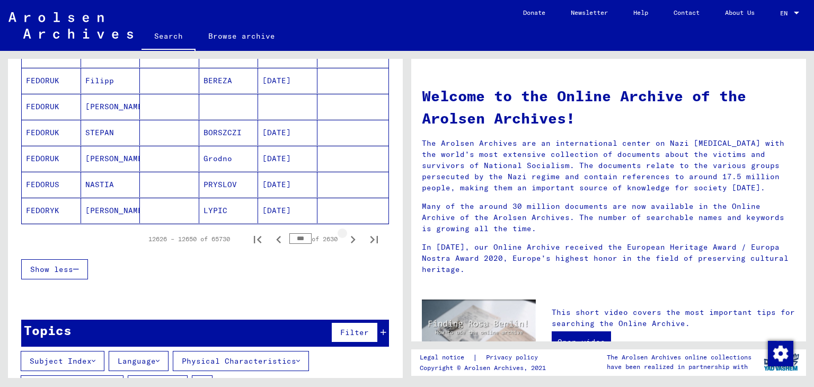
click at [349, 241] on icon "Next page" at bounding box center [352, 239] width 15 height 15
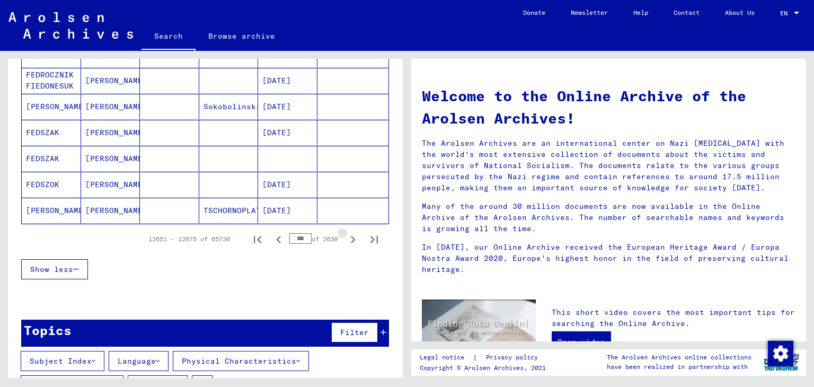
click at [349, 241] on icon "Next page" at bounding box center [352, 239] width 15 height 15
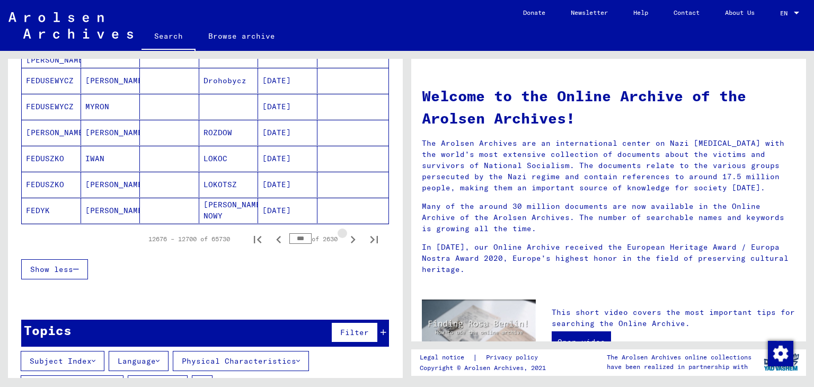
click at [349, 241] on icon "Next page" at bounding box center [352, 239] width 15 height 15
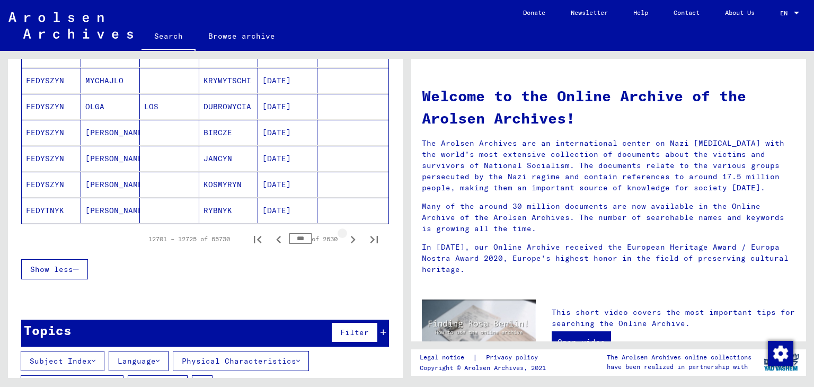
click at [349, 241] on icon "Next page" at bounding box center [352, 239] width 15 height 15
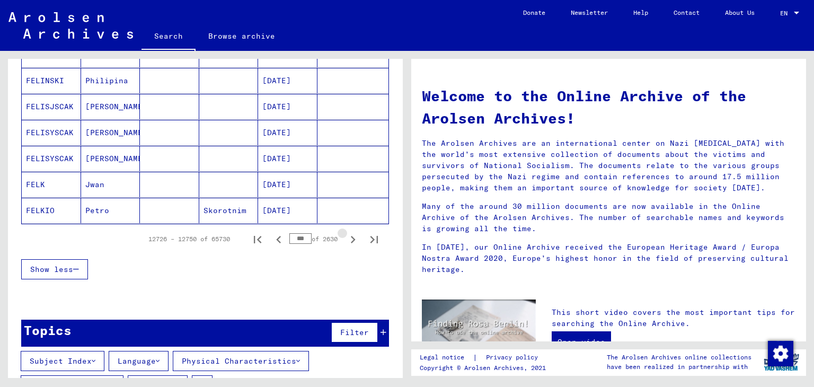
click at [349, 241] on icon "Next page" at bounding box center [352, 239] width 15 height 15
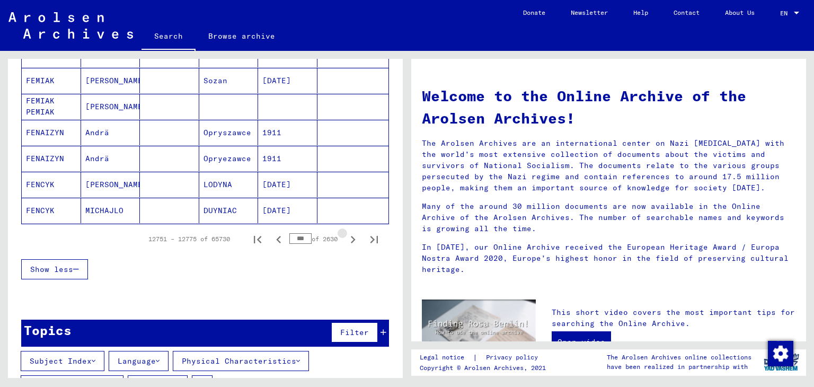
click at [349, 241] on icon "Next page" at bounding box center [352, 239] width 15 height 15
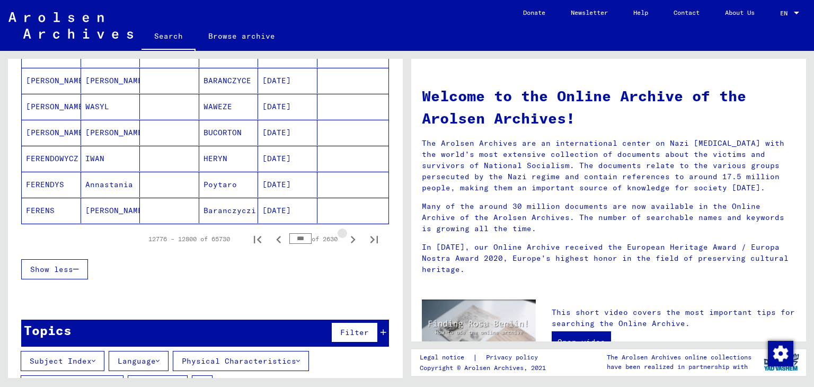
click at [349, 241] on icon "Next page" at bounding box center [352, 239] width 15 height 15
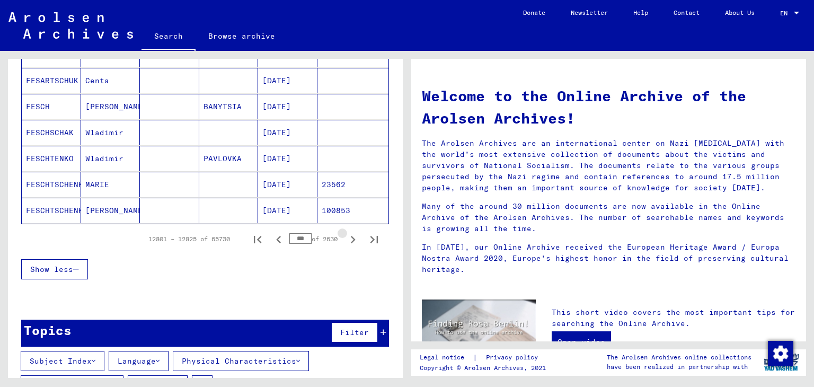
click at [349, 241] on icon "Next page" at bounding box center [352, 239] width 15 height 15
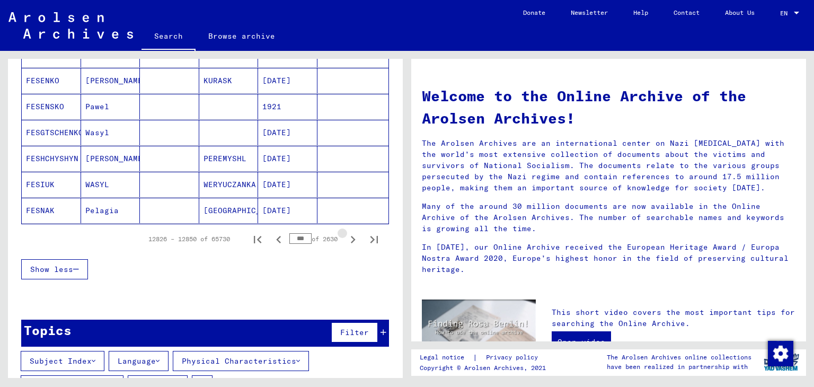
click at [349, 241] on icon "Next page" at bounding box center [352, 239] width 15 height 15
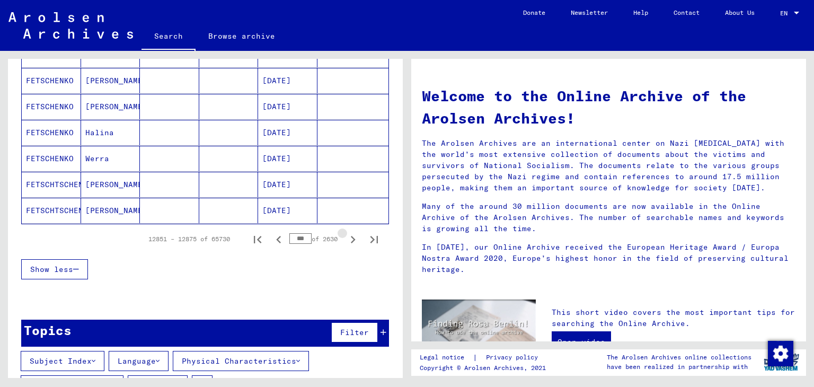
click at [349, 241] on icon "Next page" at bounding box center [352, 239] width 15 height 15
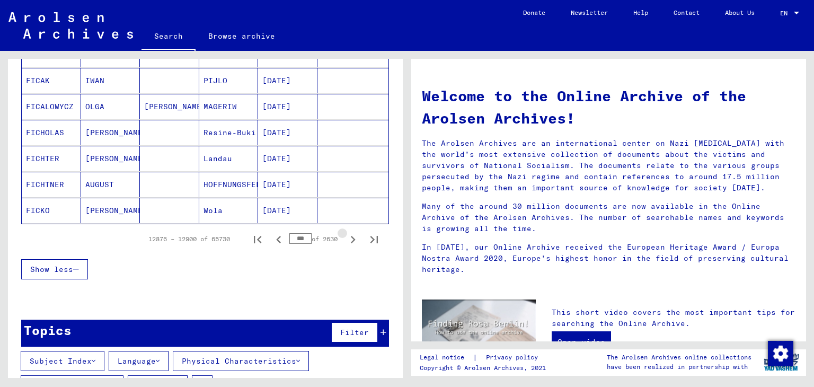
click at [349, 241] on icon "Next page" at bounding box center [352, 239] width 15 height 15
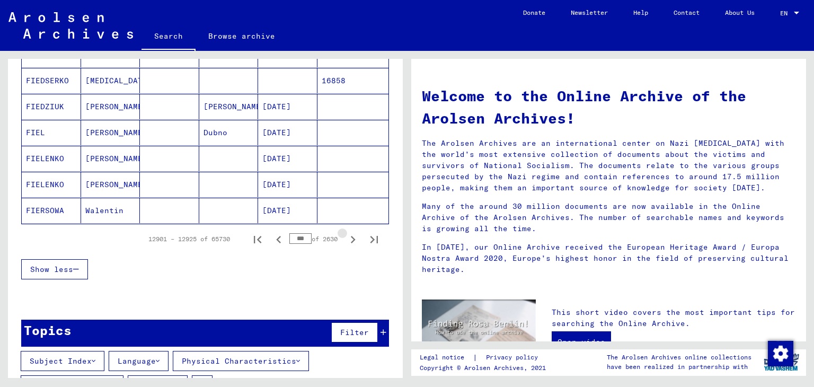
click at [349, 241] on icon "Next page" at bounding box center [352, 239] width 15 height 15
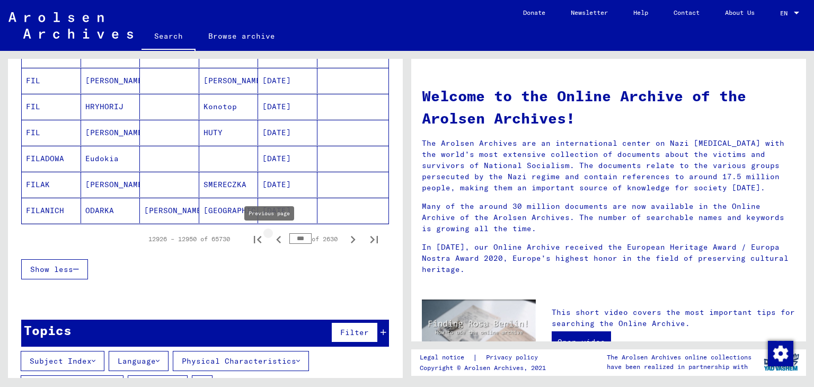
click at [280, 238] on button "Previous page" at bounding box center [278, 238] width 21 height 21
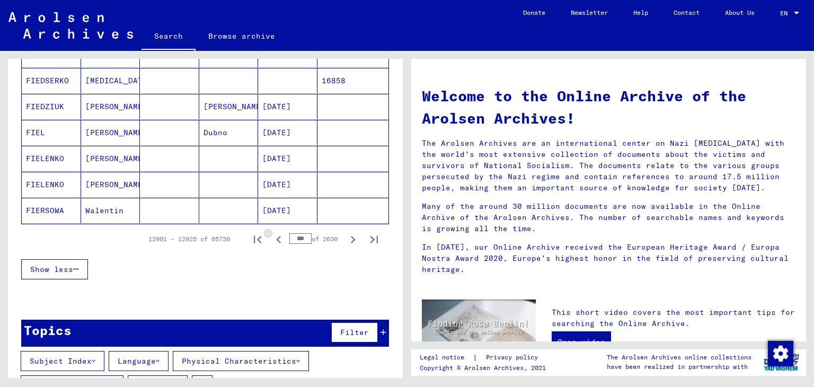
click at [280, 238] on button "Previous page" at bounding box center [278, 238] width 21 height 21
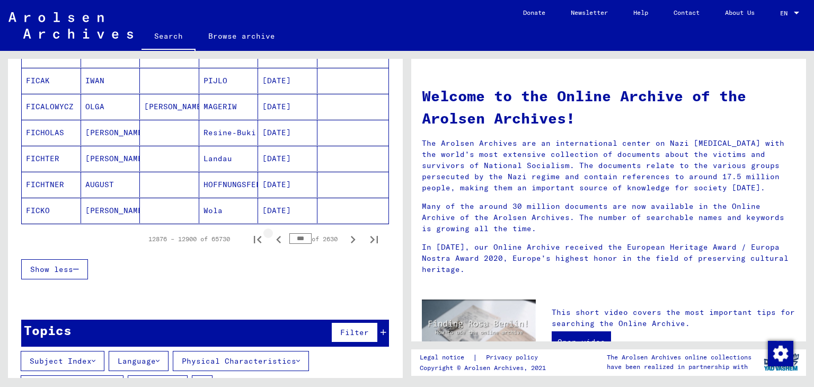
click at [280, 238] on button "Previous page" at bounding box center [278, 238] width 21 height 21
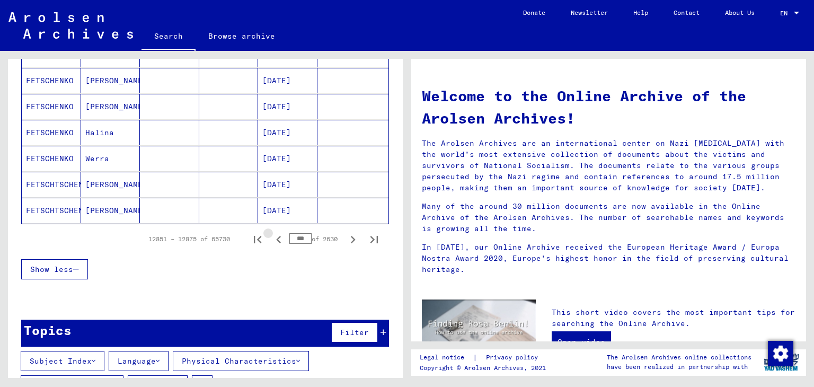
click at [280, 238] on button "Previous page" at bounding box center [278, 238] width 21 height 21
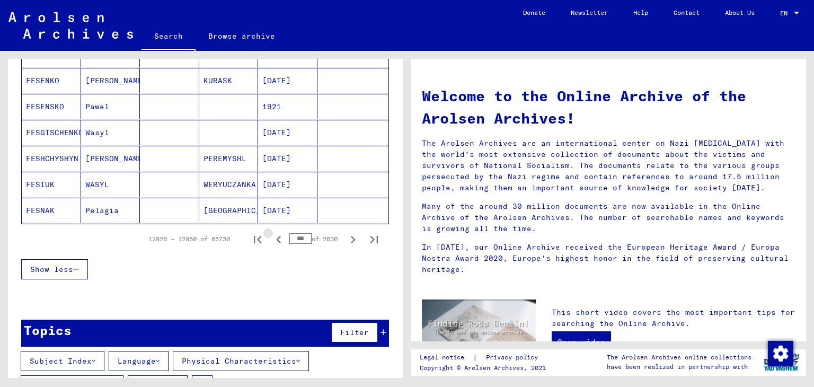
click at [280, 238] on button "Previous page" at bounding box center [278, 238] width 21 height 21
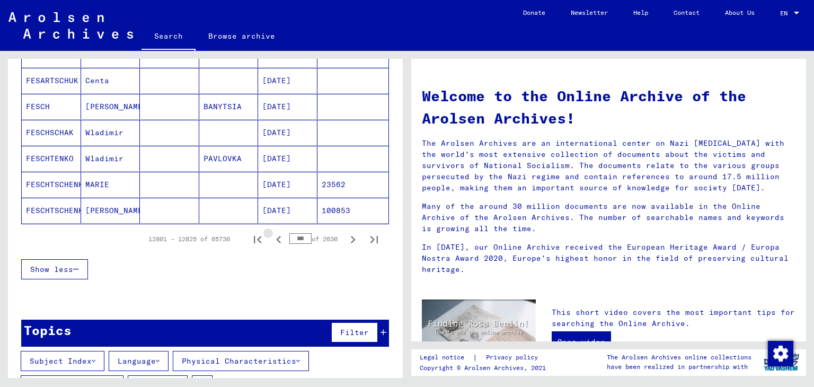
click at [280, 238] on button "Previous page" at bounding box center [278, 238] width 21 height 21
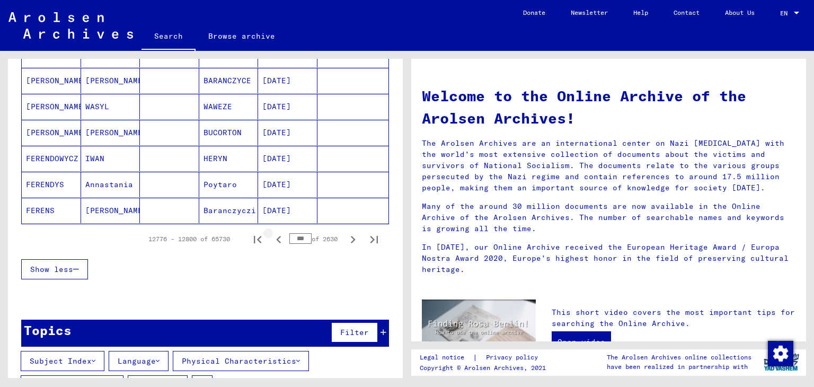
click at [280, 238] on button "Previous page" at bounding box center [278, 238] width 21 height 21
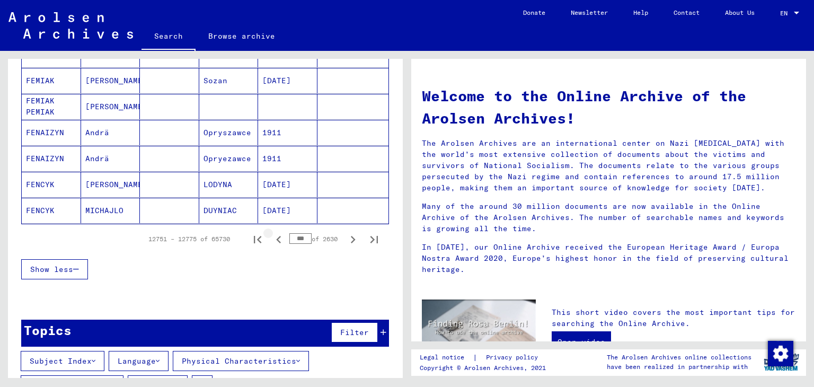
click at [280, 238] on button "Previous page" at bounding box center [278, 238] width 21 height 21
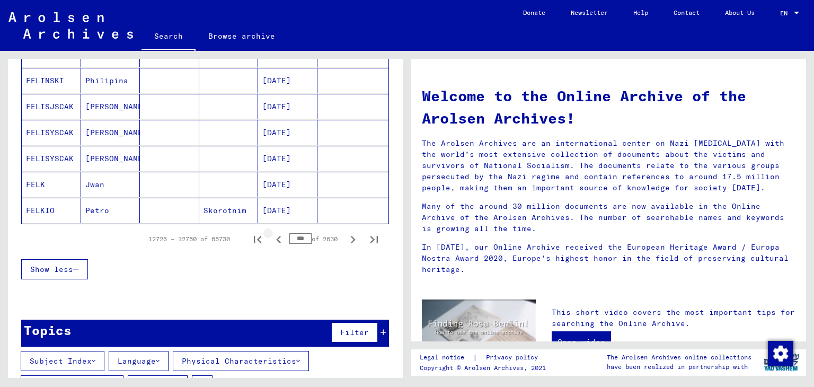
click at [280, 238] on button "Previous page" at bounding box center [278, 238] width 21 height 21
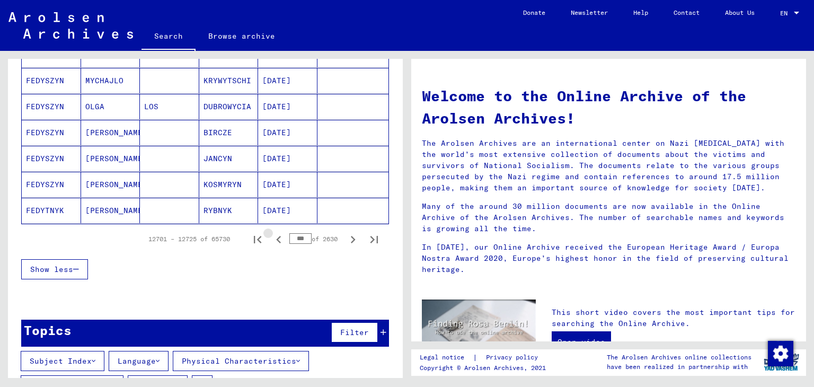
click at [280, 238] on button "Previous page" at bounding box center [278, 238] width 21 height 21
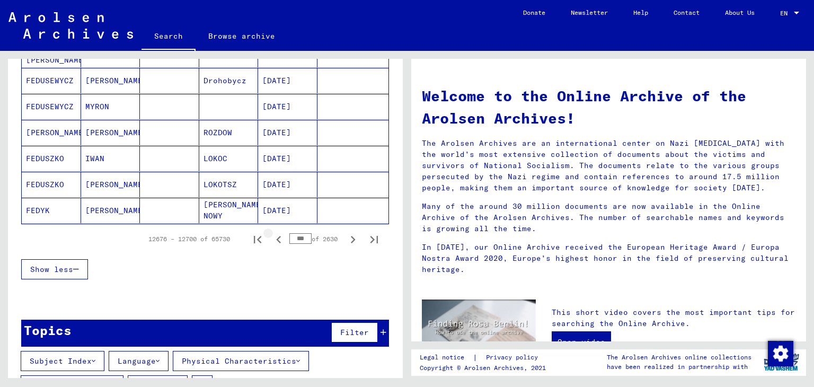
click at [280, 238] on button "Previous page" at bounding box center [278, 238] width 21 height 21
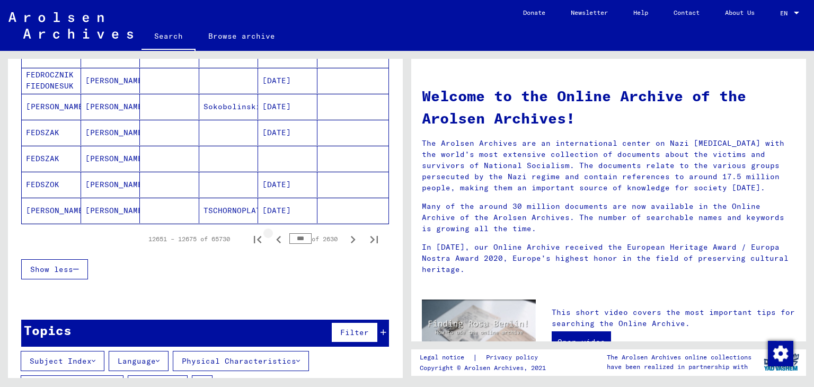
click at [280, 238] on button "Previous page" at bounding box center [278, 238] width 21 height 21
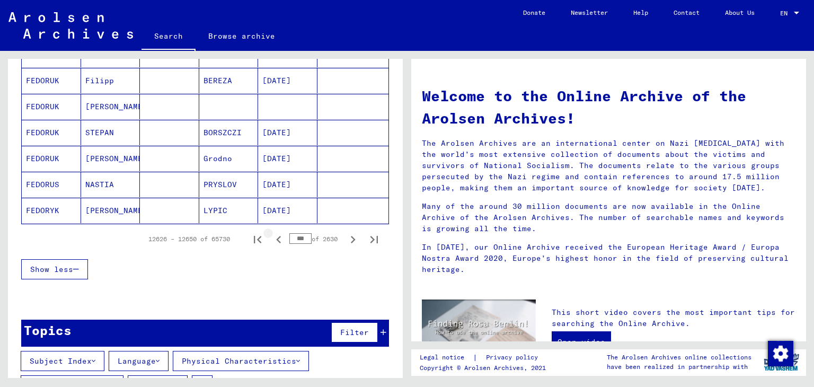
click at [280, 238] on button "Previous page" at bounding box center [278, 238] width 21 height 21
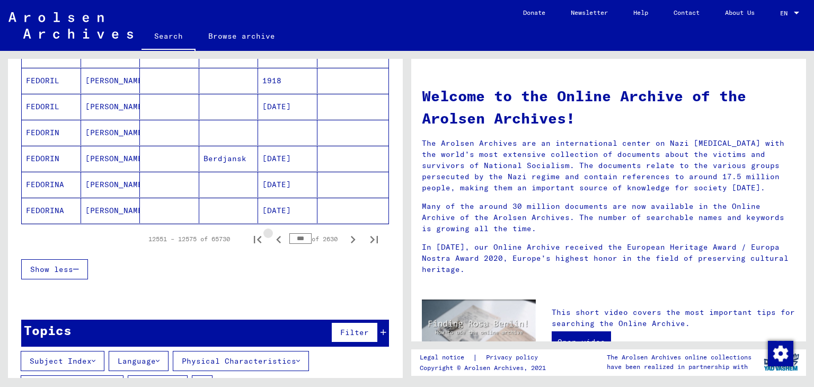
click at [280, 238] on button "Previous page" at bounding box center [278, 238] width 21 height 21
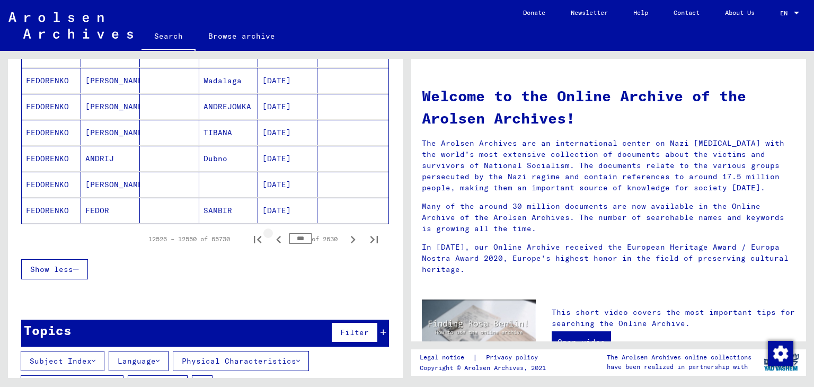
click at [280, 238] on button "Previous page" at bounding box center [278, 238] width 21 height 21
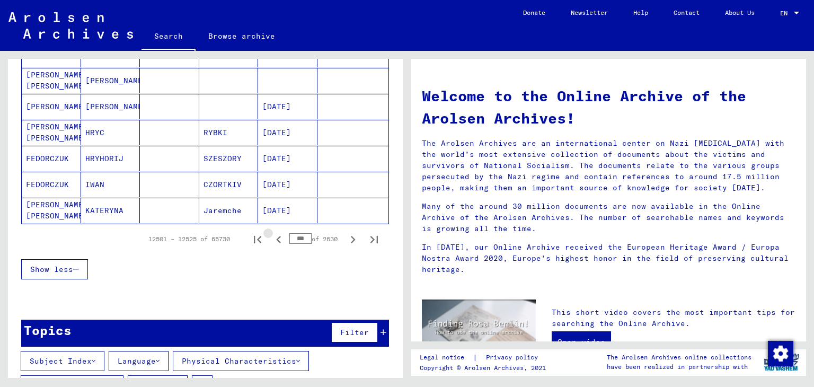
click at [280, 238] on button "Previous page" at bounding box center [278, 238] width 21 height 21
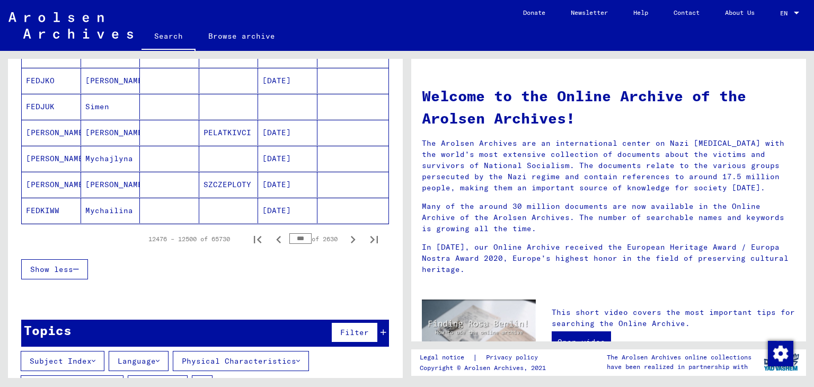
click at [280, 238] on button "Previous page" at bounding box center [278, 238] width 21 height 21
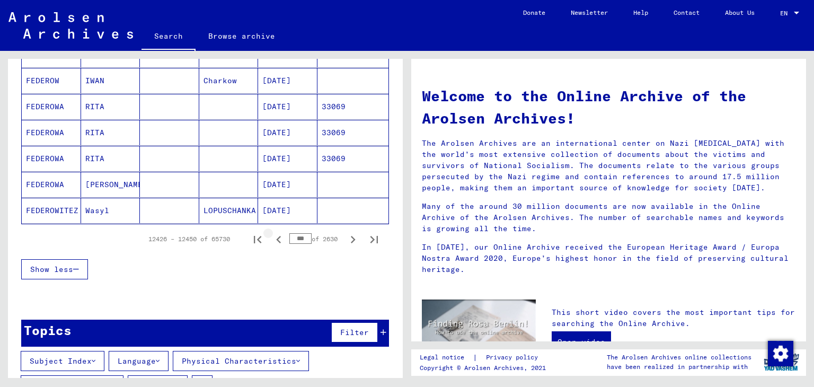
click at [280, 238] on button "Previous page" at bounding box center [278, 238] width 21 height 21
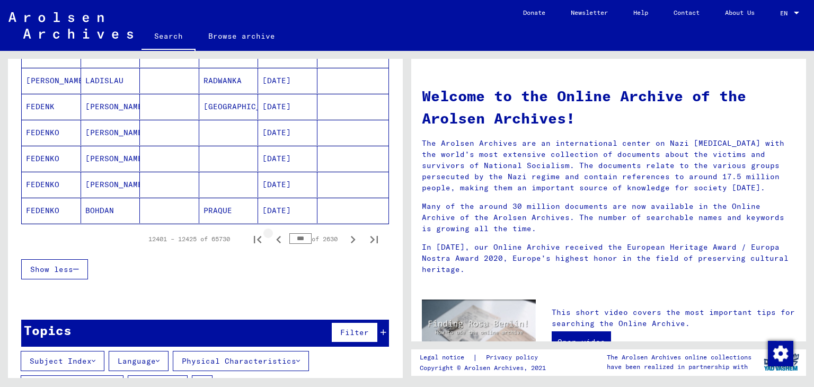
click at [280, 238] on button "Previous page" at bounding box center [278, 238] width 21 height 21
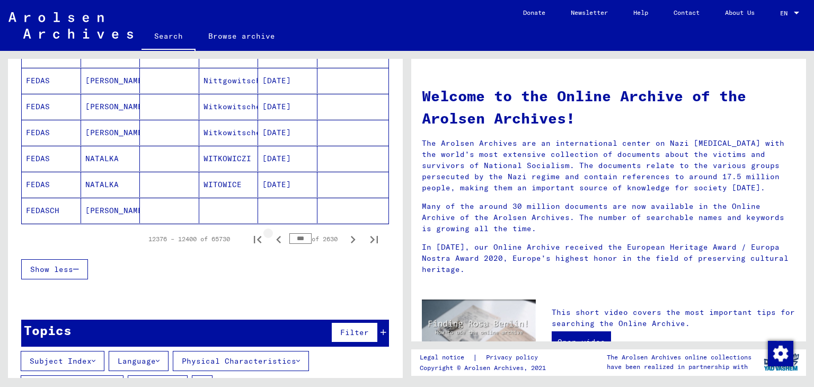
click at [280, 238] on button "Previous page" at bounding box center [278, 238] width 21 height 21
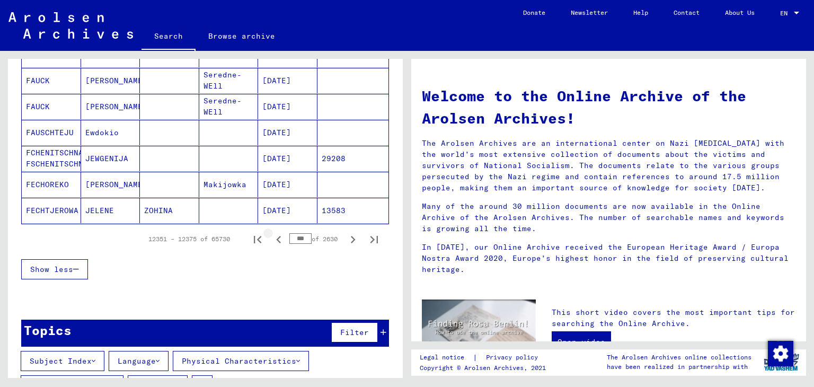
click at [280, 238] on button "Previous page" at bounding box center [278, 238] width 21 height 21
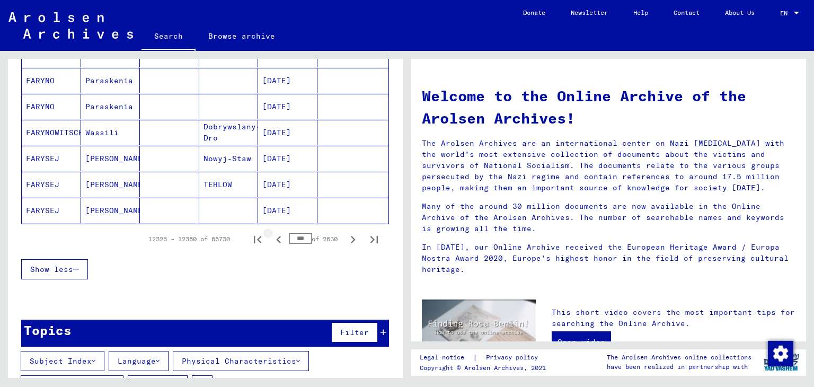
click at [280, 238] on button "Previous page" at bounding box center [278, 238] width 21 height 21
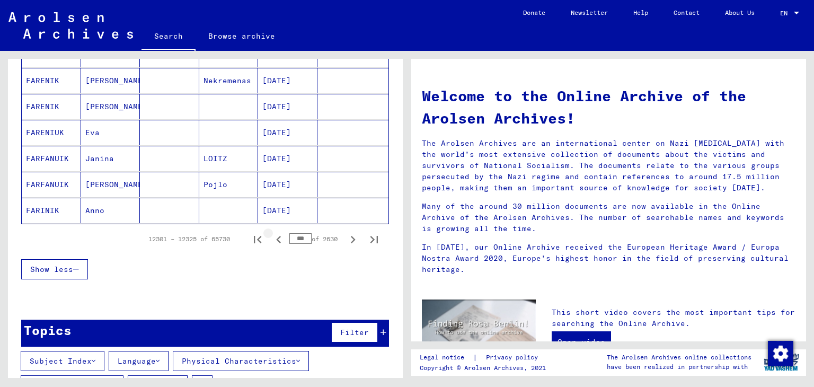
click at [280, 238] on button "Previous page" at bounding box center [278, 238] width 21 height 21
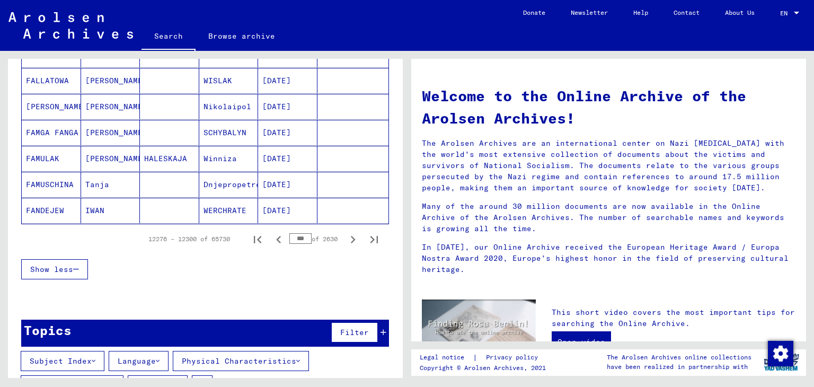
click at [280, 238] on button "Previous page" at bounding box center [278, 238] width 21 height 21
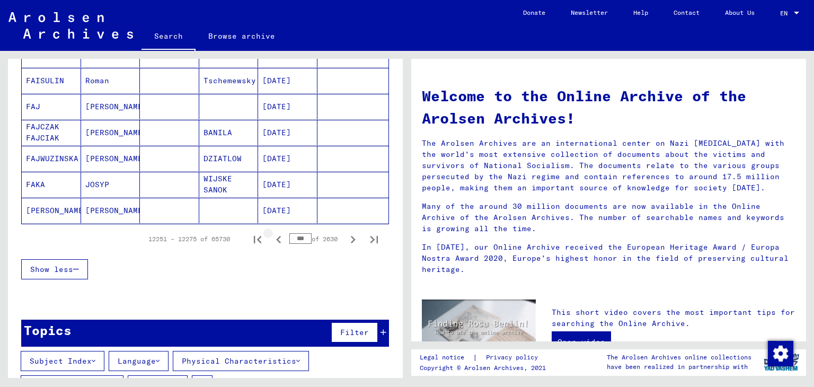
click at [280, 238] on button "Previous page" at bounding box center [278, 238] width 21 height 21
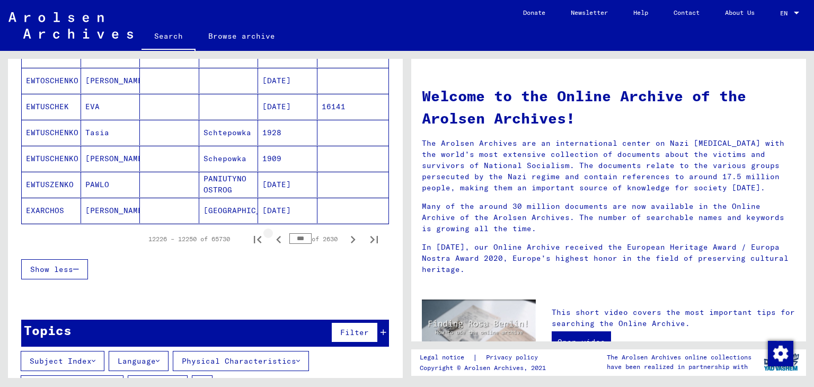
click at [280, 238] on button "Previous page" at bounding box center [278, 238] width 21 height 21
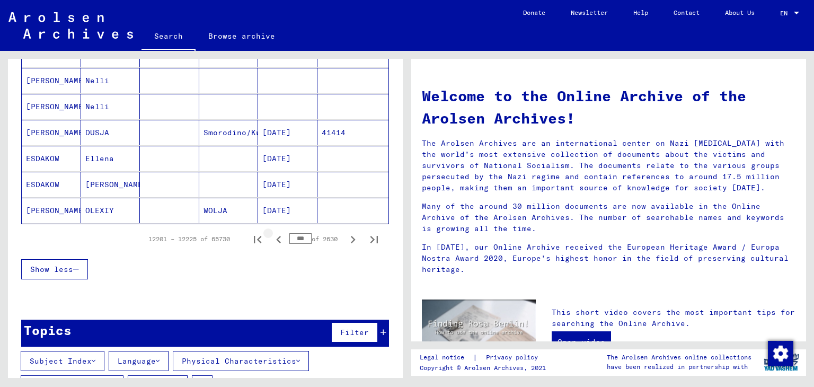
click at [280, 238] on button "Previous page" at bounding box center [278, 238] width 21 height 21
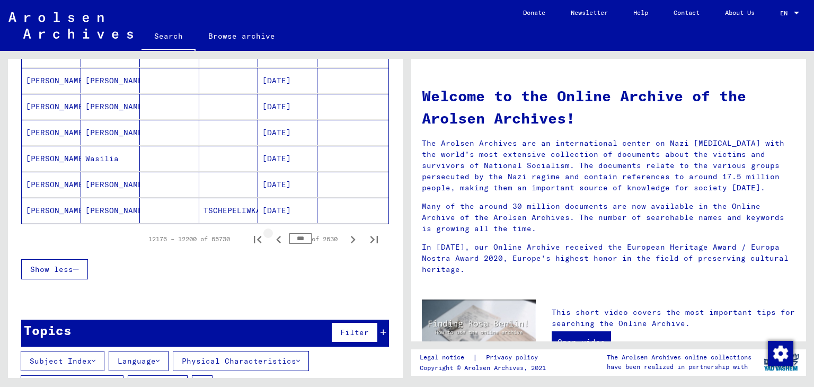
click at [280, 238] on button "Previous page" at bounding box center [278, 238] width 21 height 21
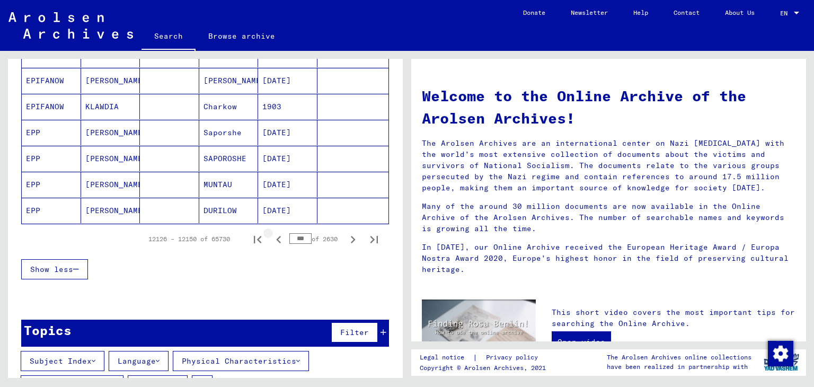
click at [280, 238] on button "Previous page" at bounding box center [278, 238] width 21 height 21
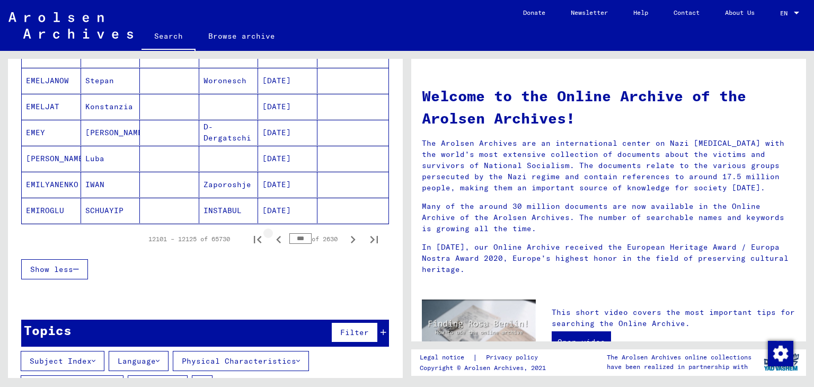
click at [280, 238] on button "Previous page" at bounding box center [278, 238] width 21 height 21
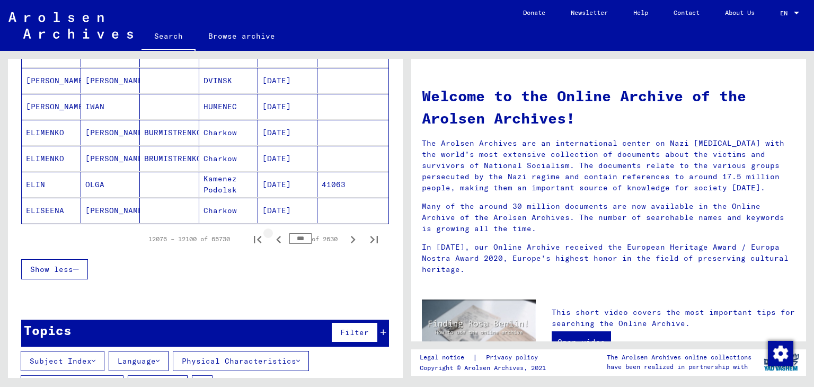
click at [280, 238] on button "Previous page" at bounding box center [278, 238] width 21 height 21
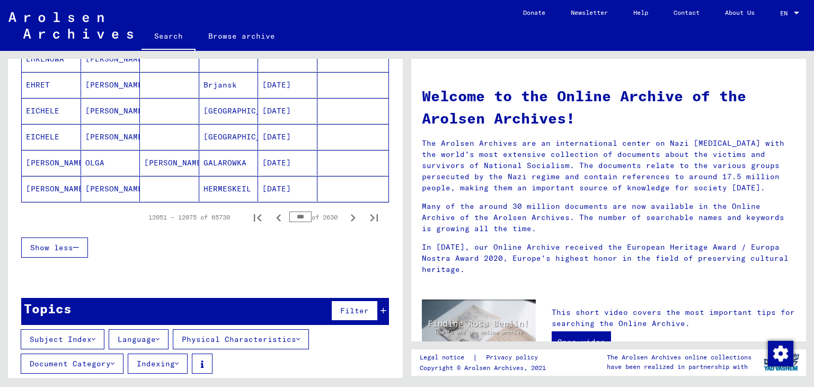
scroll to position [699, 0]
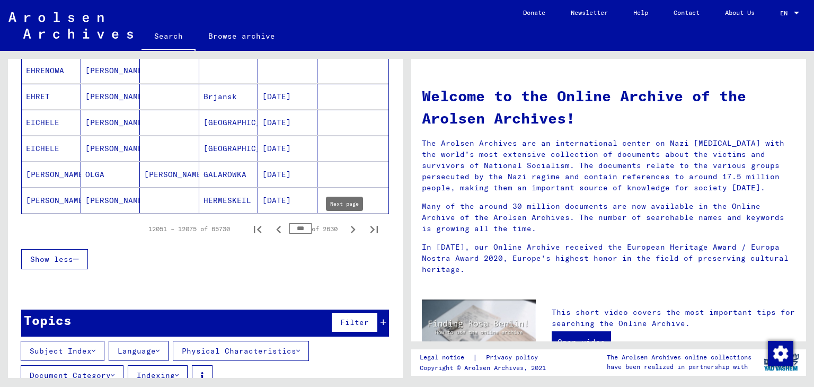
click at [351, 228] on icon "Next page" at bounding box center [353, 229] width 5 height 7
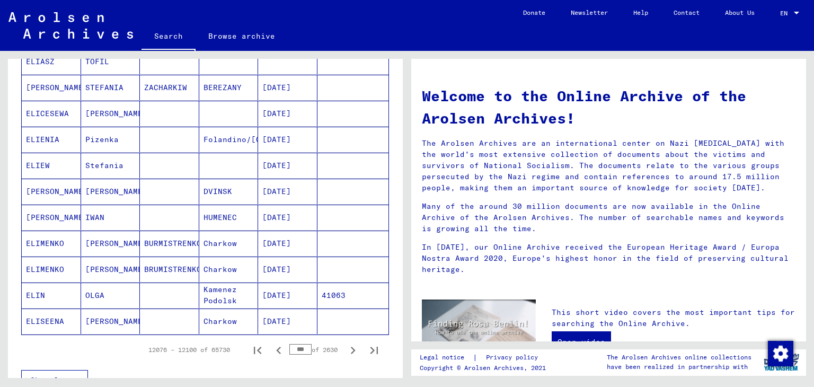
scroll to position [593, 0]
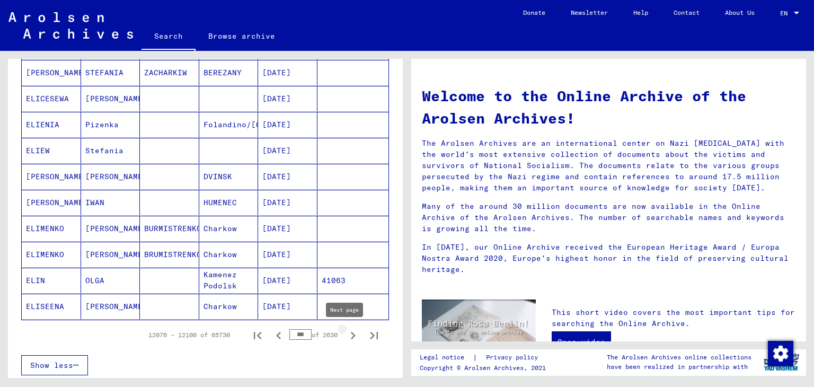
click at [348, 335] on icon "Next page" at bounding box center [352, 335] width 15 height 15
type input "***"
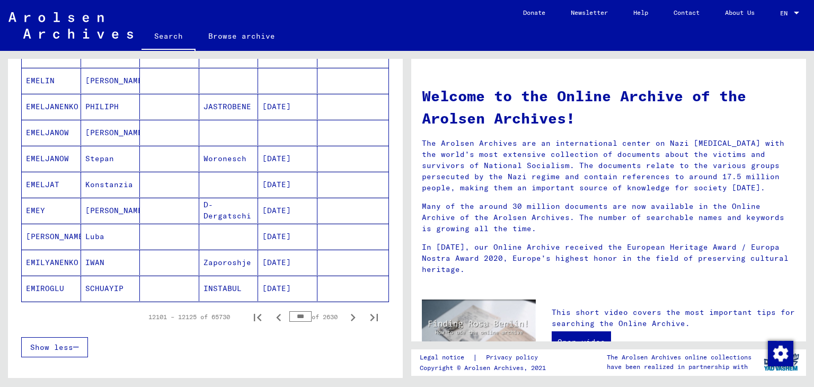
scroll to position [646, 0]
